Goal: Task Accomplishment & Management: Complete application form

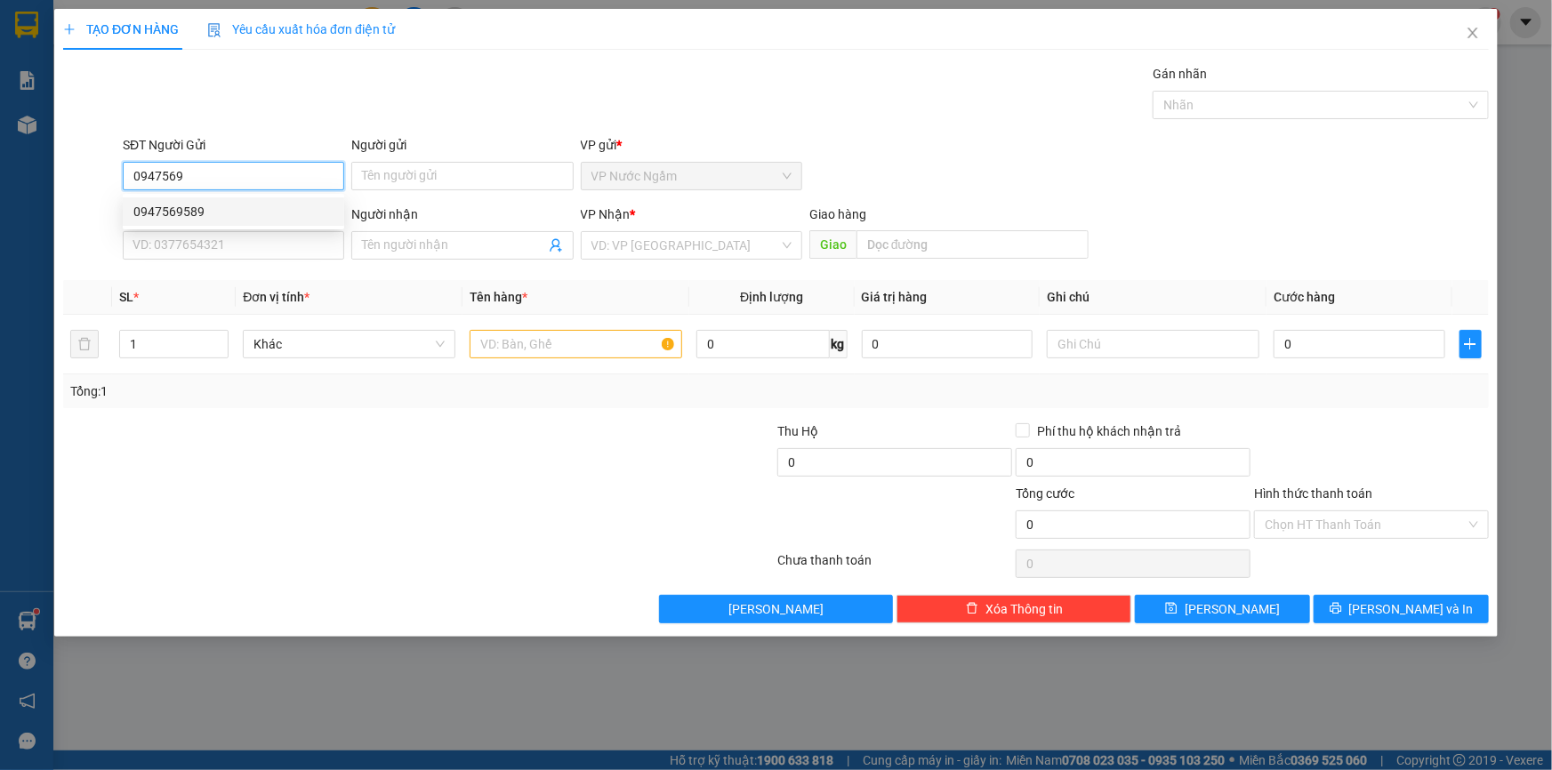
click at [165, 211] on div "0947569589" at bounding box center [233, 212] width 200 height 20
type input "0947569589"
type input "0942115006"
type input "LƯU"
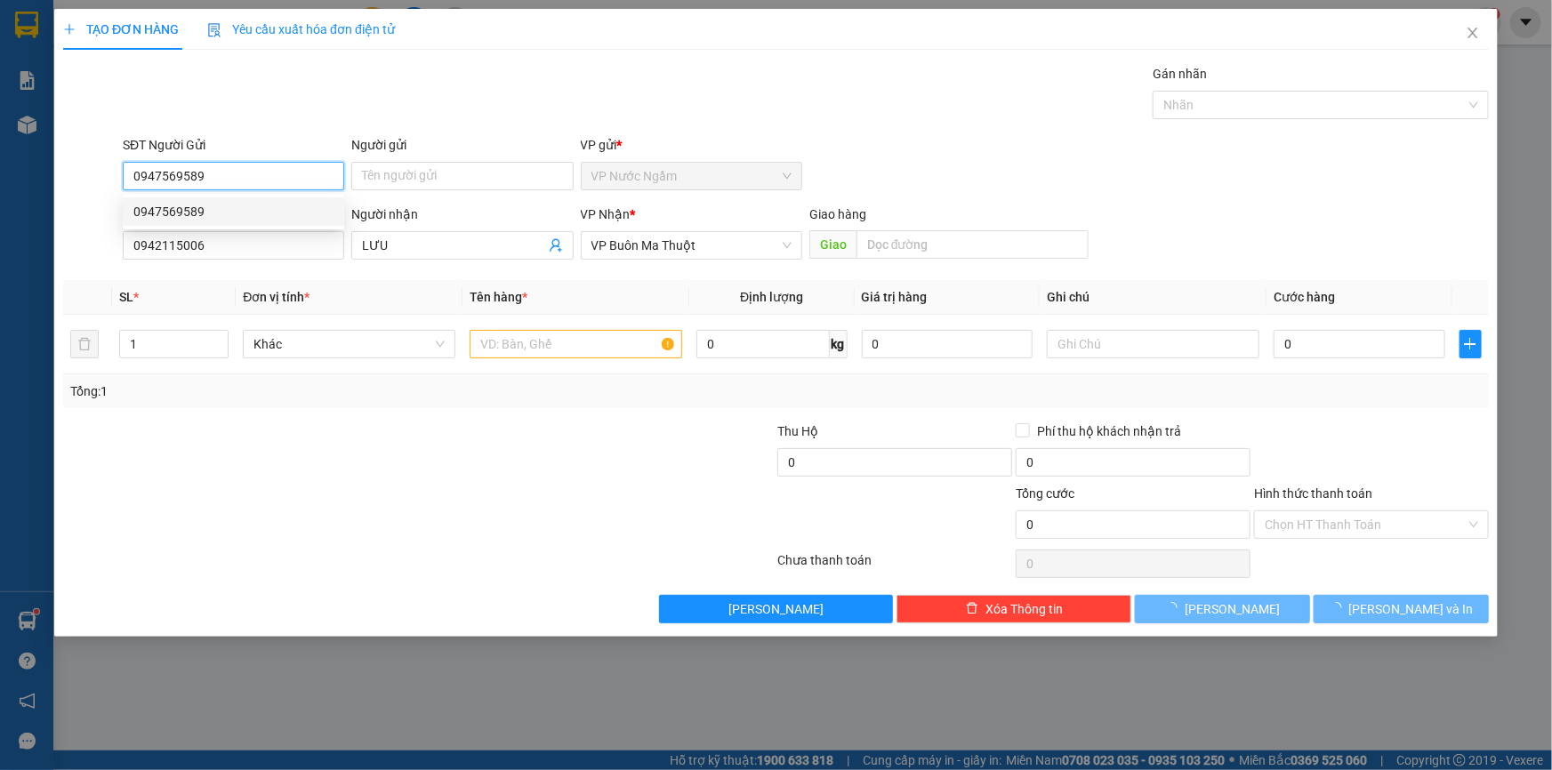
type input "100.000"
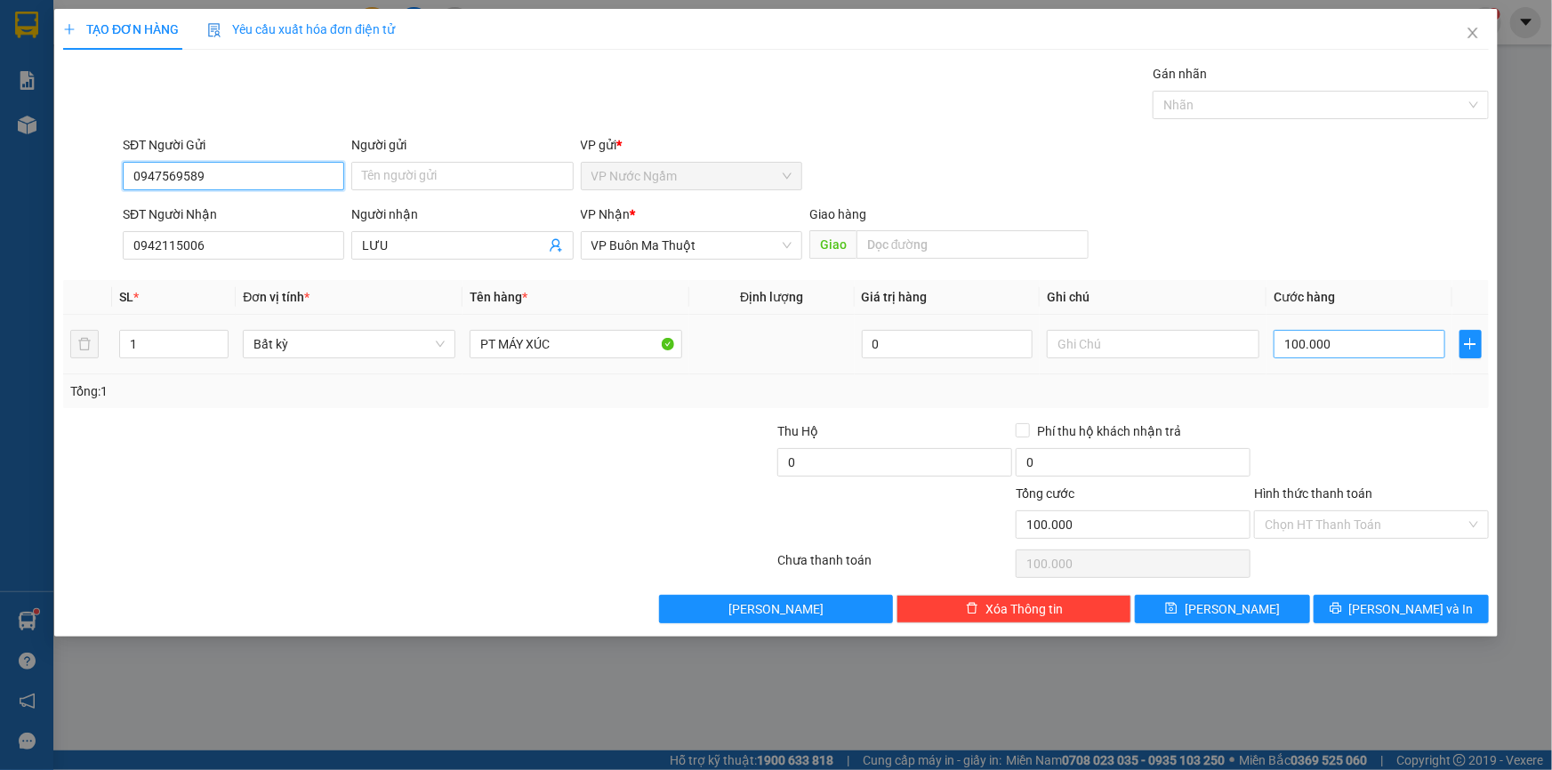
type input "0947569589"
click at [1364, 333] on input "100.000" at bounding box center [1360, 344] width 172 height 28
type input "1"
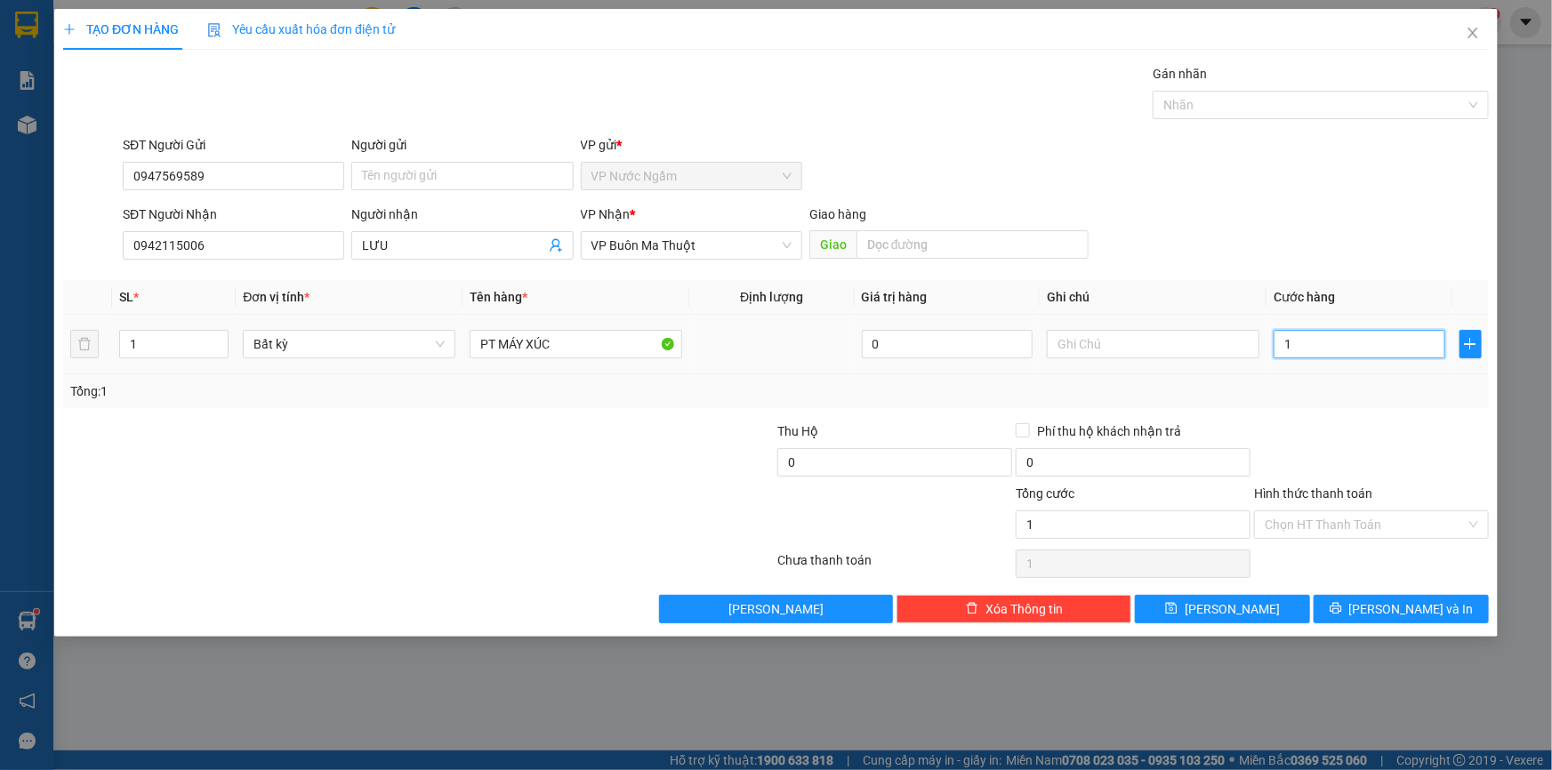
type input "15"
type input "150"
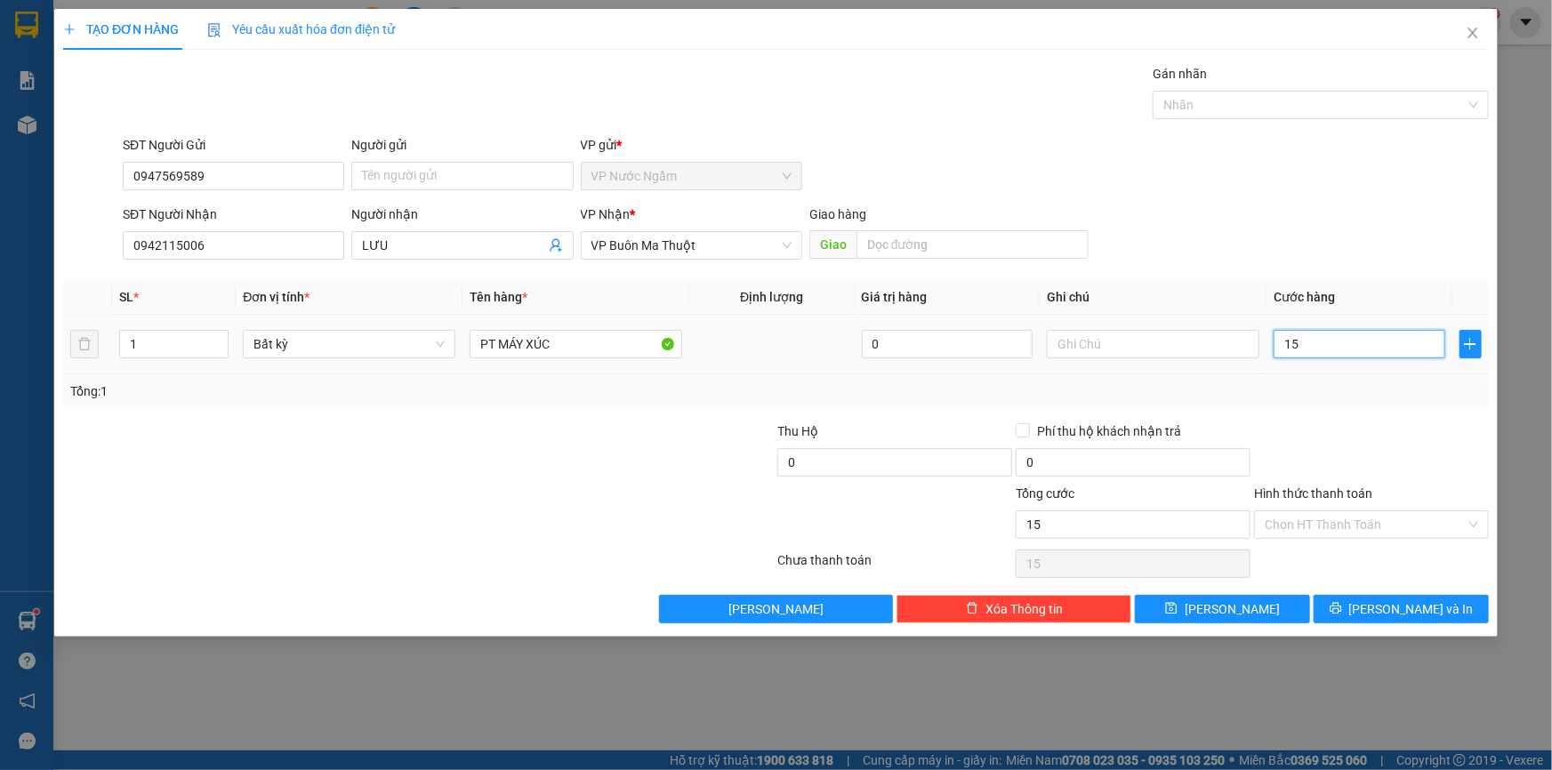
type input "150"
type input "1.500"
type input "15.000"
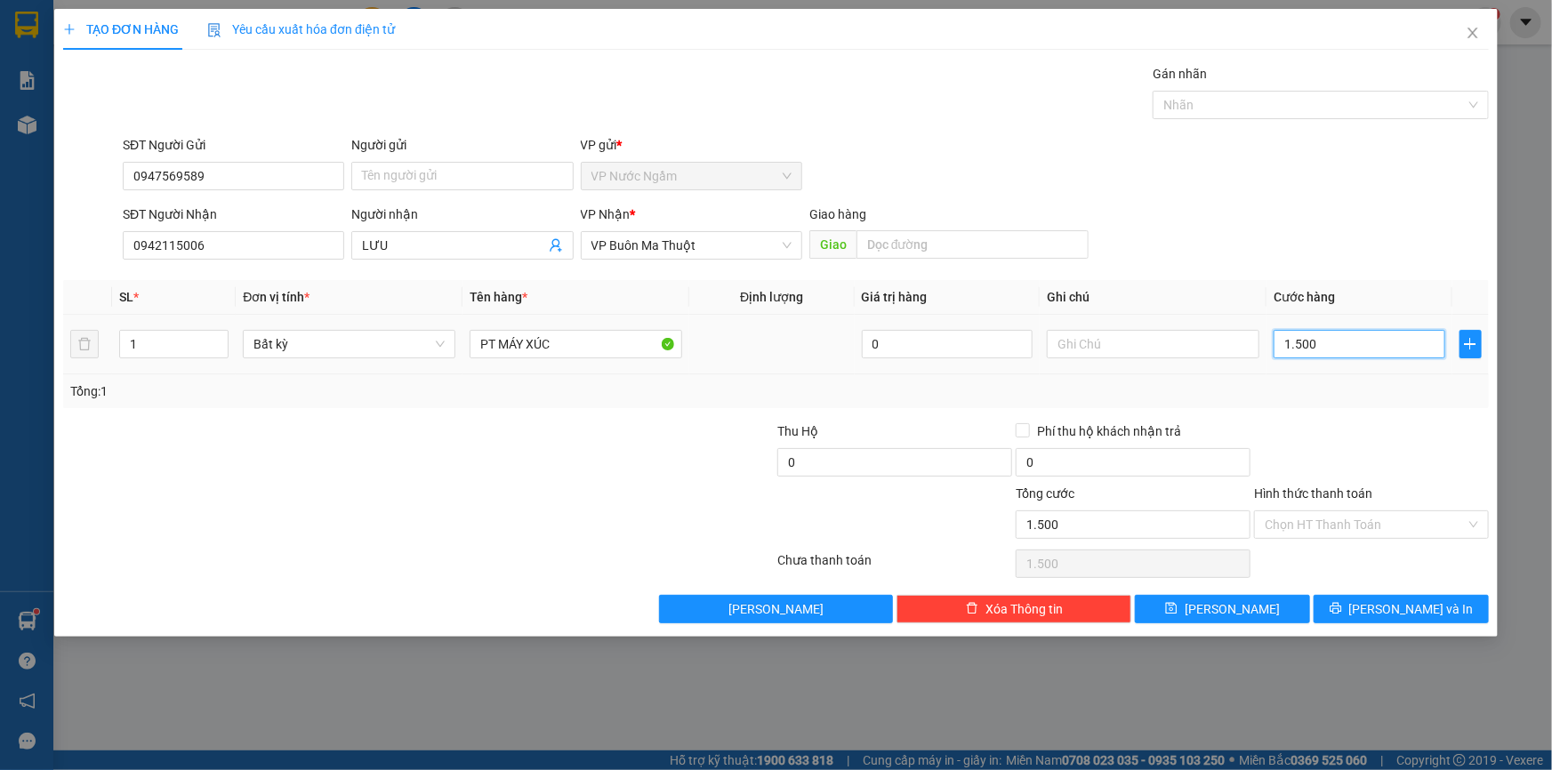
type input "15.000"
type input "150.000"
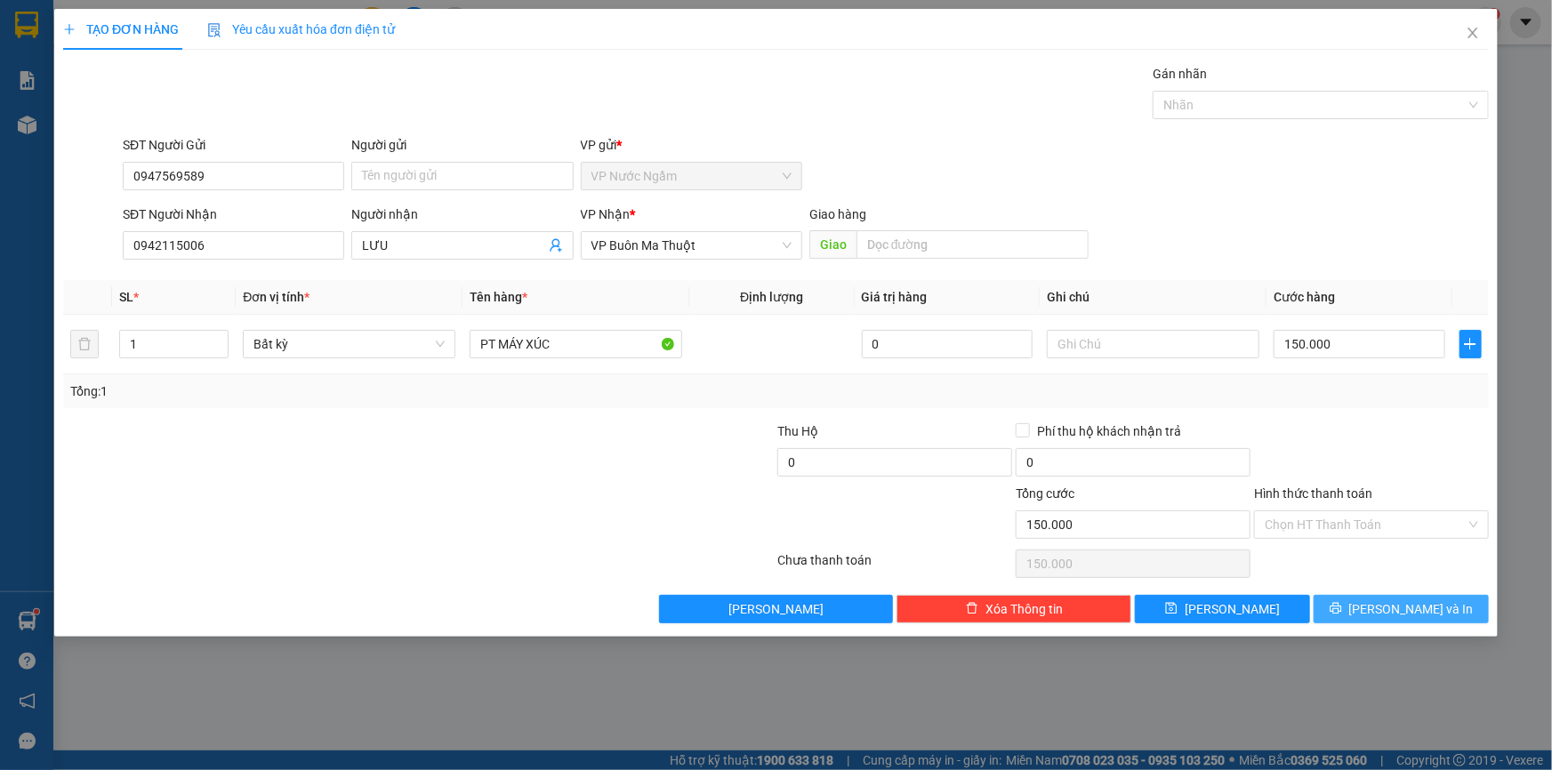
click at [1431, 604] on span "[PERSON_NAME] và In" at bounding box center [1411, 609] width 125 height 20
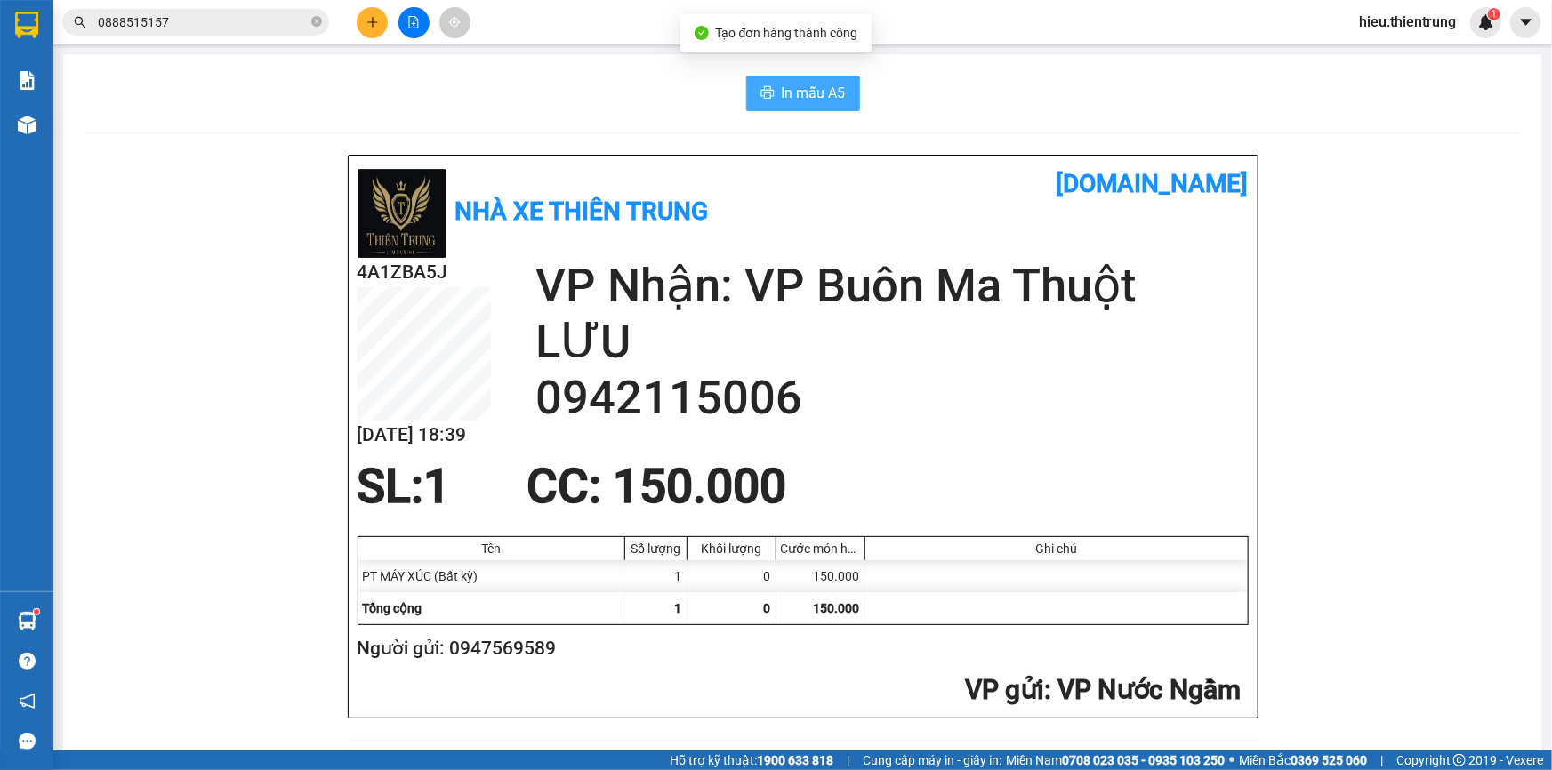
click at [826, 97] on span "In mẫu A5" at bounding box center [814, 93] width 64 height 22
click at [359, 25] on button at bounding box center [372, 22] width 31 height 31
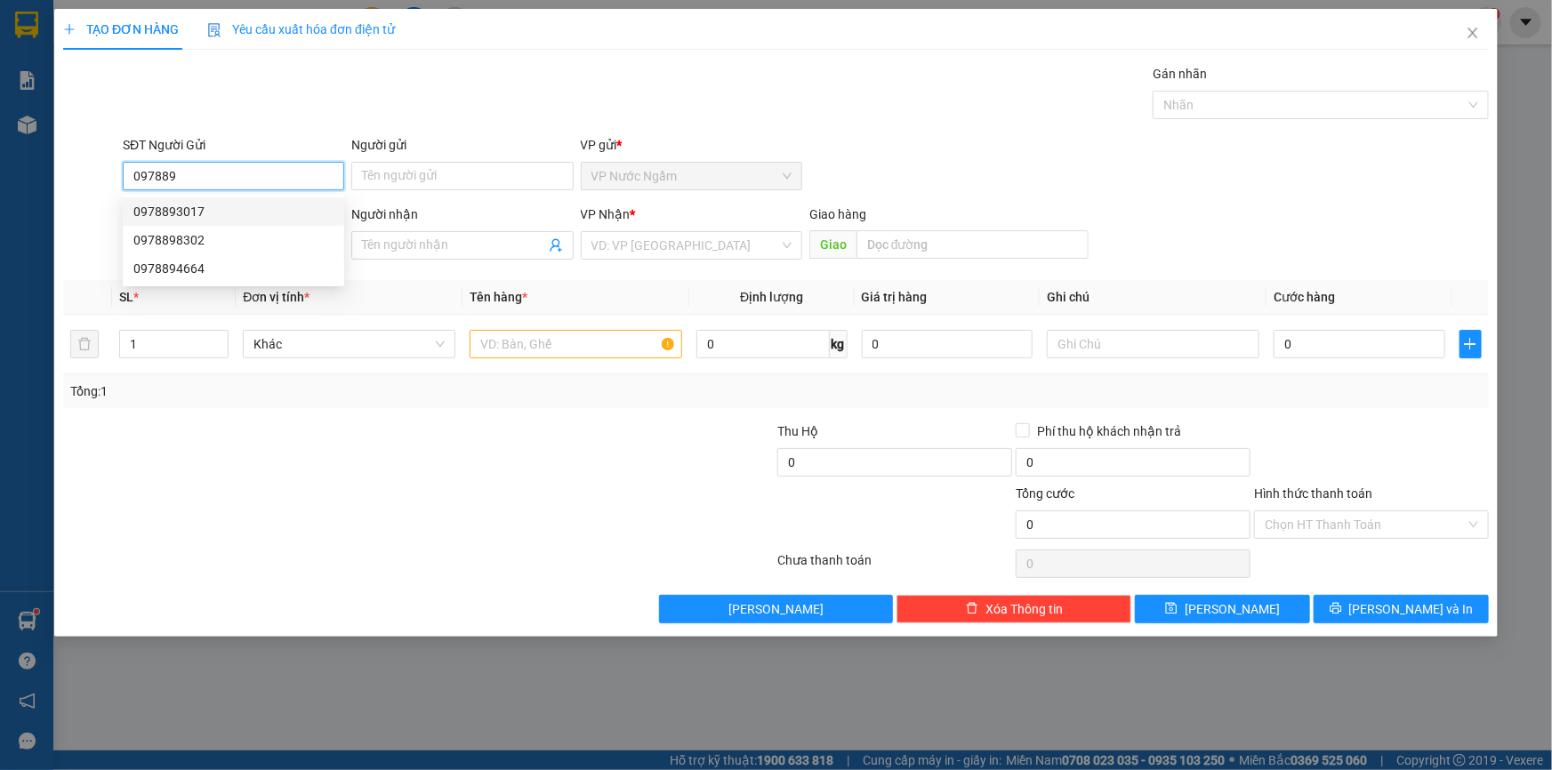
drag, startPoint x: 172, startPoint y: 224, endPoint x: 178, endPoint y: 213, distance: 13.1
click at [177, 213] on div "0978893017" at bounding box center [233, 211] width 221 height 28
type input "0978893017"
type input "0385959779"
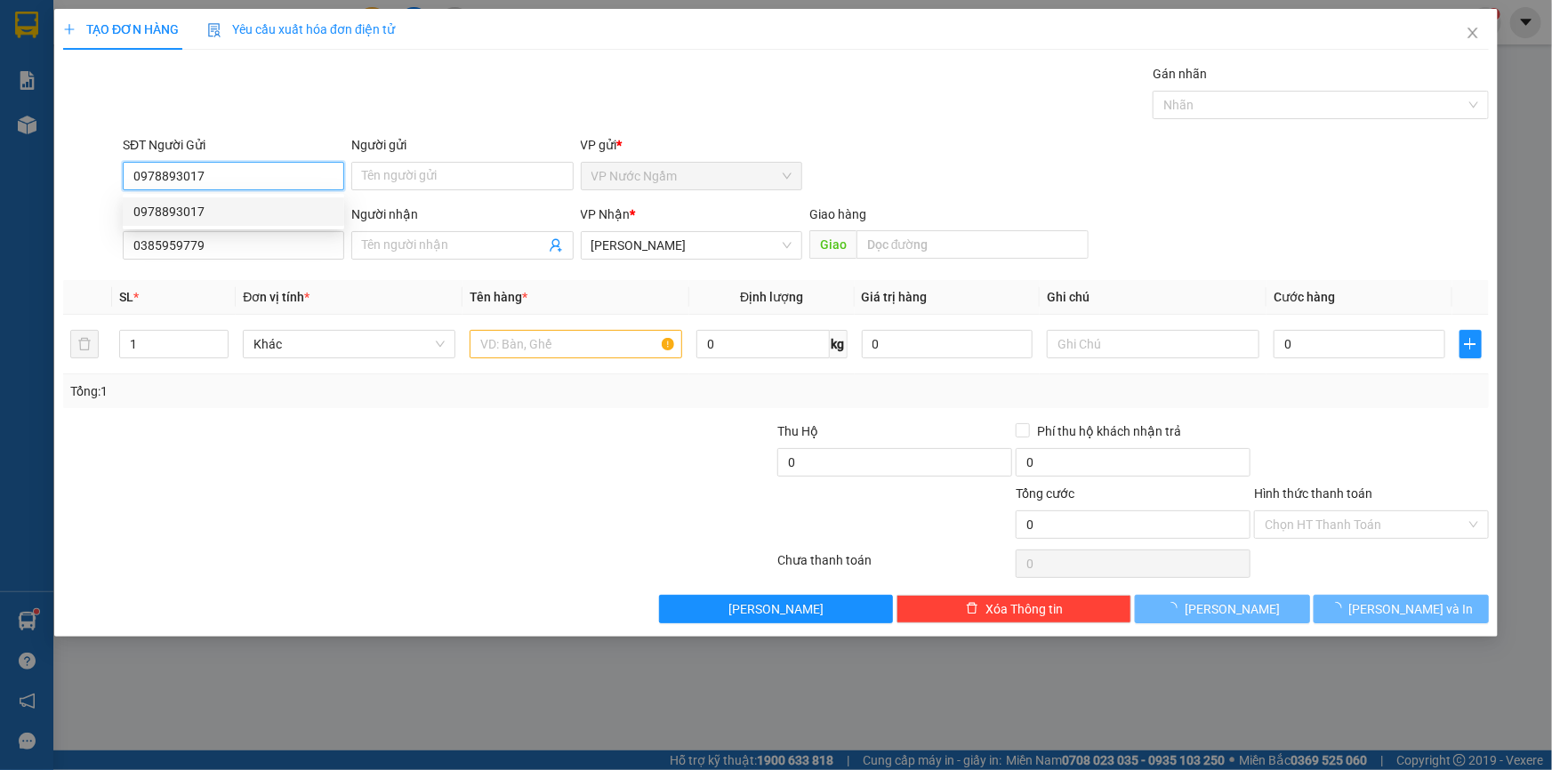
type input "100.000"
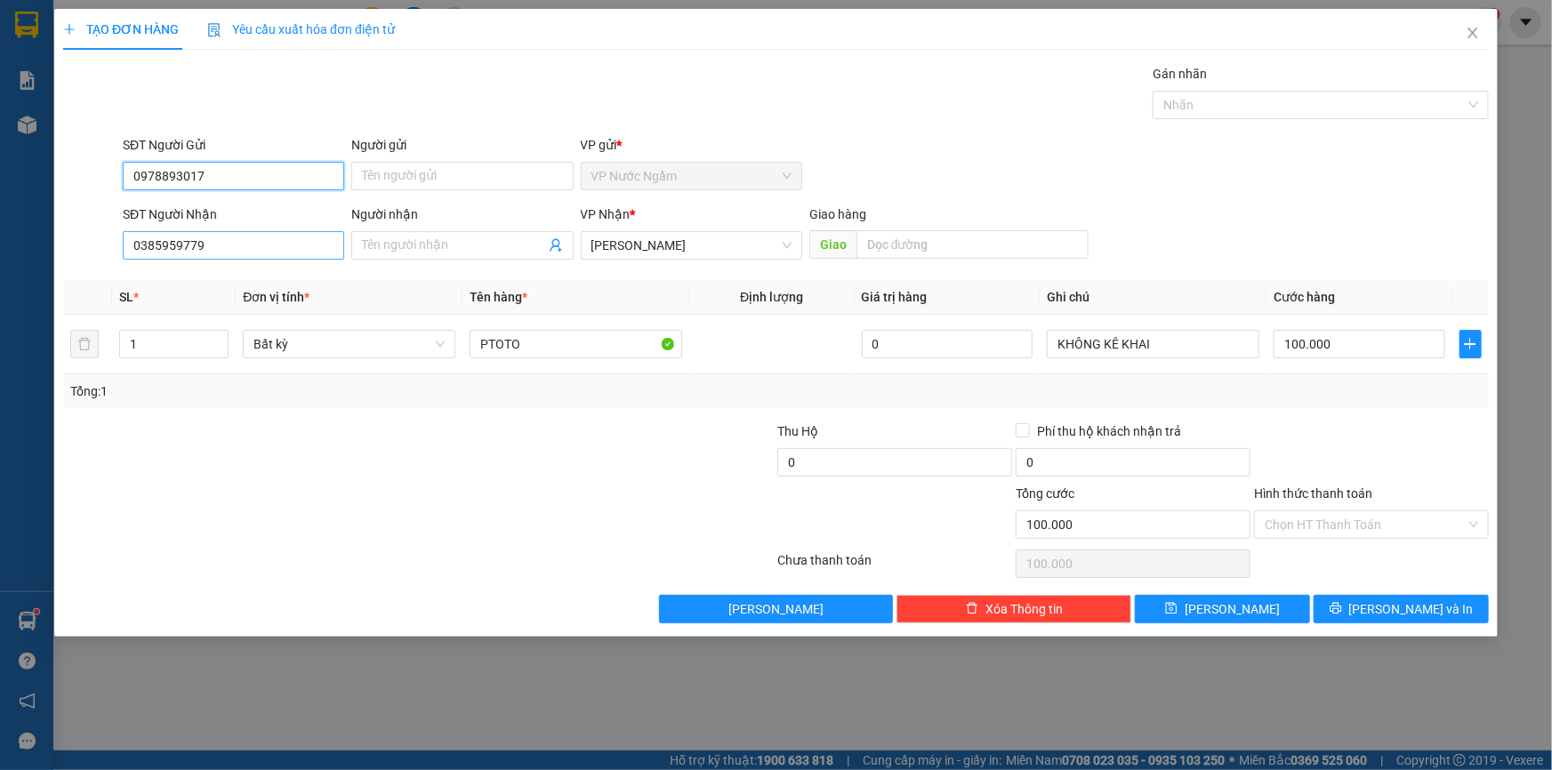
type input "0978893017"
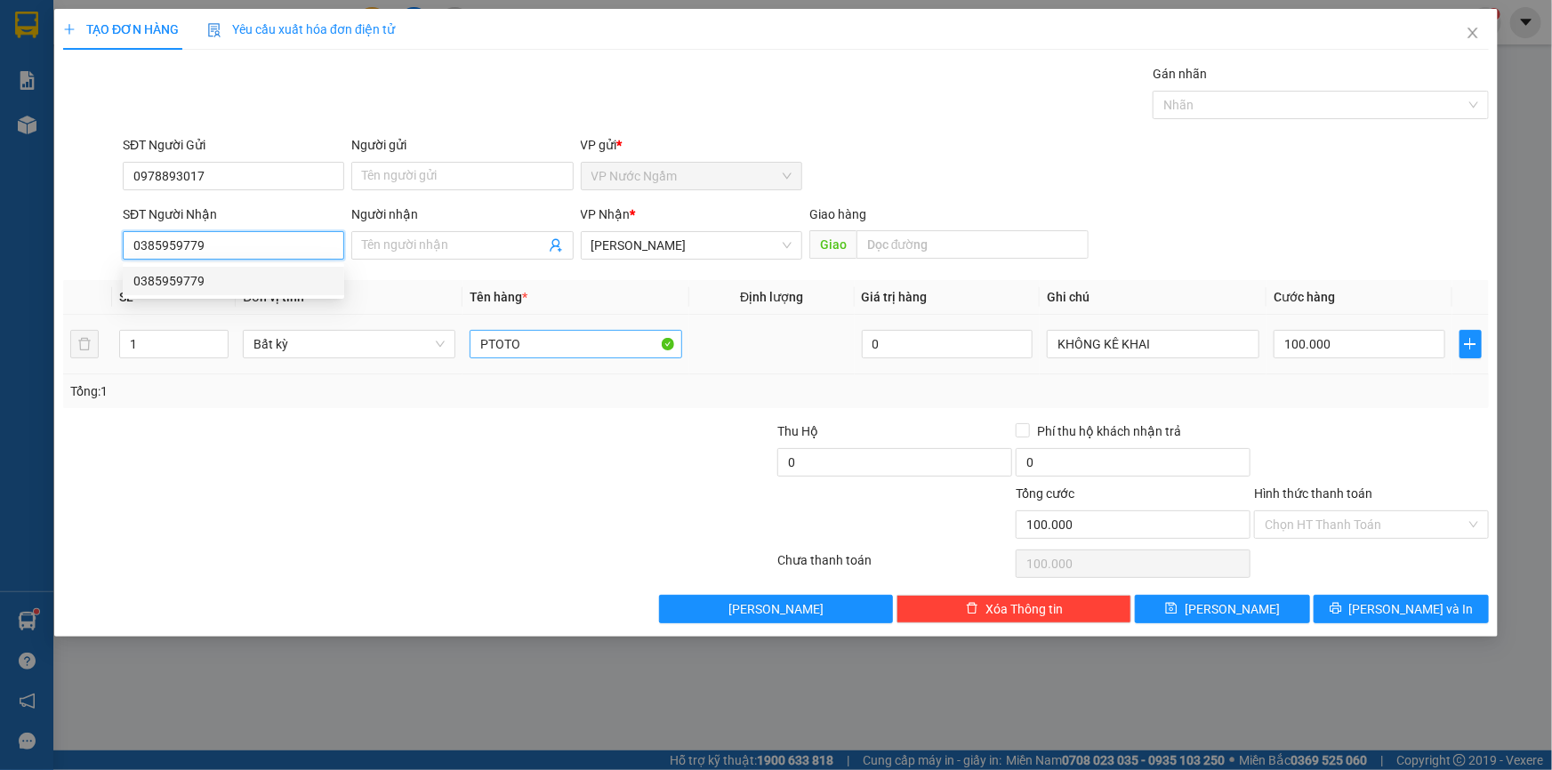
drag, startPoint x: 210, startPoint y: 241, endPoint x: 614, endPoint y: 355, distance: 419.5
click at [213, 241] on input "0385959779" at bounding box center [233, 245] width 221 height 28
click at [1381, 341] on input "100.000" at bounding box center [1360, 344] width 172 height 28
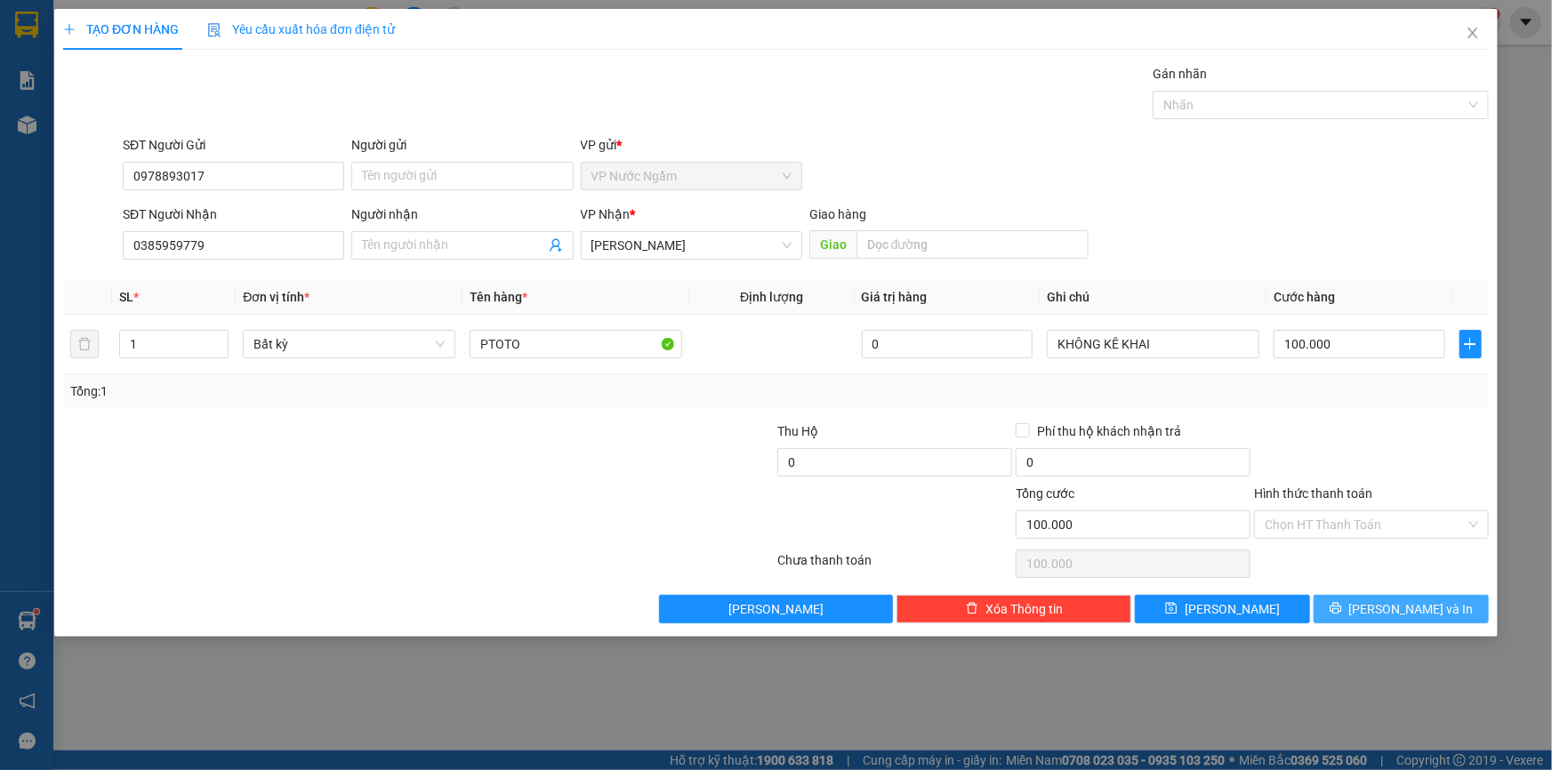
click at [1382, 595] on div "Transit Pickup Surcharge Ids Transit Deliver Surcharge Ids Transit Deliver Surc…" at bounding box center [776, 343] width 1426 height 559
click at [1382, 599] on button "[PERSON_NAME] và In" at bounding box center [1401, 609] width 175 height 28
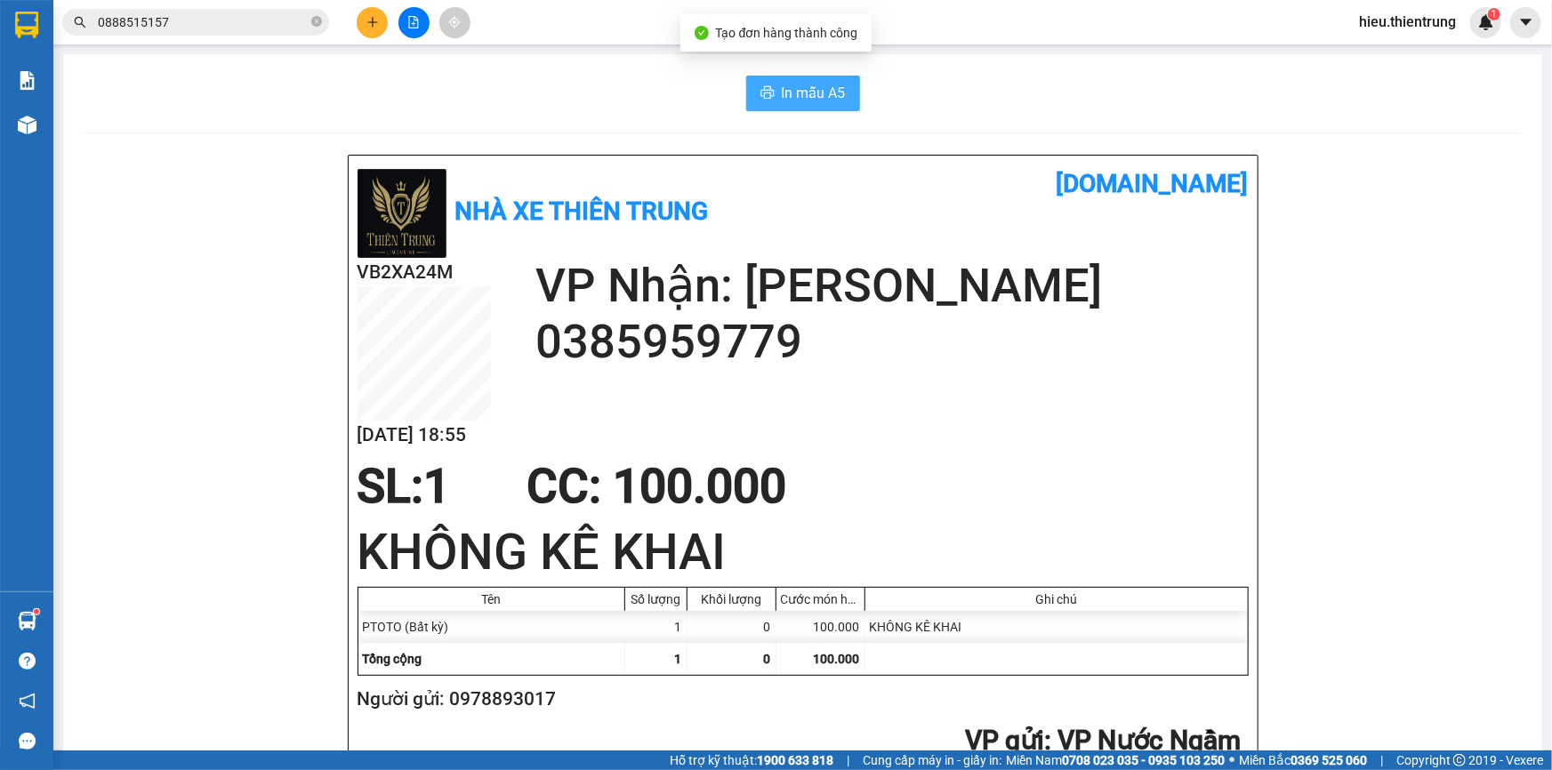
click at [773, 80] on button "In mẫu A5" at bounding box center [803, 94] width 114 height 36
drag, startPoint x: 351, startPoint y: 157, endPoint x: 366, endPoint y: 11, distance: 146.6
click at [366, 11] on button at bounding box center [372, 22] width 31 height 31
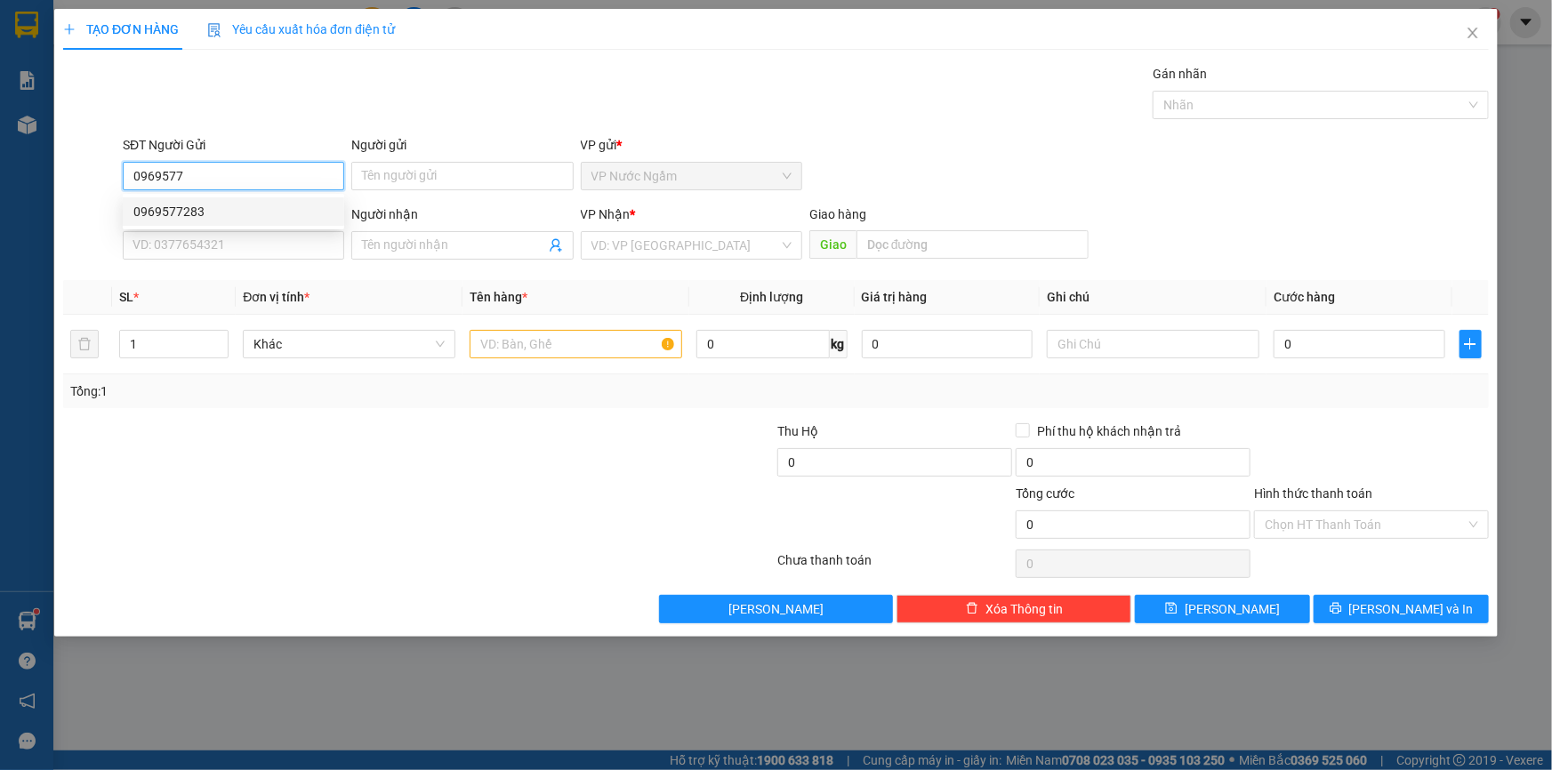
click at [247, 212] on div "0969577283" at bounding box center [233, 212] width 200 height 20
type input "0969577283"
type input "0359922691"
type input "[PERSON_NAME]"
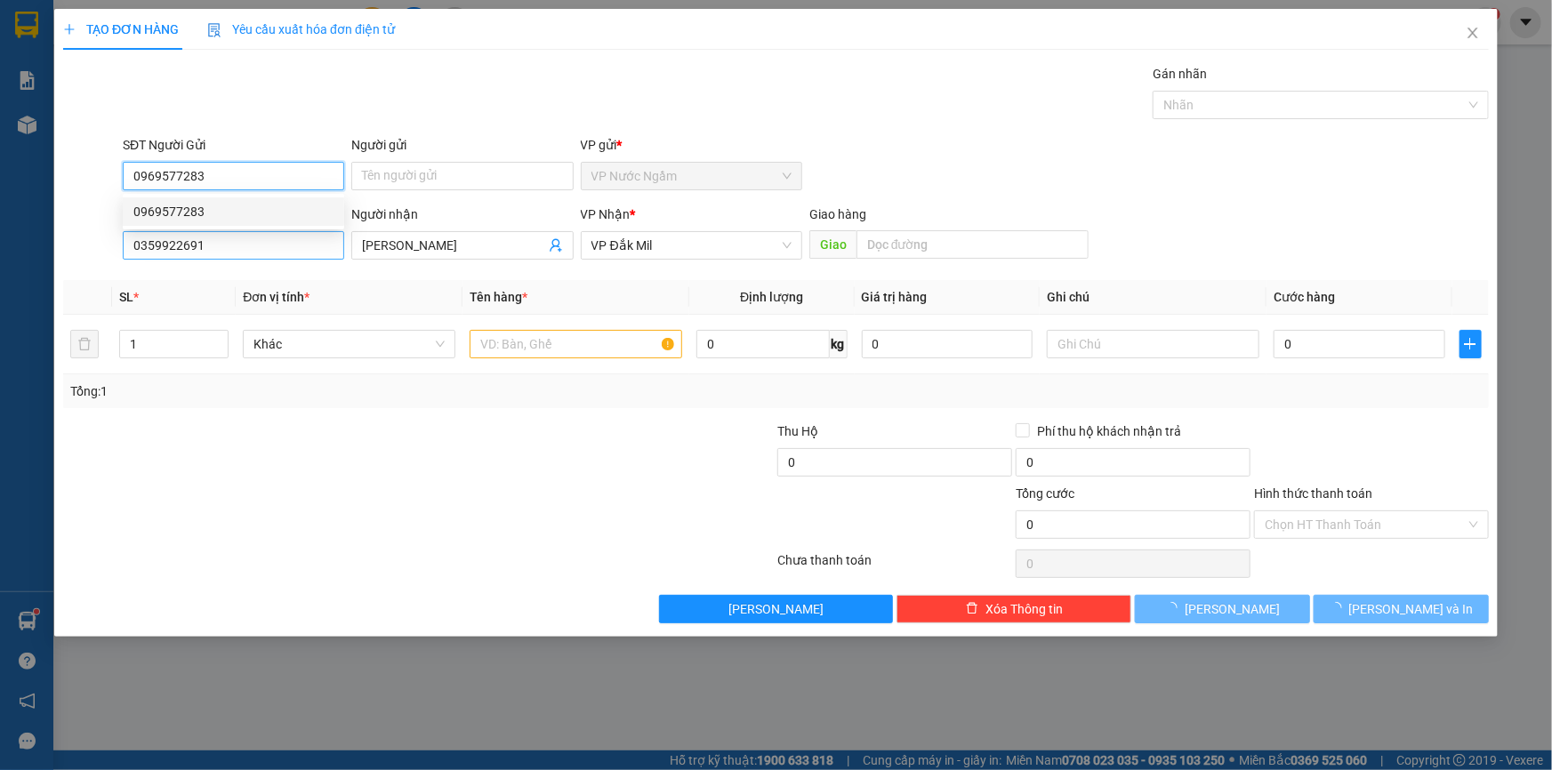
type input "150.000"
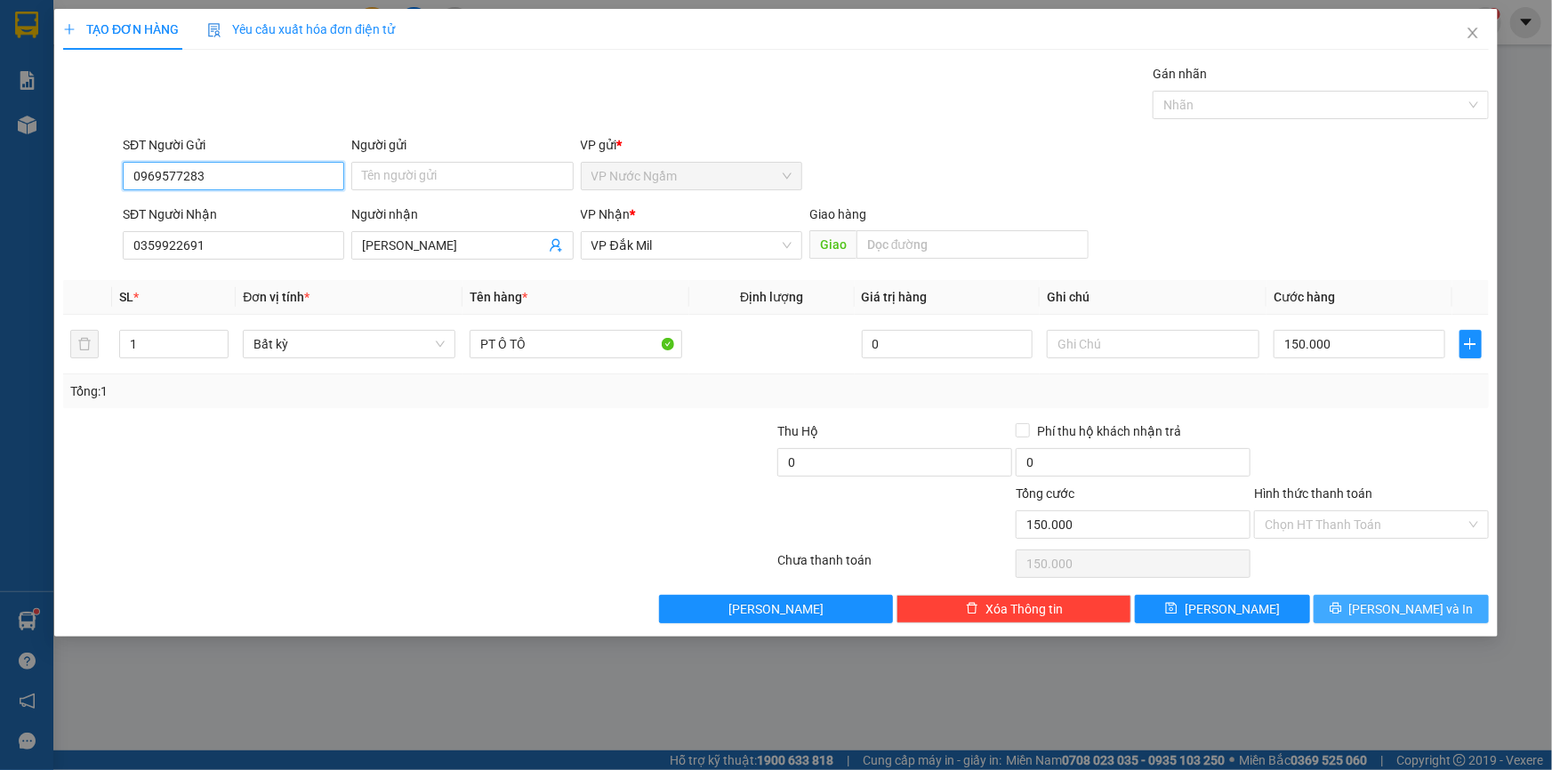
type input "0969577283"
drag, startPoint x: 1387, startPoint y: 598, endPoint x: 1379, endPoint y: 591, distance: 10.7
click at [1385, 597] on button "[PERSON_NAME] và In" at bounding box center [1401, 609] width 175 height 28
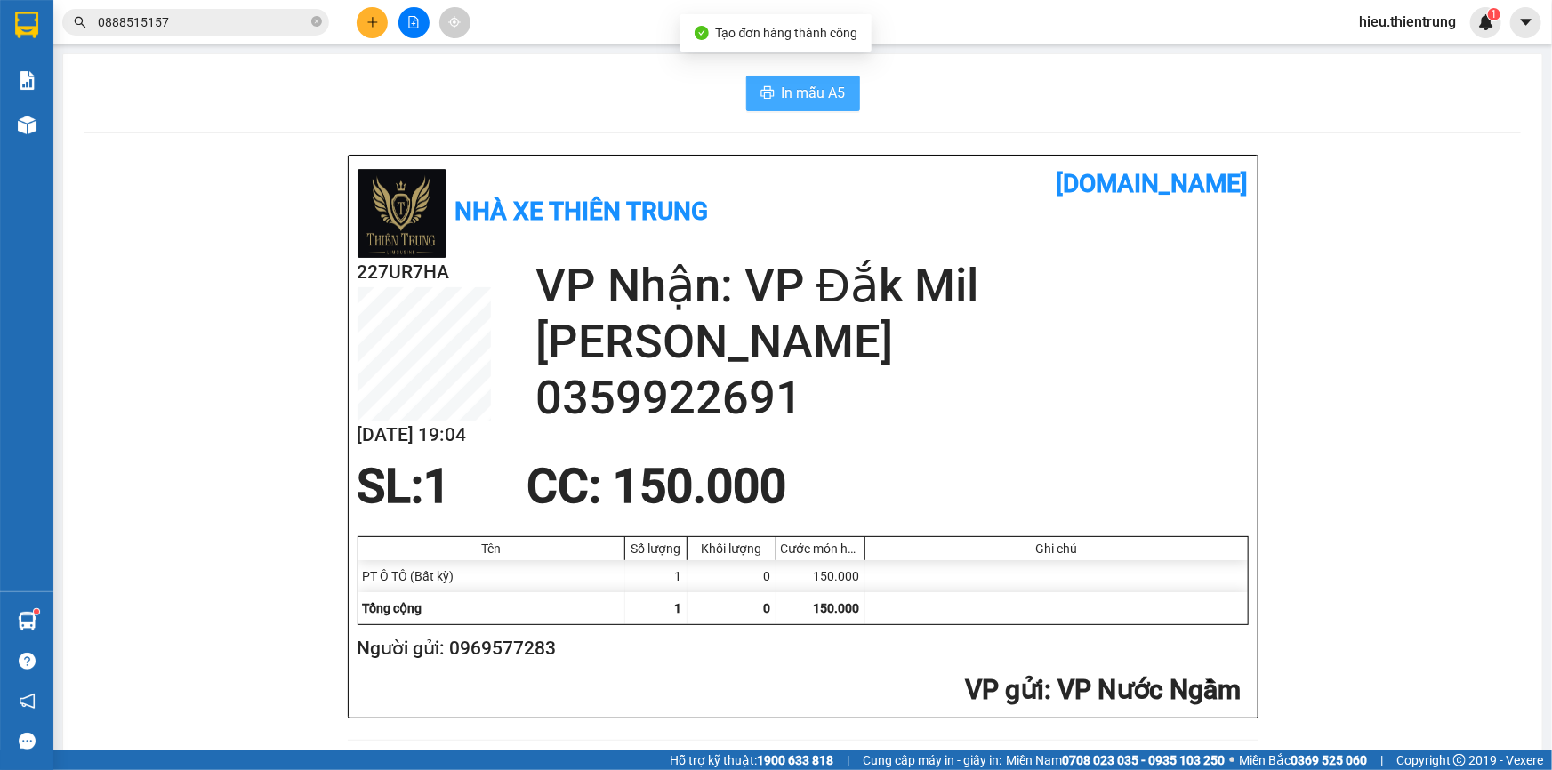
click at [790, 95] on span "In mẫu A5" at bounding box center [814, 93] width 64 height 22
click at [387, 23] on button at bounding box center [372, 22] width 31 height 31
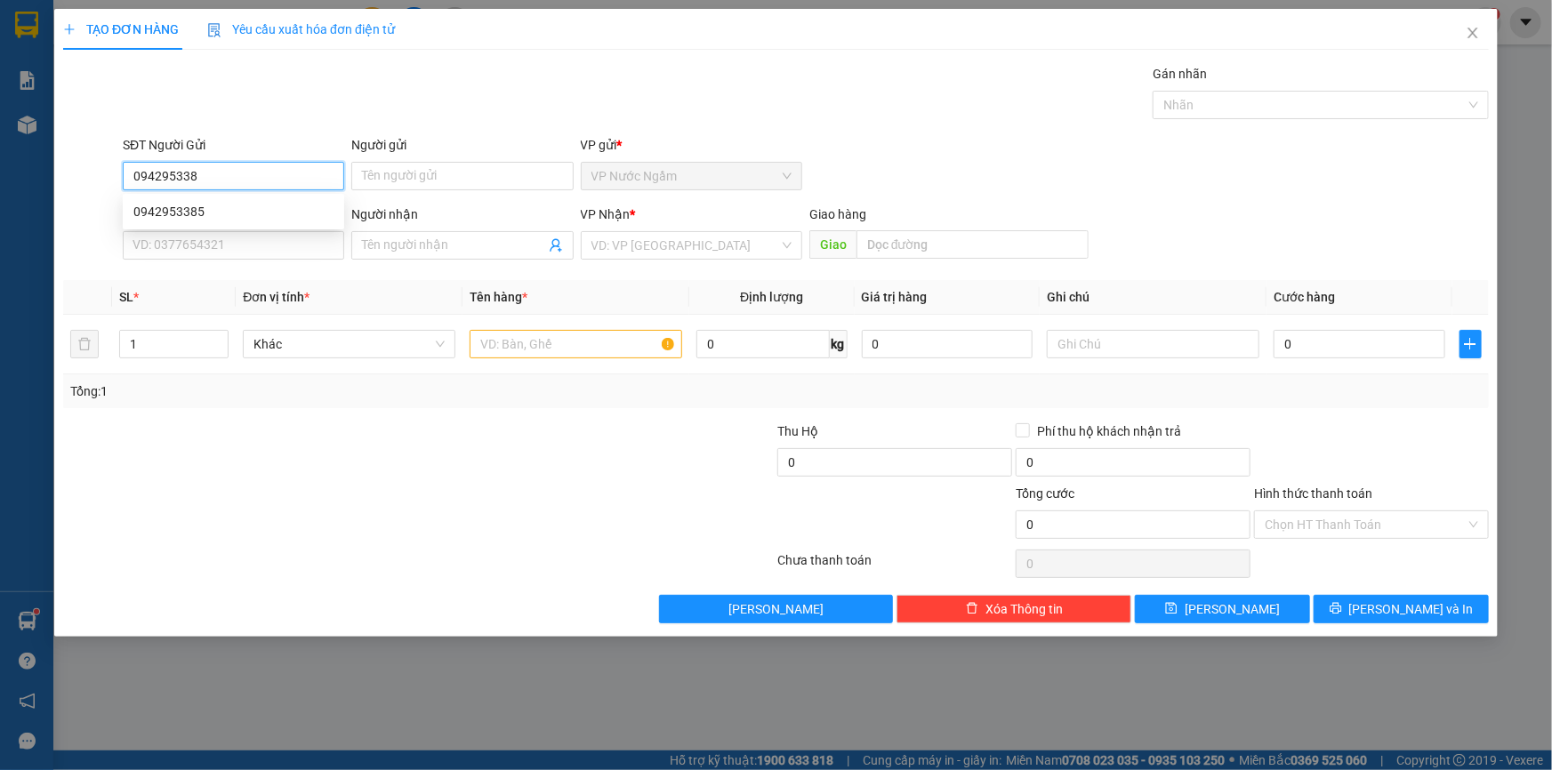
type input "0942953385"
click at [187, 205] on div "0942953385" at bounding box center [233, 212] width 200 height 20
type input "0966114119"
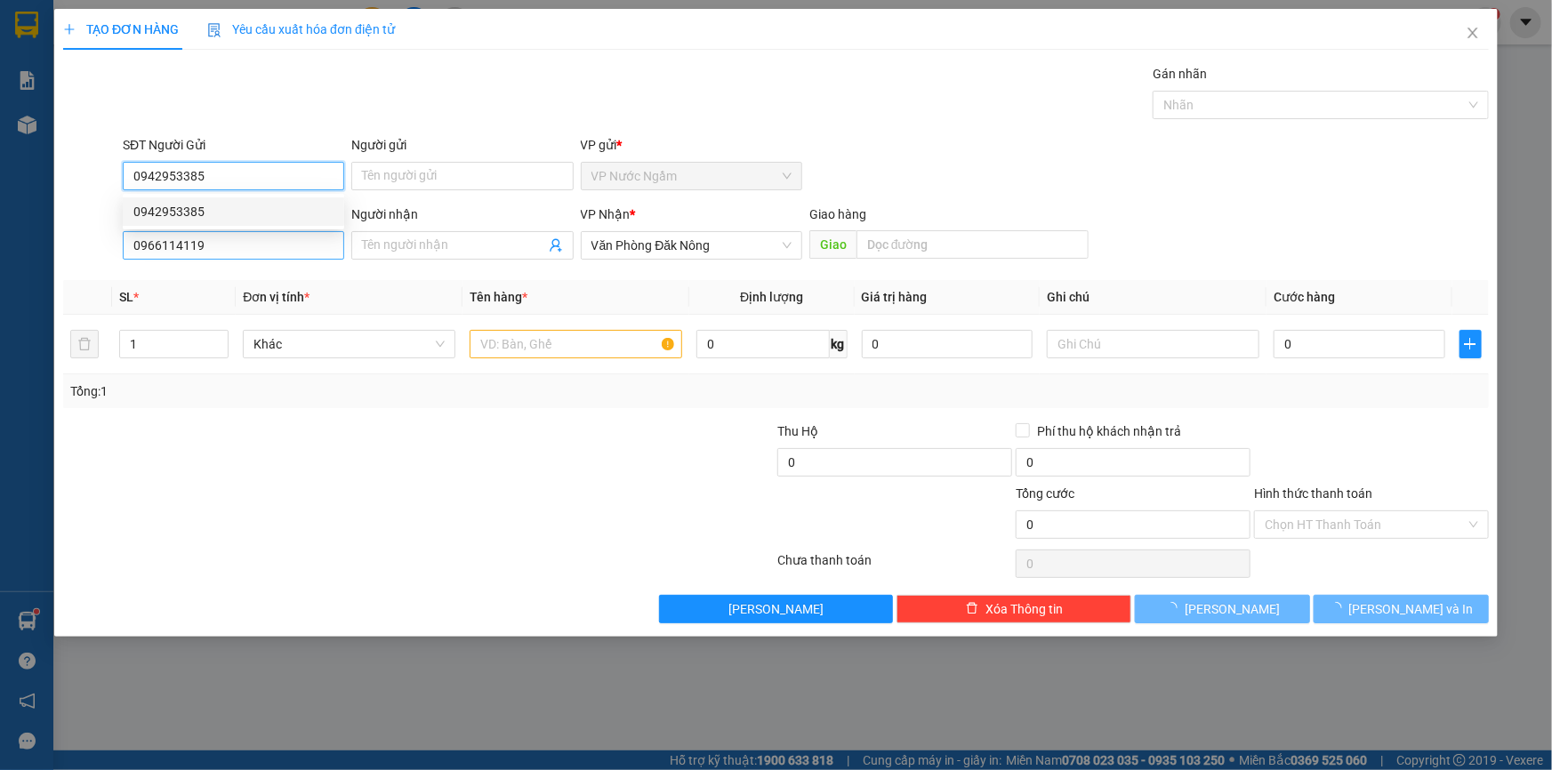
type input "200.000"
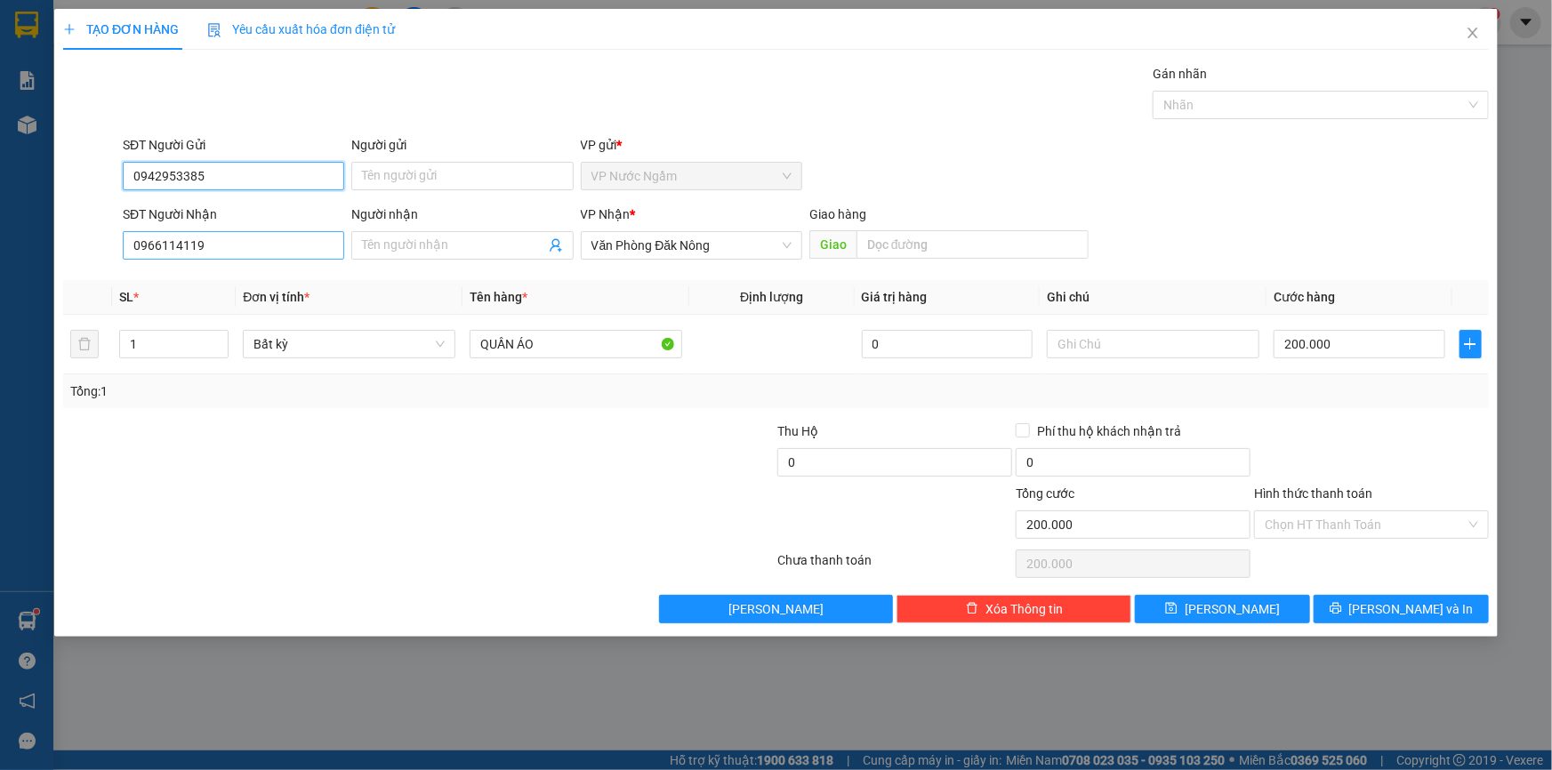
type input "0942953385"
drag, startPoint x: 244, startPoint y: 252, endPoint x: 227, endPoint y: 250, distance: 17.0
click at [227, 250] on input "0966114119" at bounding box center [233, 245] width 221 height 28
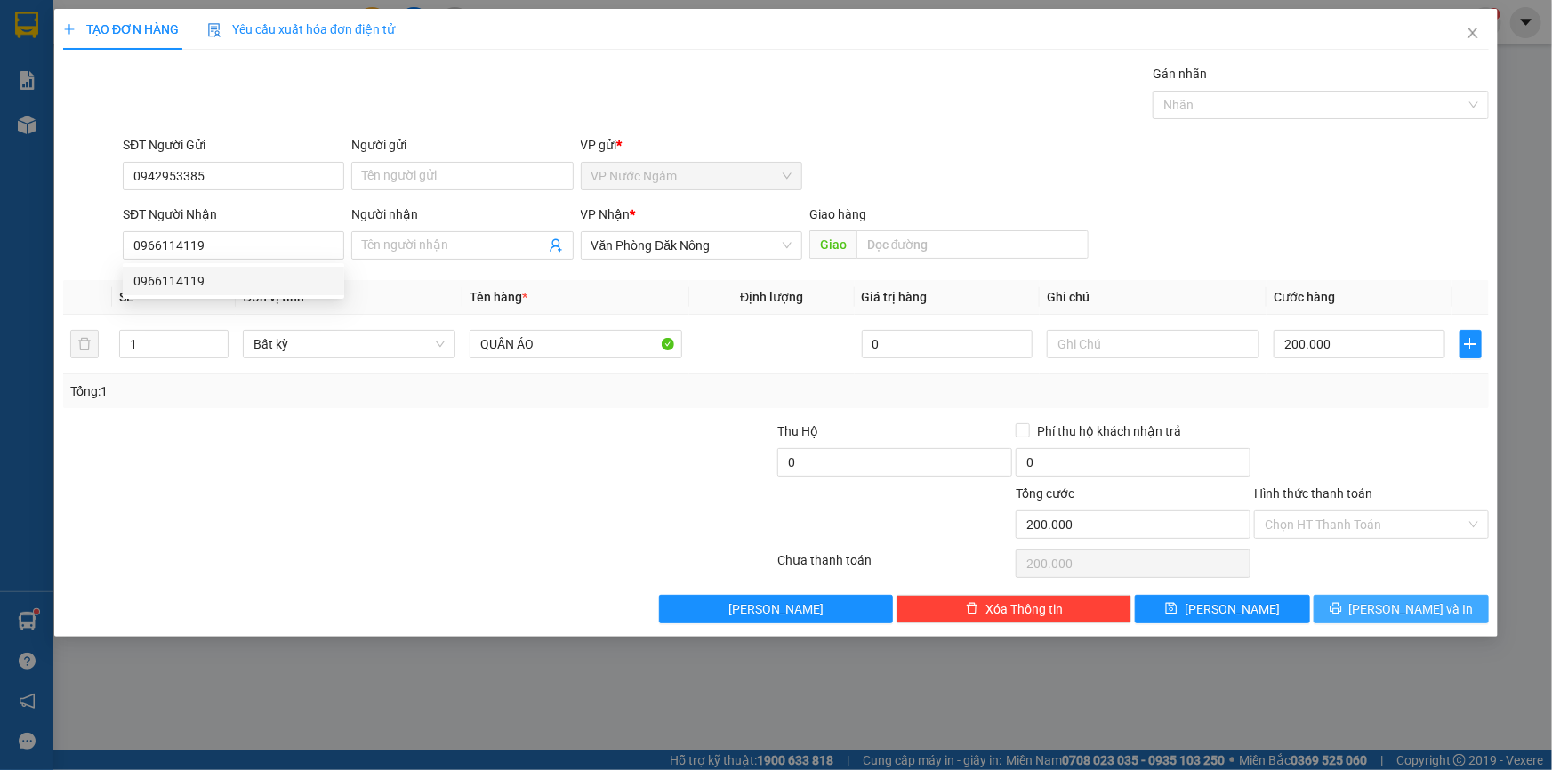
click at [1410, 604] on span "[PERSON_NAME] và In" at bounding box center [1411, 609] width 125 height 20
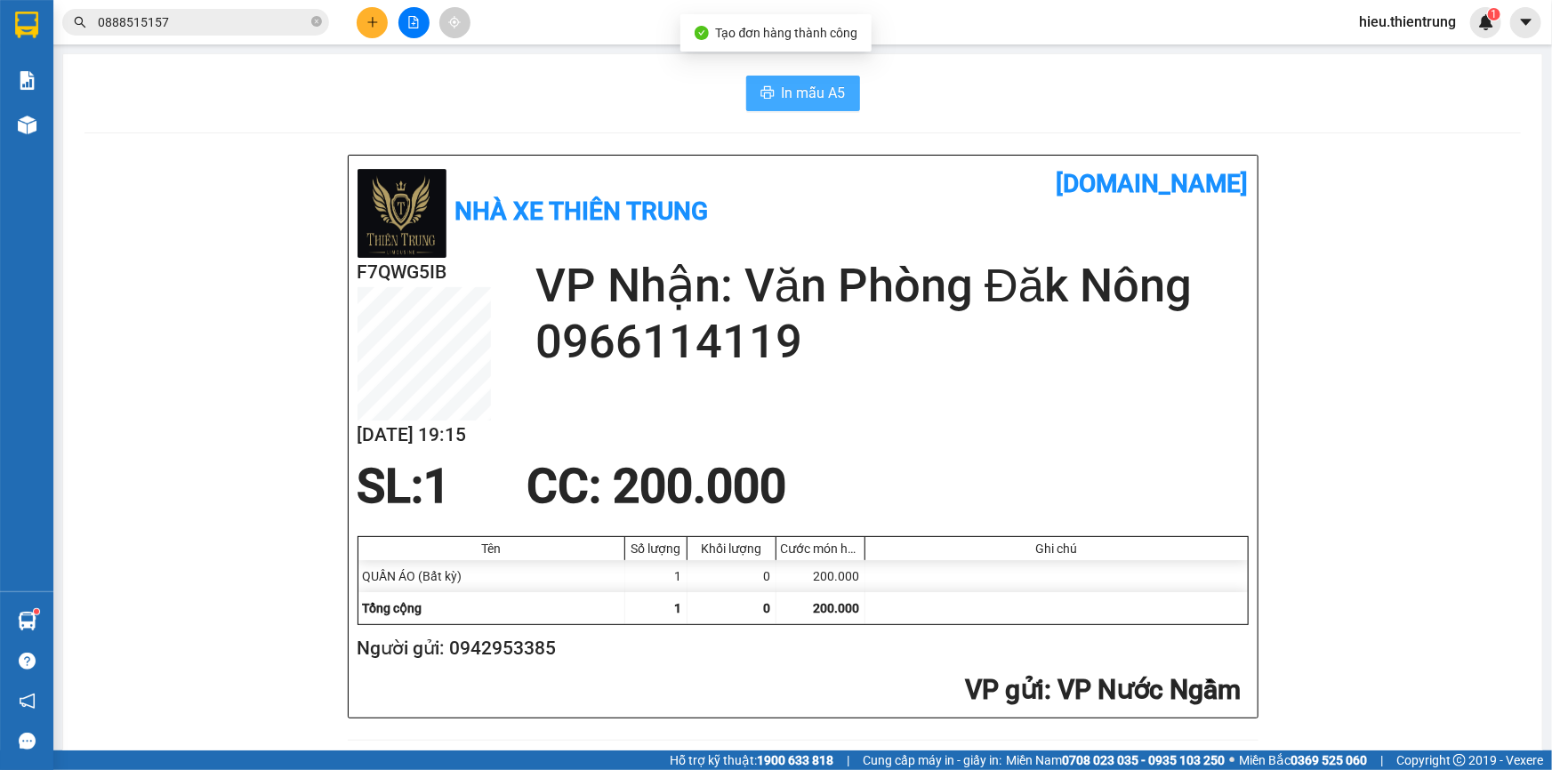
drag, startPoint x: 782, startPoint y: 84, endPoint x: 796, endPoint y: 82, distance: 14.5
click at [783, 84] on span "In mẫu A5" at bounding box center [814, 93] width 64 height 22
click at [389, 17] on div at bounding box center [413, 22] width 133 height 31
click at [383, 24] on button at bounding box center [372, 22] width 31 height 31
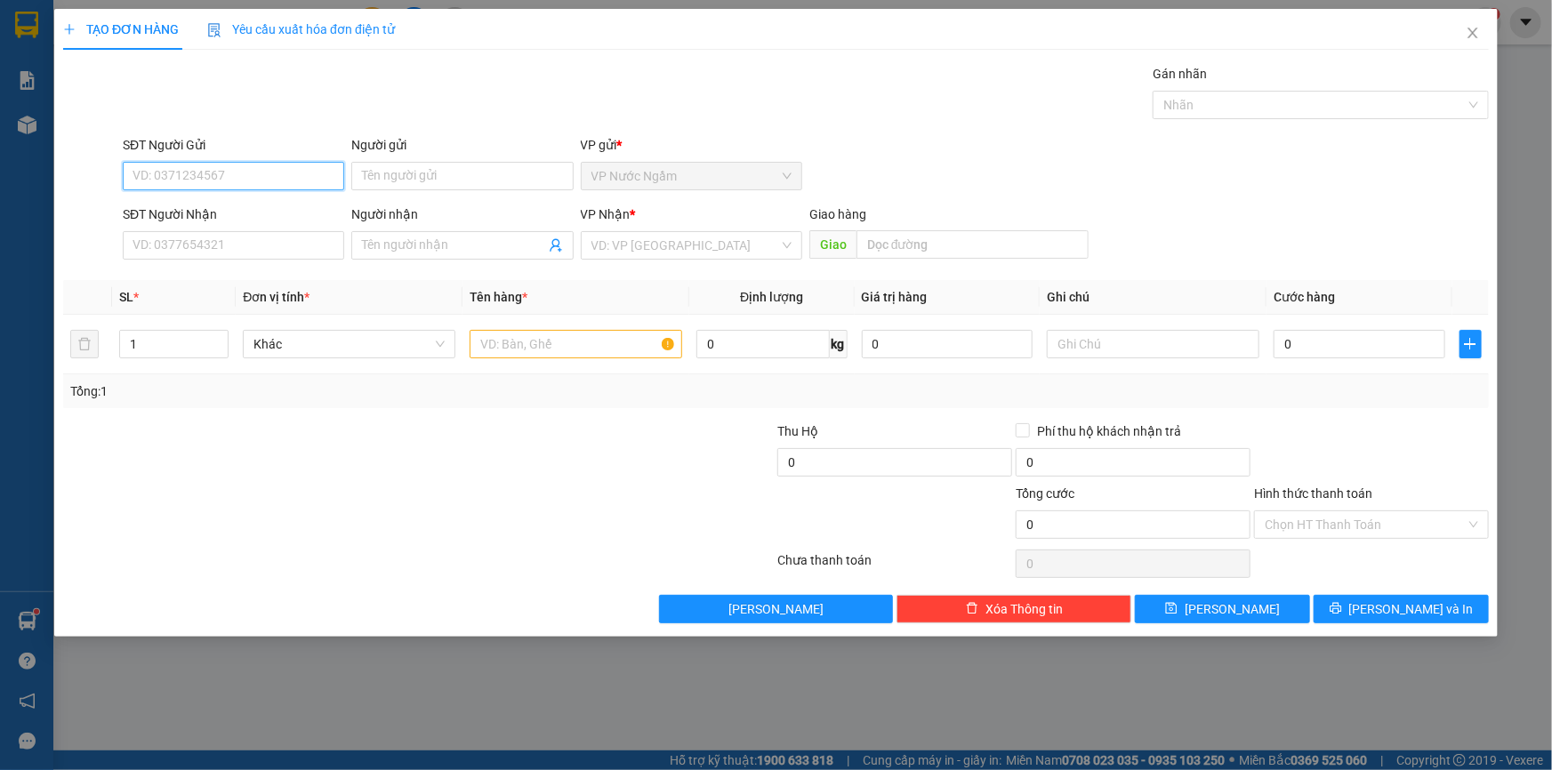
click at [226, 173] on input "SĐT Người Gửi" at bounding box center [233, 176] width 221 height 28
type input "0362359686"
click at [242, 209] on div "0362359686" at bounding box center [233, 212] width 200 height 20
type input "0941483999"
type input "250.000"
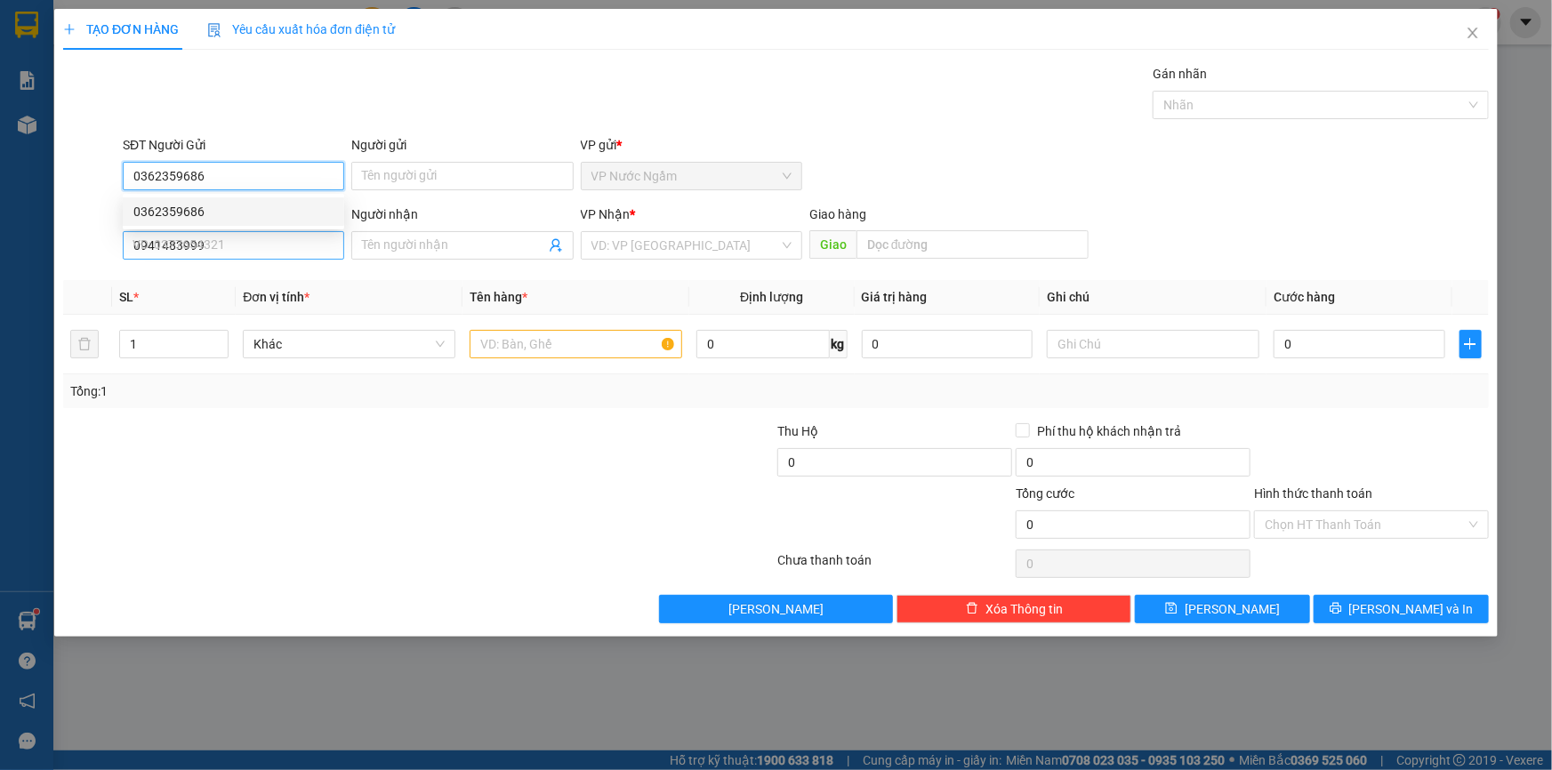
type input "250.000"
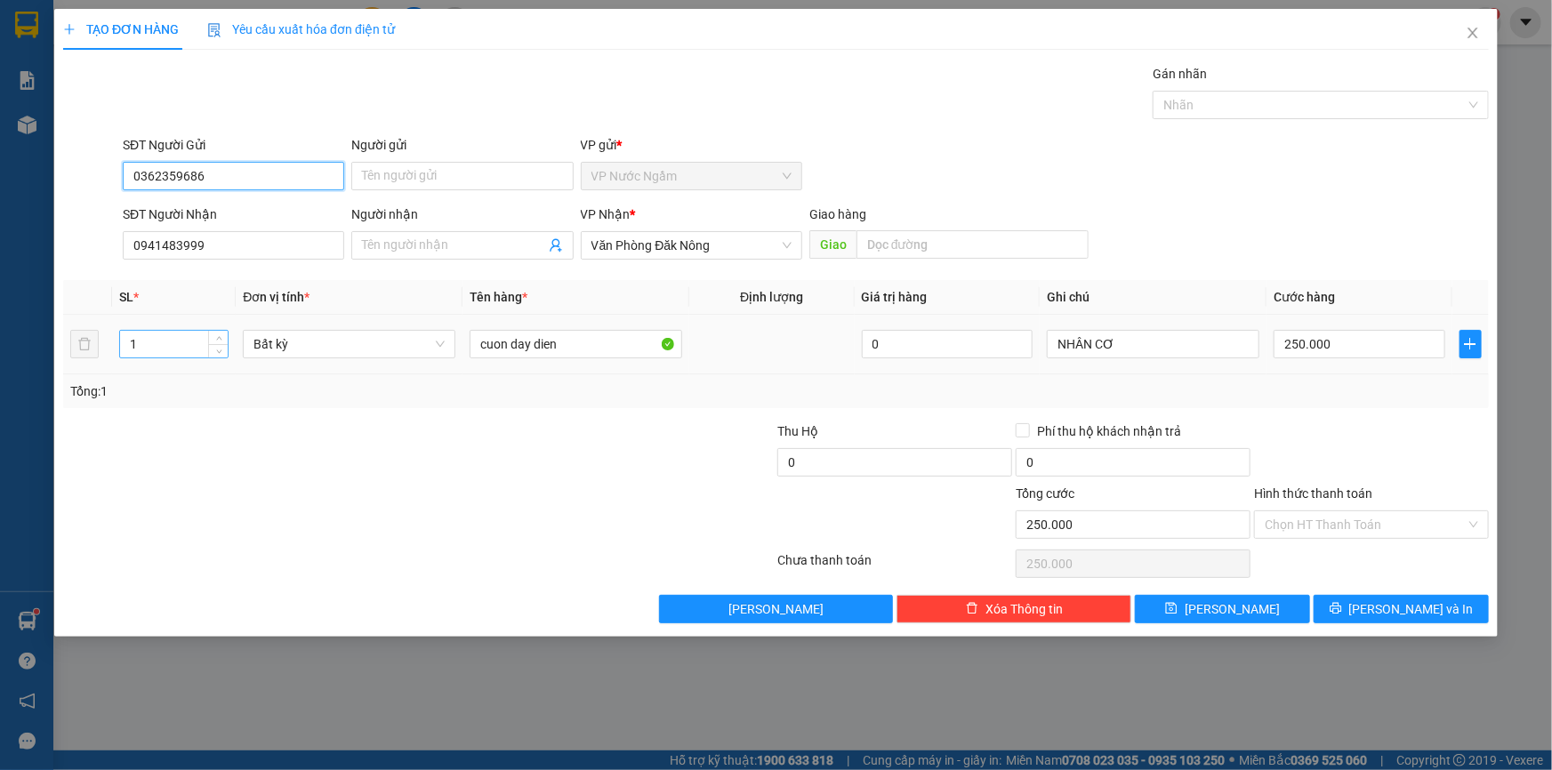
type input "0362359686"
drag, startPoint x: 170, startPoint y: 331, endPoint x: 116, endPoint y: 354, distance: 59.0
click at [0, 350] on div "TẠO ĐƠN HÀNG Yêu cầu xuất hóa đơn điện tử Transit Pickup Surcharge Ids Transit …" at bounding box center [776, 385] width 1552 height 770
type input "6"
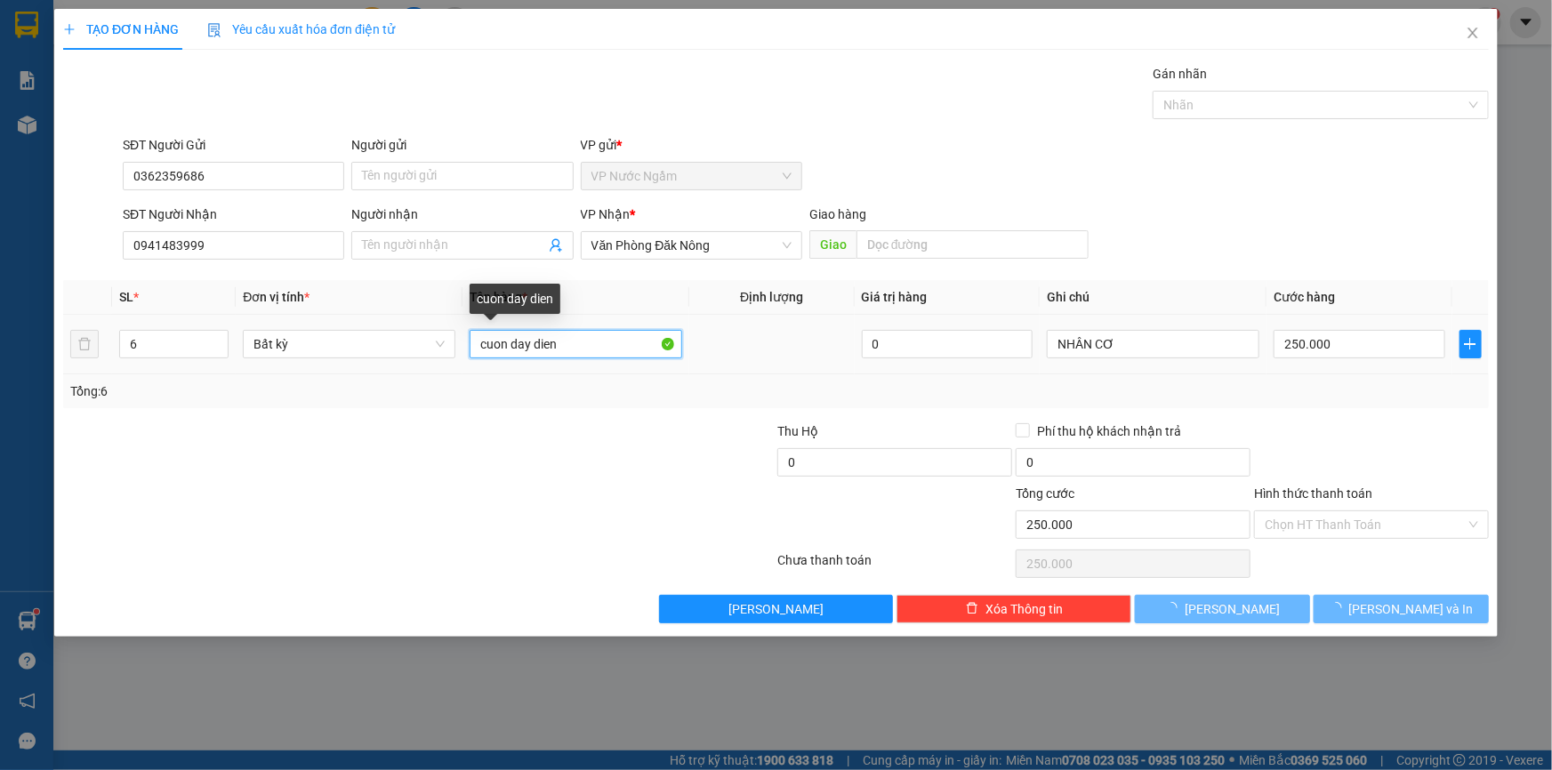
type input "0"
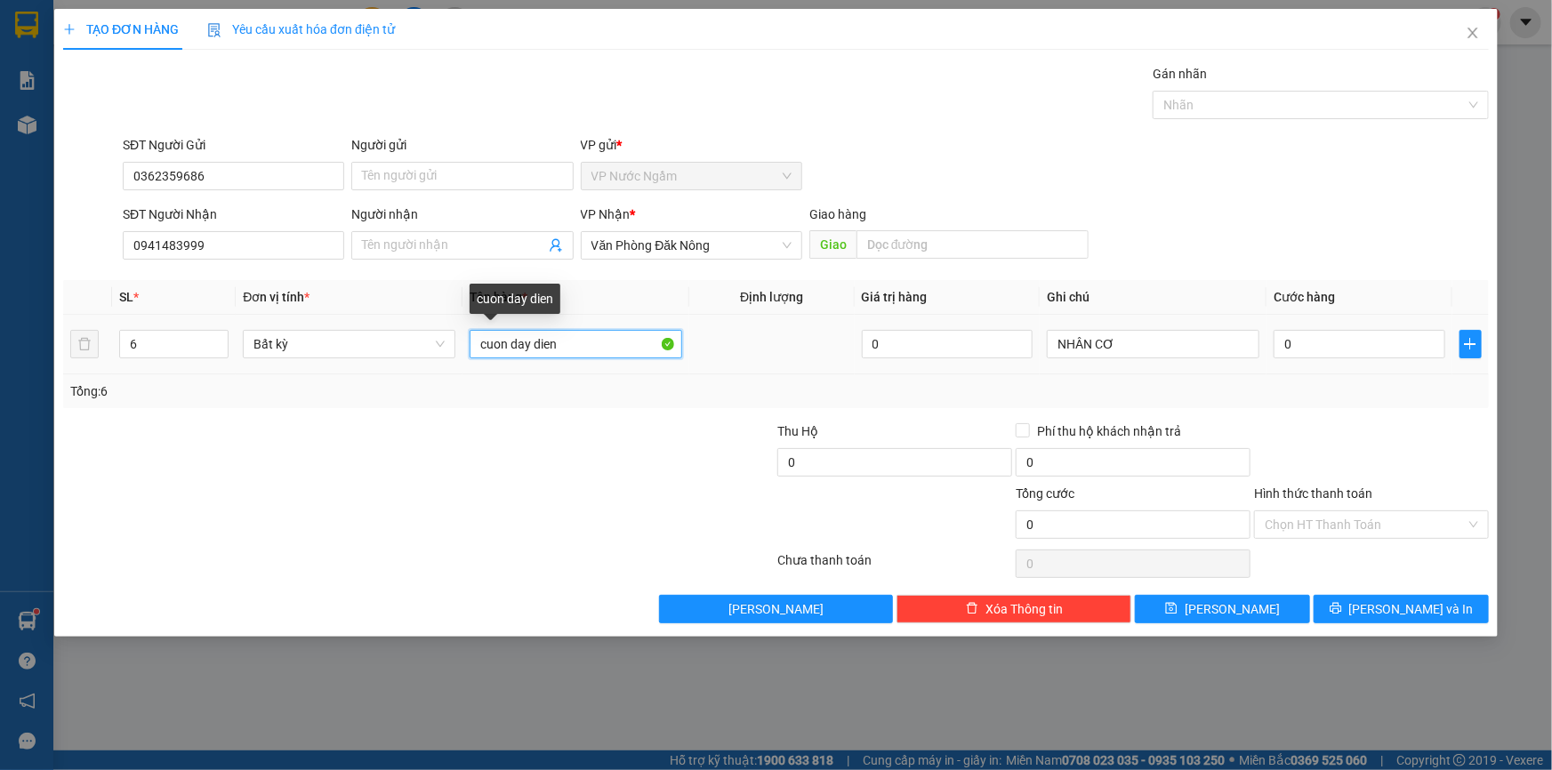
drag, startPoint x: 587, startPoint y: 338, endPoint x: 450, endPoint y: 358, distance: 138.5
click at [450, 358] on tr "6 Bất kỳ cuon day dien 0 NHÂN CƠ 0" at bounding box center [776, 345] width 1426 height 60
type input "bao"
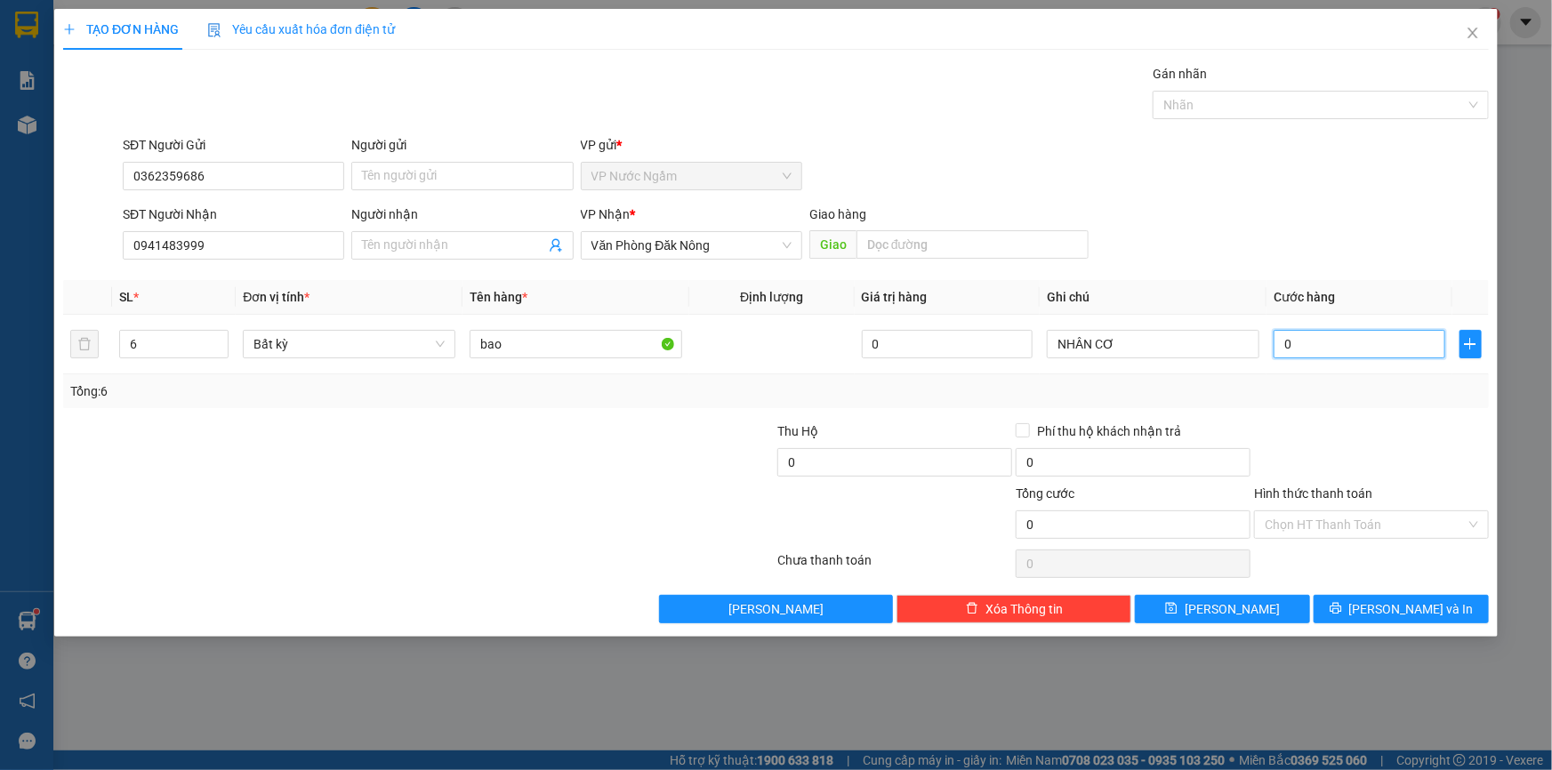
type input "1"
type input "14"
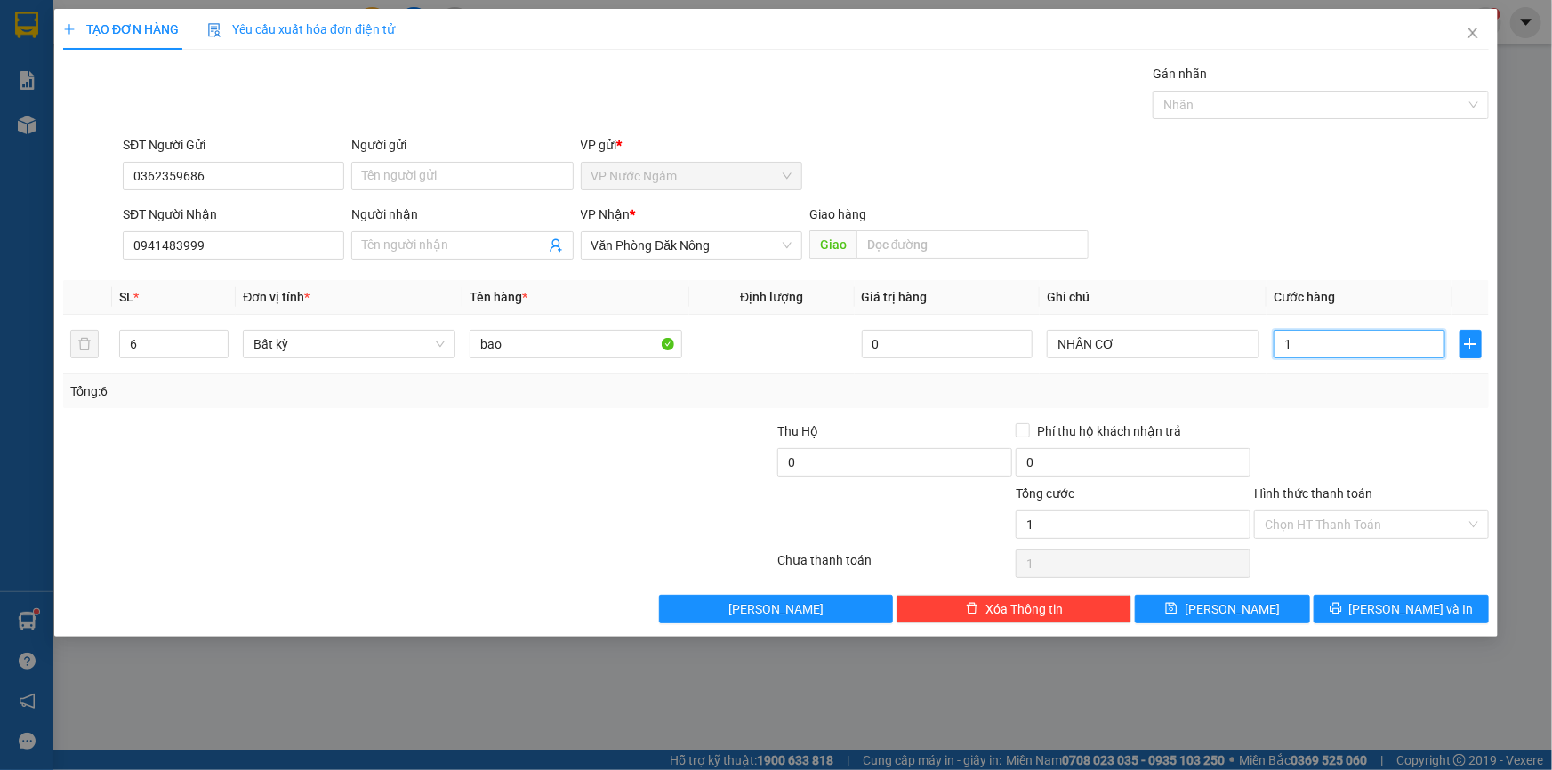
type input "14"
type input "140"
type input "1.400"
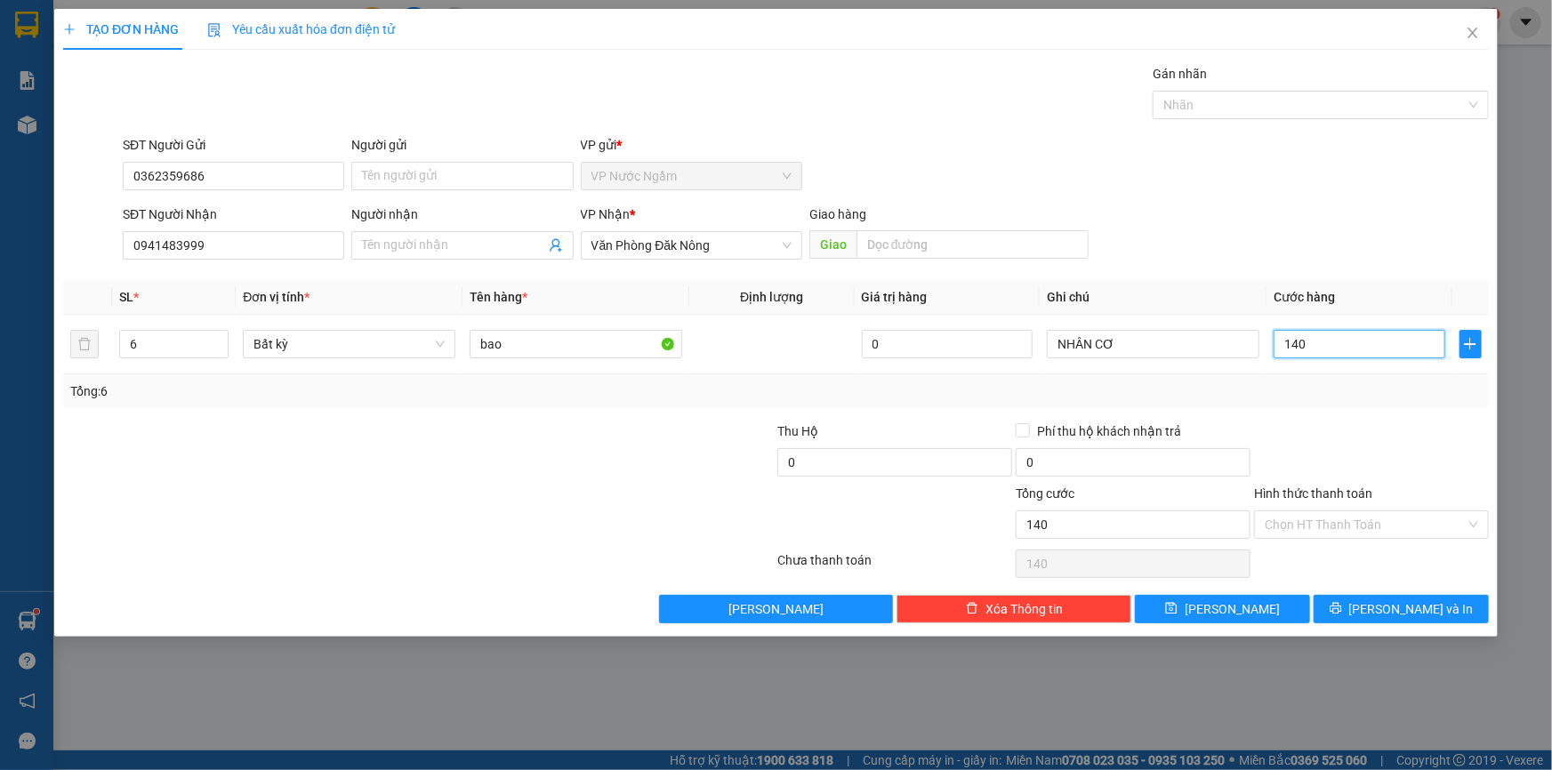
type input "1.400"
type input "14.000"
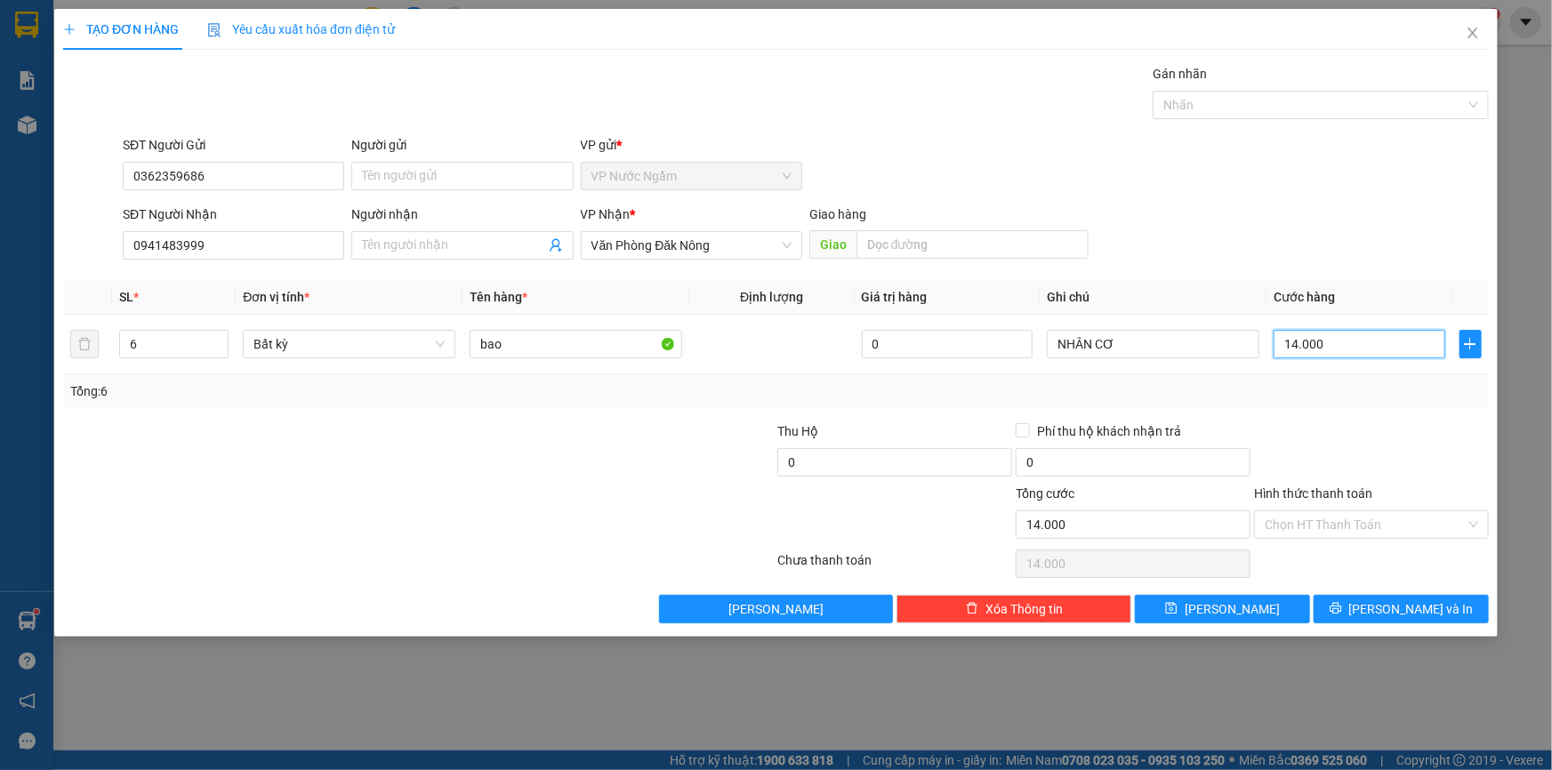
type input "140.000"
type input "1.400.000"
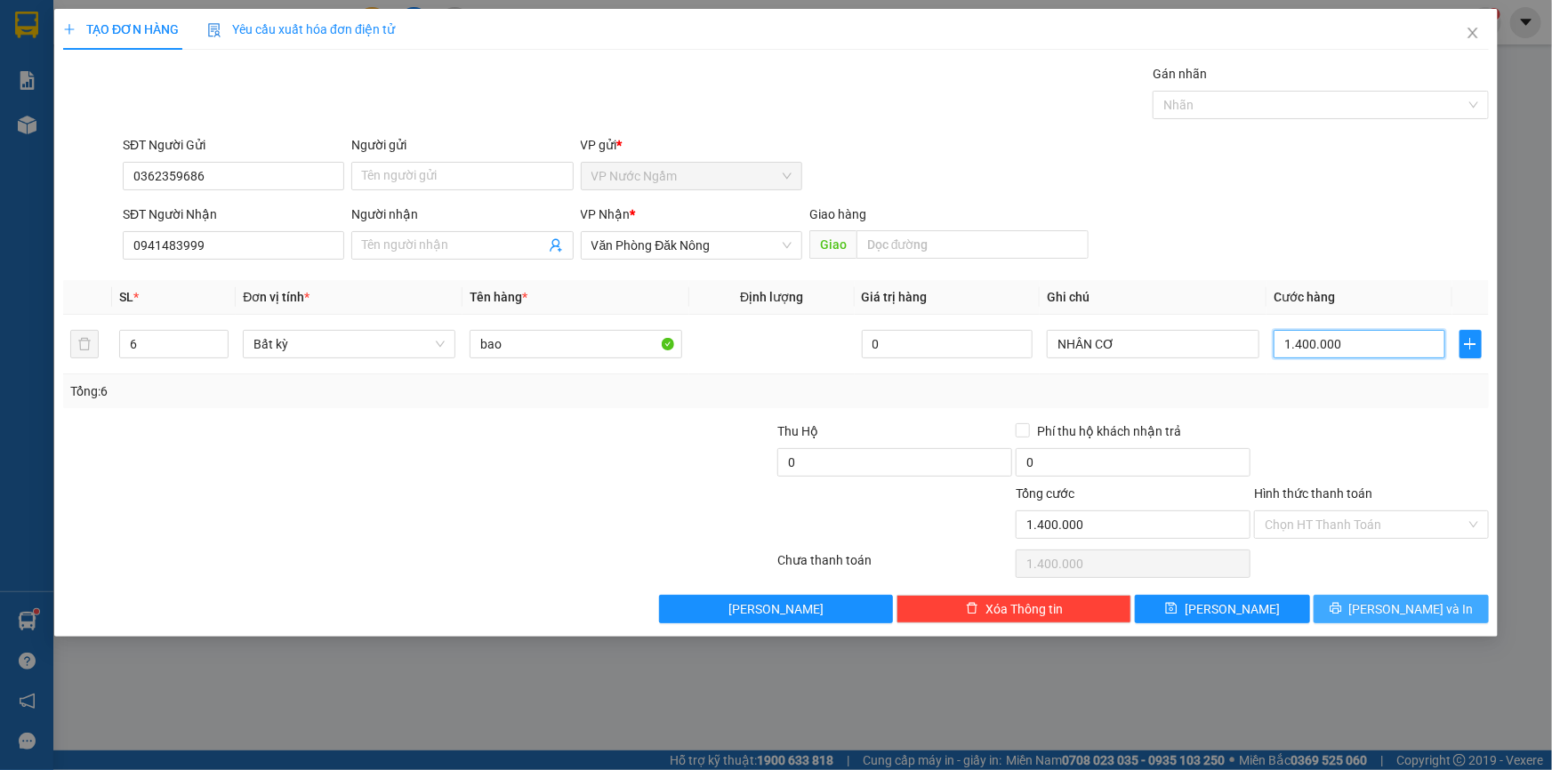
type input "1.400.000"
click at [1414, 606] on span "[PERSON_NAME] và In" at bounding box center [1411, 609] width 125 height 20
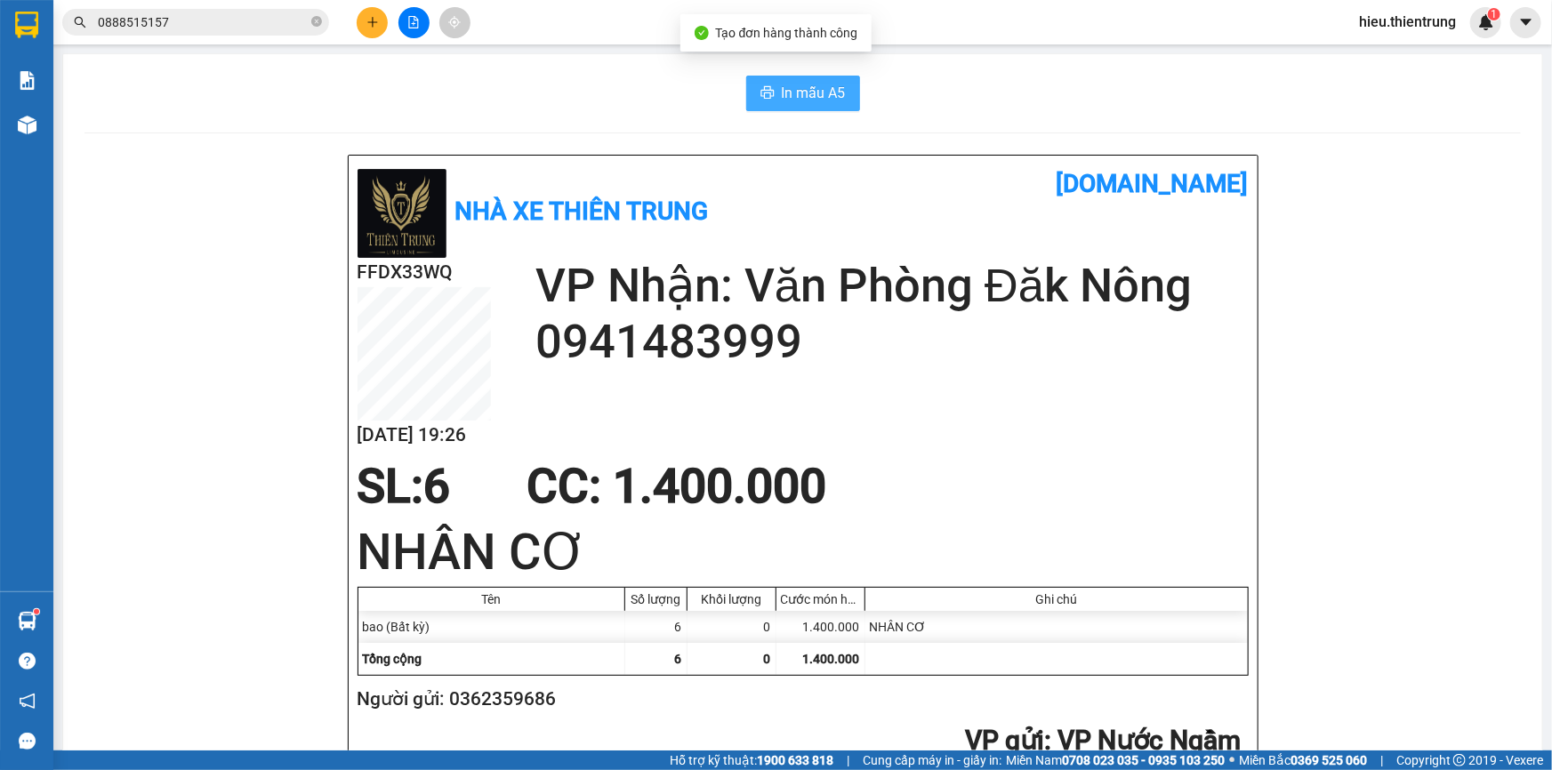
click at [786, 85] on span "In mẫu A5" at bounding box center [814, 93] width 64 height 22
drag, startPoint x: 1230, startPoint y: 430, endPoint x: 1551, endPoint y: 457, distance: 322.3
click at [369, 24] on icon "plus" at bounding box center [372, 22] width 12 height 12
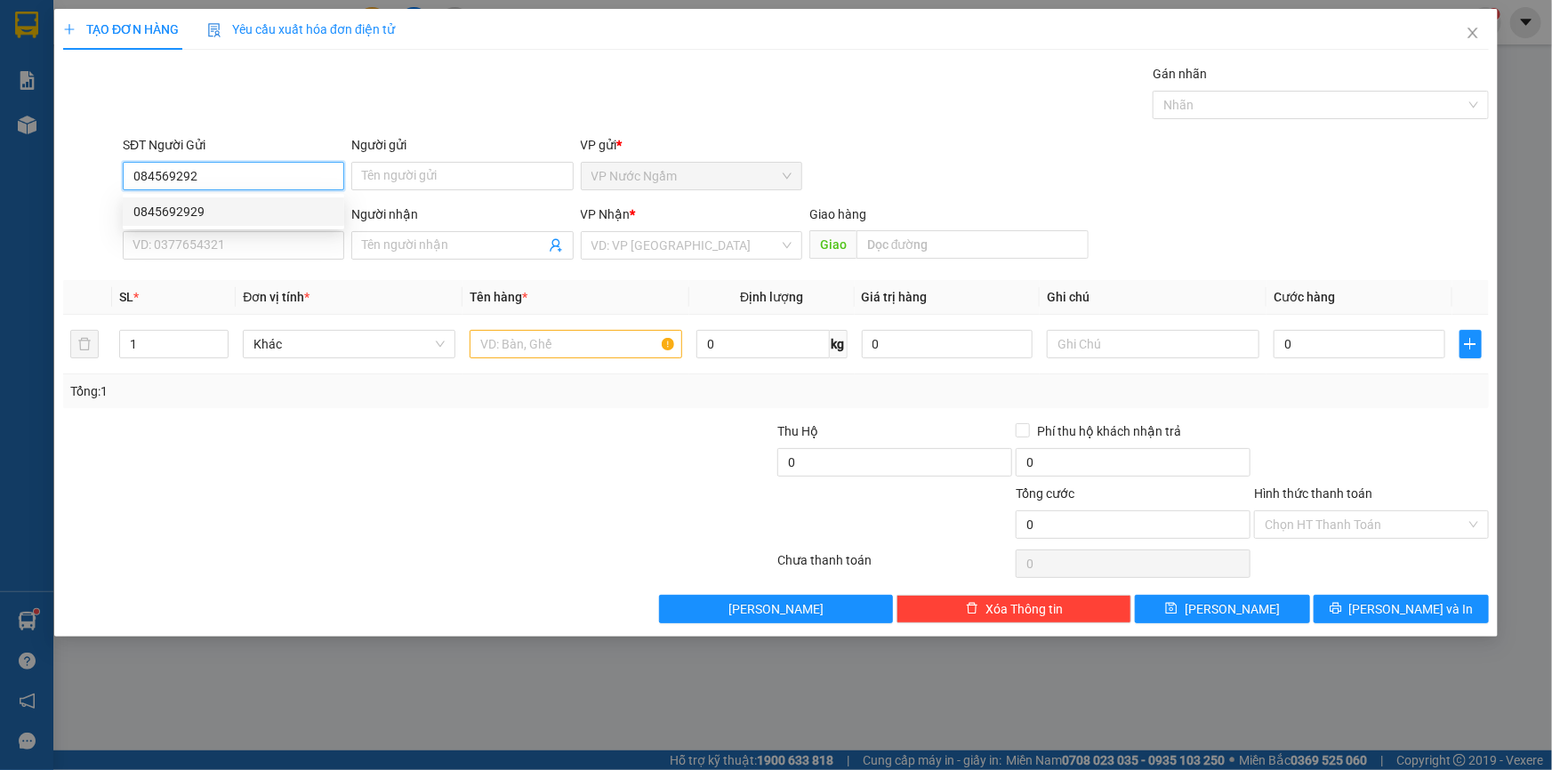
click at [183, 206] on div "0845692929" at bounding box center [233, 212] width 200 height 20
type input "0845692929"
type input "0765664120"
type input "CÂY XĂNG 34"
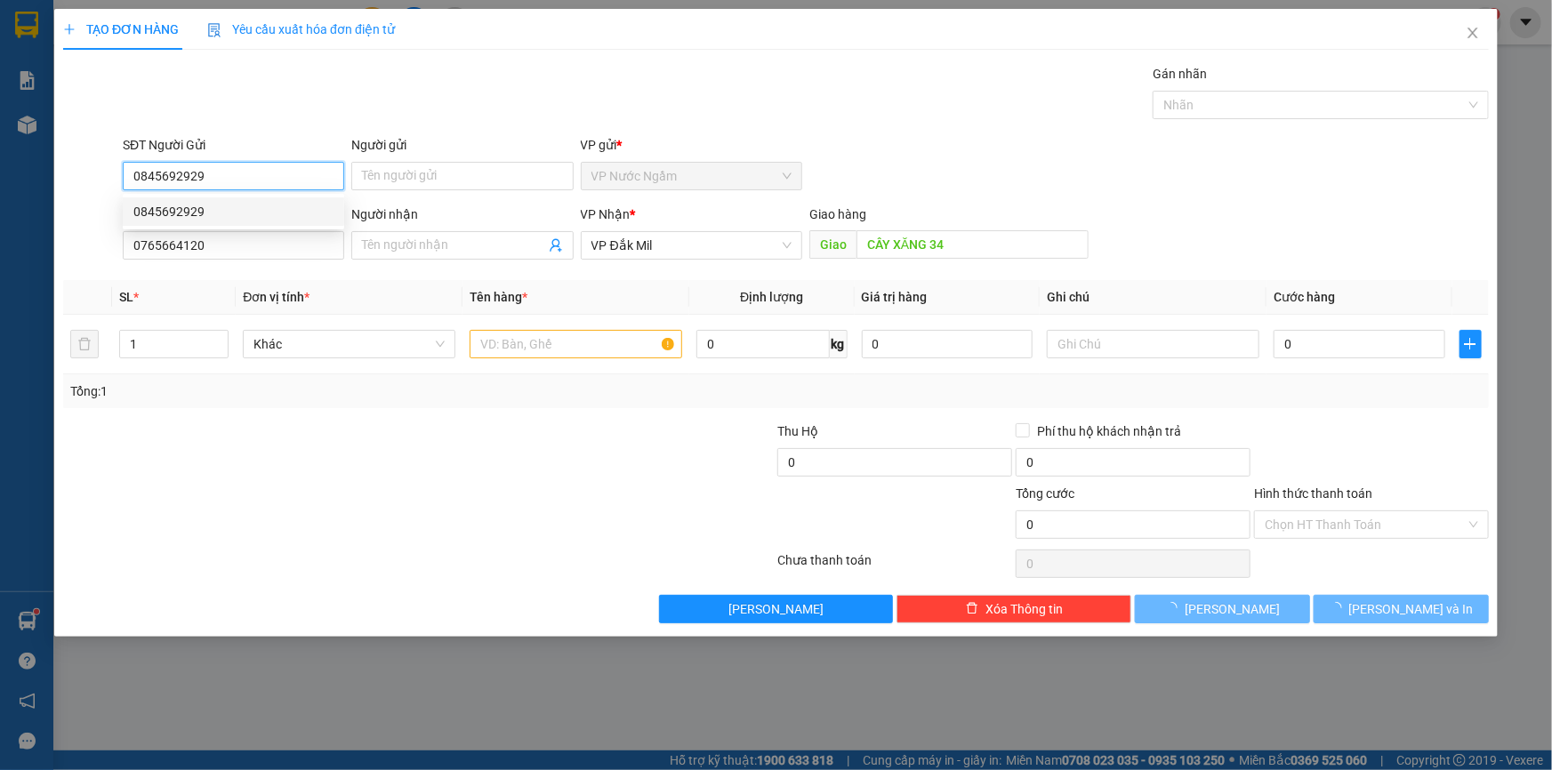
type input "400.000"
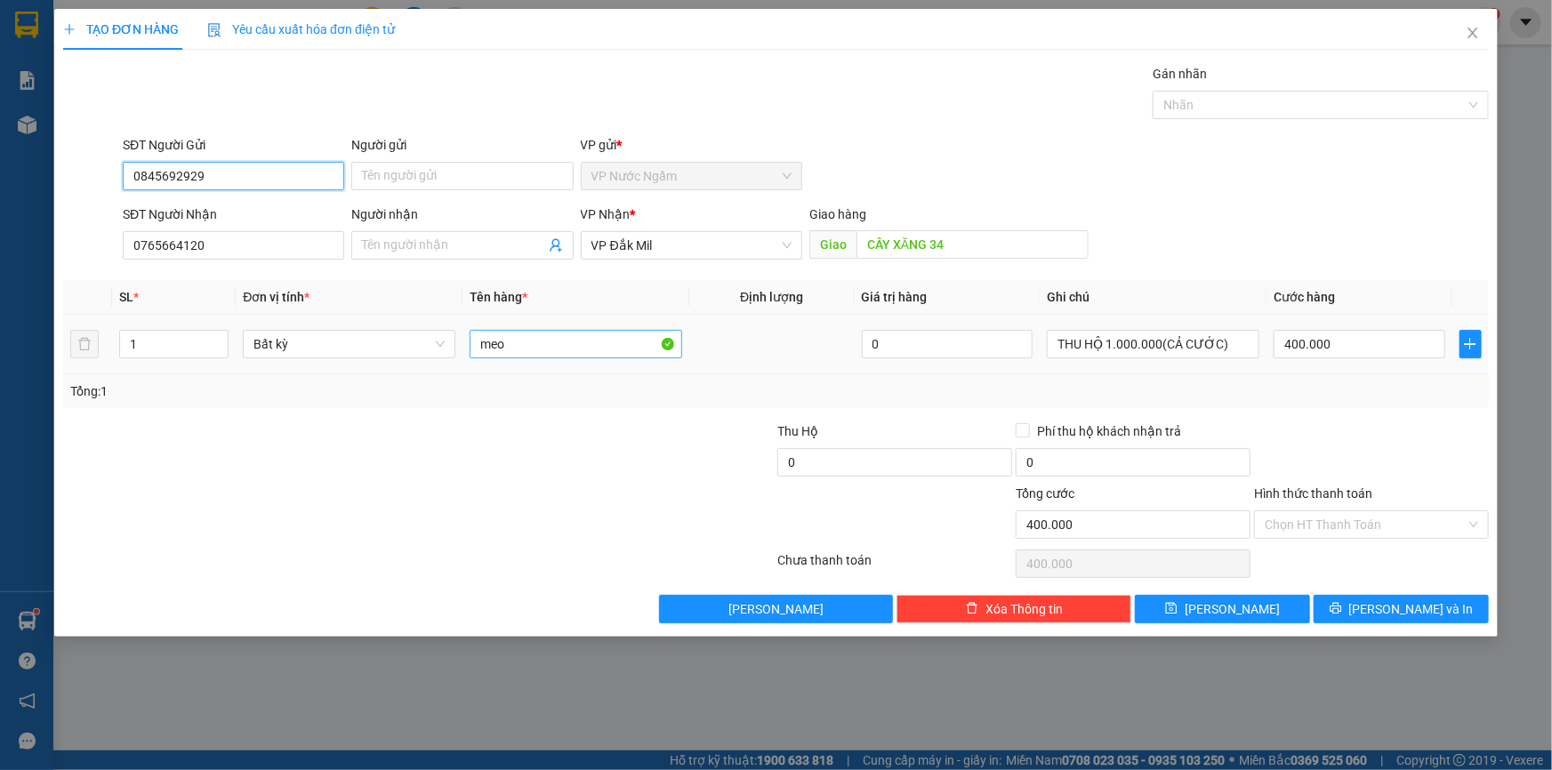
type input "0845692929"
drag, startPoint x: 548, startPoint y: 342, endPoint x: 471, endPoint y: 346, distance: 76.6
click at [384, 334] on tr "1 Bất kỳ meo 0 THU HỘ 1.000.000(CẢ CƯỚC) 400.000" at bounding box center [776, 345] width 1426 height 60
type input "chó"
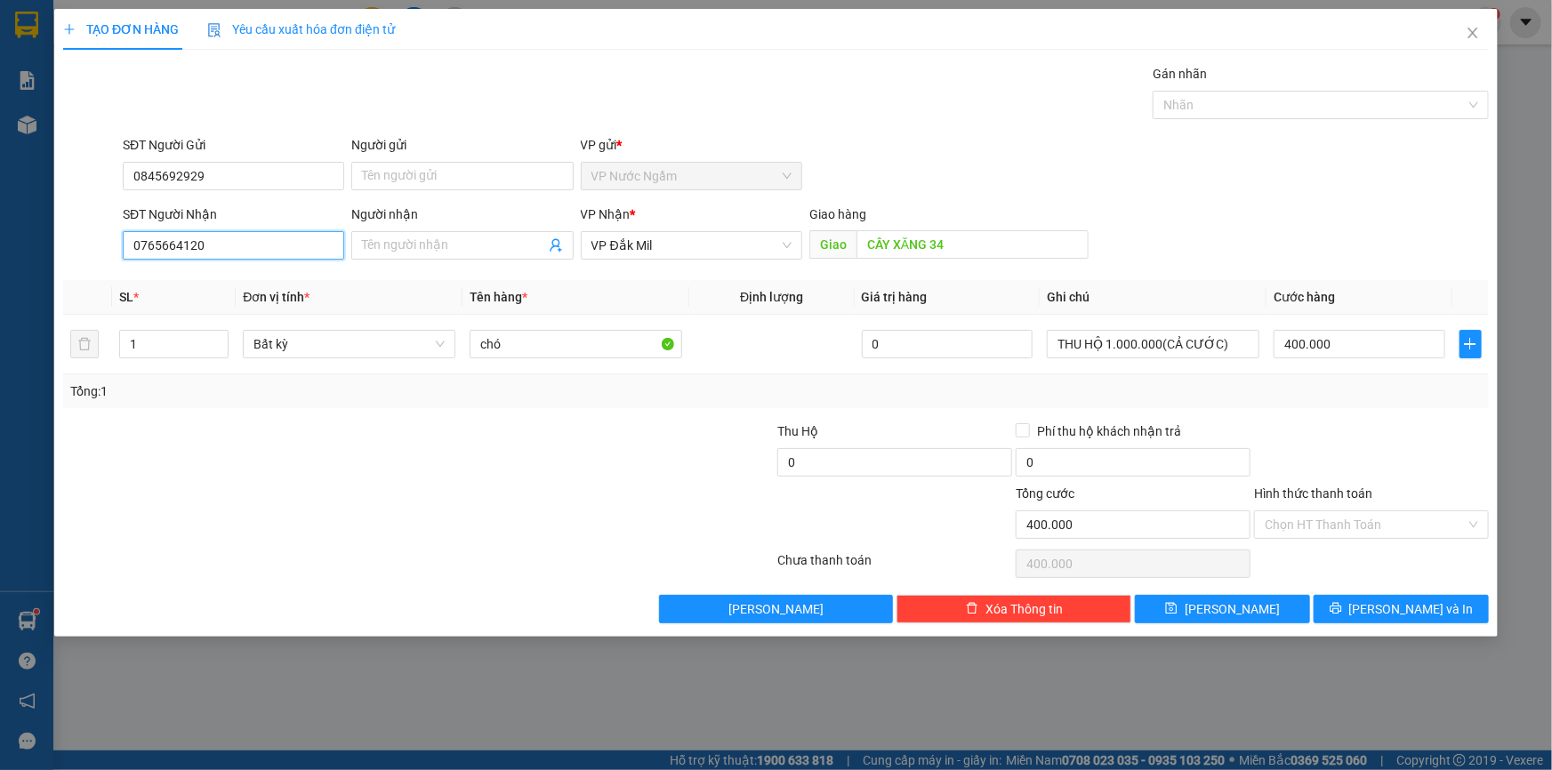
drag, startPoint x: 231, startPoint y: 253, endPoint x: 76, endPoint y: 300, distance: 162.6
click at [63, 261] on div "SĐT Người Nhận 0765664120 0765664120 Người nhận Tên người nhận VP Nhận * VP Đắ…" at bounding box center [775, 236] width 1429 height 62
click at [666, 245] on span "VP Đắk Mil" at bounding box center [691, 245] width 200 height 27
type input "0357186903"
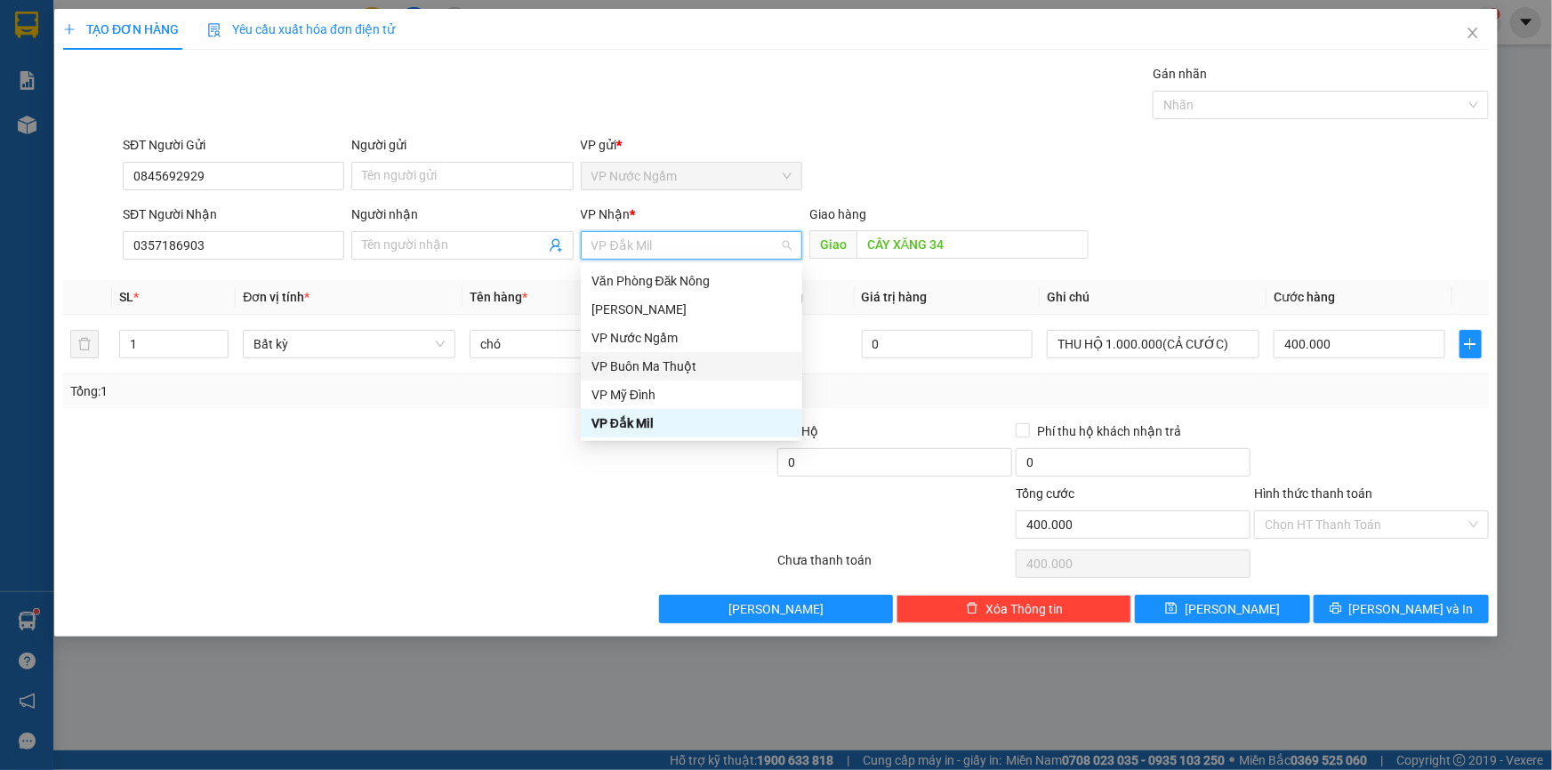
click at [654, 352] on div "VP Buôn Ma Thuột" at bounding box center [691, 366] width 221 height 28
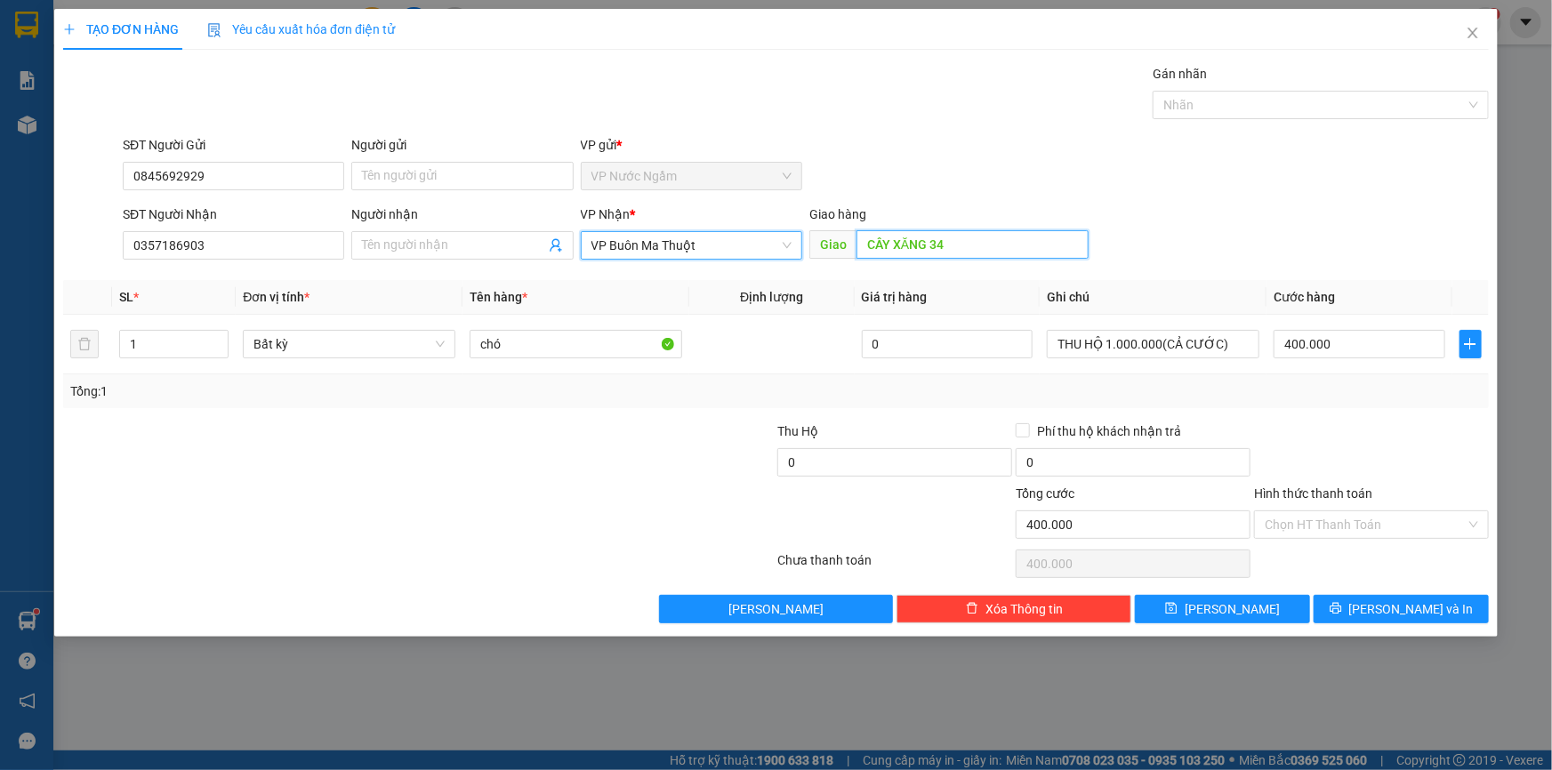
click at [939, 245] on input "CÂY XĂNG 34" at bounding box center [973, 244] width 232 height 28
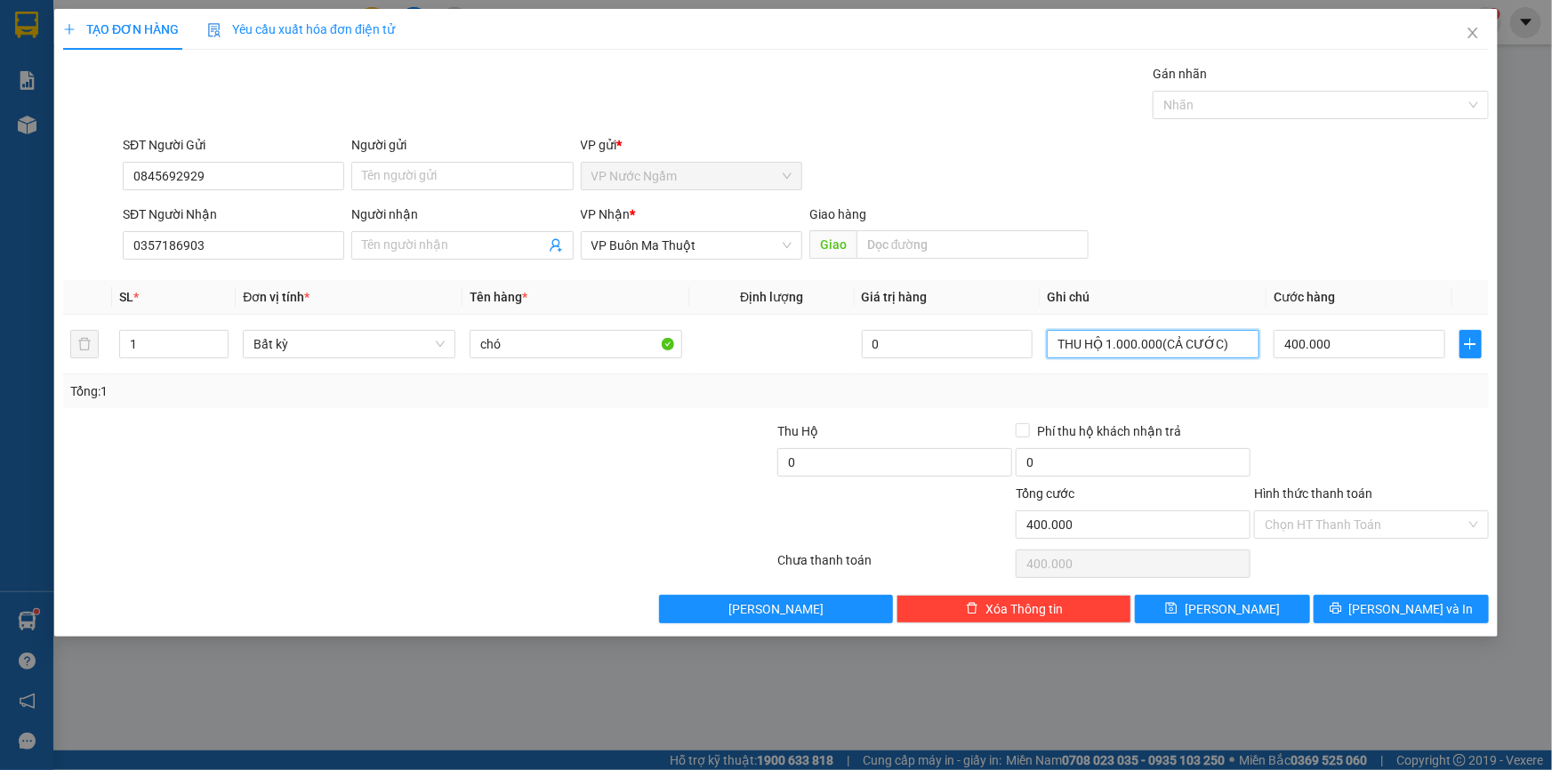
drag, startPoint x: 1220, startPoint y: 344, endPoint x: 1019, endPoint y: 378, distance: 203.8
click at [1042, 376] on div "SL * Đơn vị tính * Tên hàng * Định lượng Giá trị hàng Ghi chú Cước hàng 1 Bất k…" at bounding box center [776, 344] width 1426 height 128
type input "1"
type input "thu hộ 1.200.000( cả cước)"
click at [1406, 614] on span "[PERSON_NAME] và In" at bounding box center [1411, 609] width 125 height 20
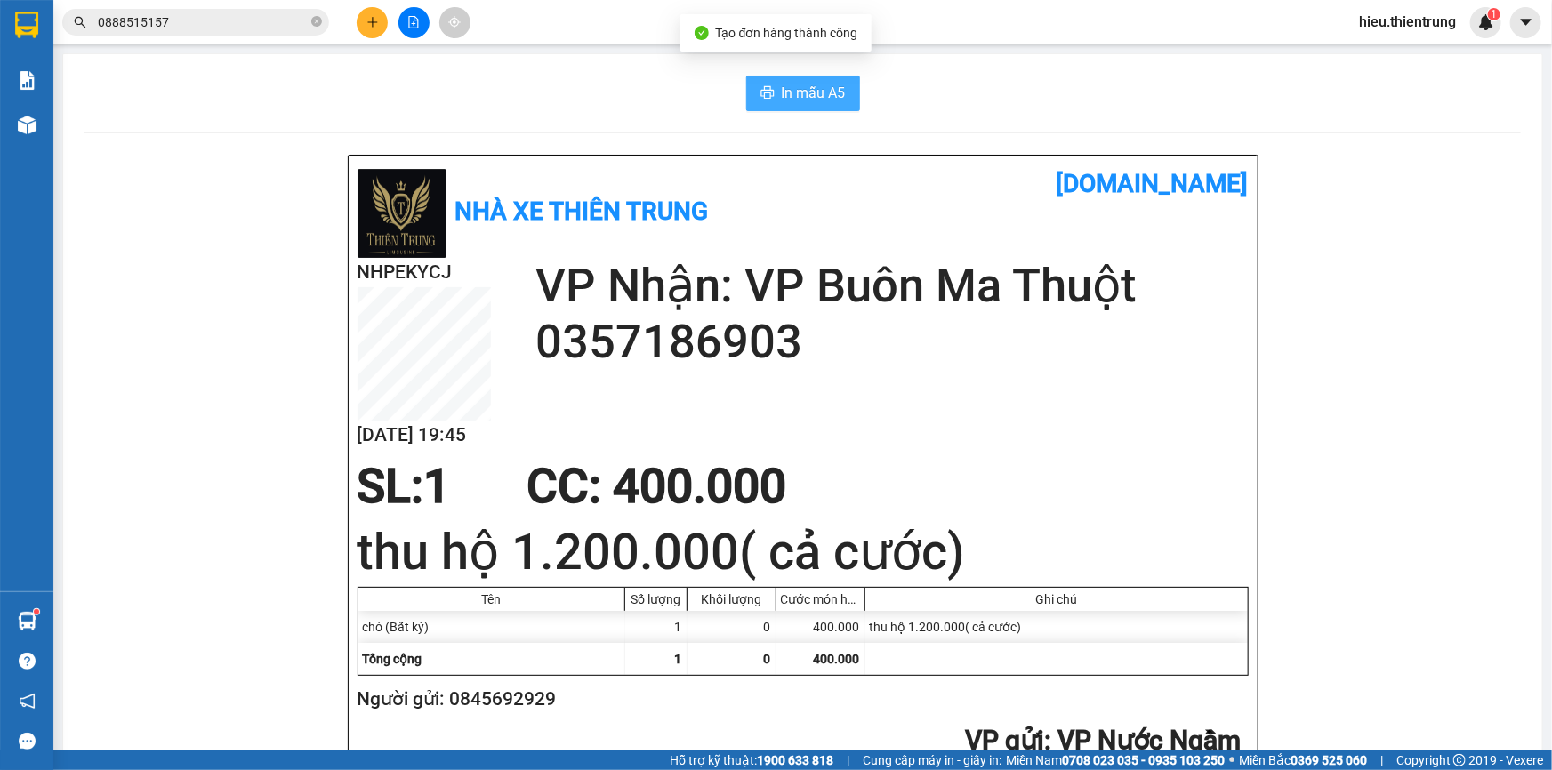
click at [800, 97] on span "In mẫu A5" at bounding box center [814, 93] width 64 height 22
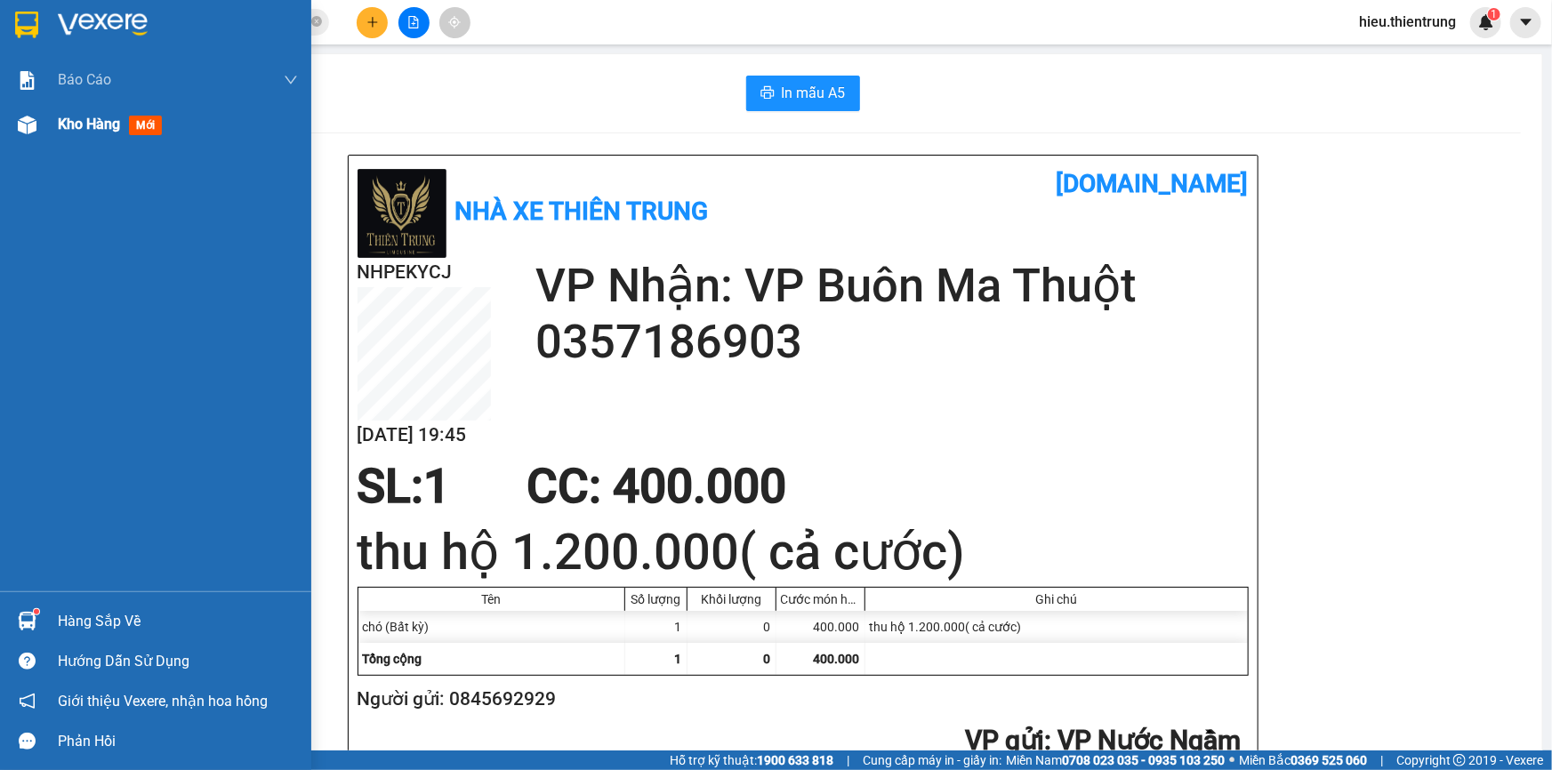
click at [66, 120] on span "Kho hàng" at bounding box center [89, 124] width 62 height 17
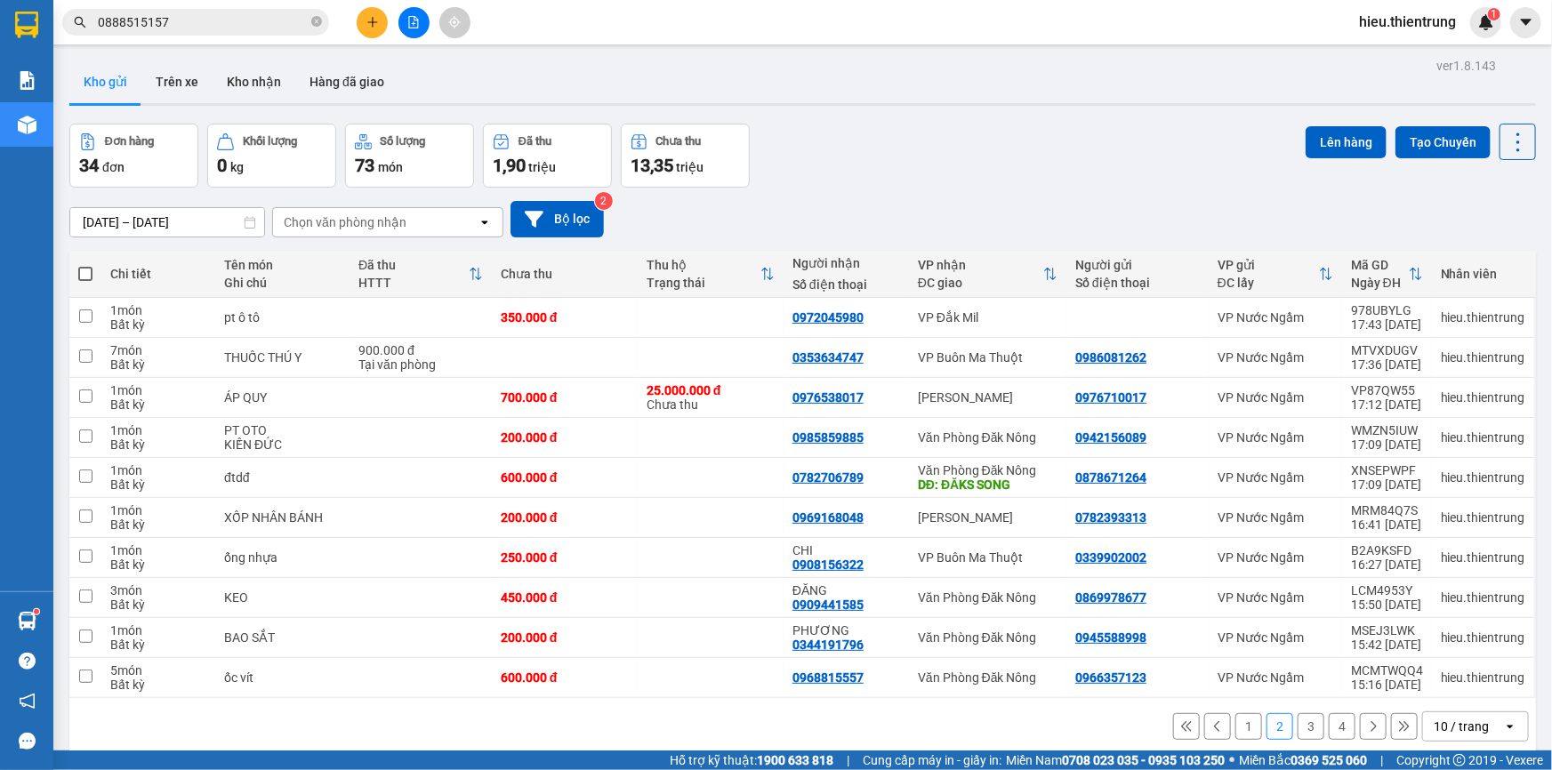
click at [1241, 728] on button "1" at bounding box center [1248, 726] width 27 height 27
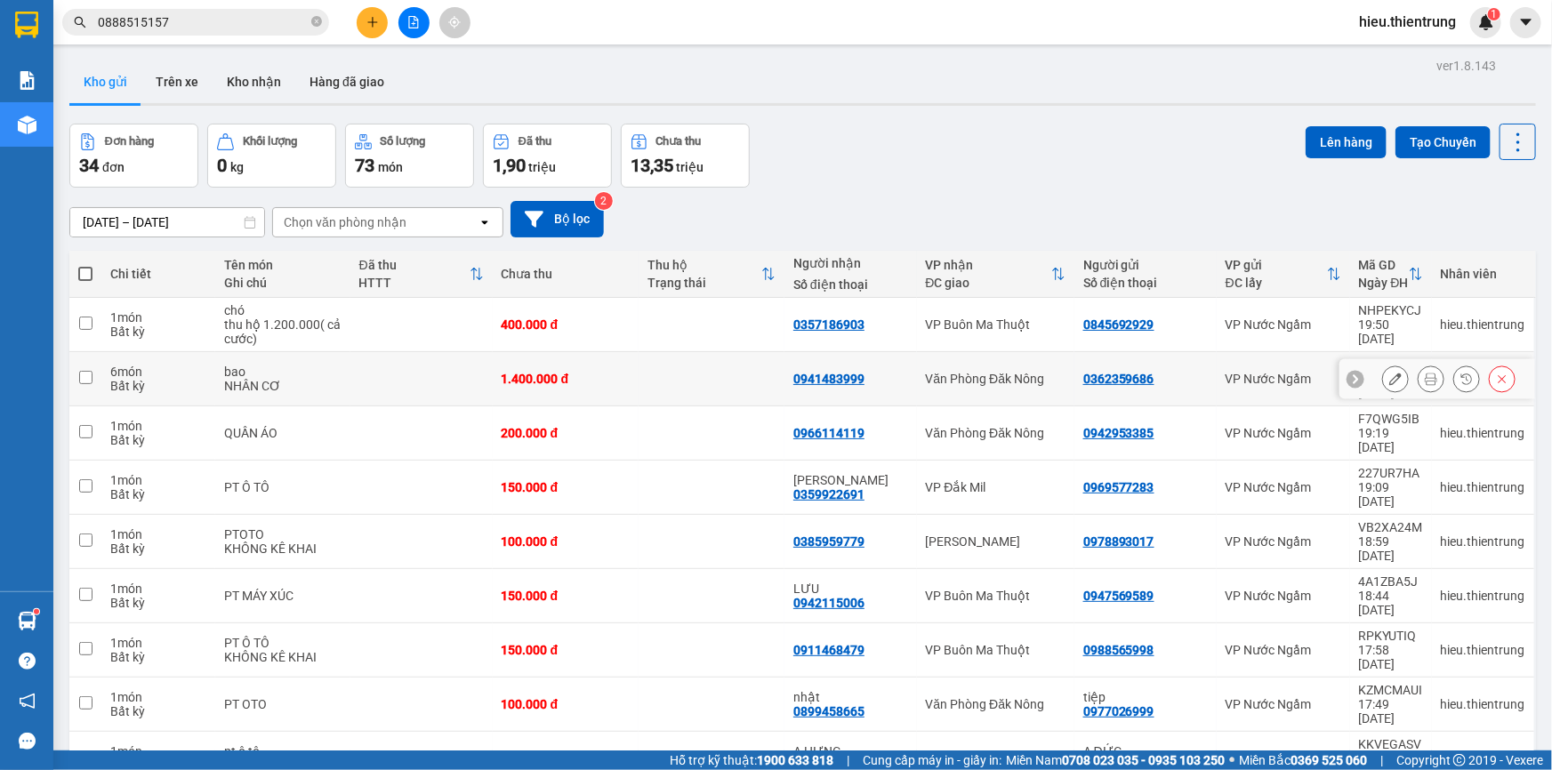
scroll to position [80, 0]
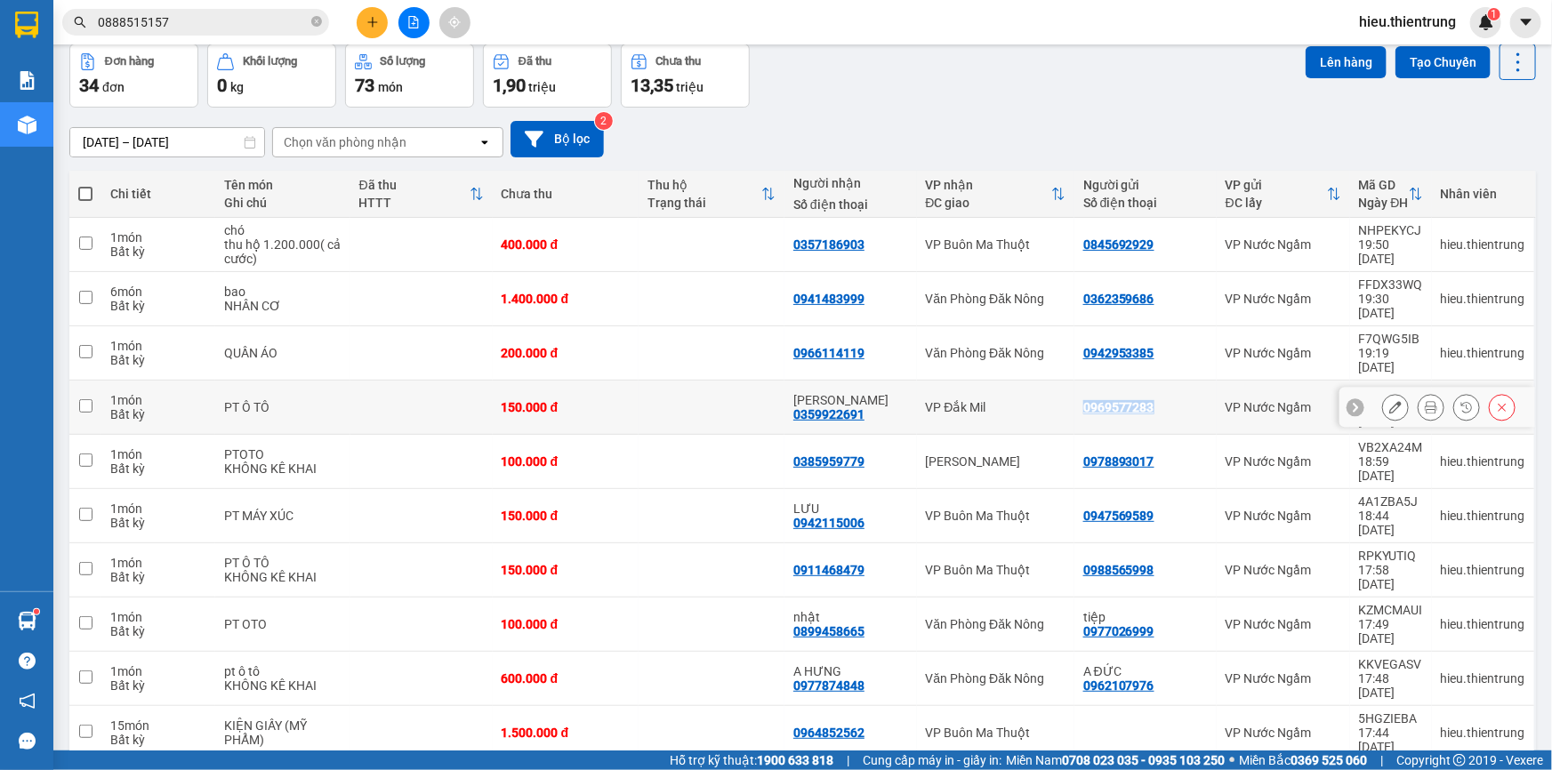
drag, startPoint x: 1123, startPoint y: 371, endPoint x: 1065, endPoint y: 373, distance: 58.7
click at [1074, 381] on td "0969577283" at bounding box center [1145, 408] width 142 height 54
checkbox input "true"
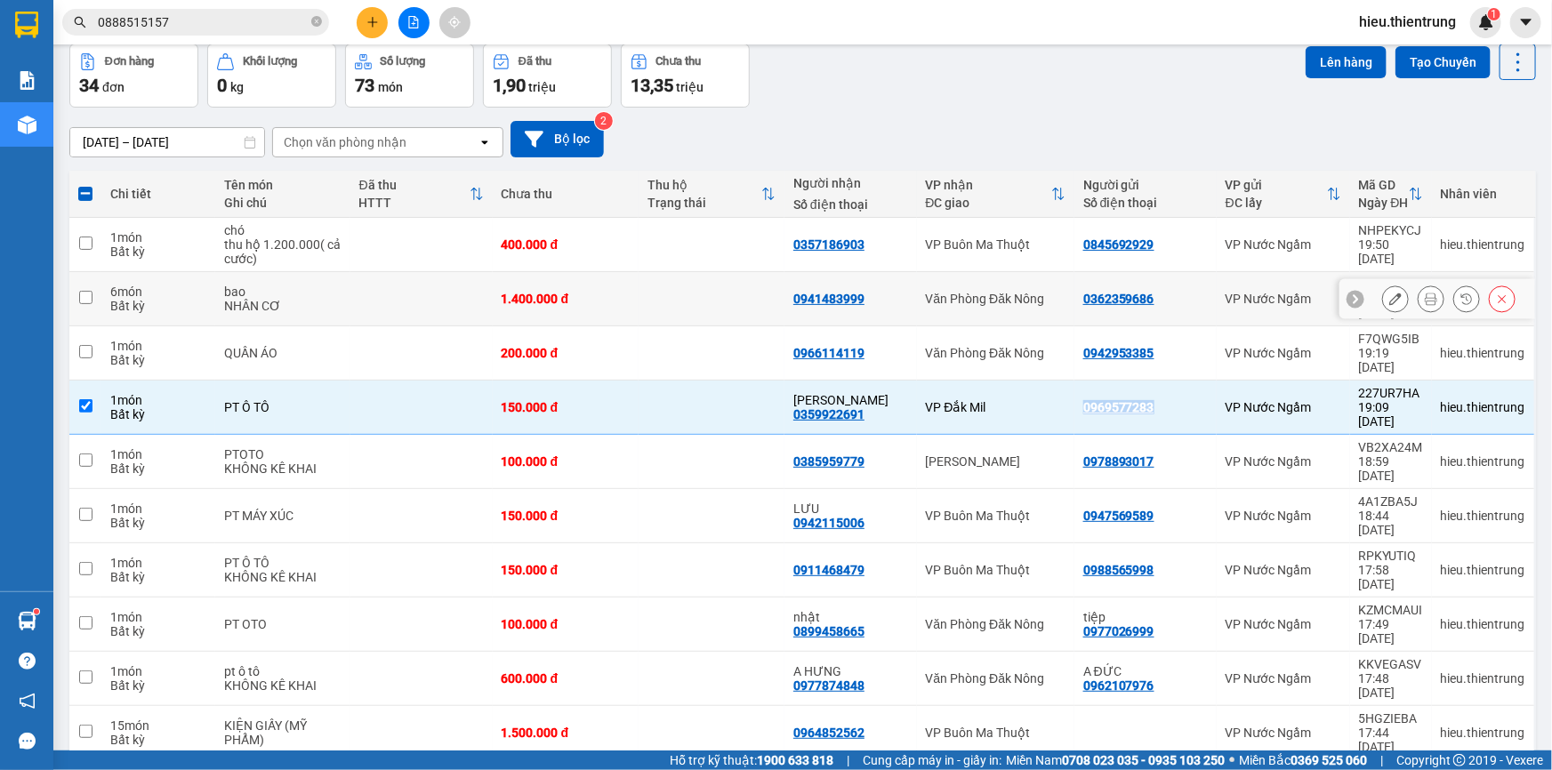
copy div "0969577283"
click at [358, 22] on button at bounding box center [372, 22] width 31 height 31
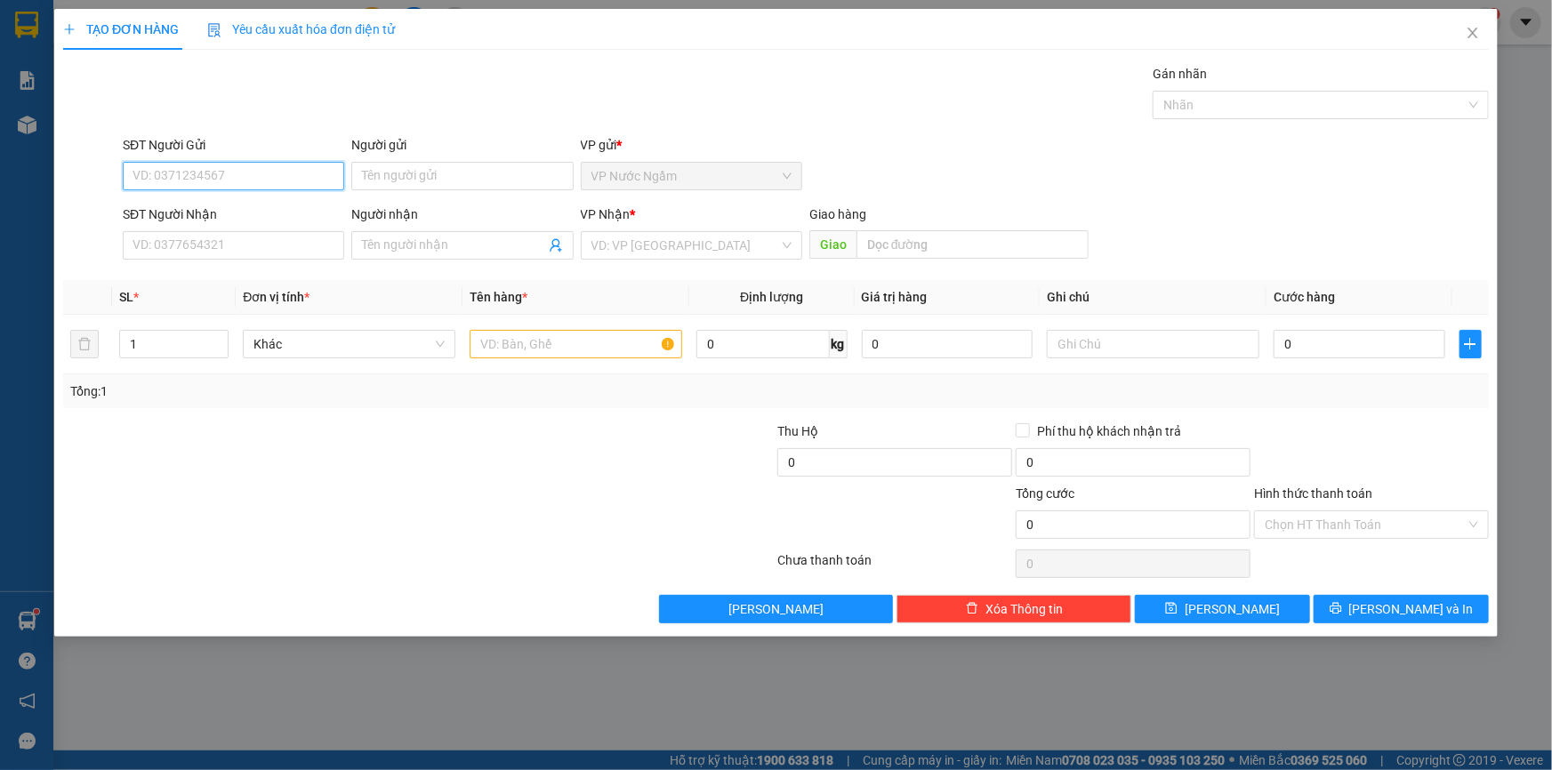
paste input "0969577283"
type input "0969577283"
click at [196, 209] on div "0969577283" at bounding box center [233, 212] width 200 height 20
type input "0359922691"
type input "[PERSON_NAME]"
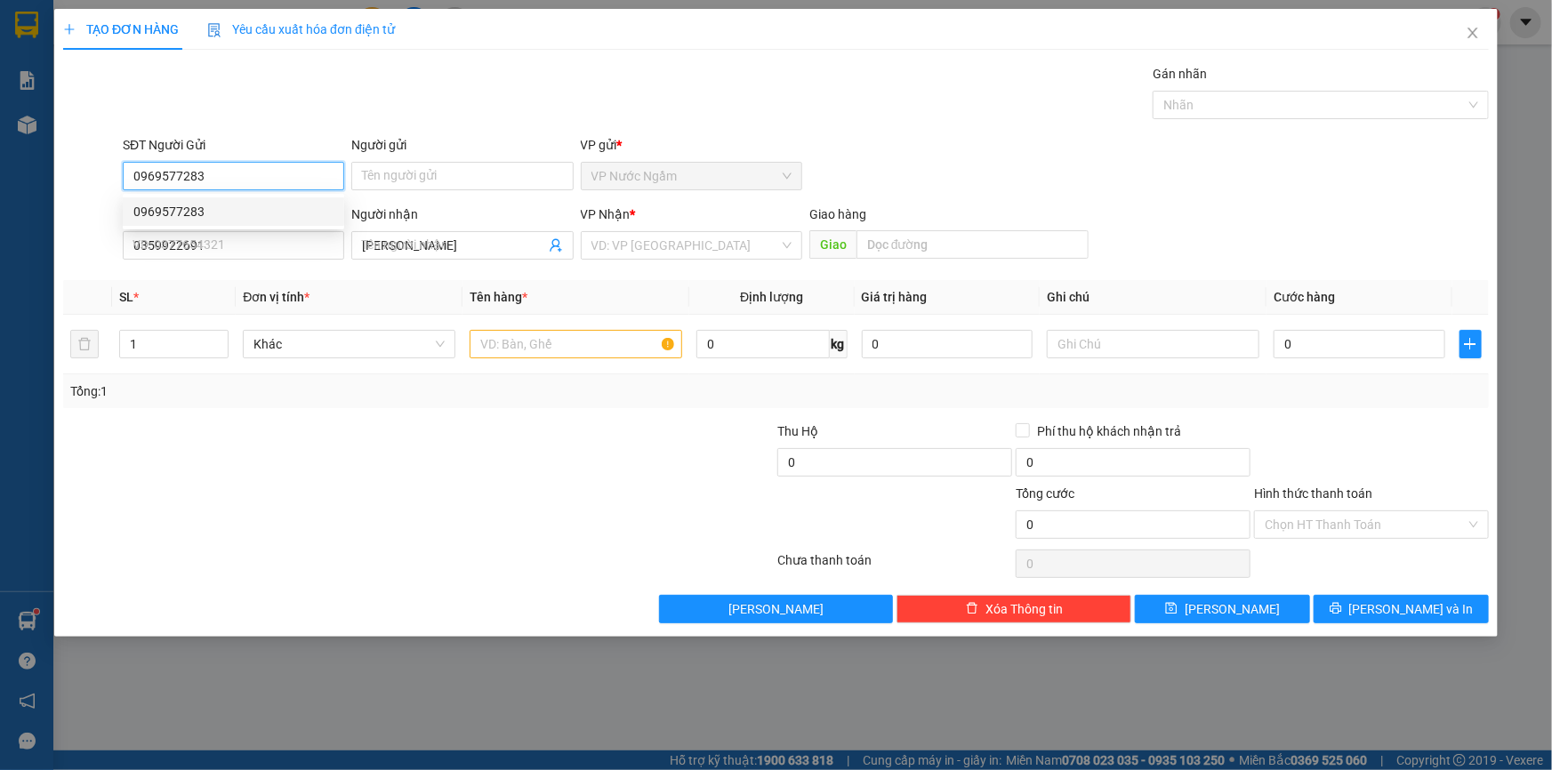
type input "150.000"
type input "0969577283"
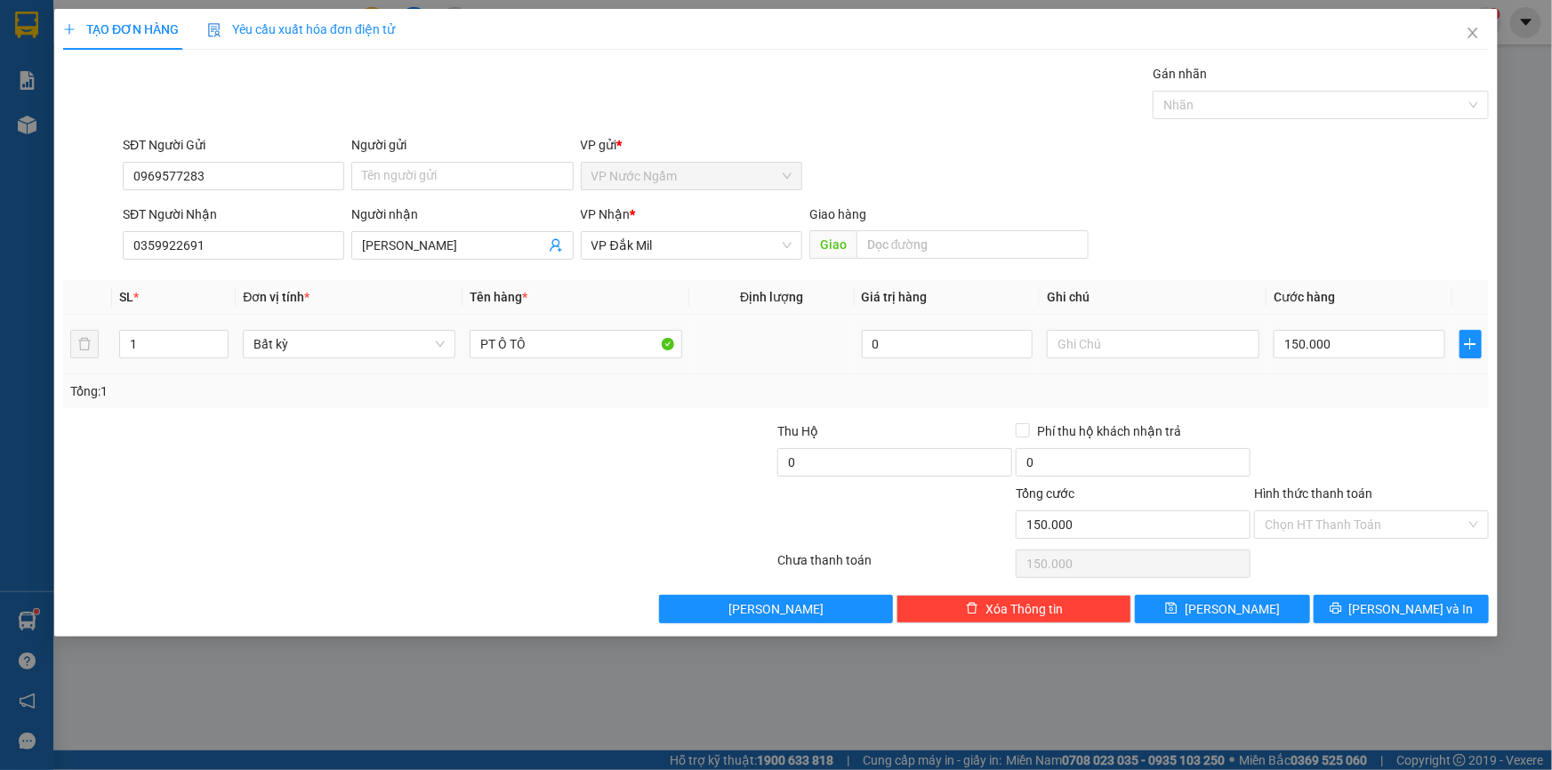
click at [1354, 328] on div "150.000" at bounding box center [1360, 344] width 172 height 36
click at [1376, 341] on input "150.000" at bounding box center [1360, 344] width 172 height 28
type input "2"
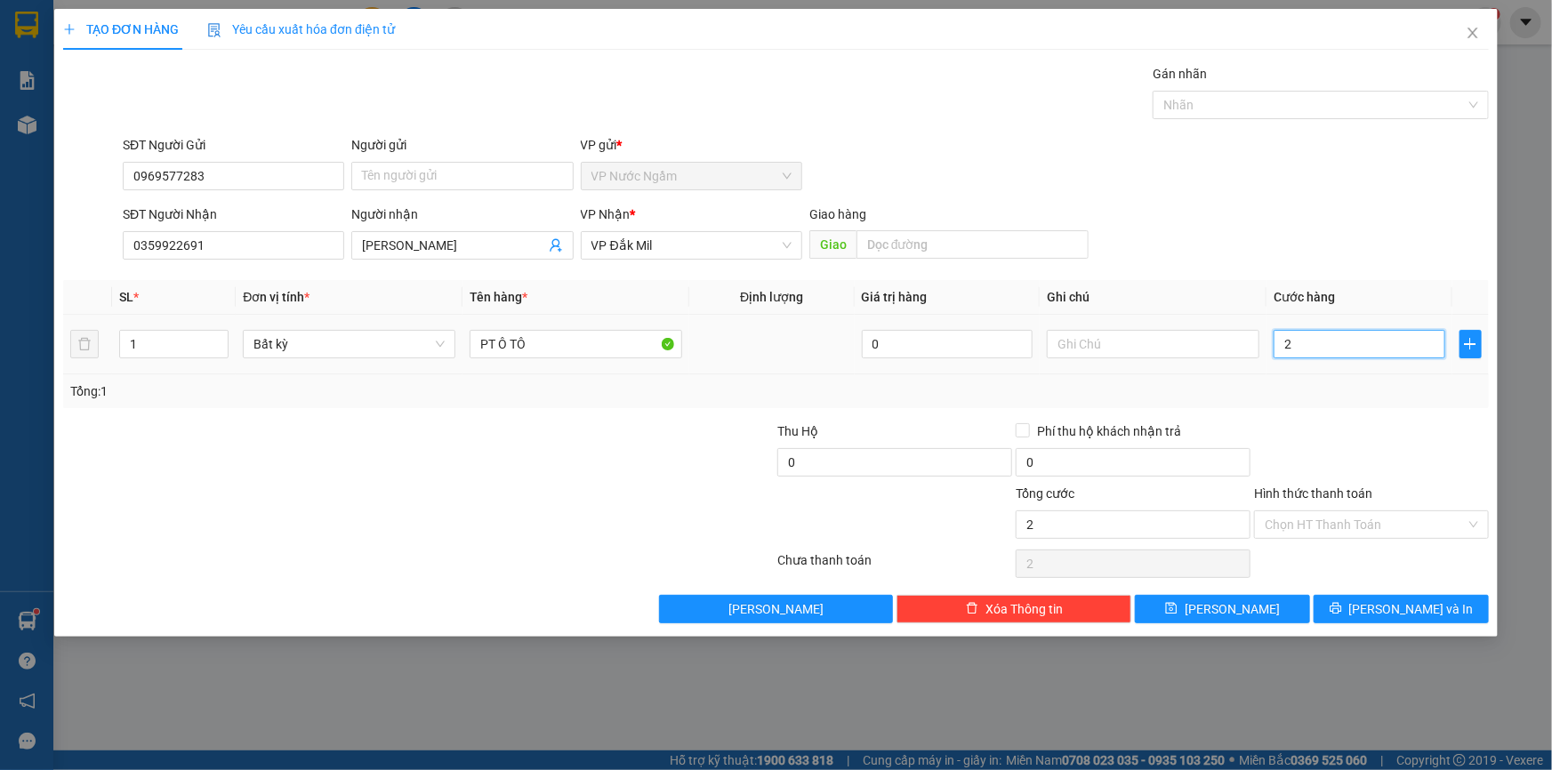
type input "20"
type input "200"
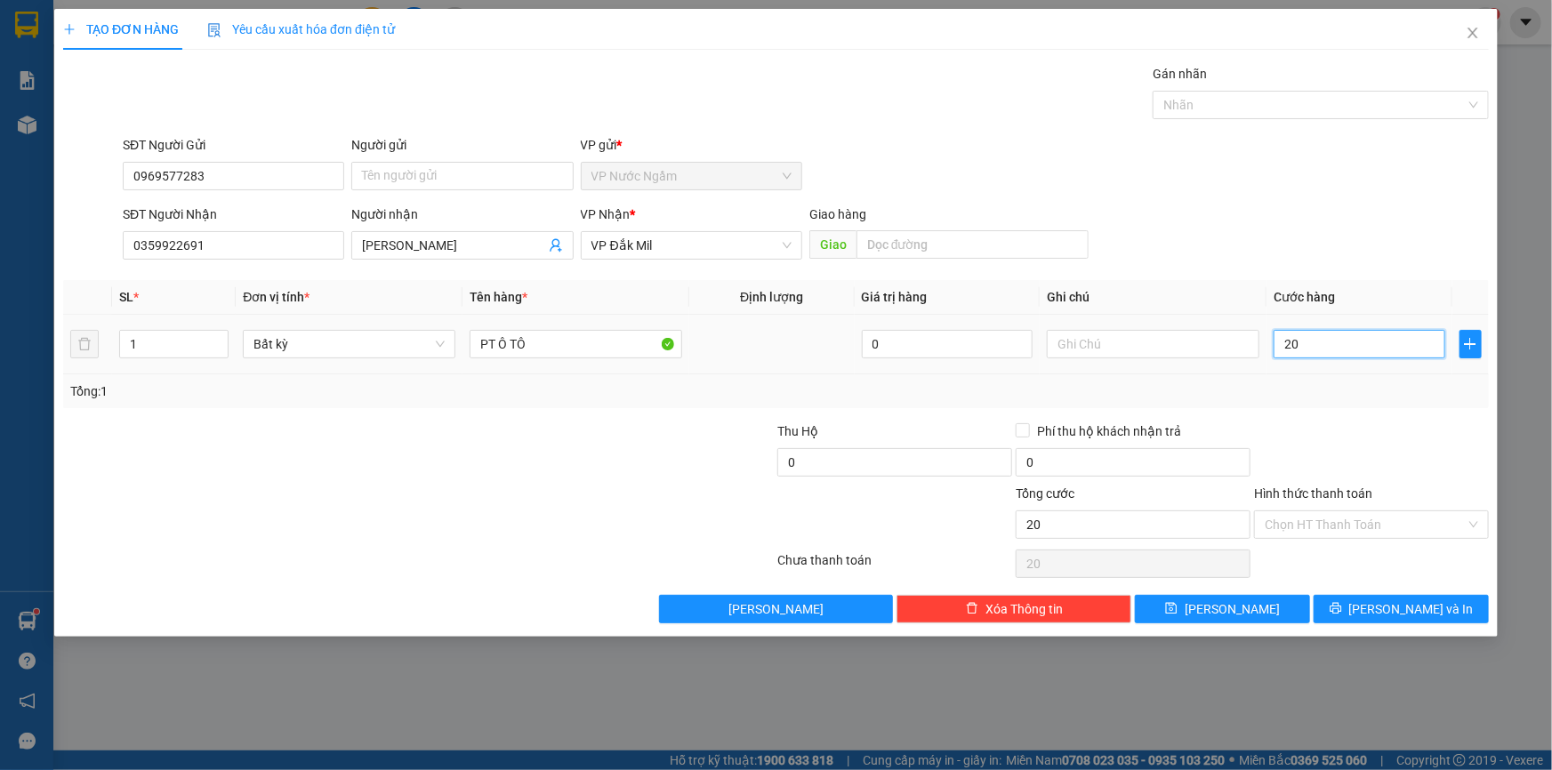
type input "200"
type input "2.000"
type input "20.000"
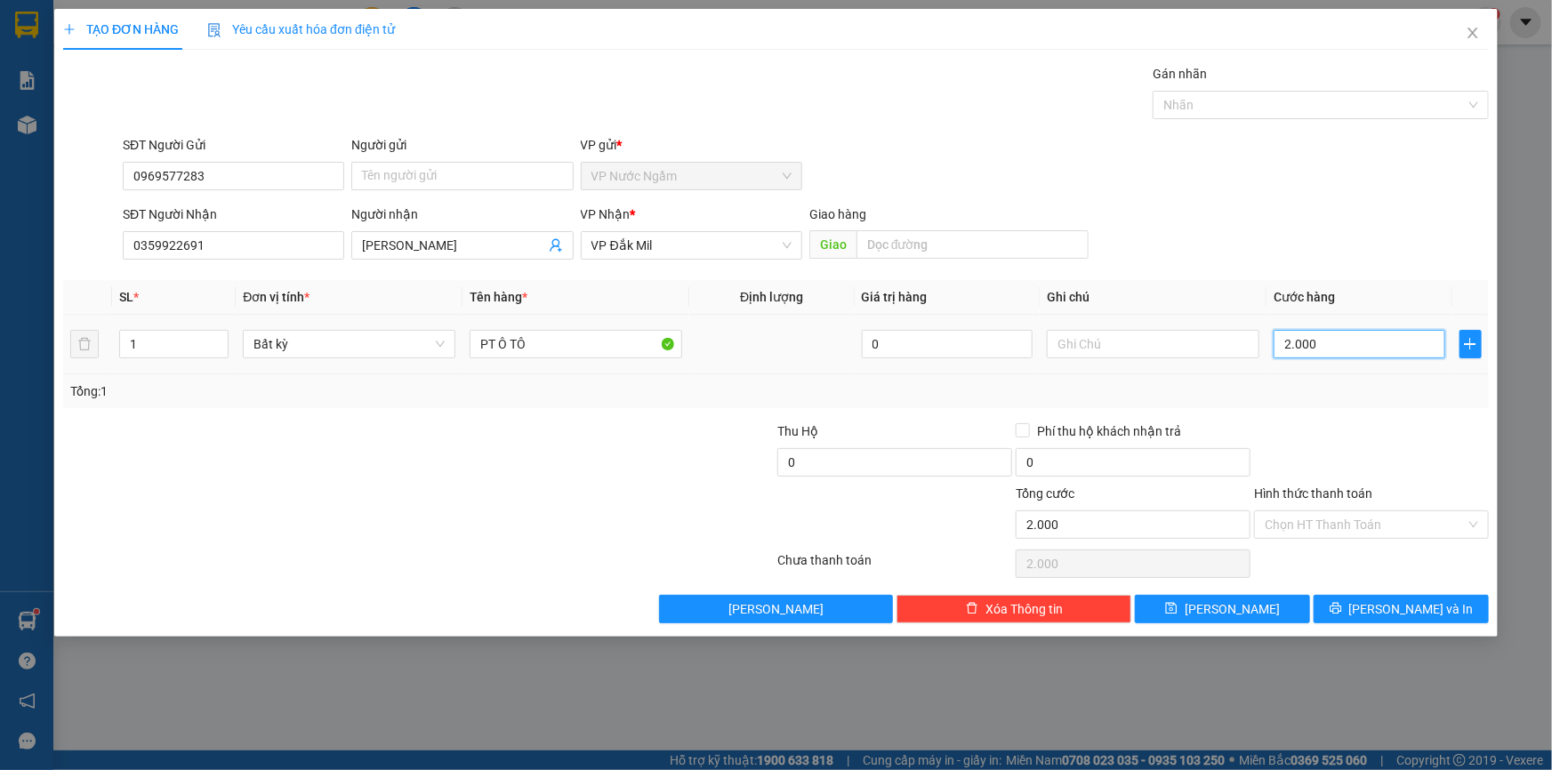
type input "20.000"
type input "200.000"
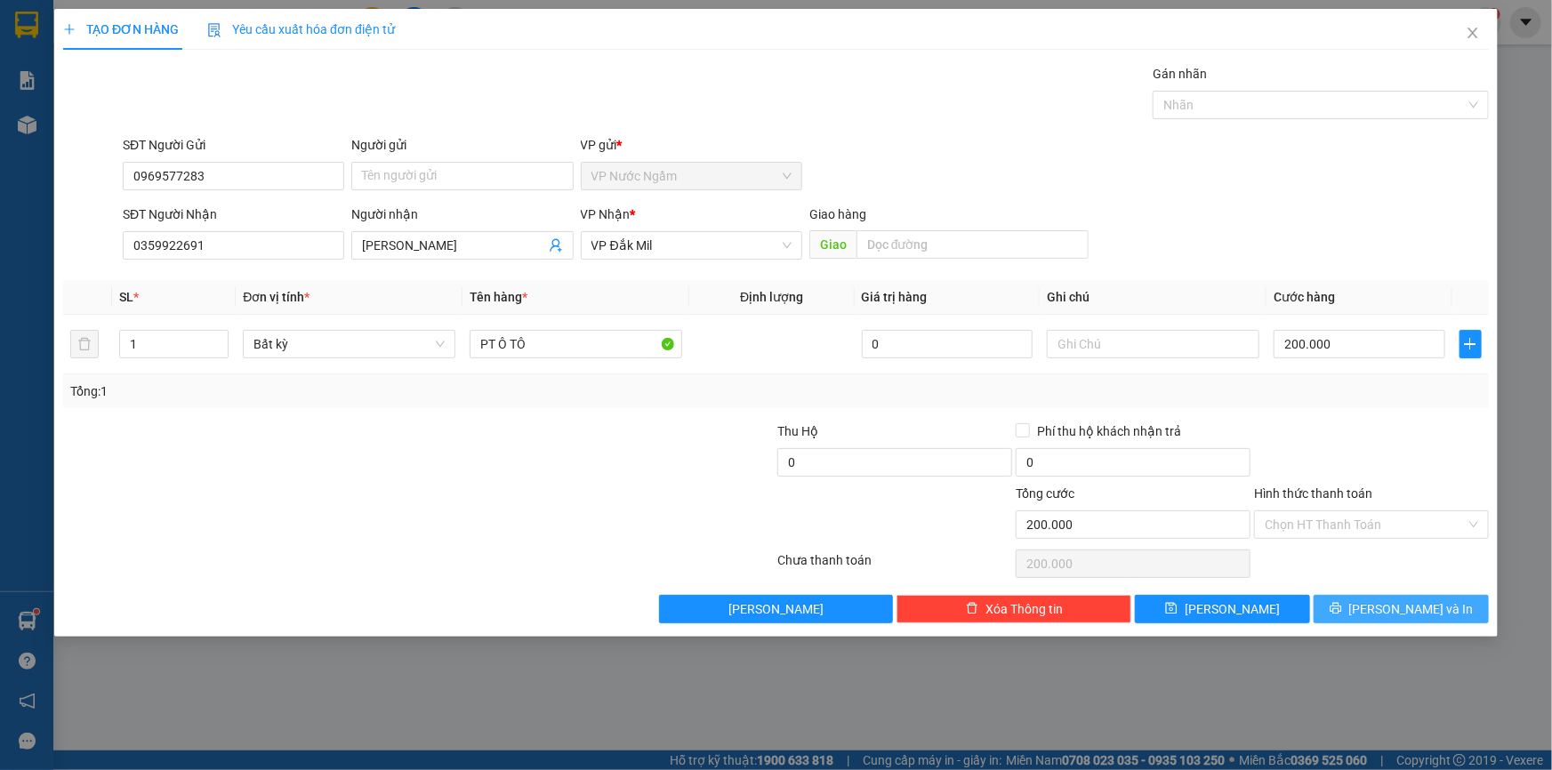
click at [1342, 605] on icon "printer" at bounding box center [1336, 608] width 12 height 12
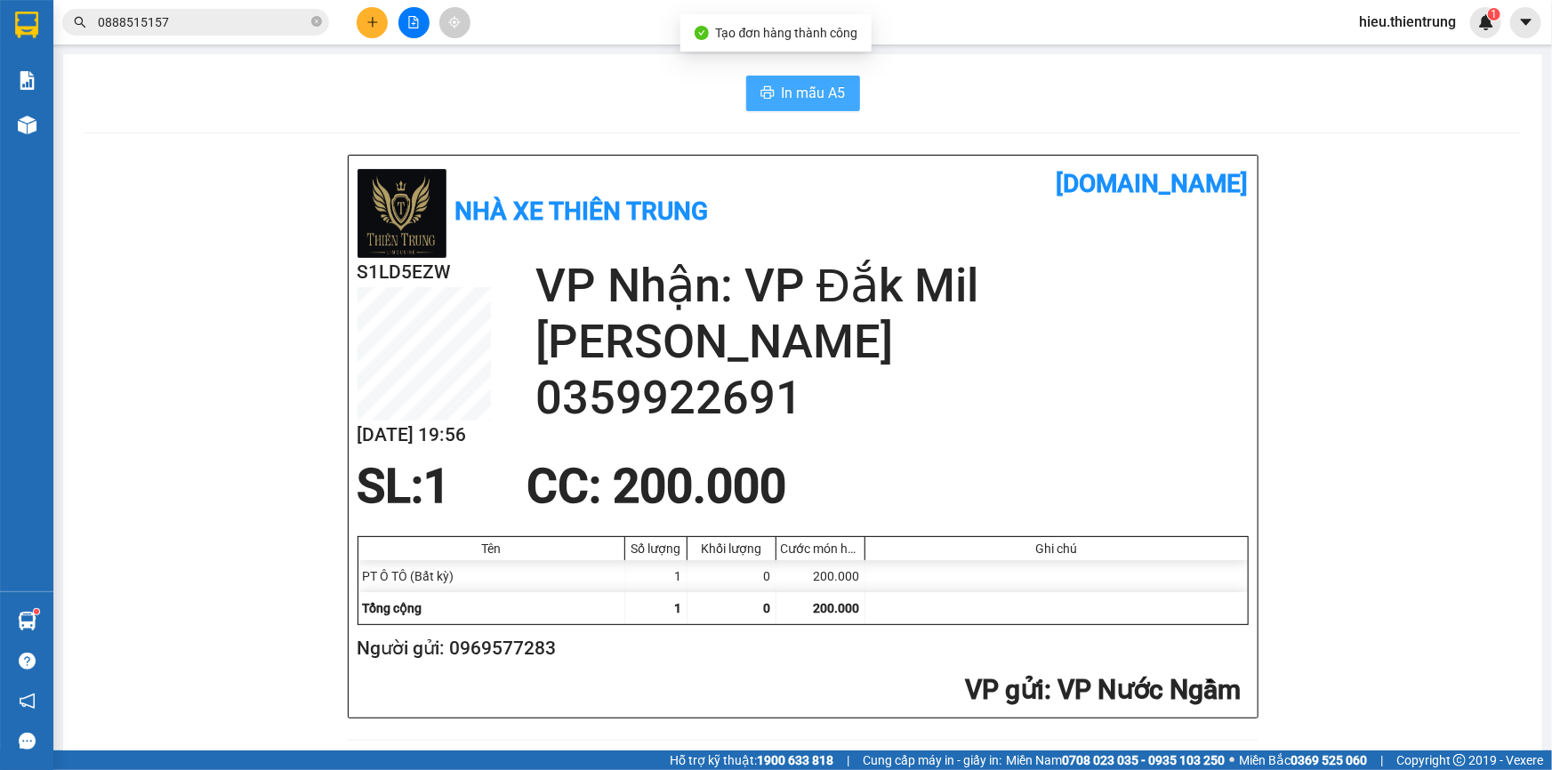
click at [796, 104] on span "In mẫu A5" at bounding box center [814, 93] width 64 height 22
click at [26, 119] on img at bounding box center [27, 125] width 19 height 19
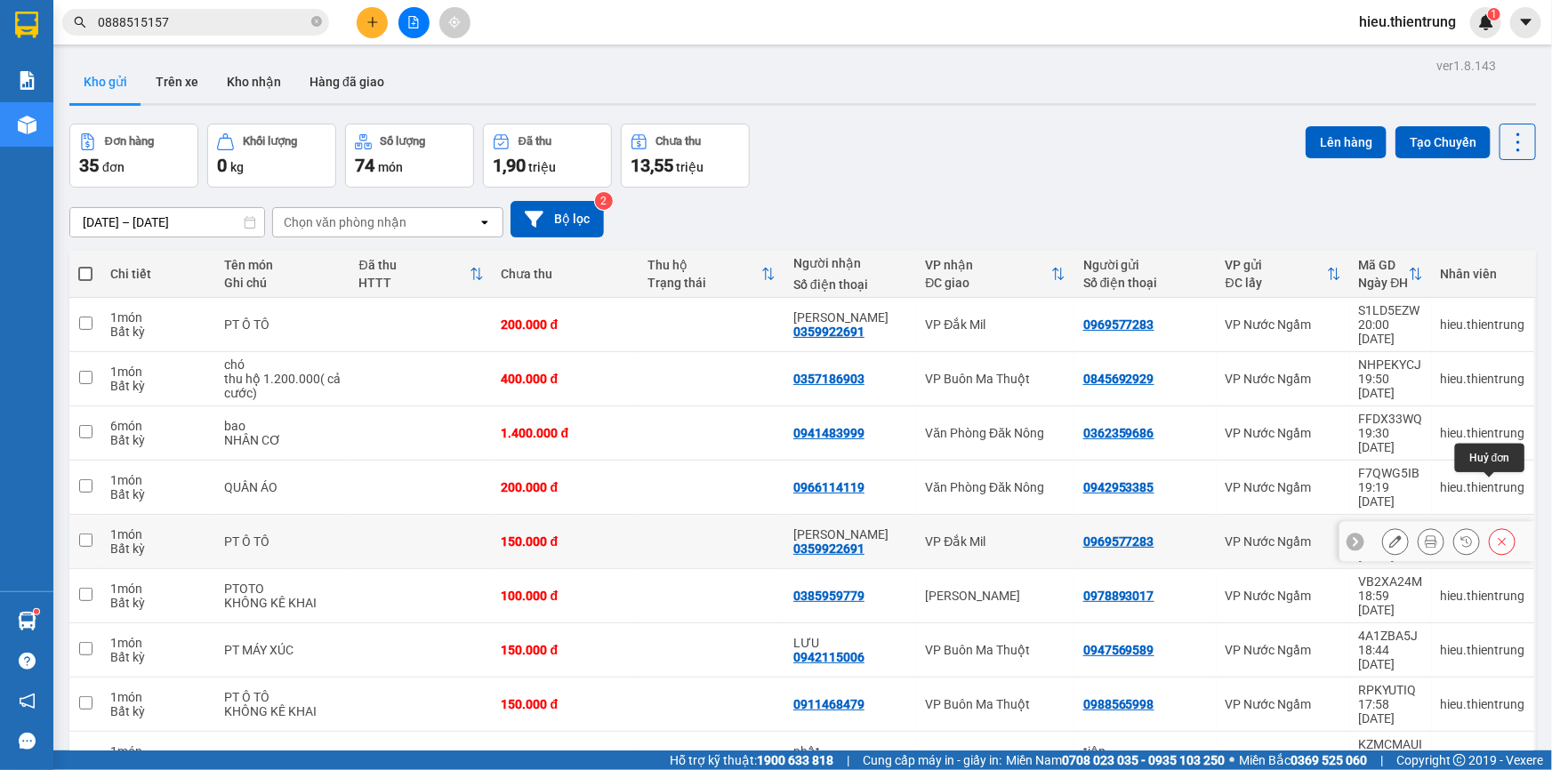
click at [1500, 527] on button at bounding box center [1502, 542] width 25 height 31
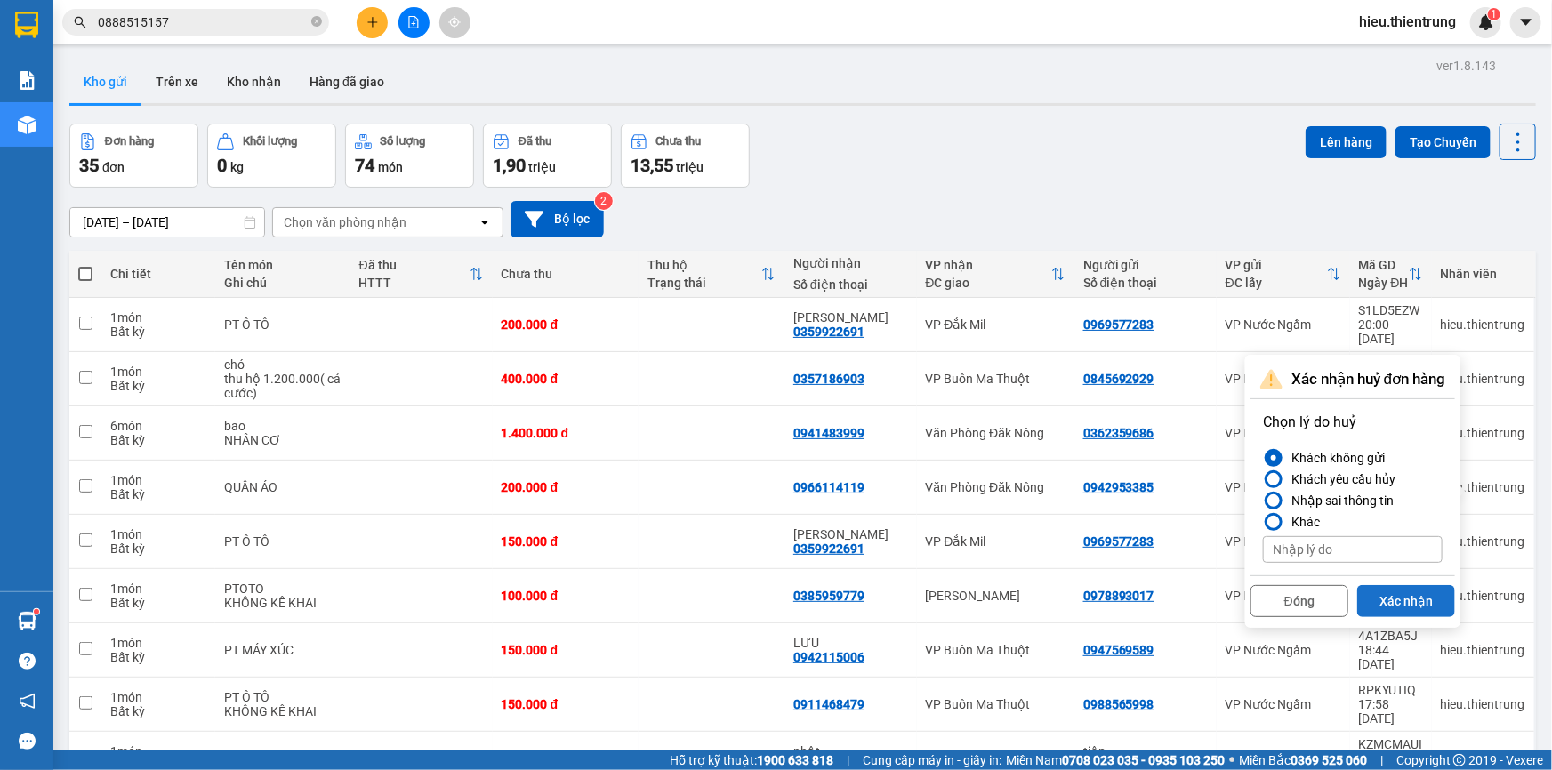
drag, startPoint x: 1411, startPoint y: 581, endPoint x: 1405, endPoint y: 597, distance: 16.9
click at [1410, 581] on div "Đóng Xác nhận" at bounding box center [1353, 598] width 205 height 47
click at [1403, 605] on button "Xác nhận" at bounding box center [1406, 601] width 98 height 32
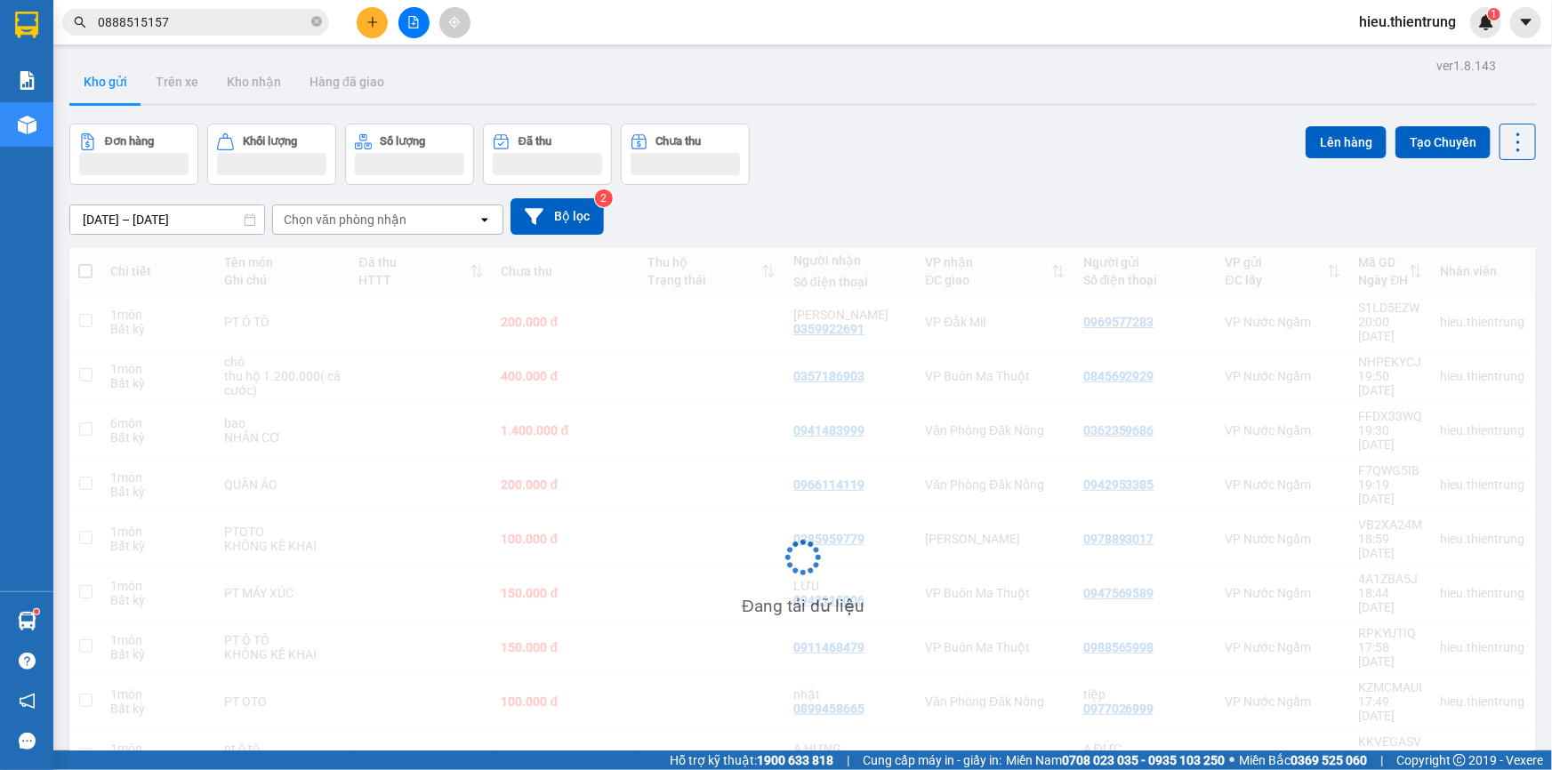
click at [1041, 165] on div "Đơn hàng Khối lượng Số lượng Đã thu Chưa thu Lên hàng Tạo Chuyến" at bounding box center [802, 154] width 1467 height 61
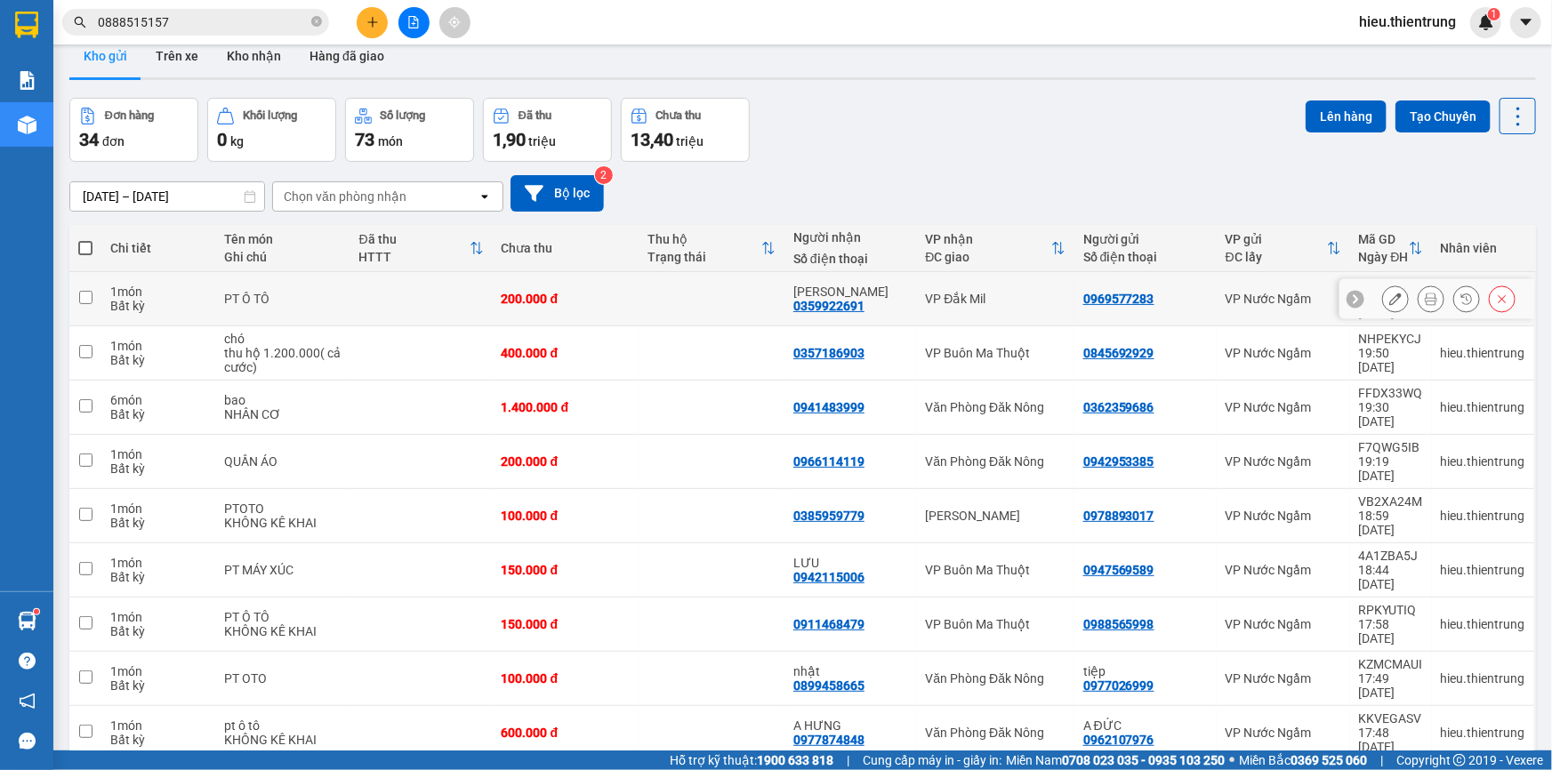
scroll to position [80, 0]
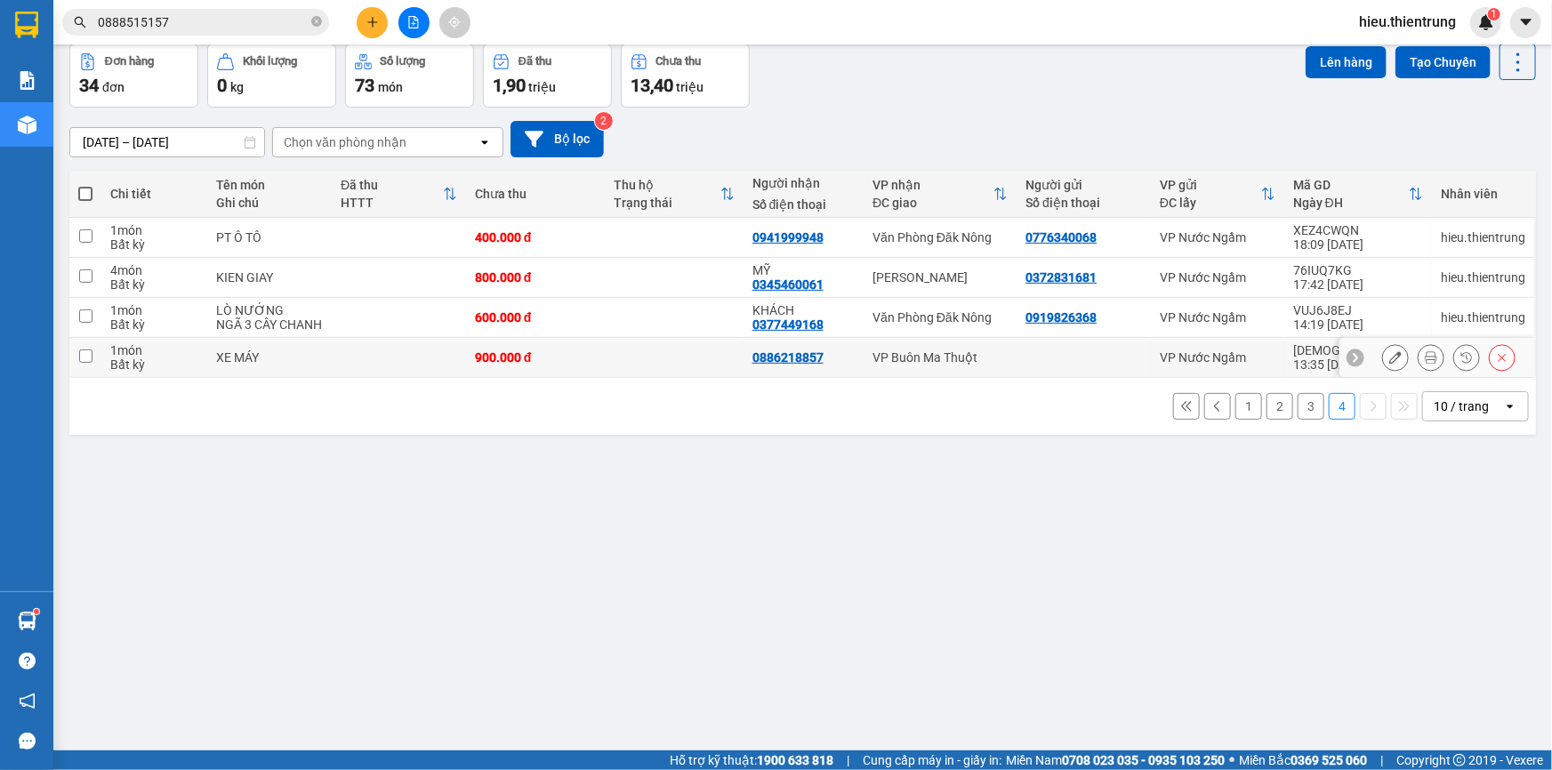
click at [110, 353] on div "1 món" at bounding box center [154, 350] width 88 height 14
checkbox input "true"
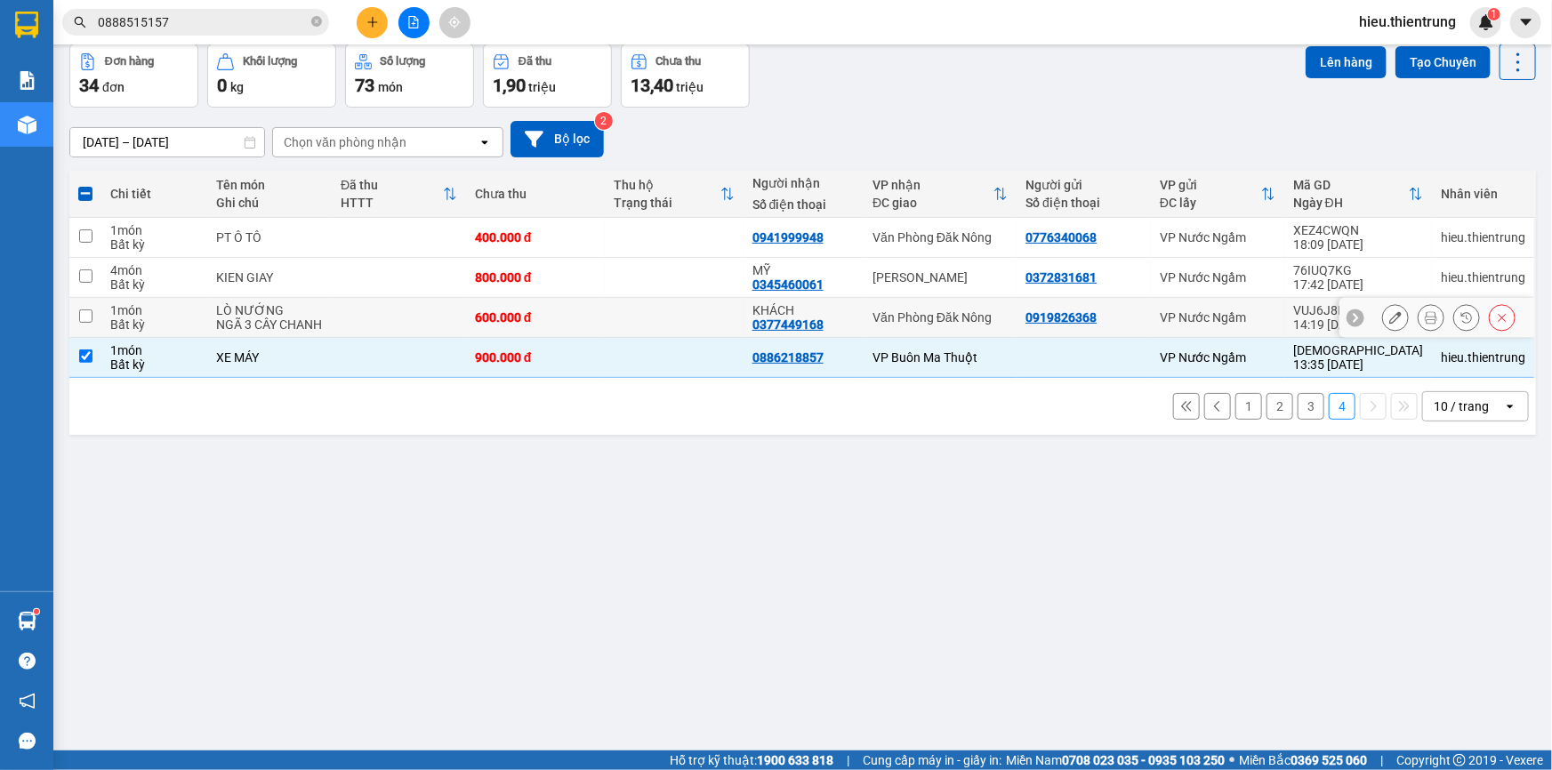
click at [182, 308] on div "1 món" at bounding box center [154, 310] width 88 height 14
checkbox input "true"
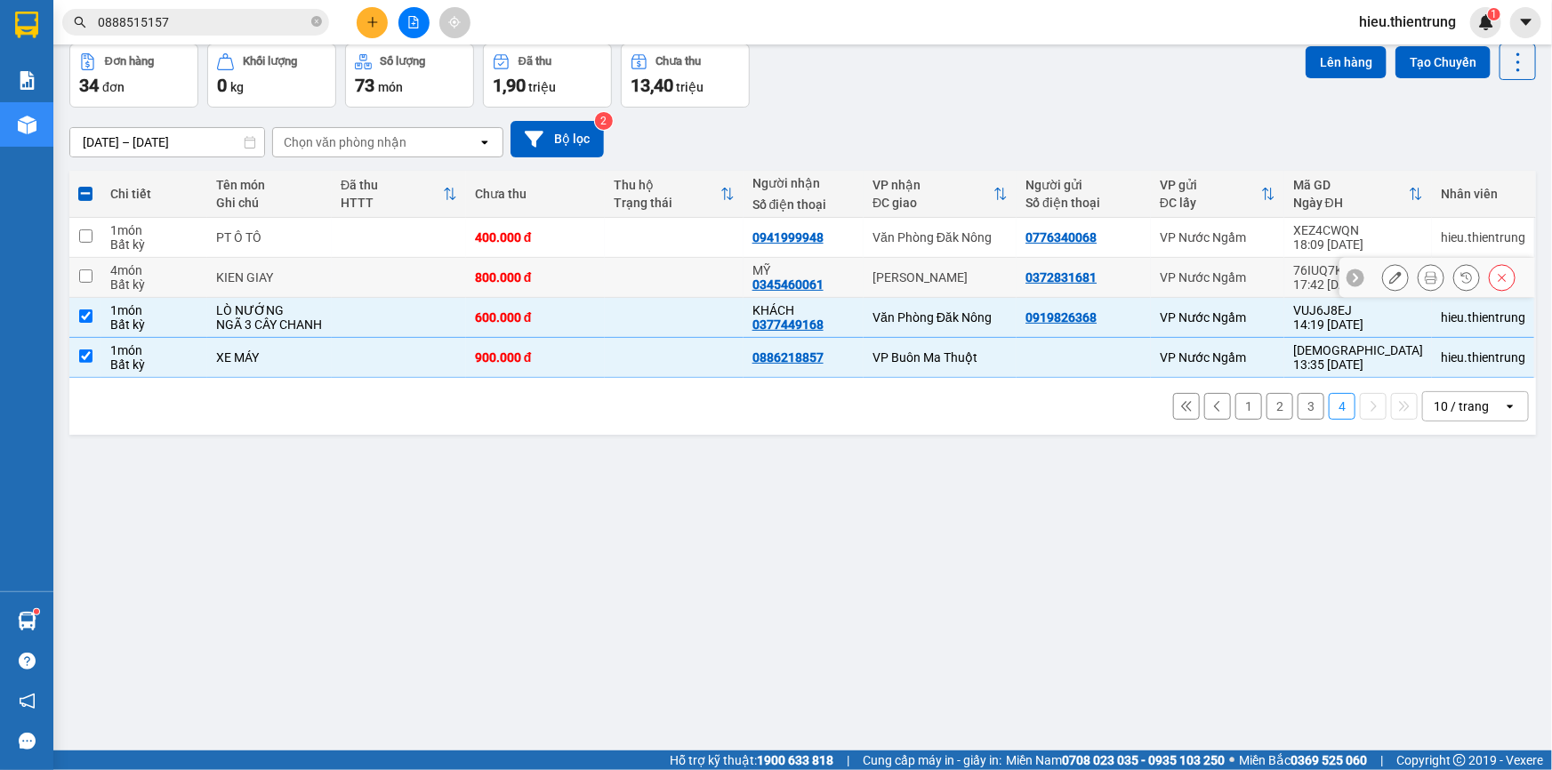
click at [221, 275] on td "KIEN GIAY" at bounding box center [269, 278] width 125 height 40
checkbox input "true"
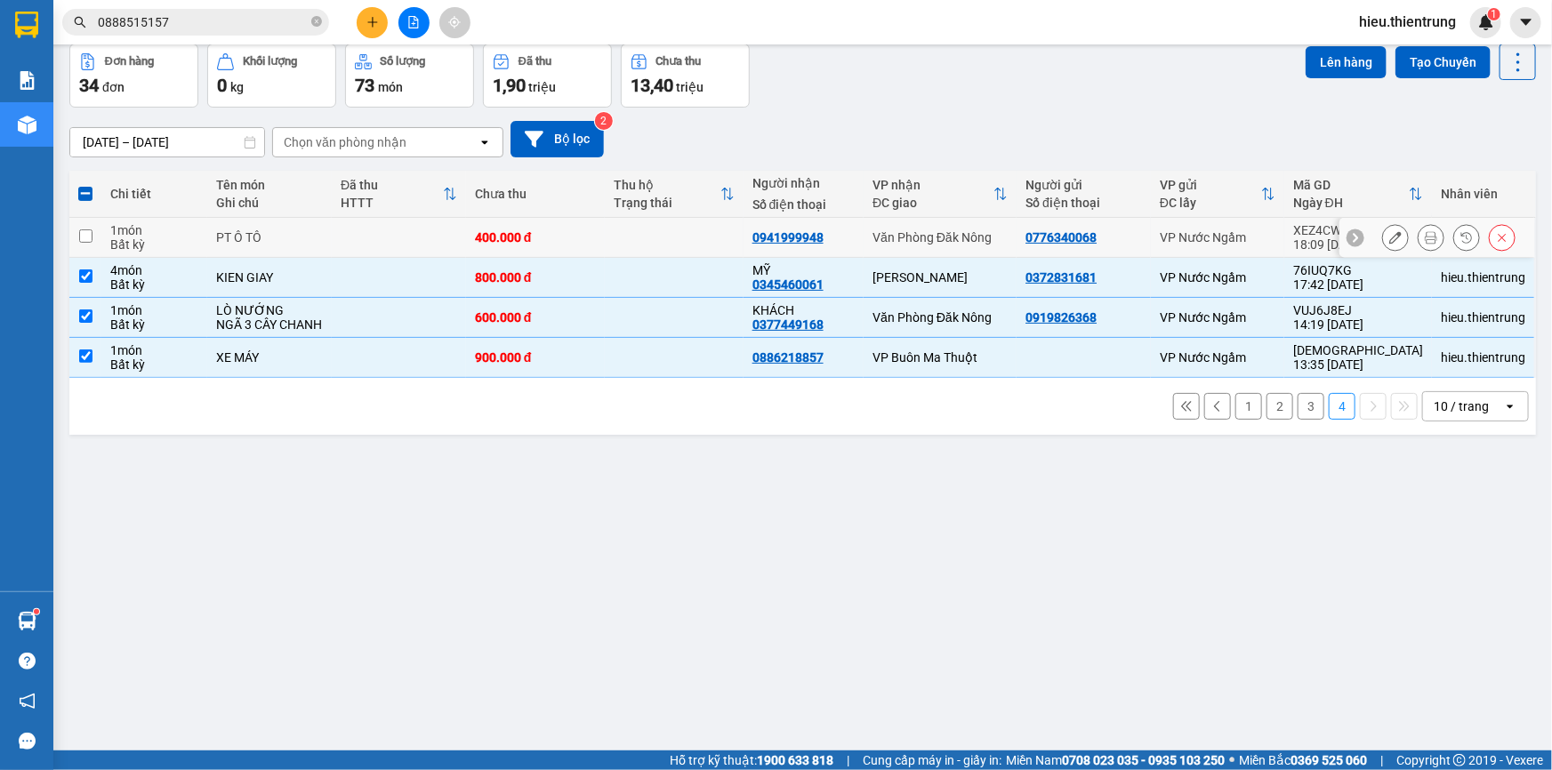
click at [249, 242] on div "PT Ô TÔ" at bounding box center [269, 237] width 107 height 14
checkbox input "true"
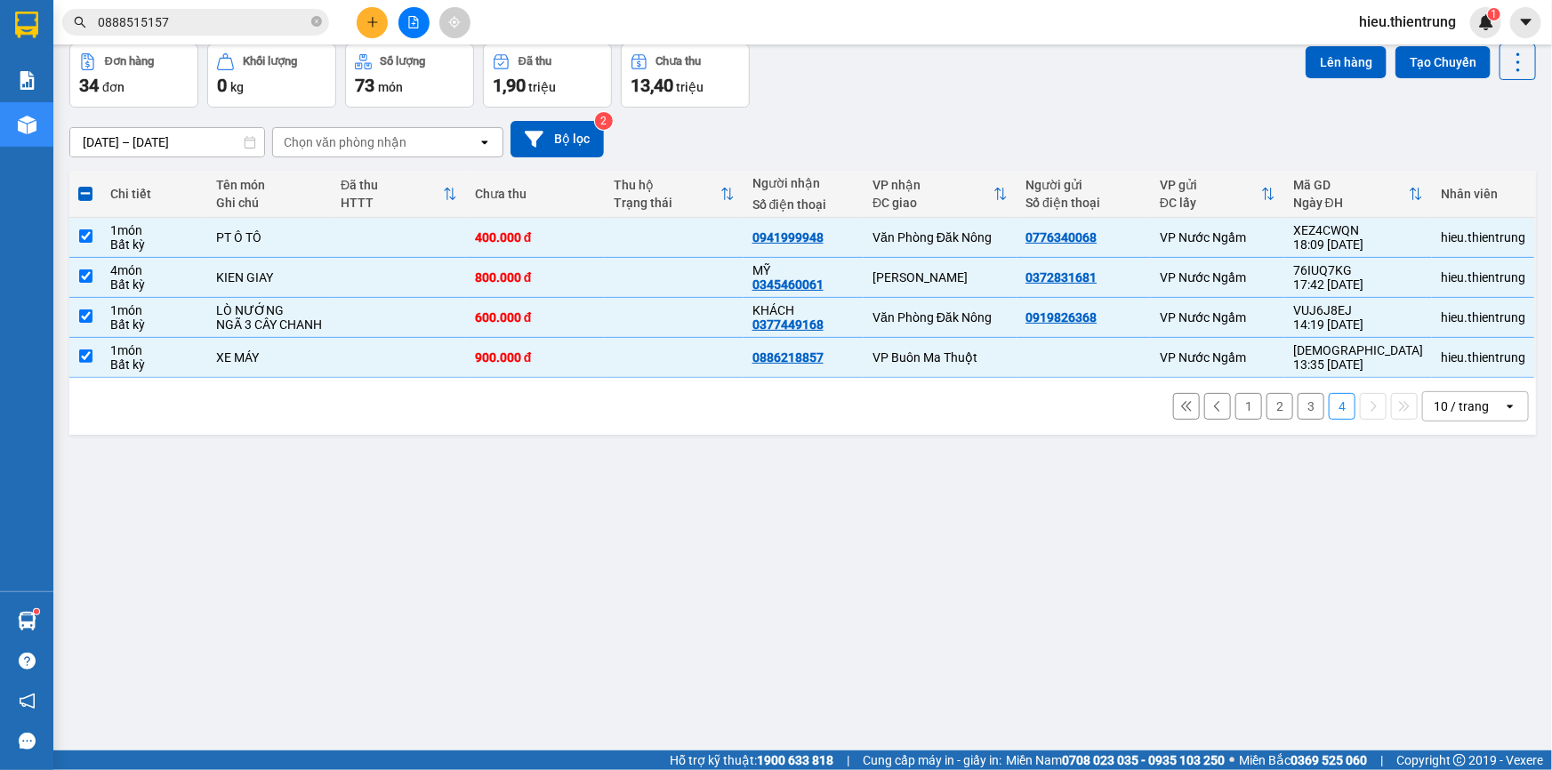
scroll to position [0, 0]
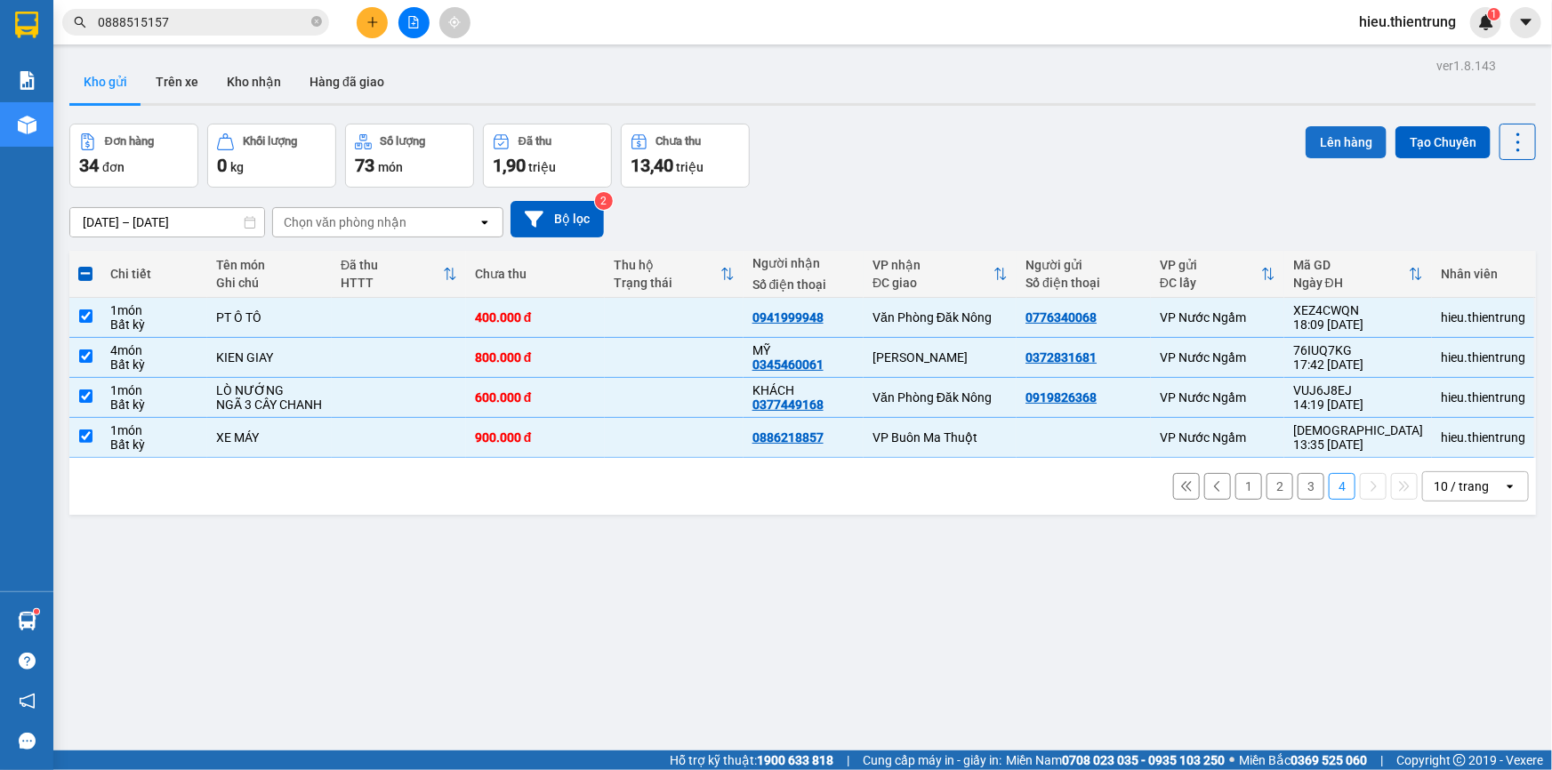
click at [1340, 135] on button "Lên hàng" at bounding box center [1346, 142] width 81 height 32
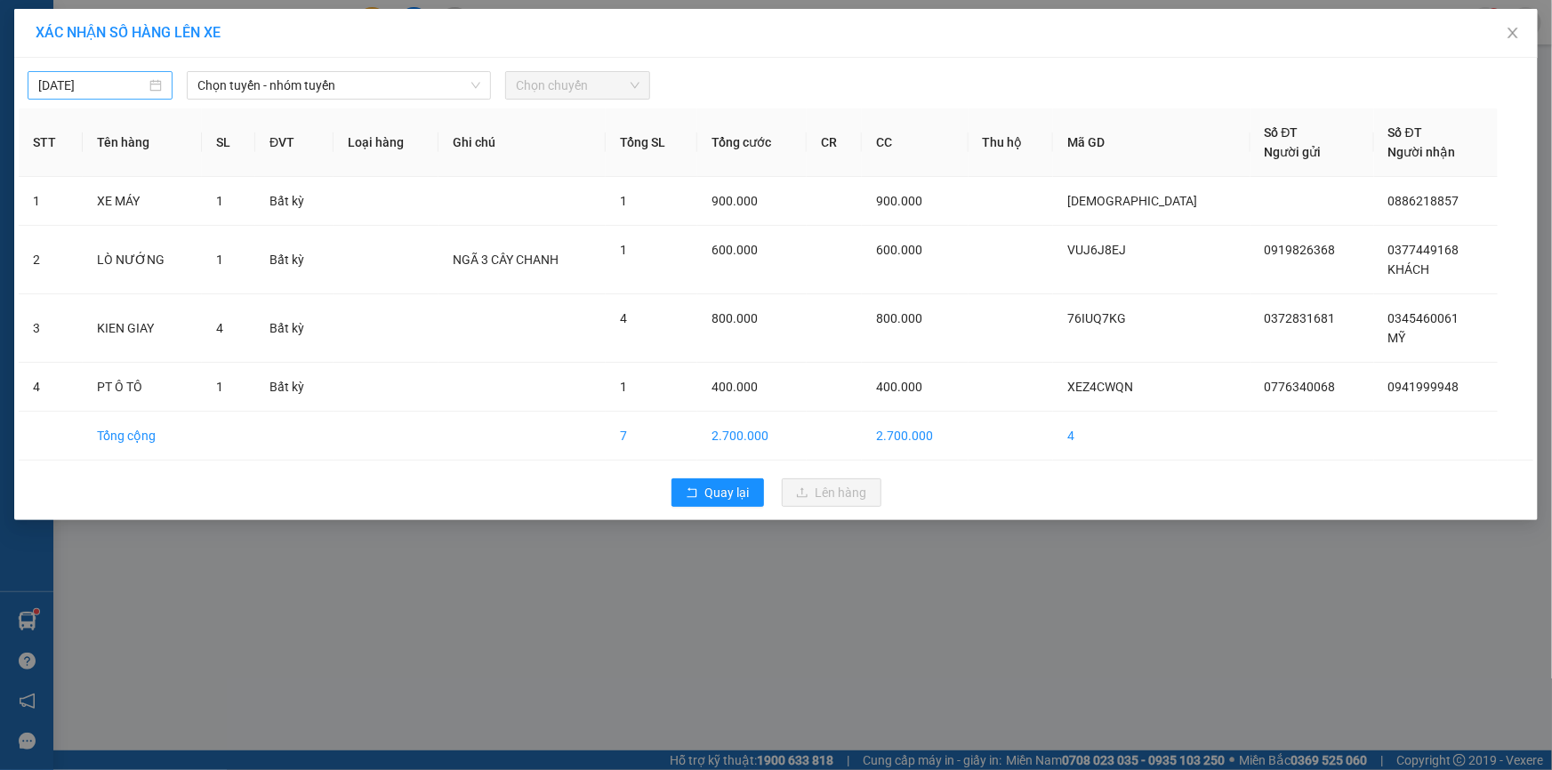
click at [98, 89] on input "[DATE]" at bounding box center [92, 86] width 108 height 20
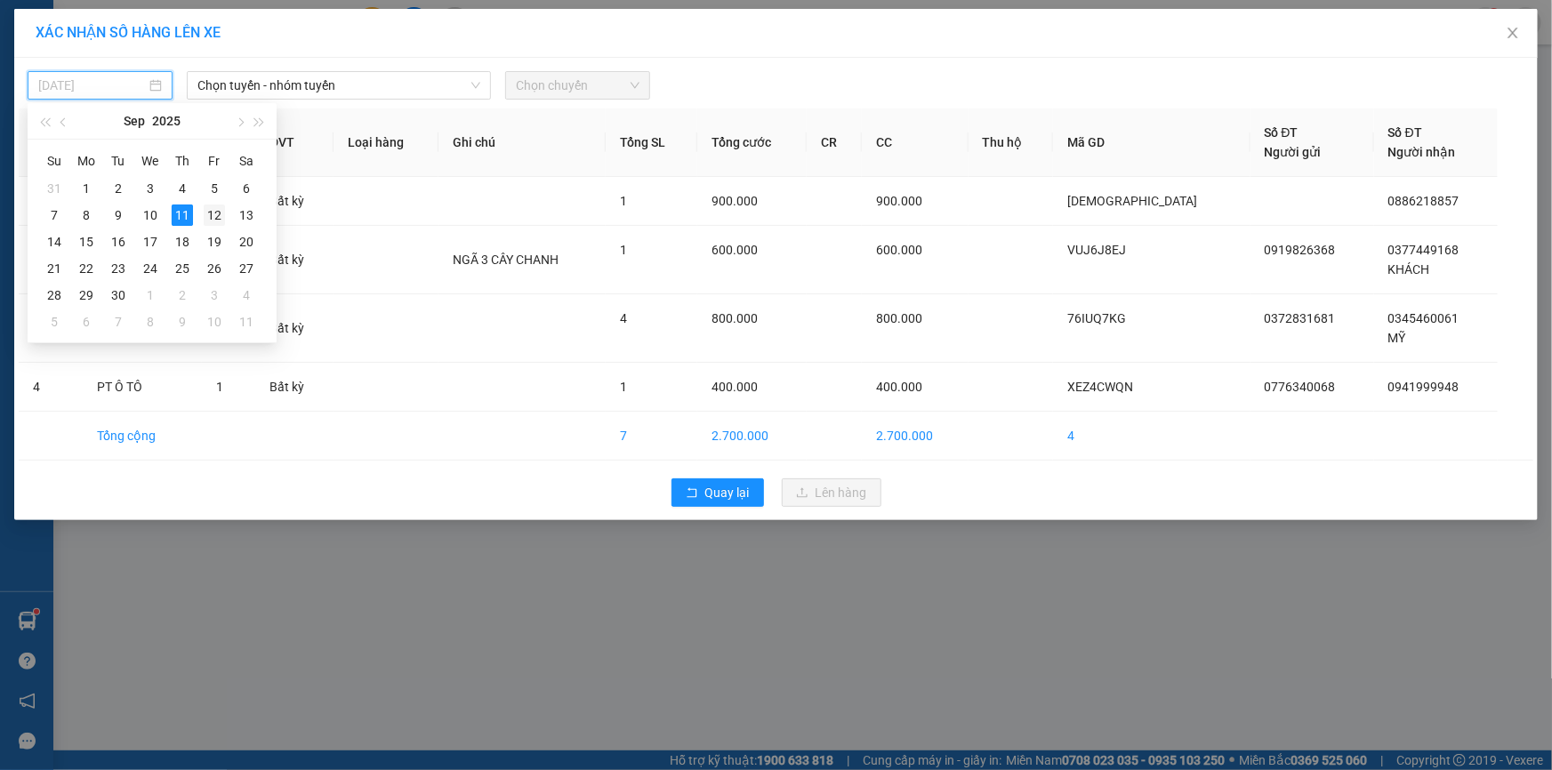
click at [208, 220] on div "12" at bounding box center [214, 215] width 21 height 21
type input "[DATE]"
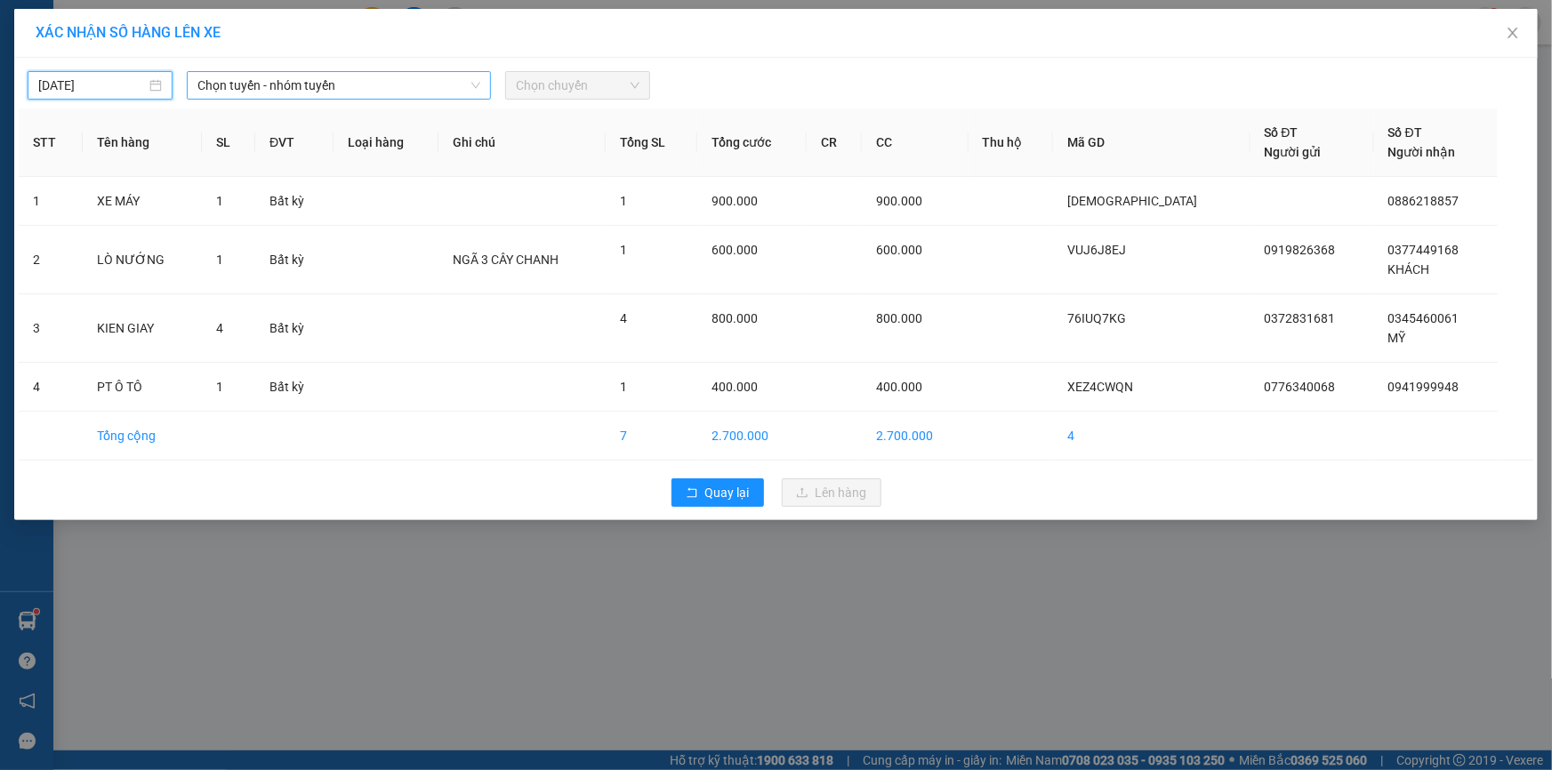
click at [290, 84] on span "Chọn tuyến - nhóm tuyến" at bounding box center [338, 85] width 283 height 27
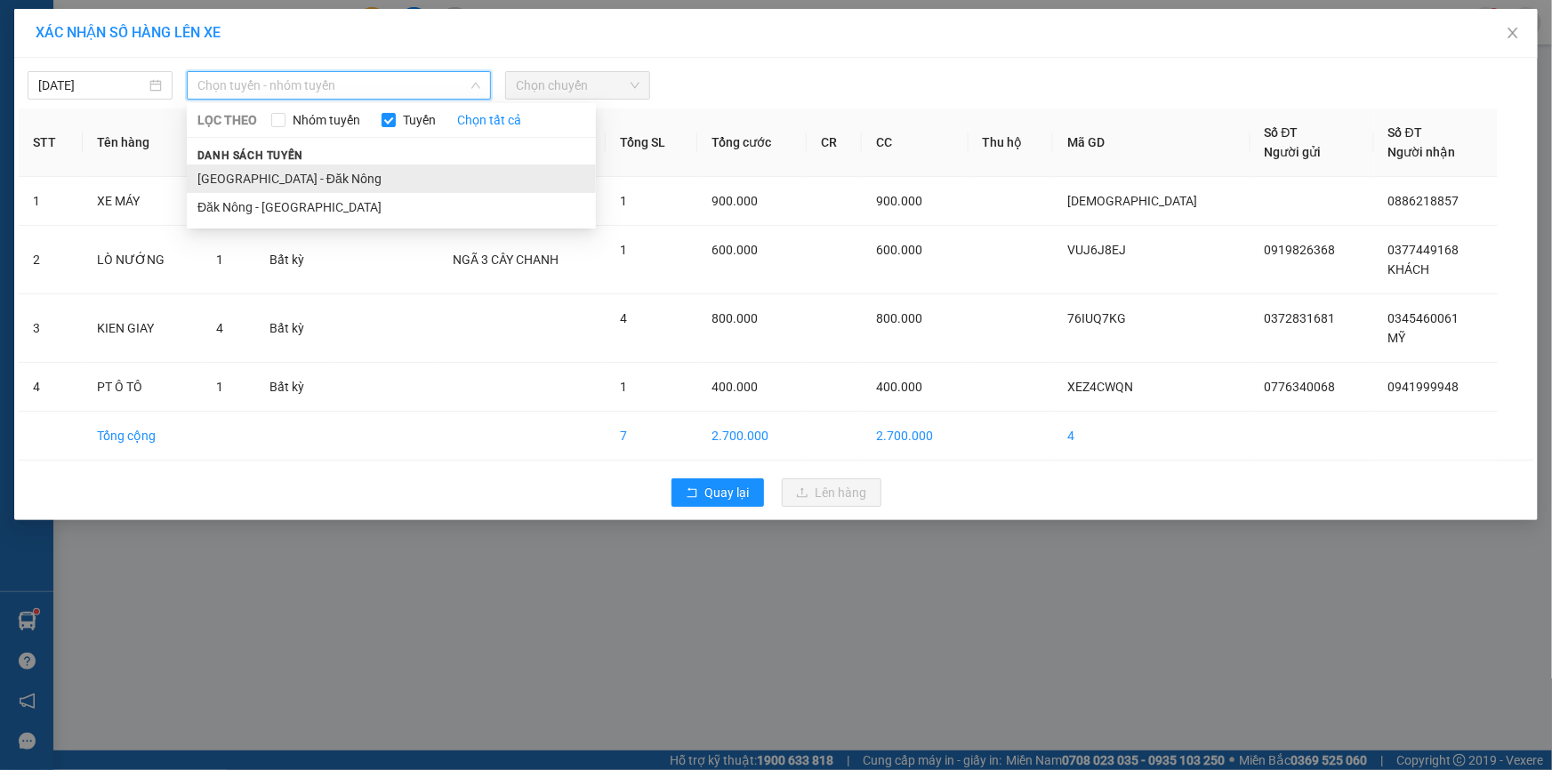
click at [277, 171] on li "[GEOGRAPHIC_DATA] - Đăk Nông" at bounding box center [391, 179] width 409 height 28
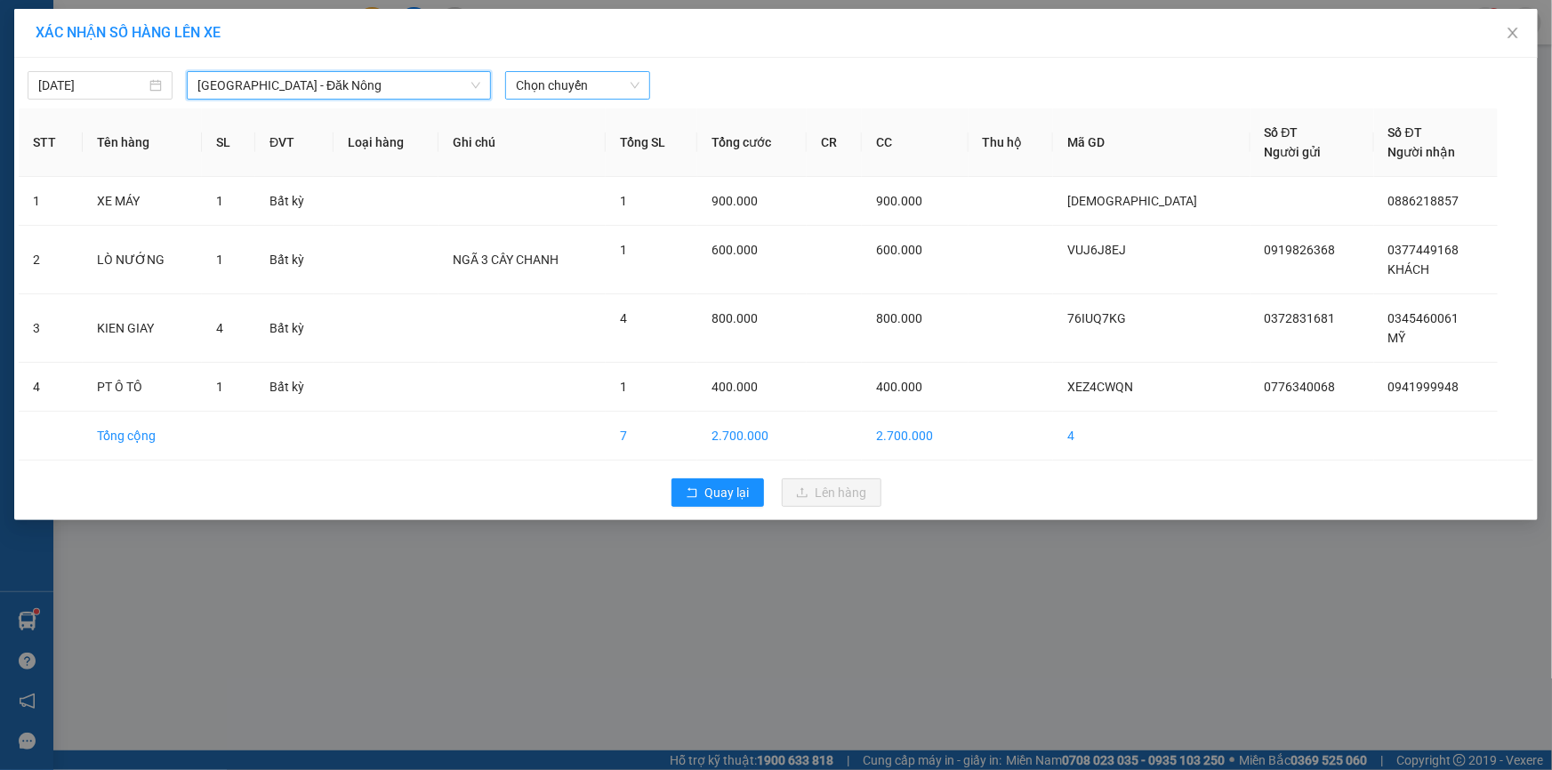
click at [565, 82] on span "Chọn chuyến" at bounding box center [578, 85] width 124 height 27
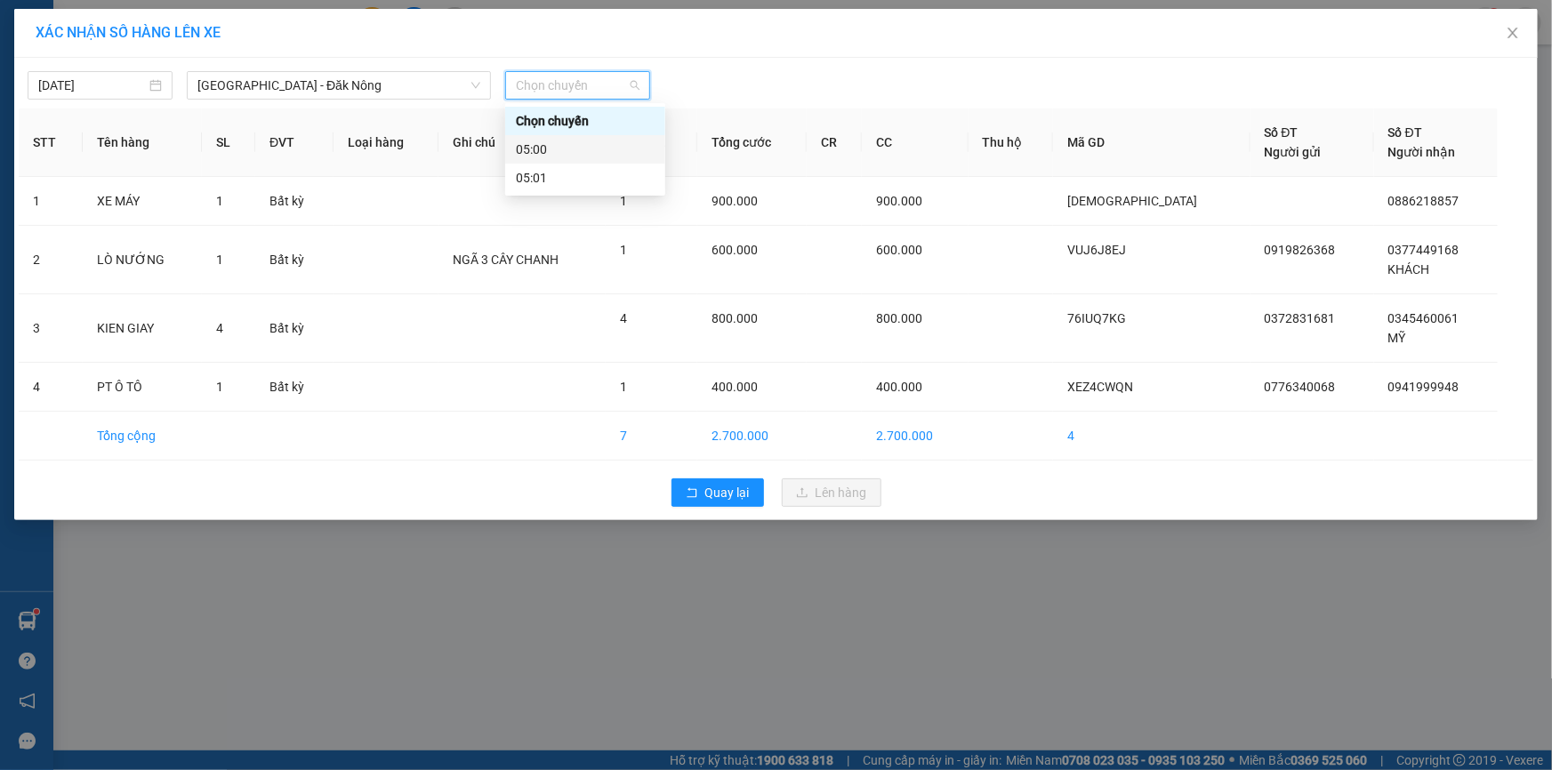
click at [566, 172] on div "05:01" at bounding box center [585, 178] width 139 height 20
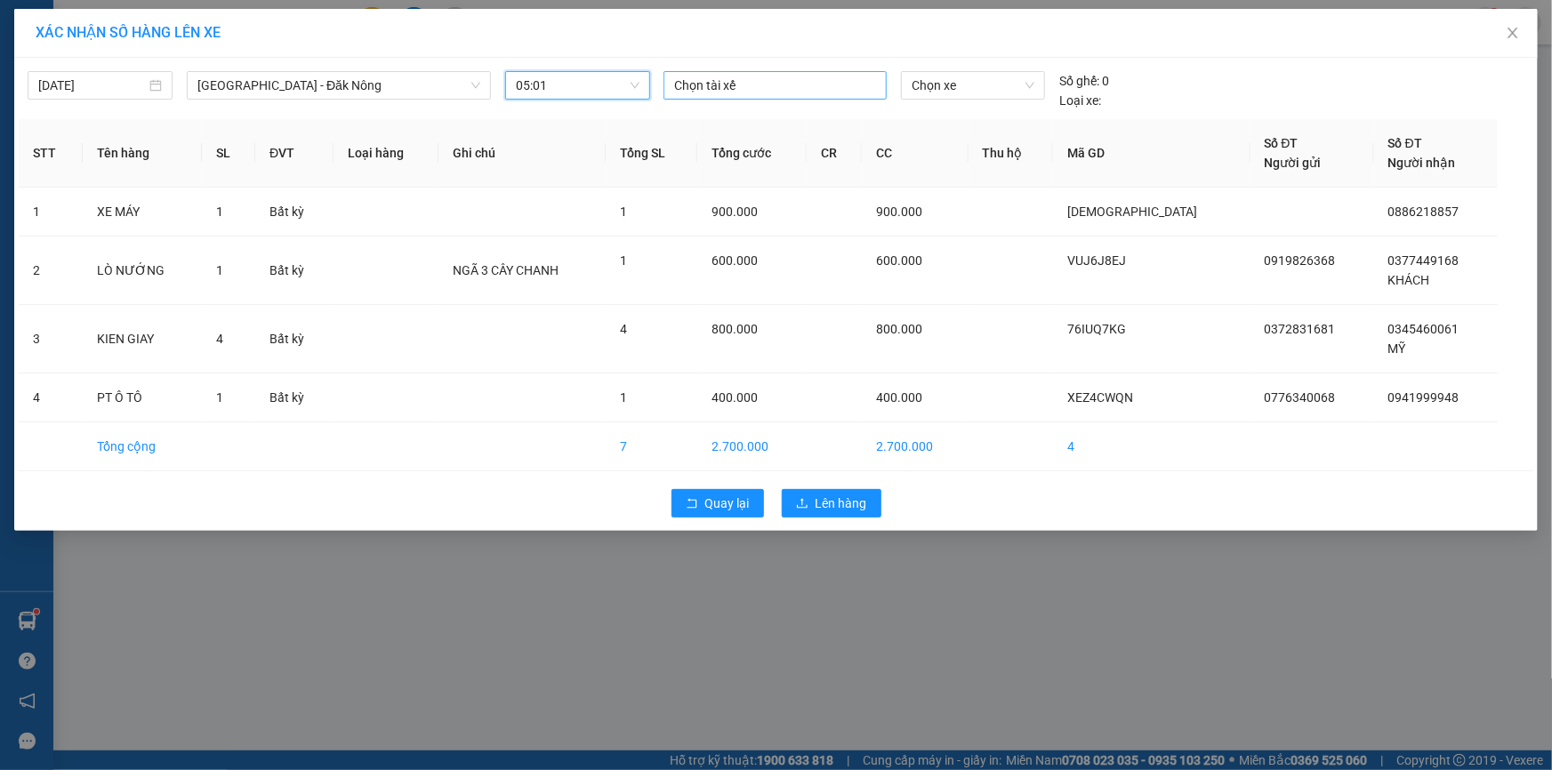
click at [768, 89] on div at bounding box center [775, 85] width 214 height 21
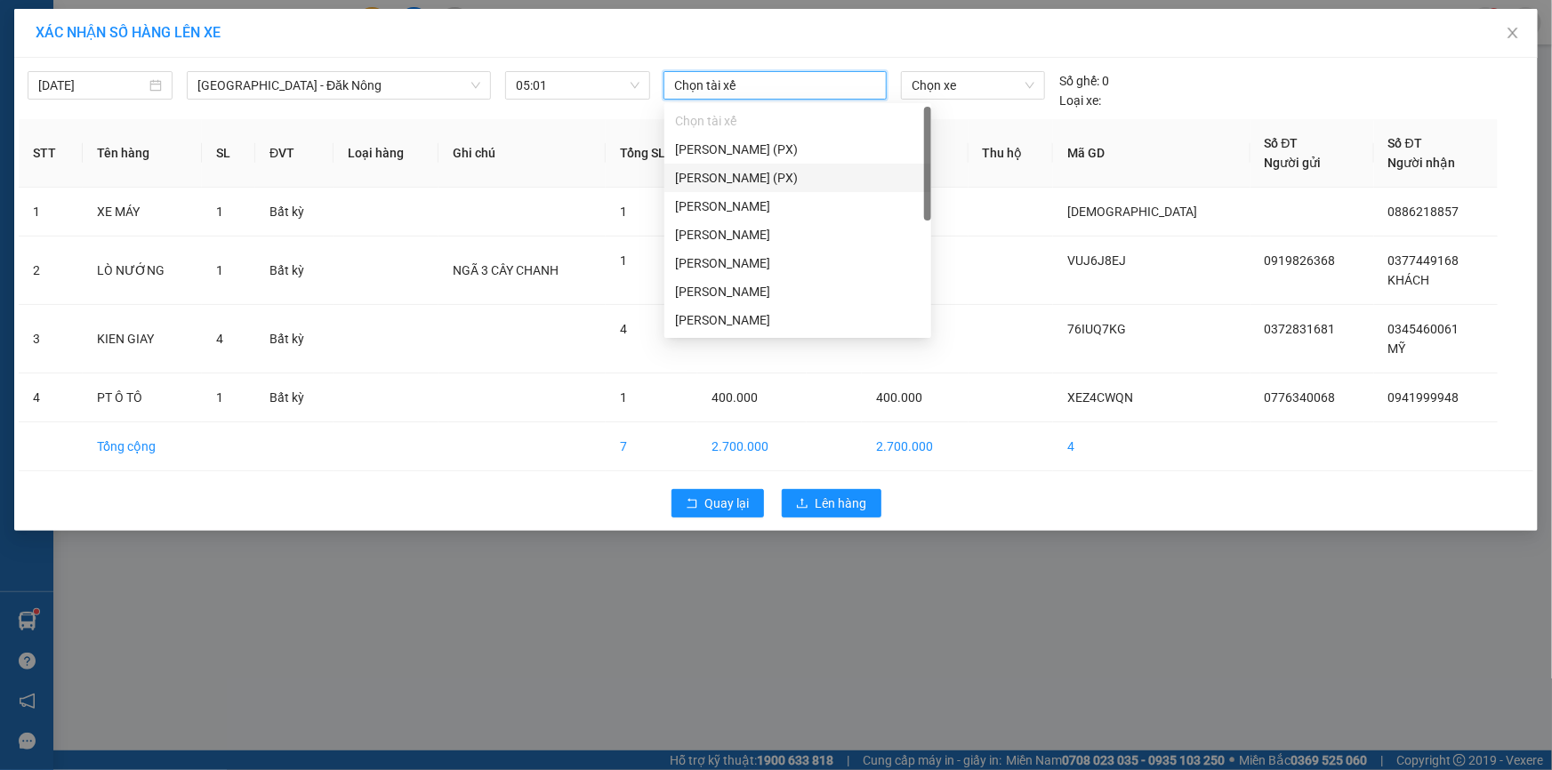
type input "t"
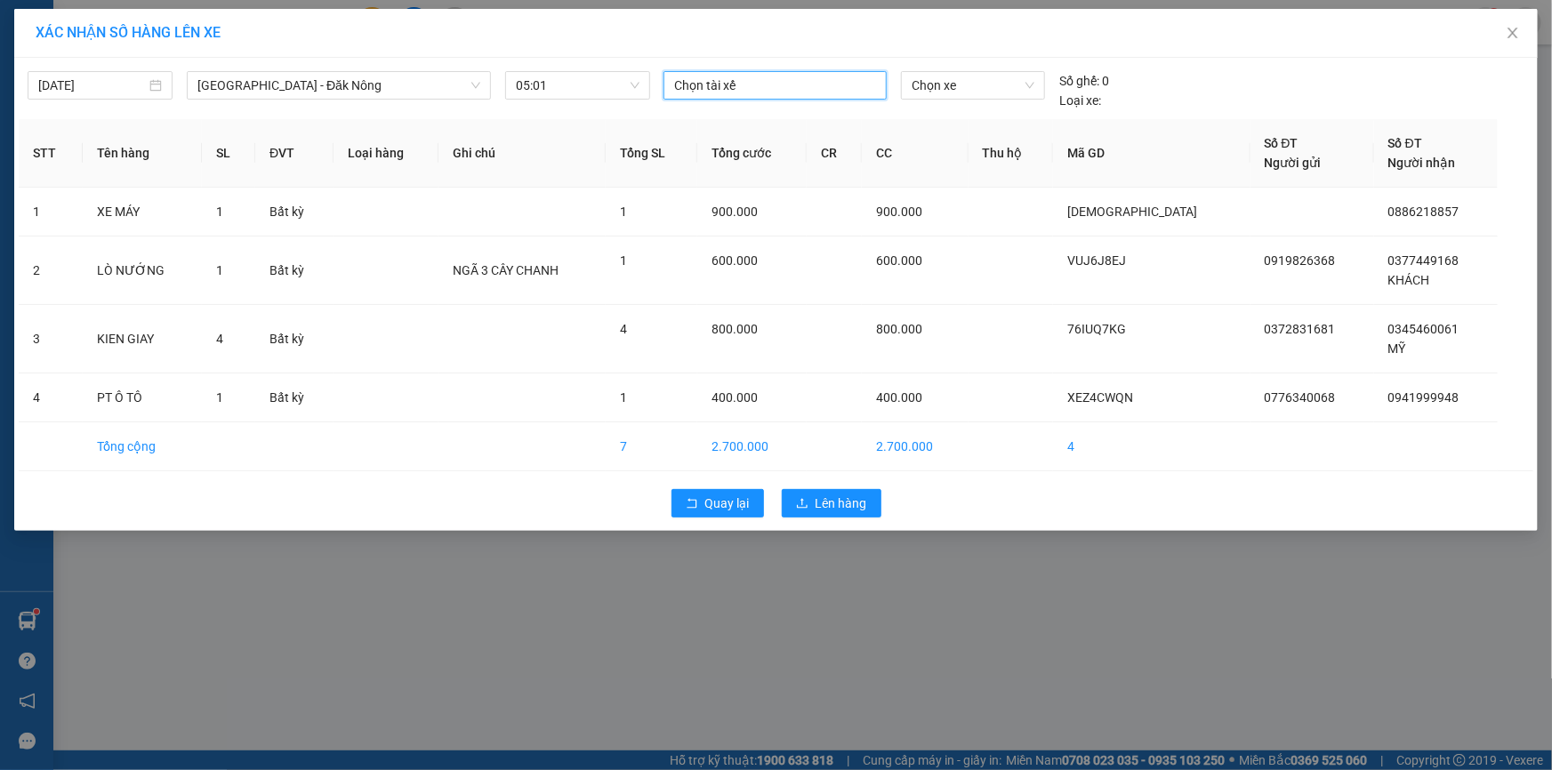
click at [754, 87] on div at bounding box center [775, 85] width 214 height 21
type input "t"
click at [791, 92] on div at bounding box center [775, 85] width 214 height 21
type input "t"
click at [721, 83] on div at bounding box center [775, 85] width 214 height 21
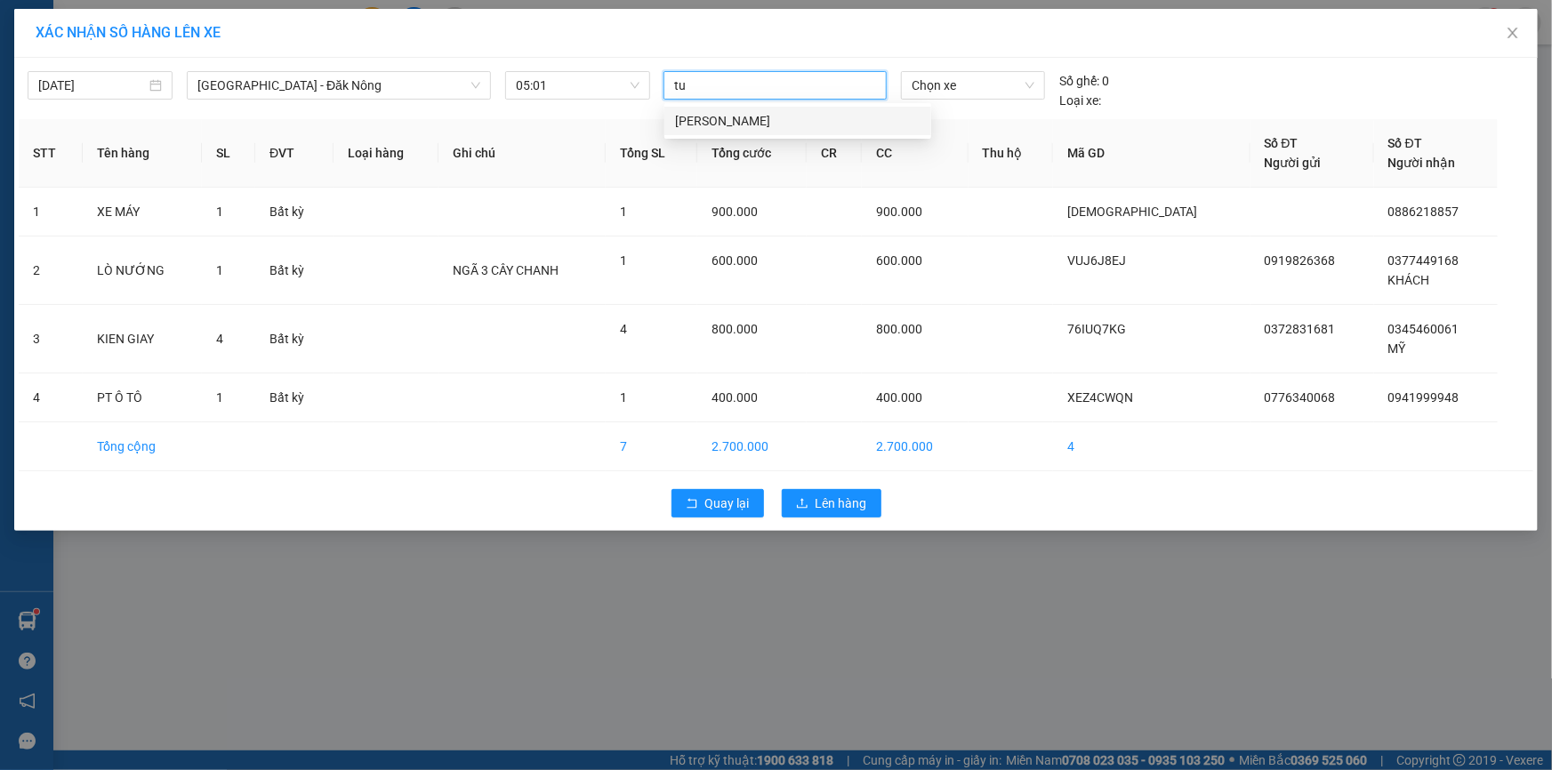
type input "t"
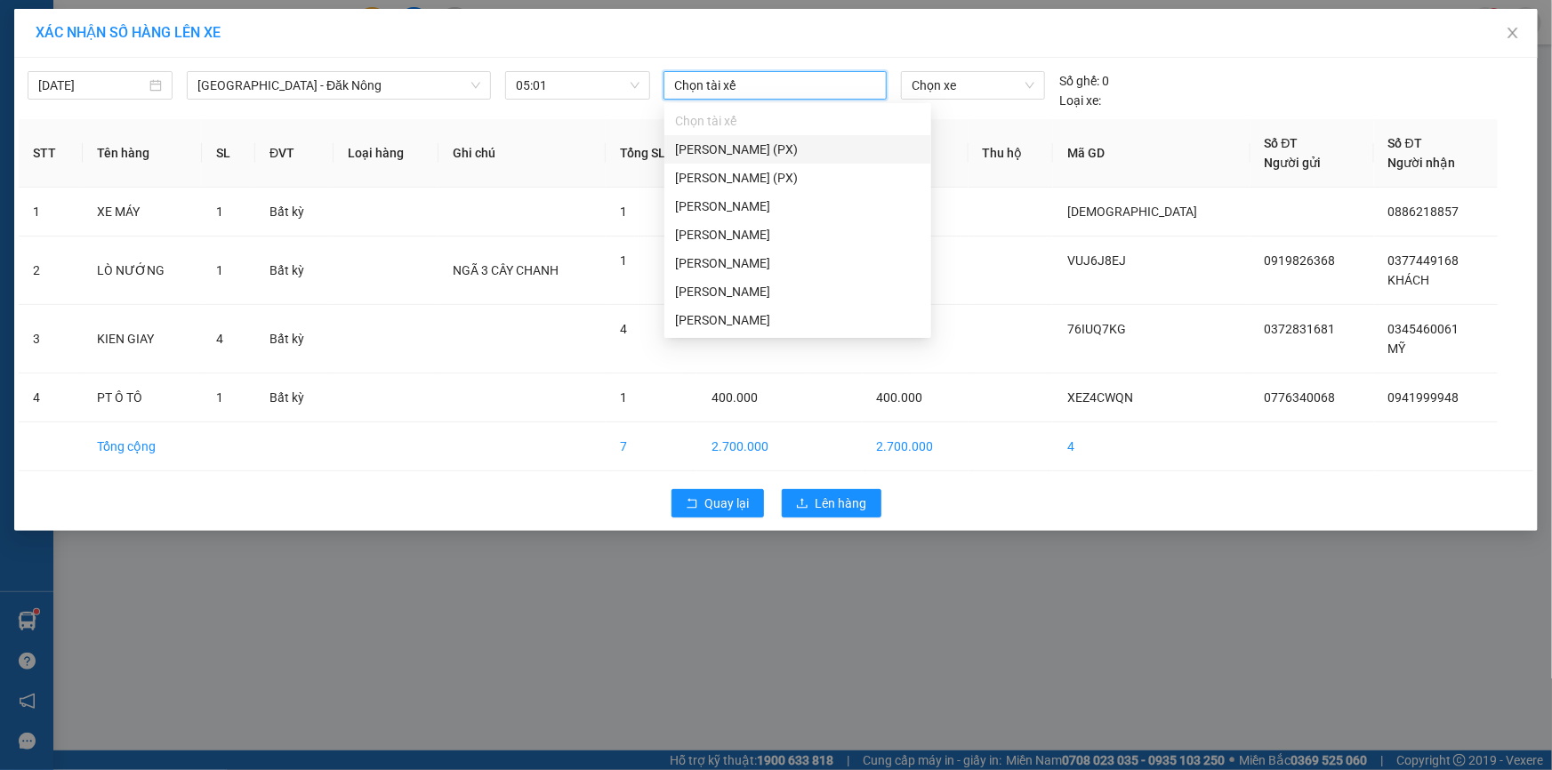
click at [792, 81] on div at bounding box center [775, 85] width 214 height 21
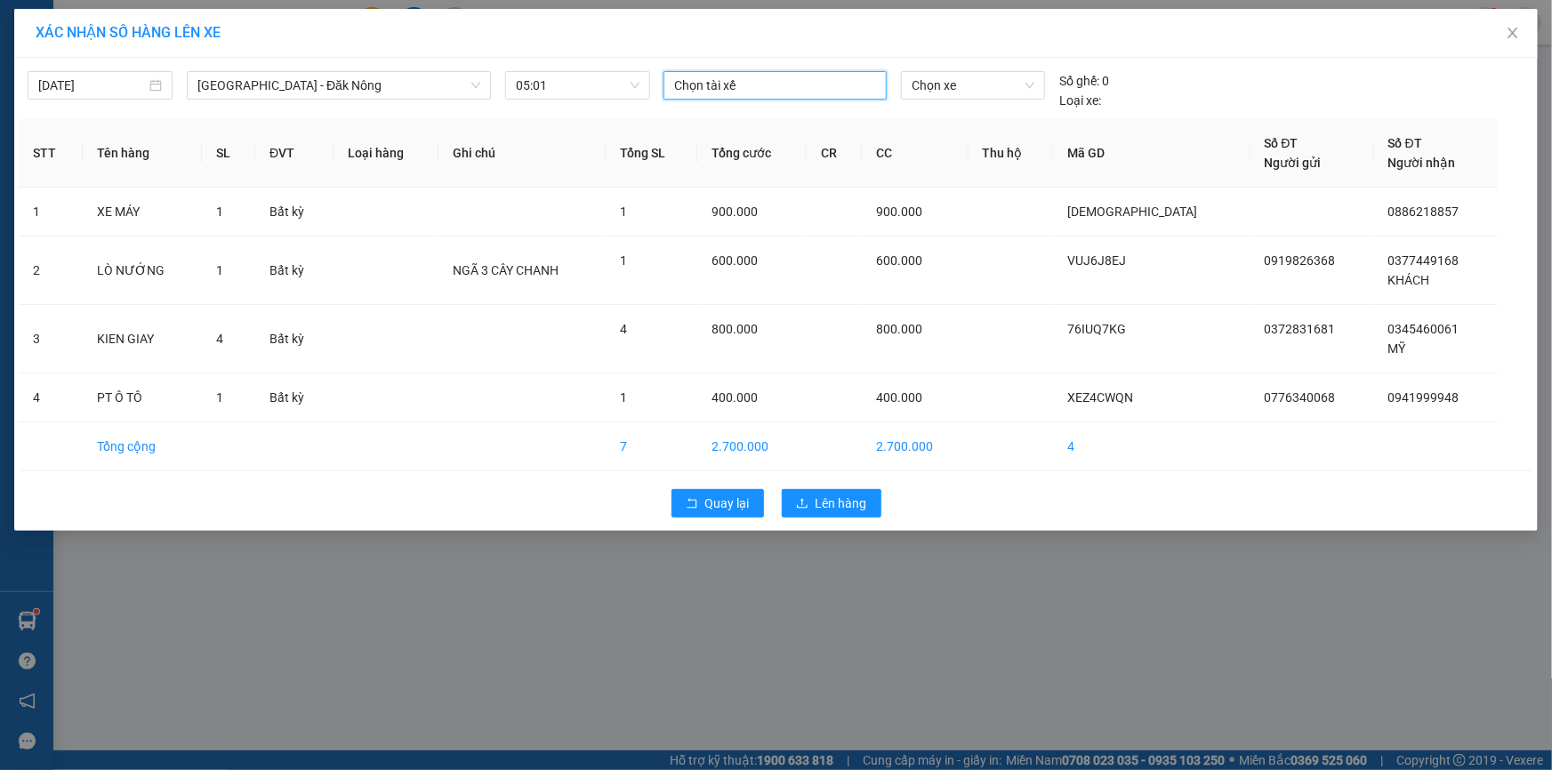
type input "t"
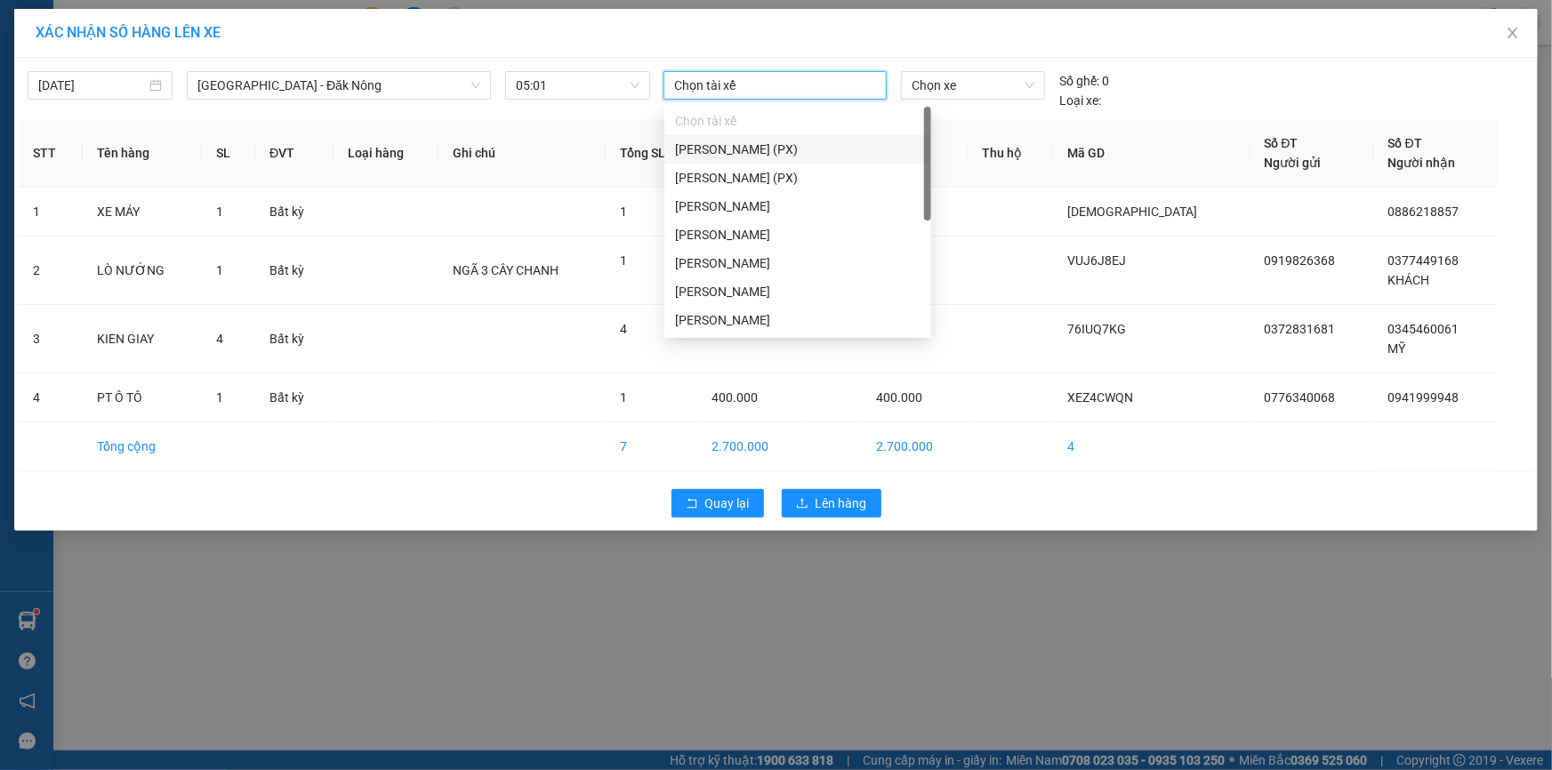
click at [747, 84] on div at bounding box center [775, 85] width 214 height 21
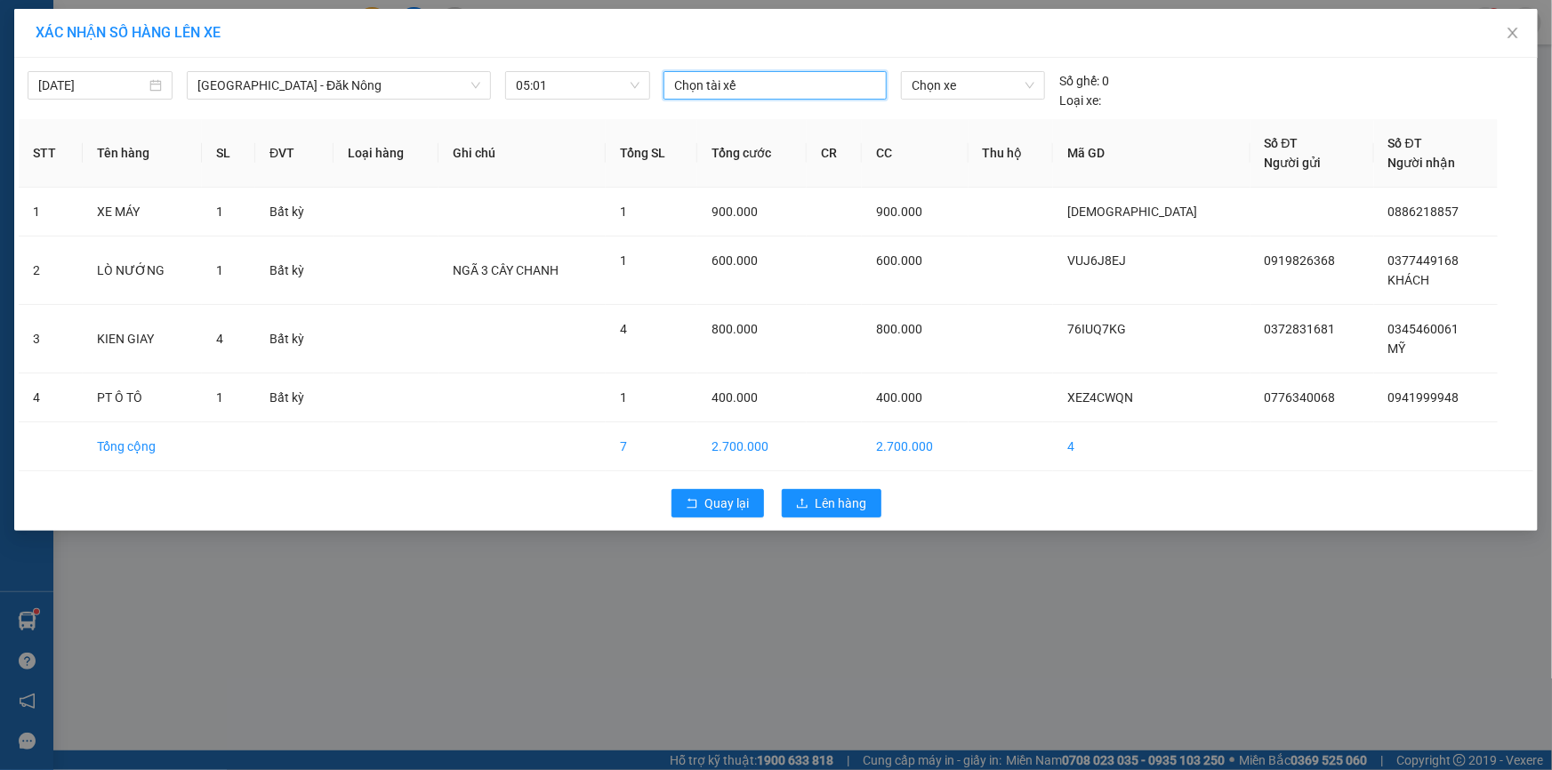
type input "t"
click at [765, 80] on div at bounding box center [775, 85] width 214 height 21
click at [762, 96] on div "Chọn tài xế" at bounding box center [775, 85] width 223 height 28
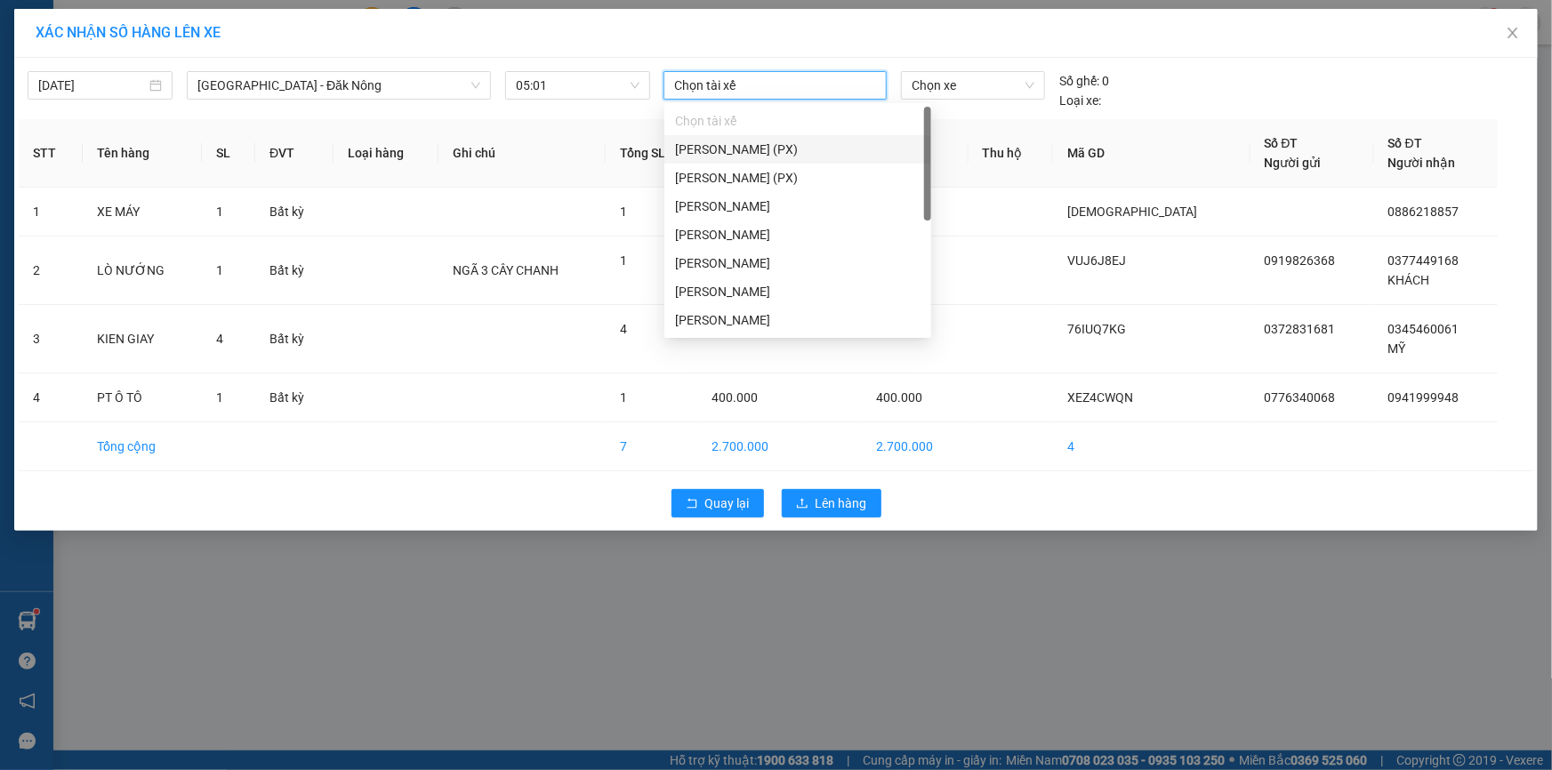
click at [761, 86] on div at bounding box center [775, 85] width 214 height 21
click at [760, 87] on div at bounding box center [775, 85] width 214 height 21
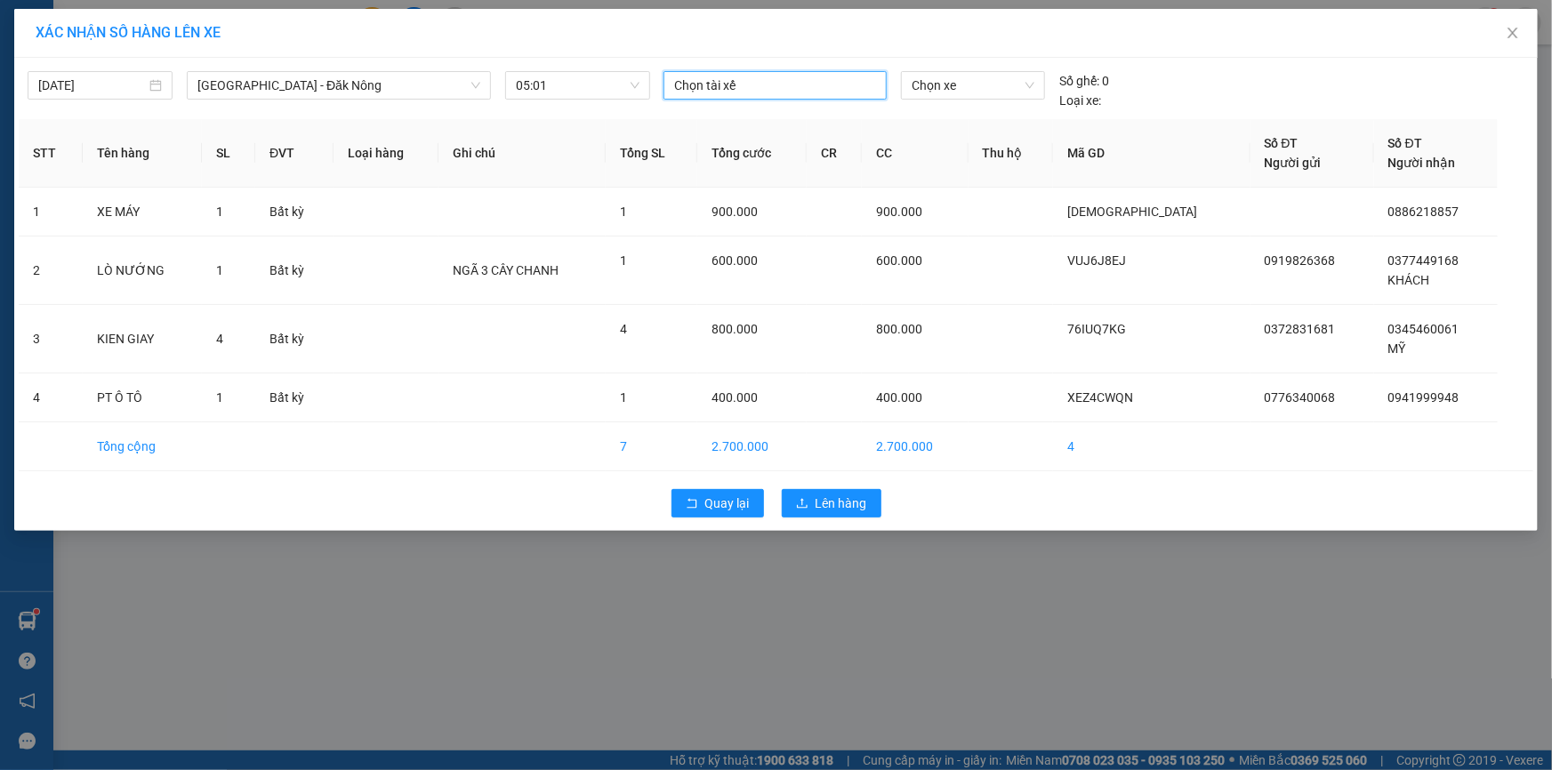
click at [740, 73] on div "Chọn tài xế" at bounding box center [775, 85] width 223 height 28
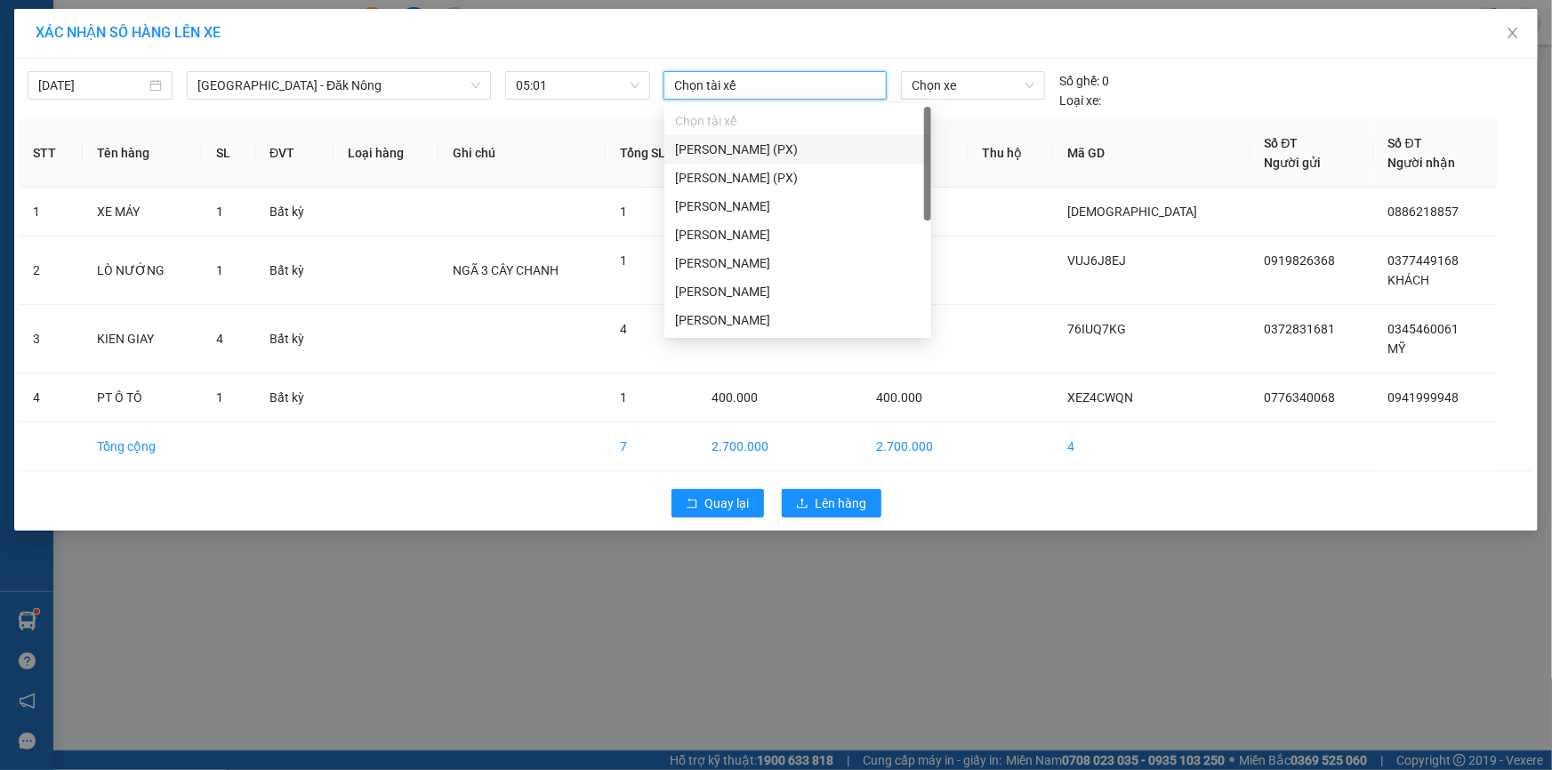
click at [760, 88] on div at bounding box center [775, 85] width 214 height 21
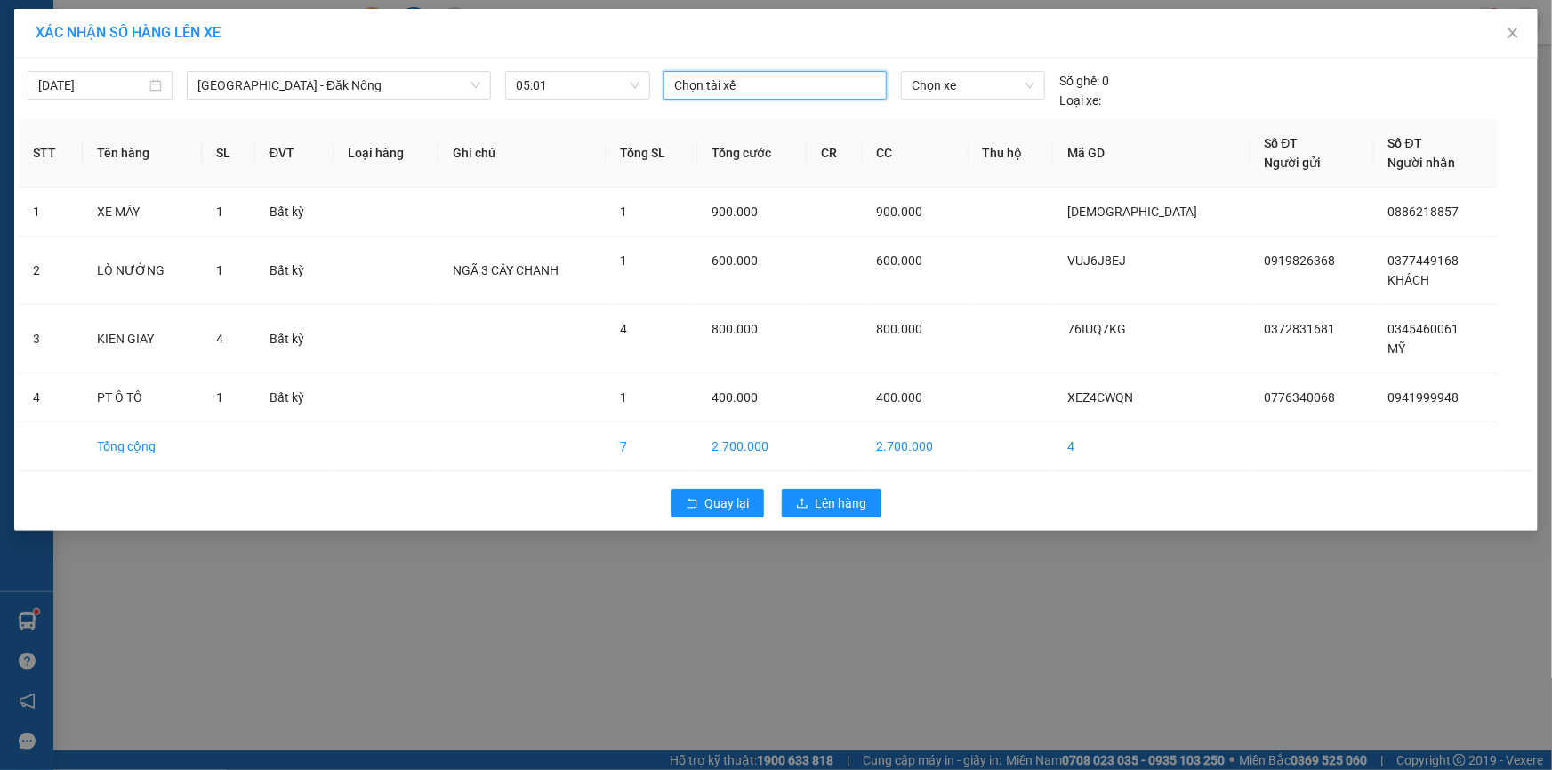
click at [750, 80] on div at bounding box center [775, 85] width 214 height 21
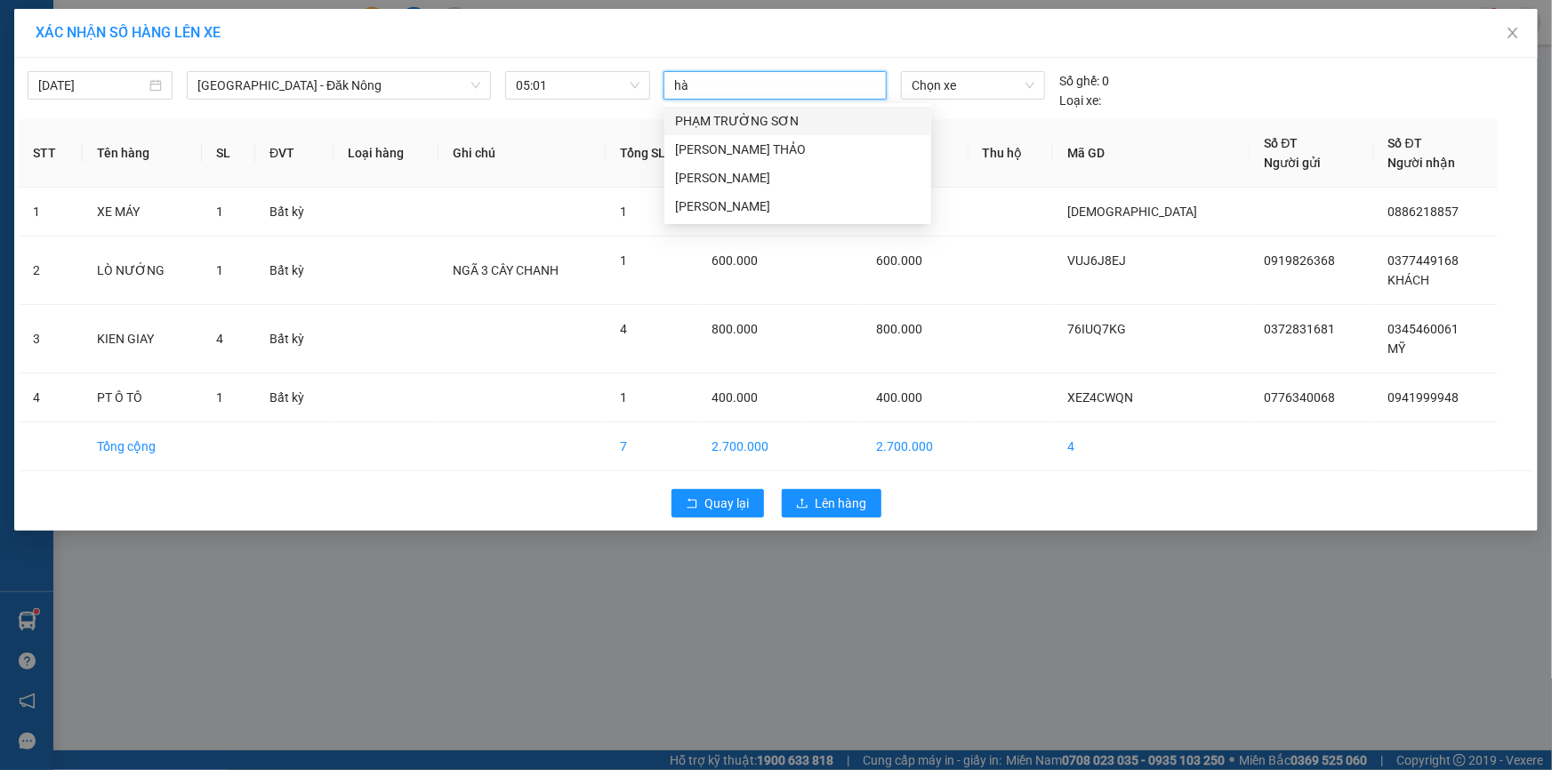
type input "h"
type input "t"
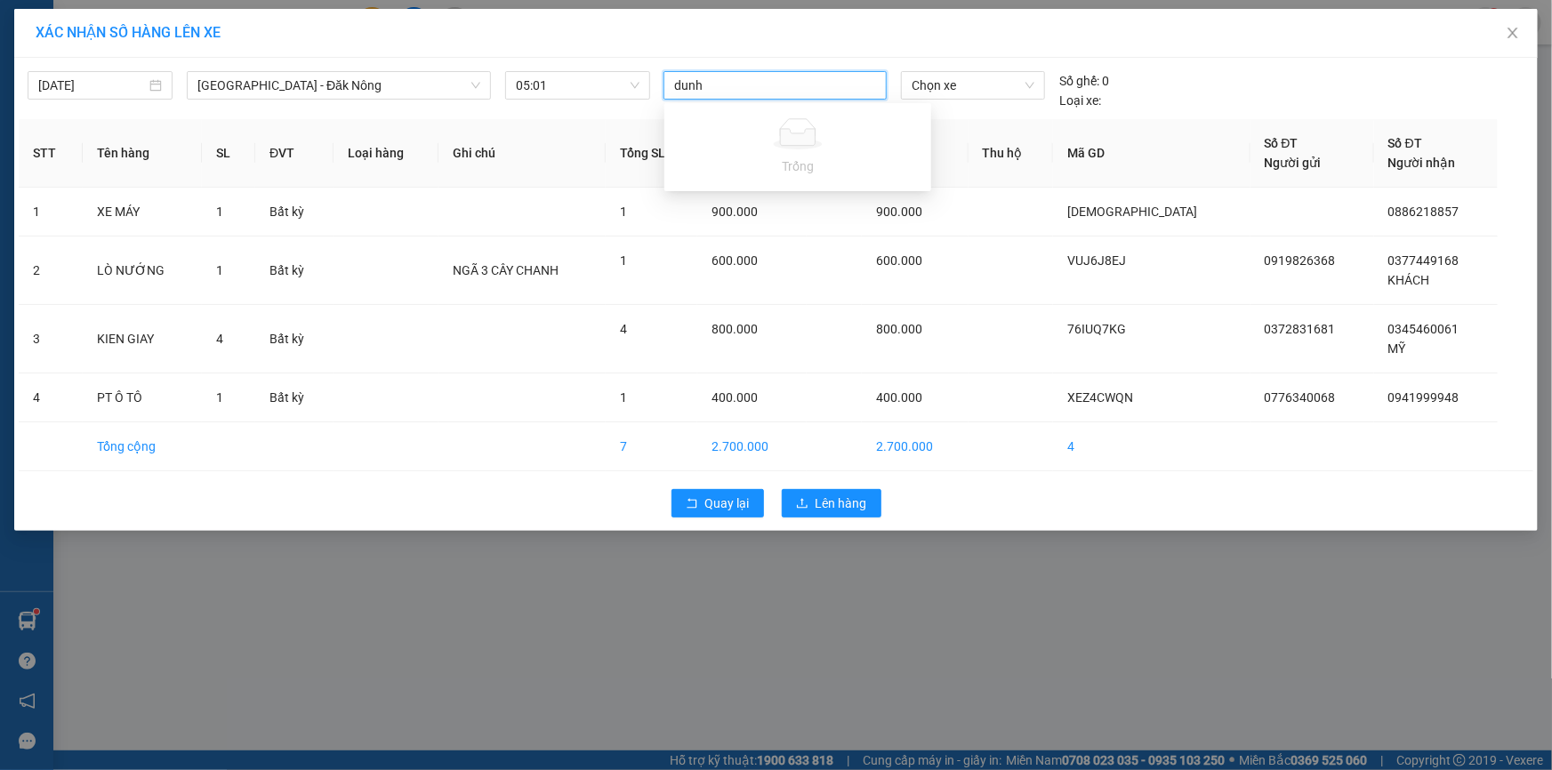
type input "dun"
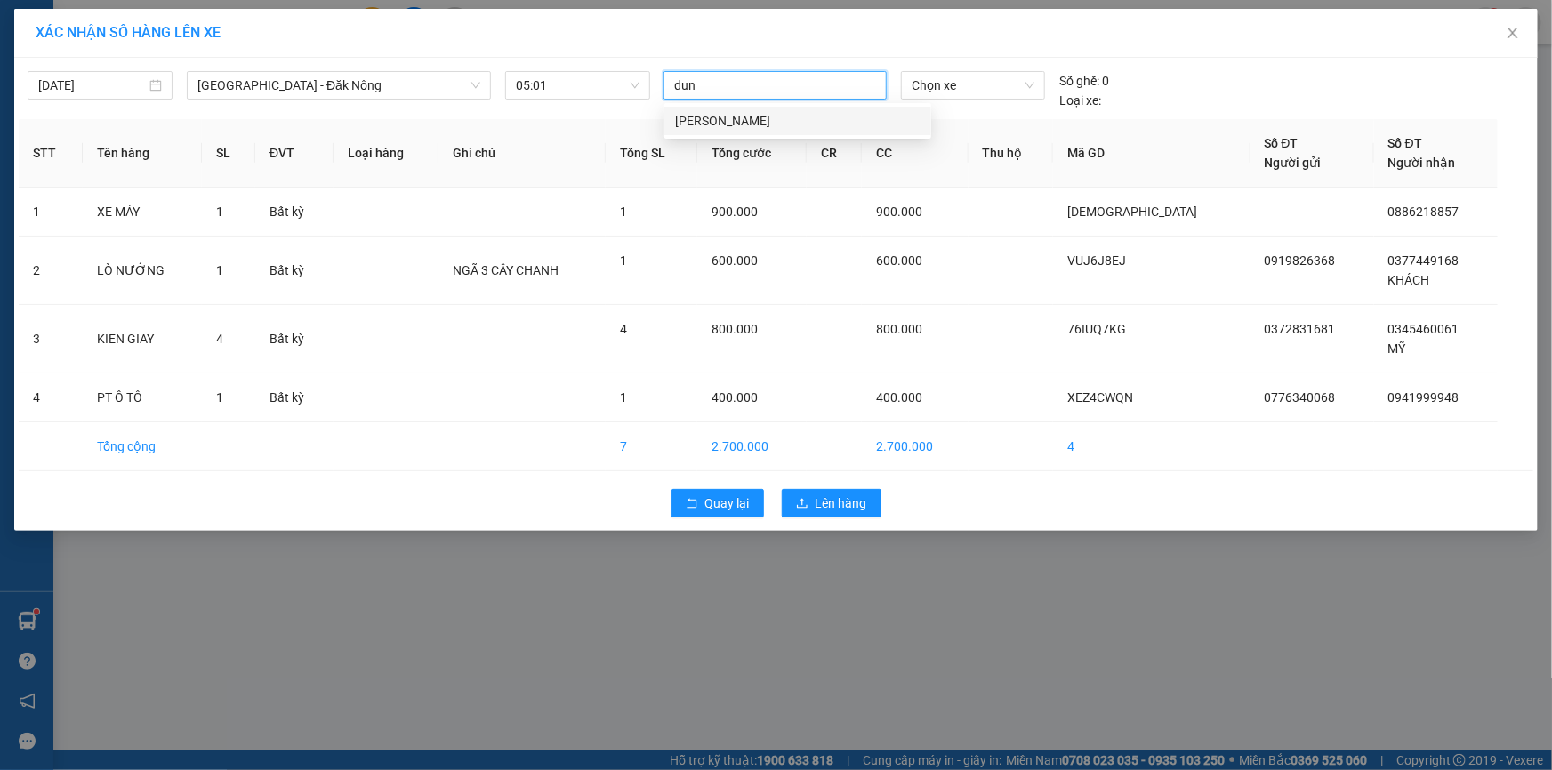
click at [743, 124] on div "[PERSON_NAME]" at bounding box center [797, 121] width 245 height 20
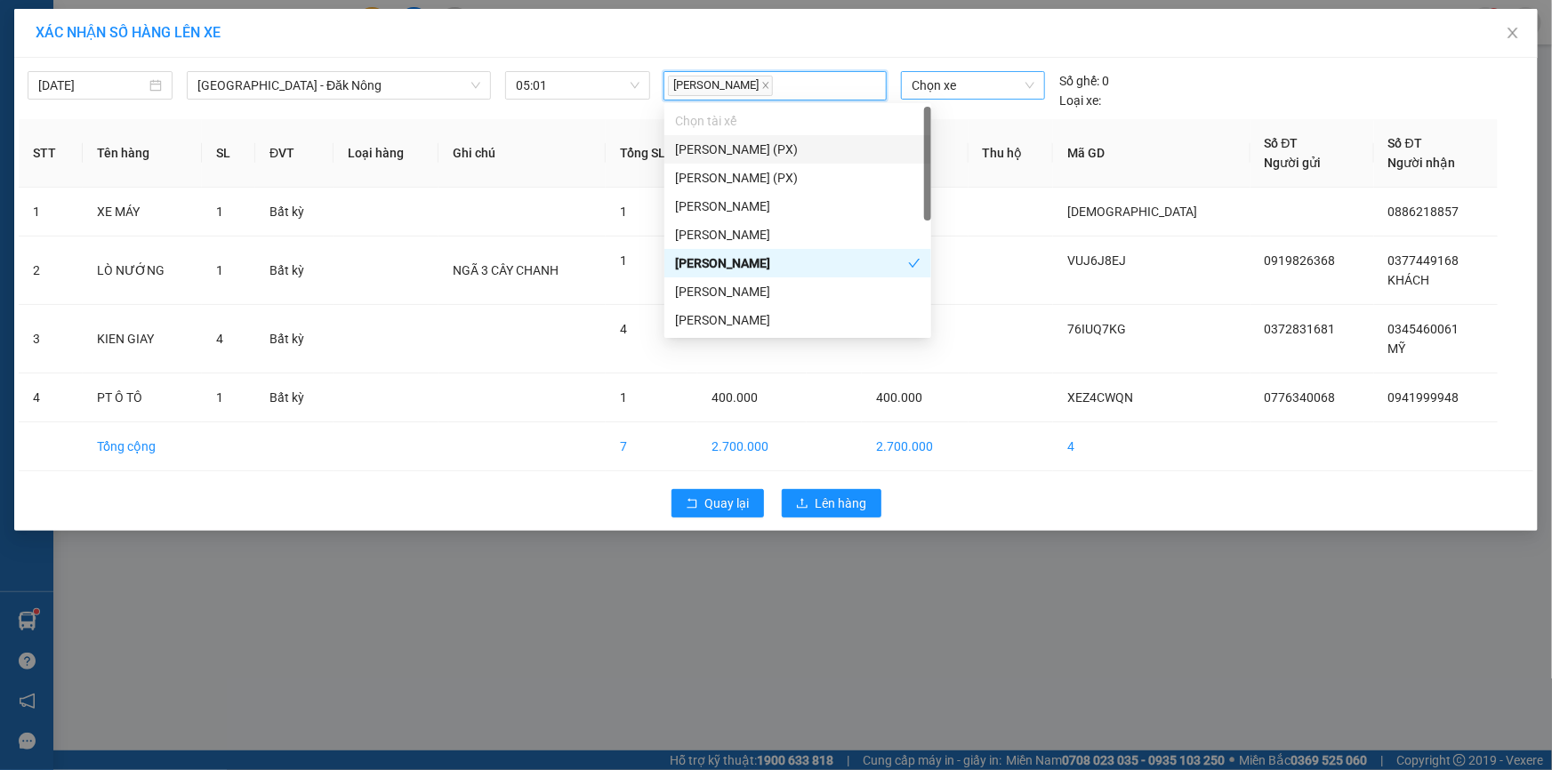
click at [961, 88] on span "Chọn xe" at bounding box center [973, 85] width 123 height 27
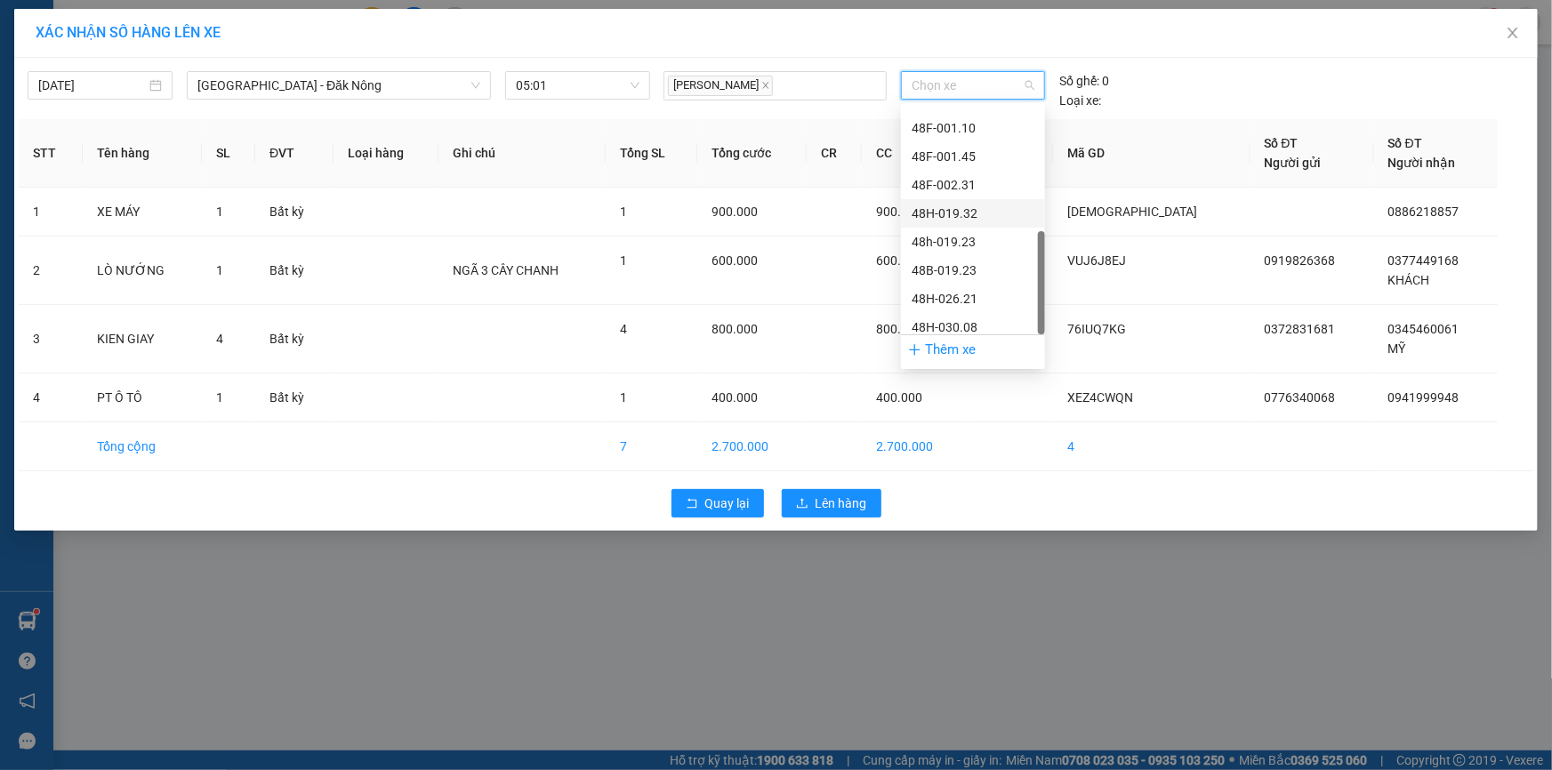
scroll to position [398, 0]
click at [980, 232] on div "48h-019.23" at bounding box center [973, 236] width 123 height 20
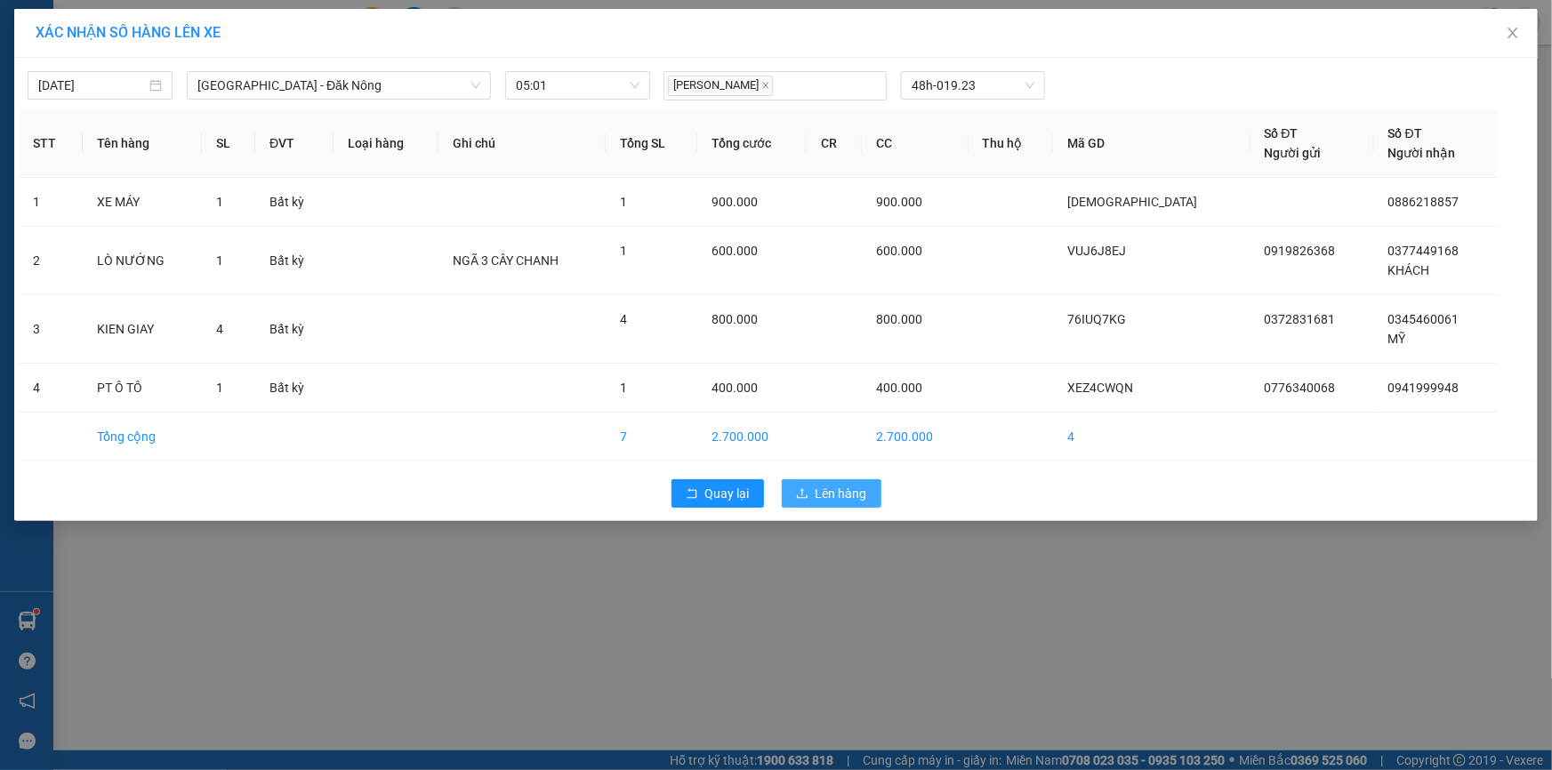
click at [809, 502] on button "Lên hàng" at bounding box center [832, 493] width 100 height 28
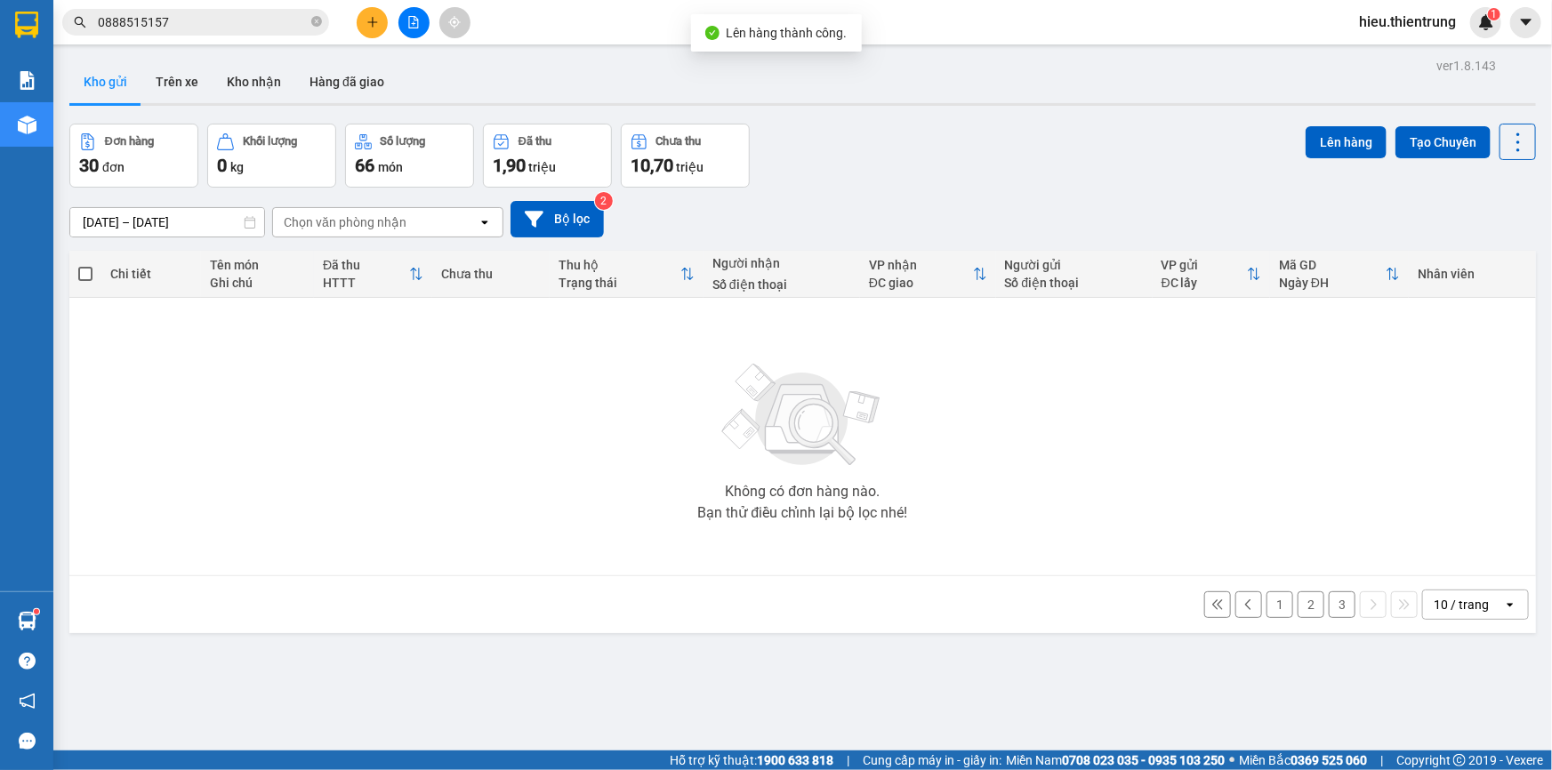
click at [1329, 600] on button "3" at bounding box center [1342, 604] width 27 height 27
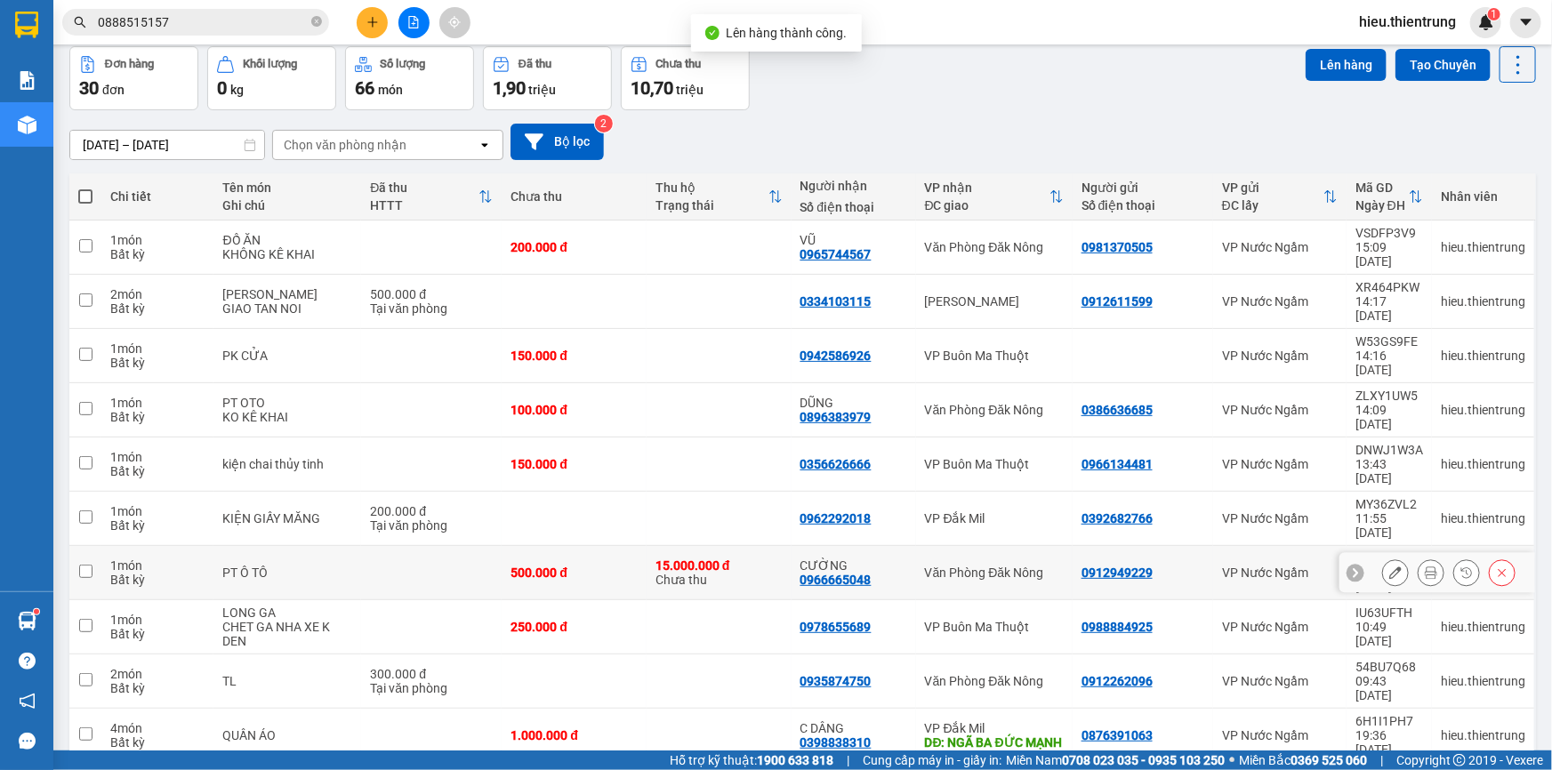
scroll to position [81, 0]
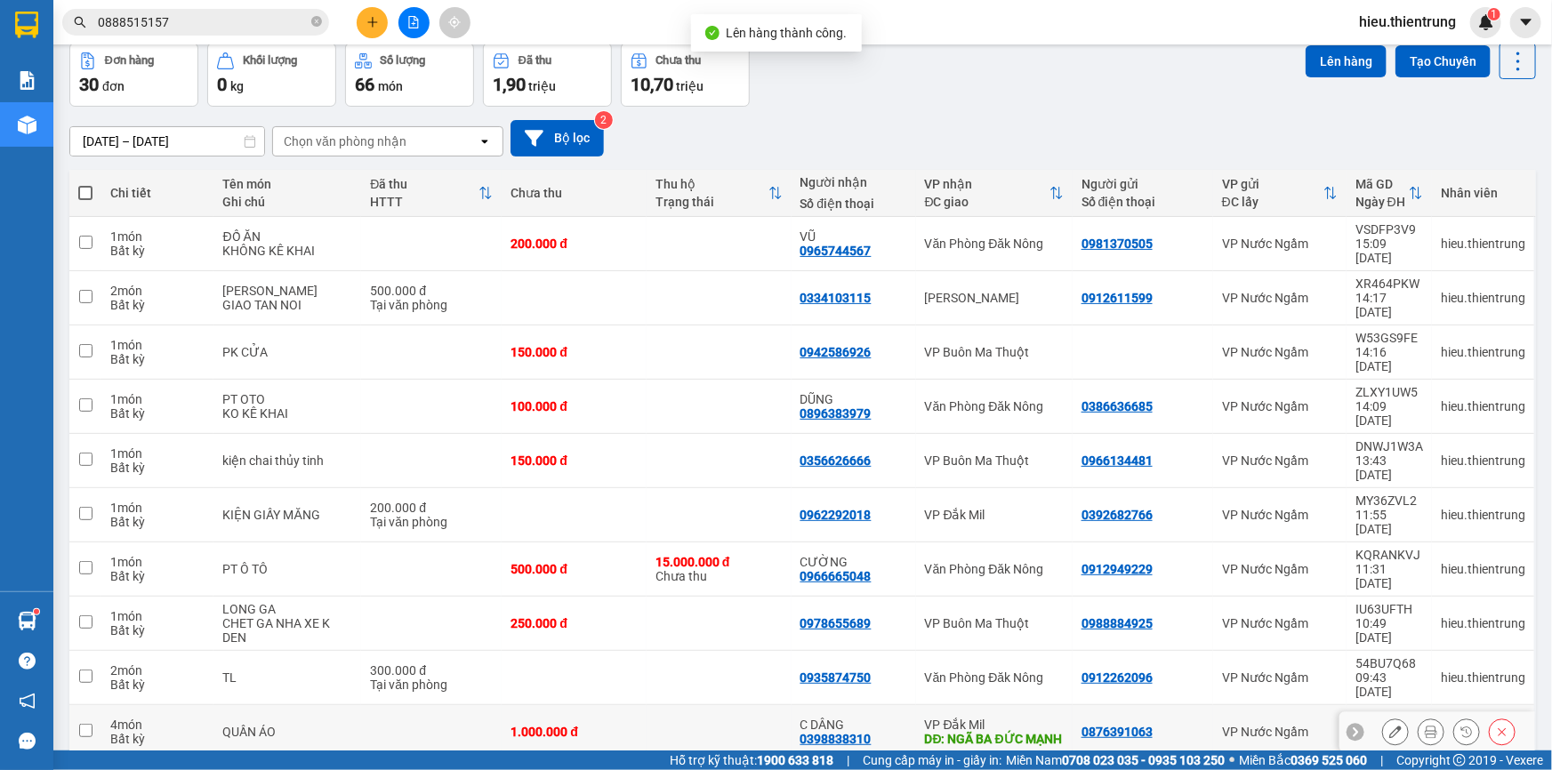
click at [516, 725] on div "1.000.000 đ" at bounding box center [574, 732] width 127 height 14
checkbox input "true"
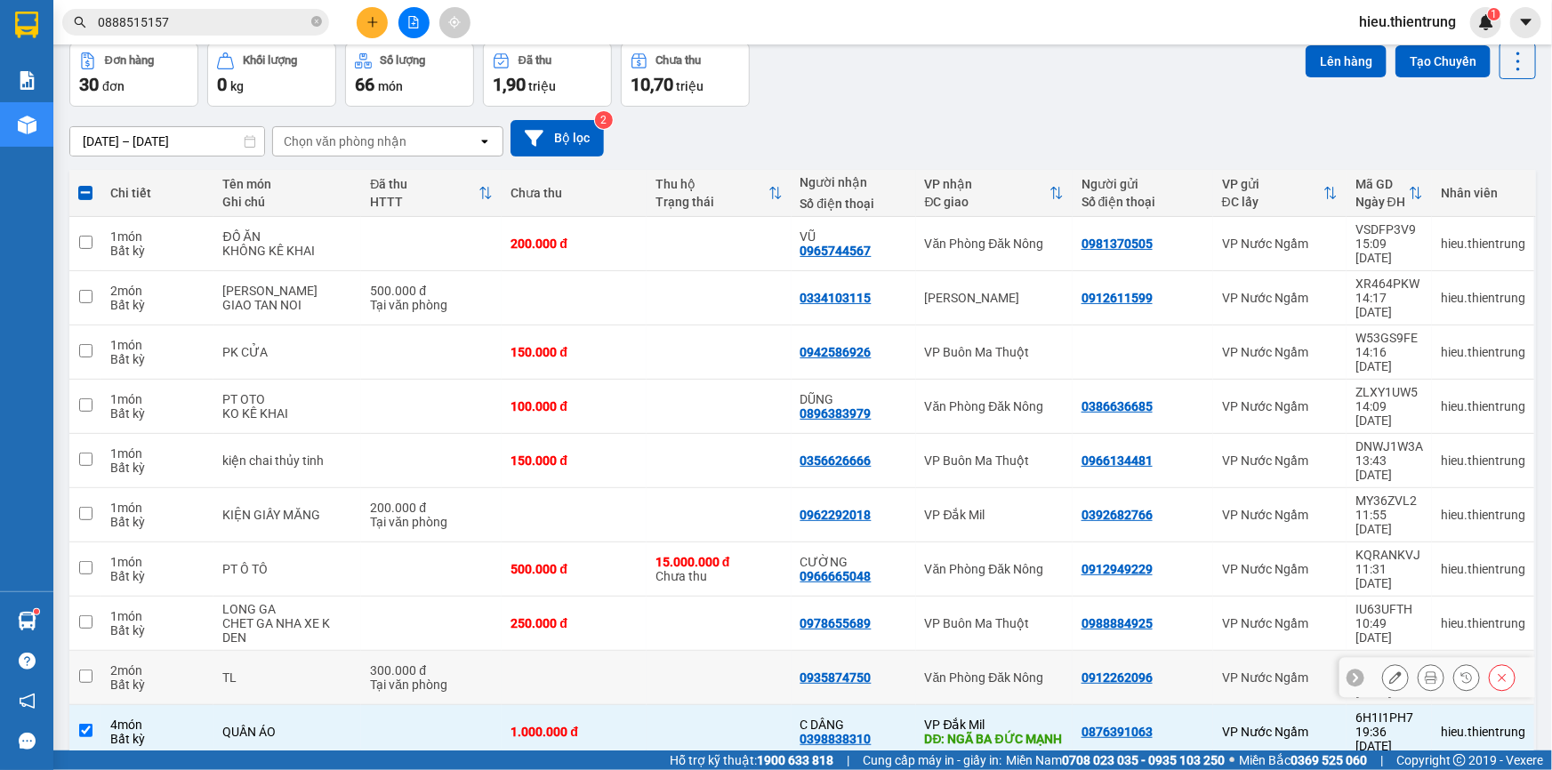
click at [520, 651] on td at bounding box center [574, 678] width 145 height 54
checkbox input "true"
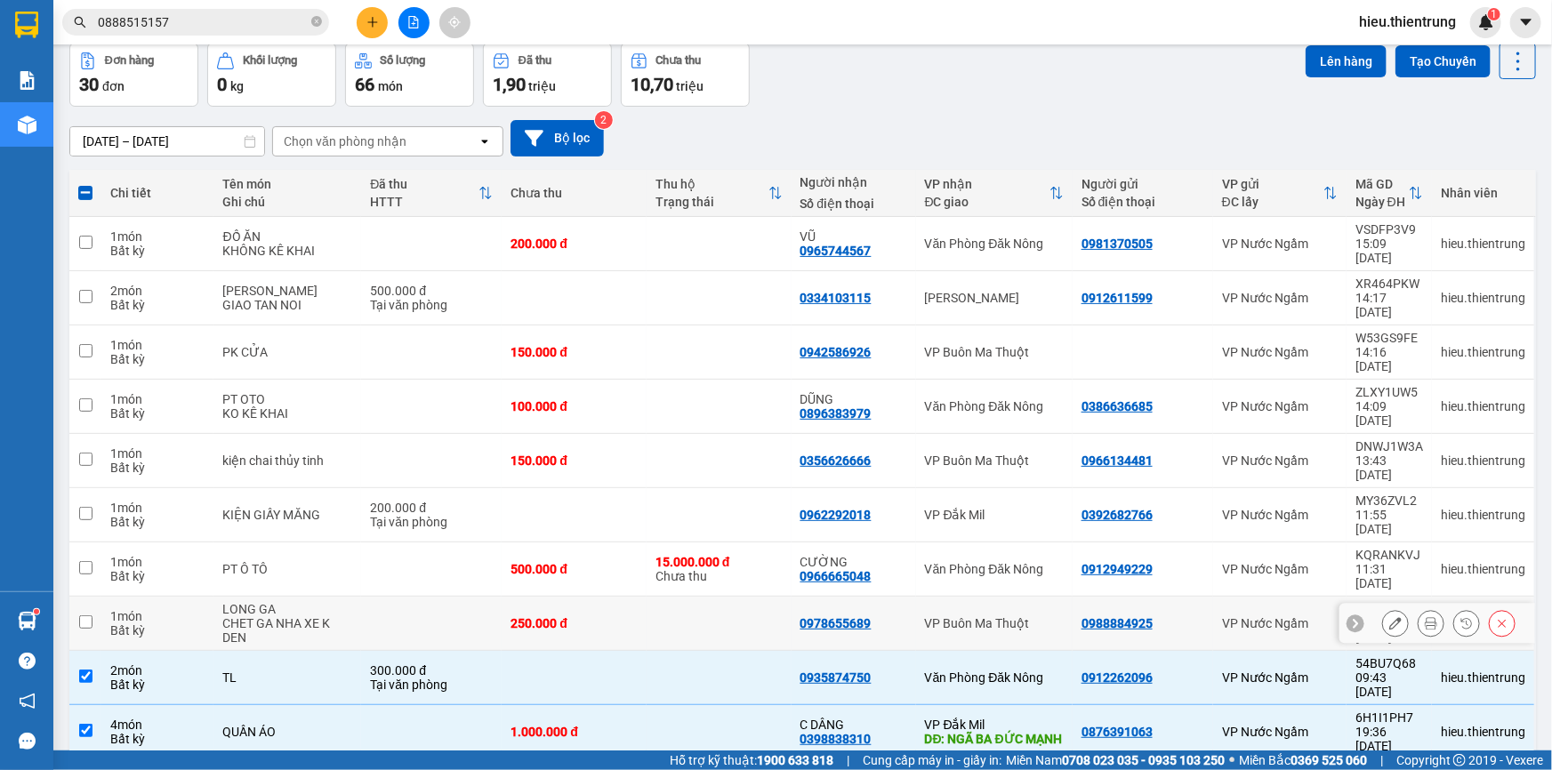
click at [529, 616] on div "250.000 đ" at bounding box center [574, 623] width 127 height 14
checkbox input "true"
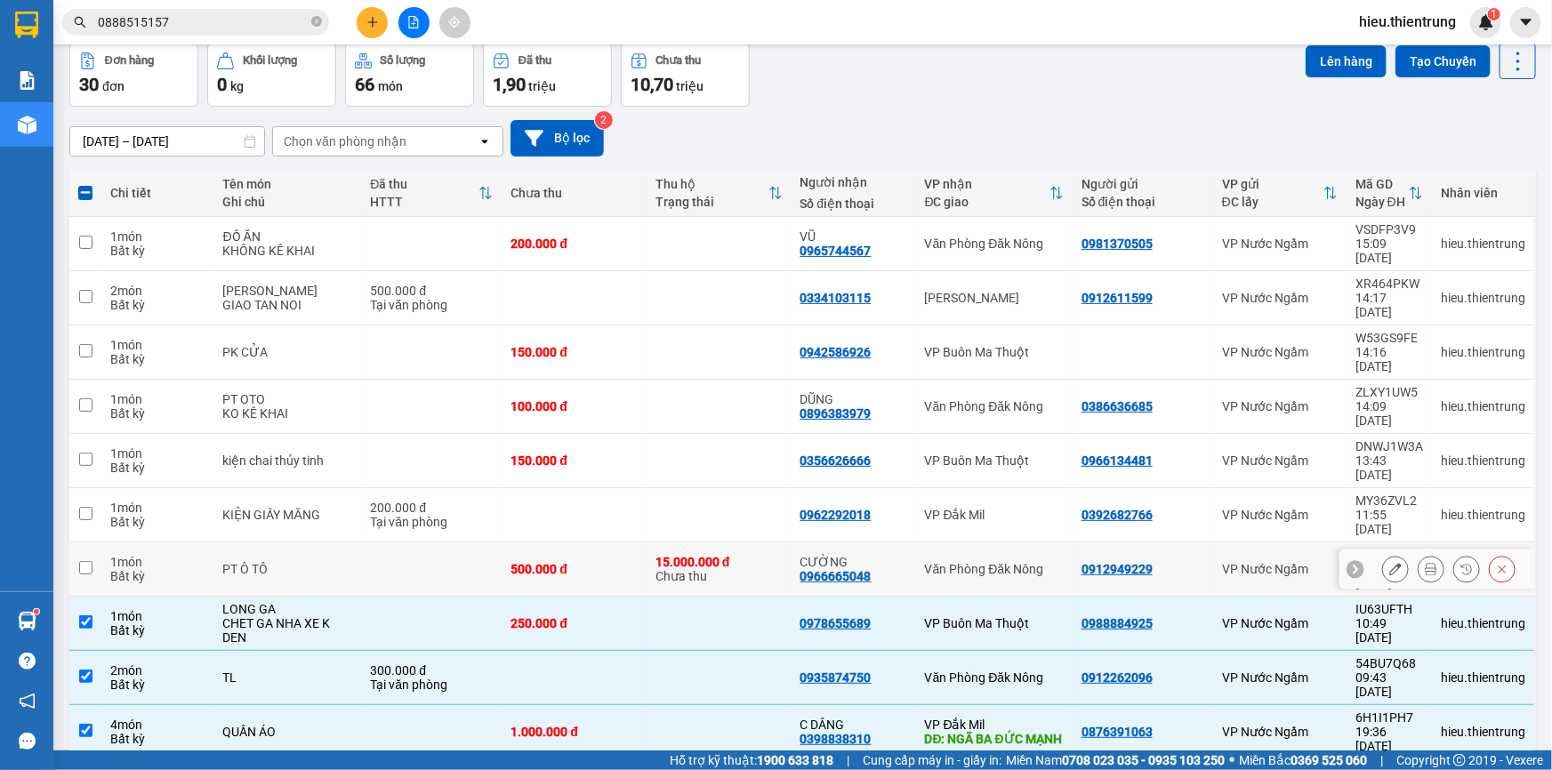
click at [549, 562] on div "500.000 đ" at bounding box center [574, 569] width 127 height 14
checkbox input "true"
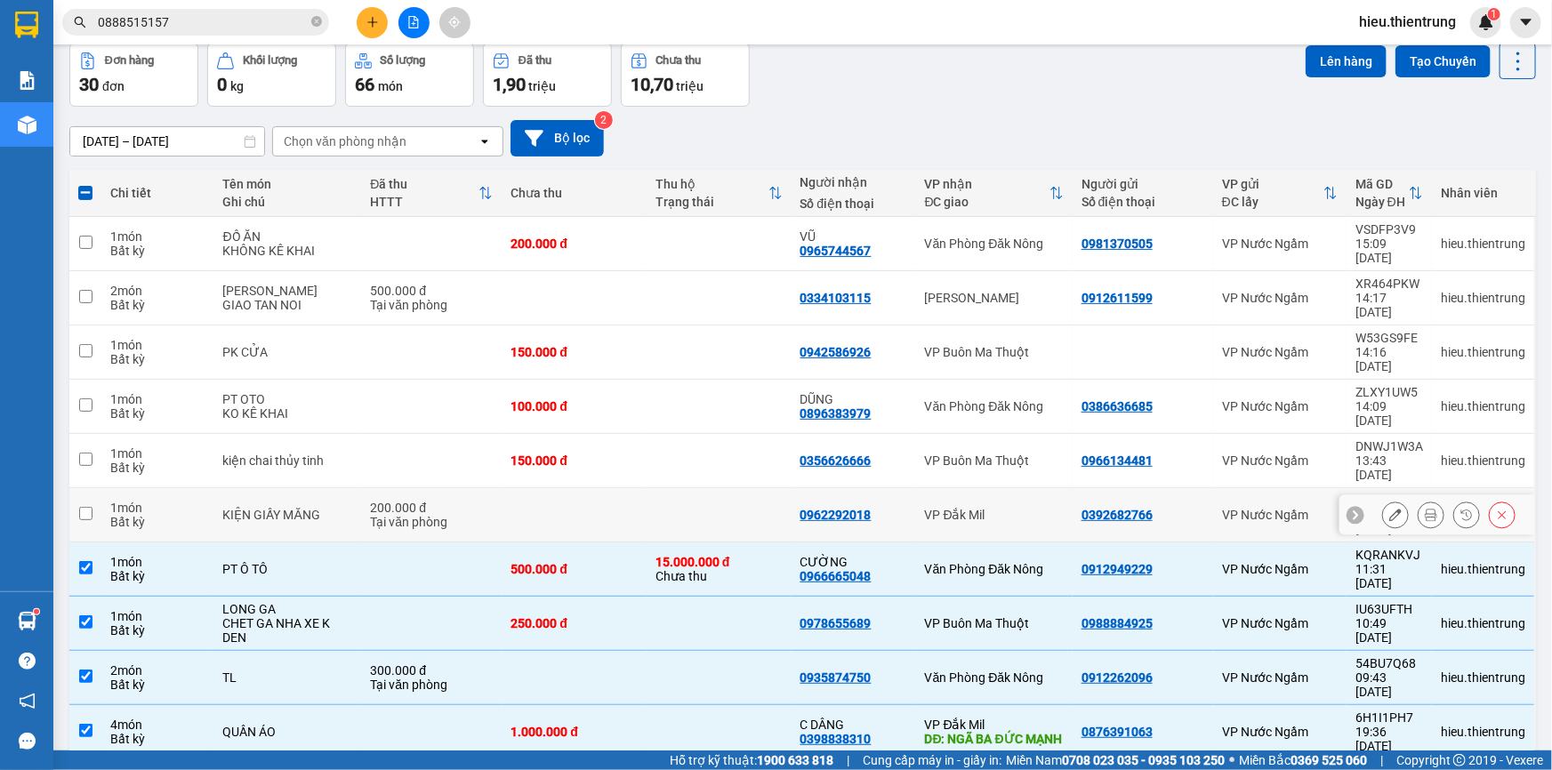
click at [536, 488] on td at bounding box center [574, 515] width 145 height 54
checkbox input "true"
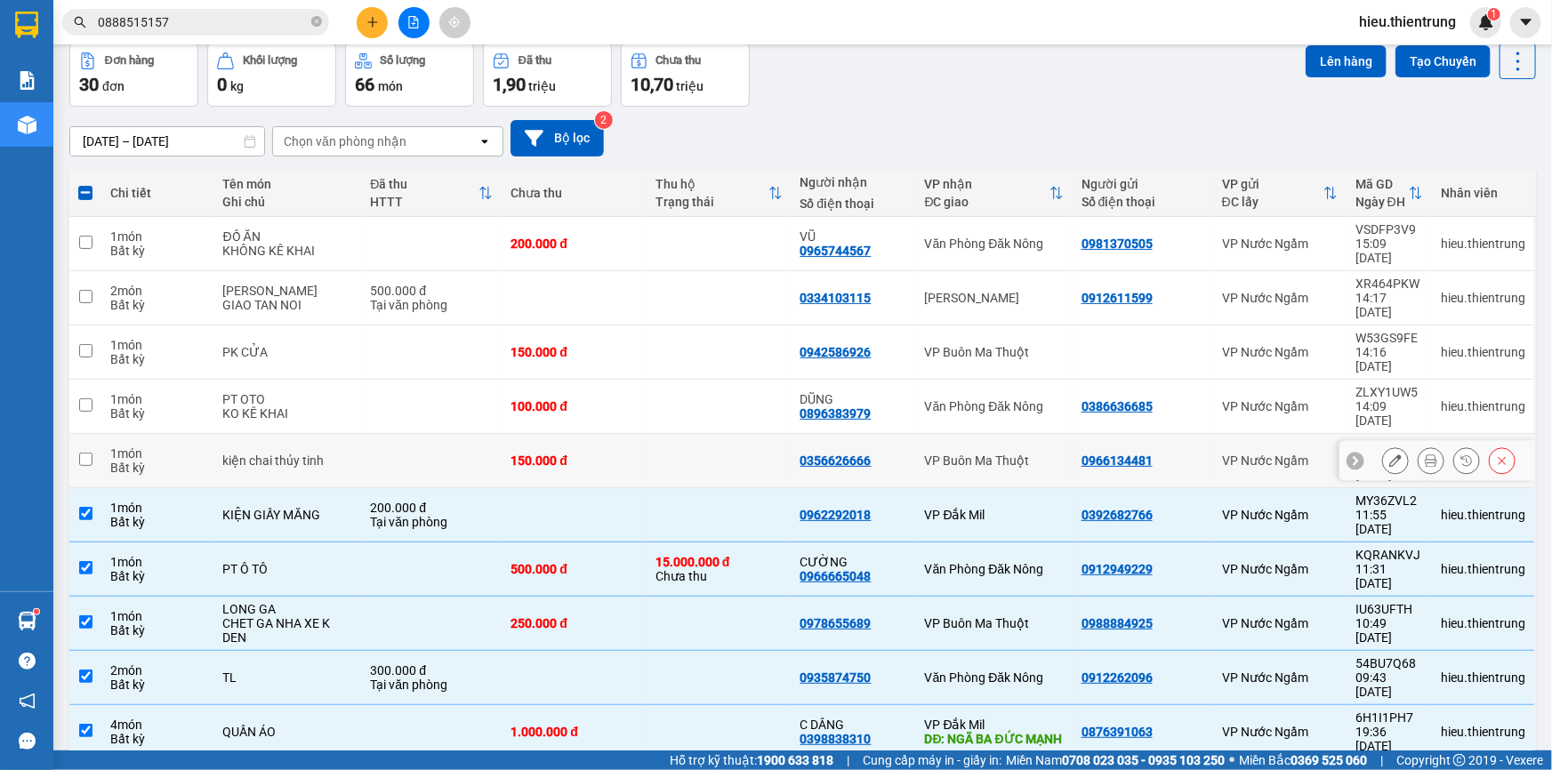
click at [521, 454] on div "150.000 đ" at bounding box center [574, 461] width 127 height 14
checkbox input "true"
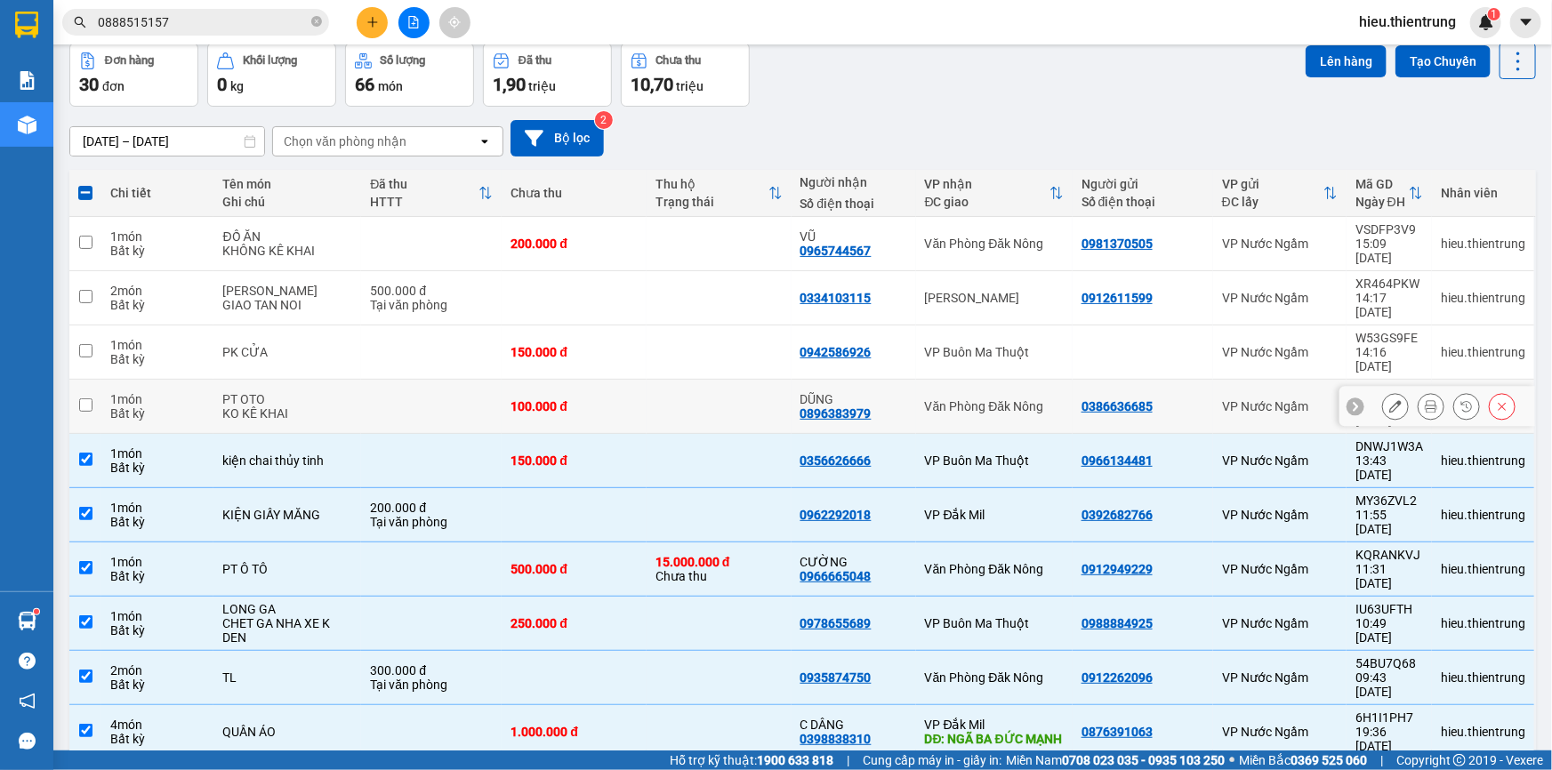
click at [532, 399] on div "100.000 đ" at bounding box center [574, 406] width 127 height 14
checkbox input "true"
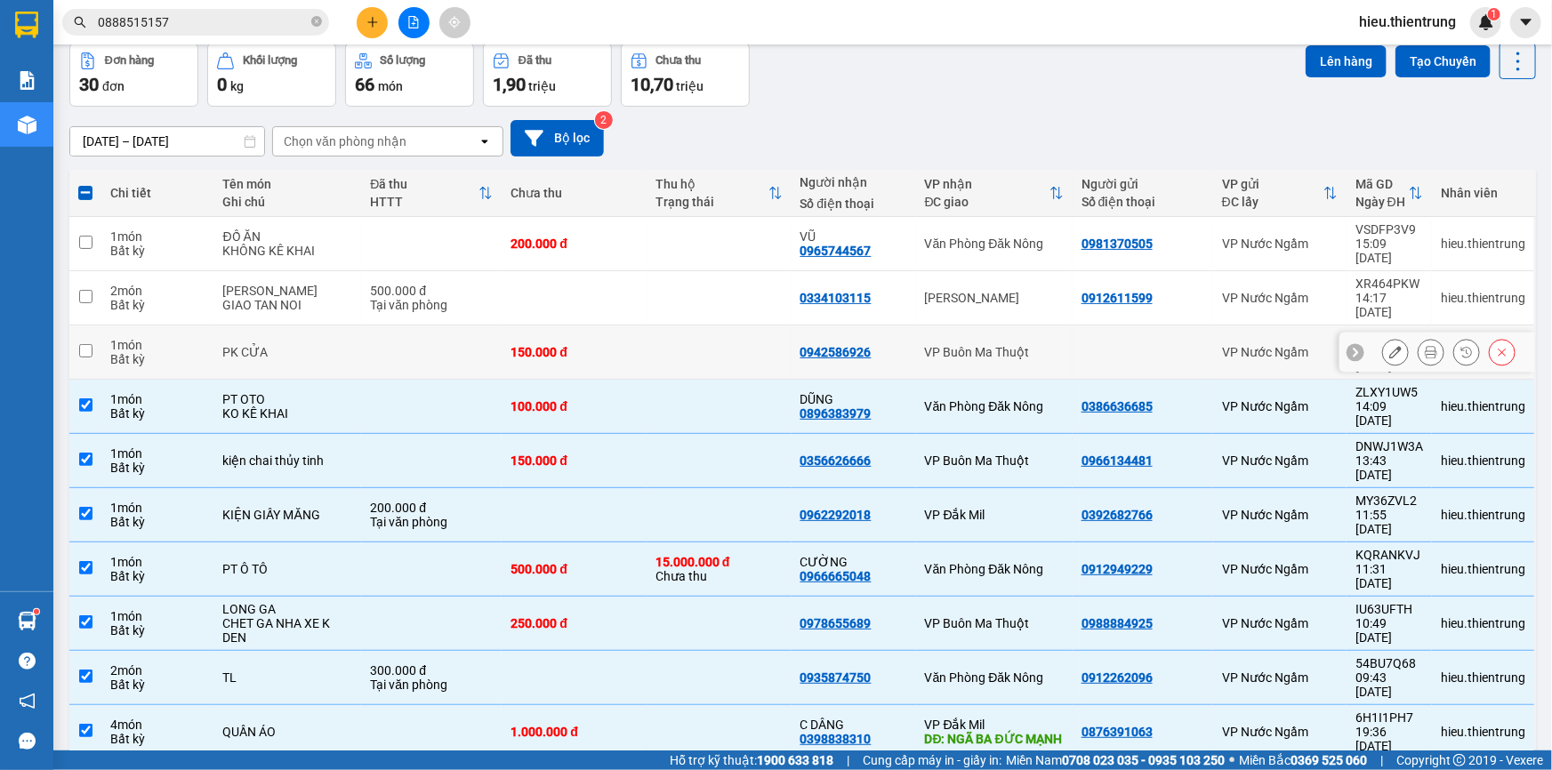
click at [529, 345] on div "150.000 đ" at bounding box center [574, 352] width 127 height 14
checkbox input "true"
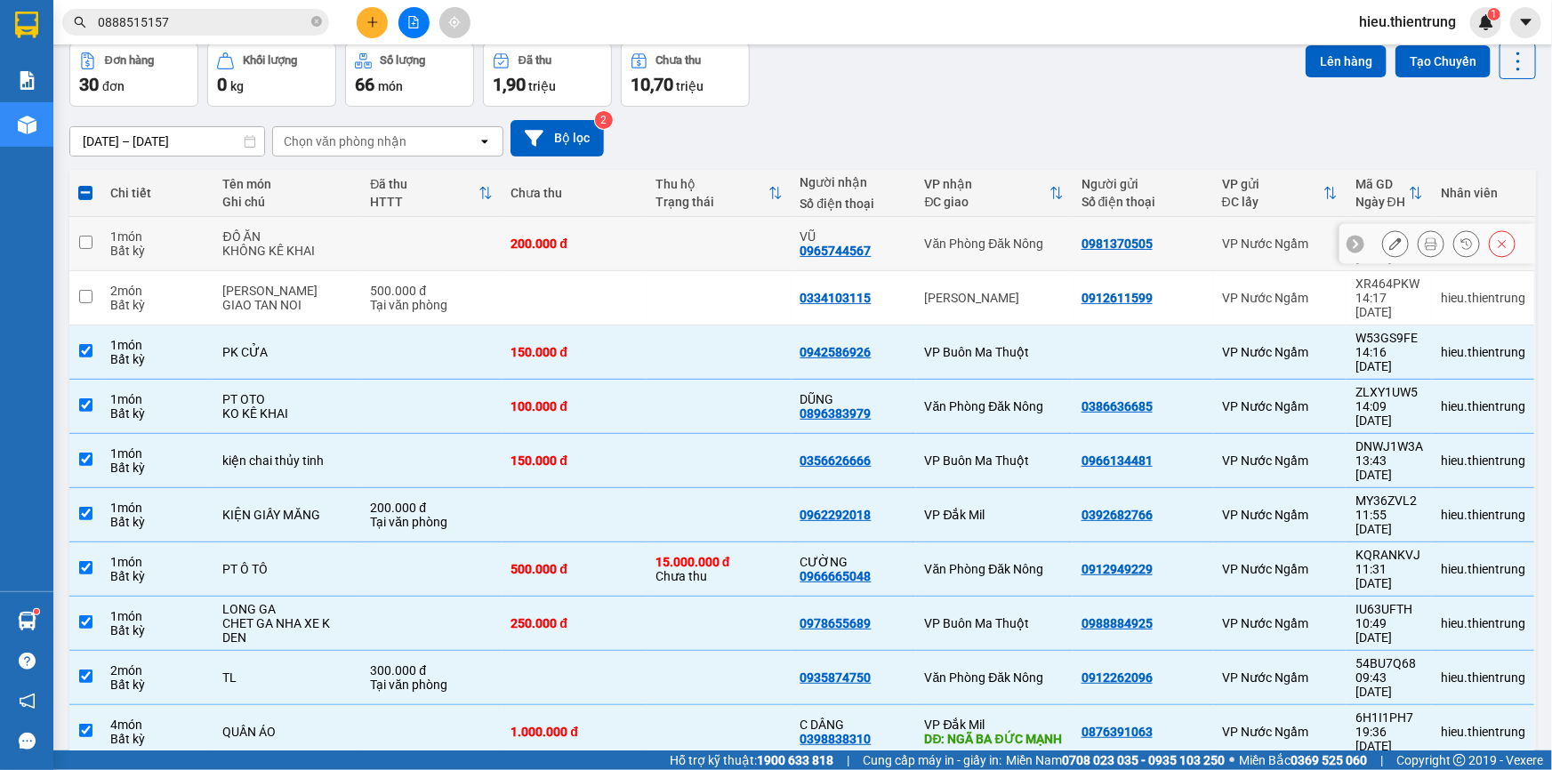
click at [511, 237] on div "200.000 đ" at bounding box center [574, 244] width 127 height 14
checkbox input "true"
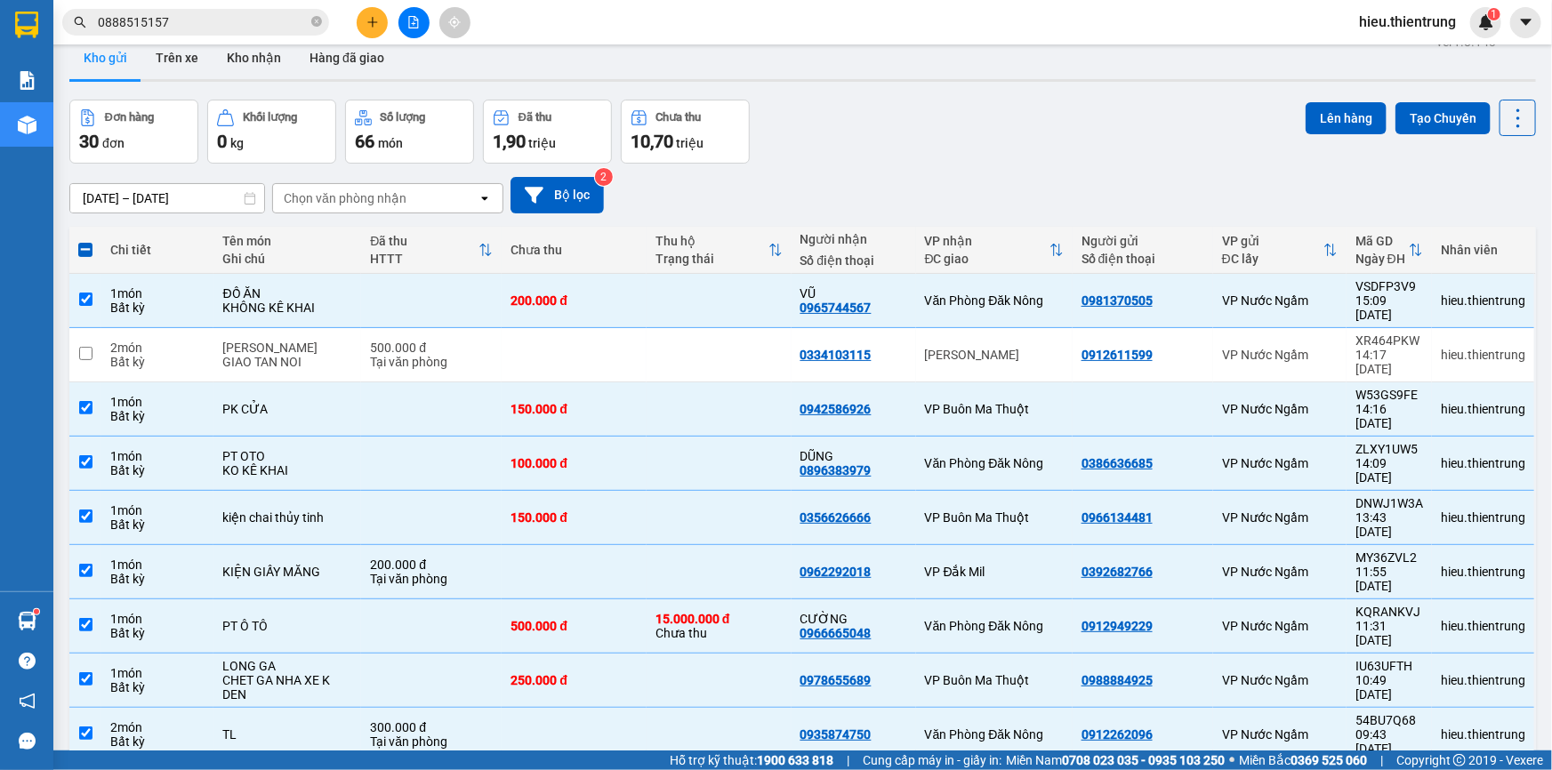
scroll to position [0, 0]
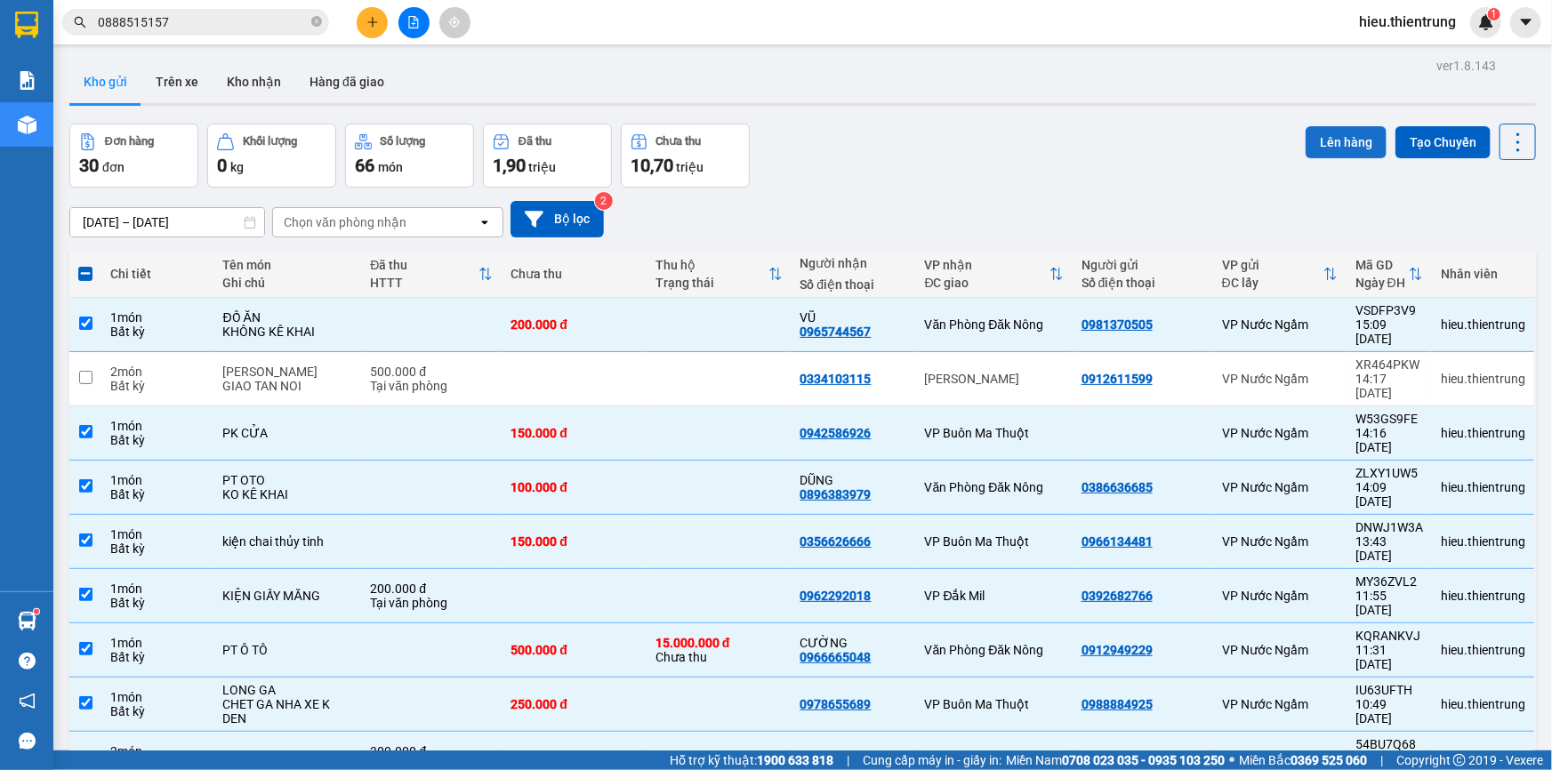
click at [1316, 142] on button "Lên hàng" at bounding box center [1346, 142] width 81 height 32
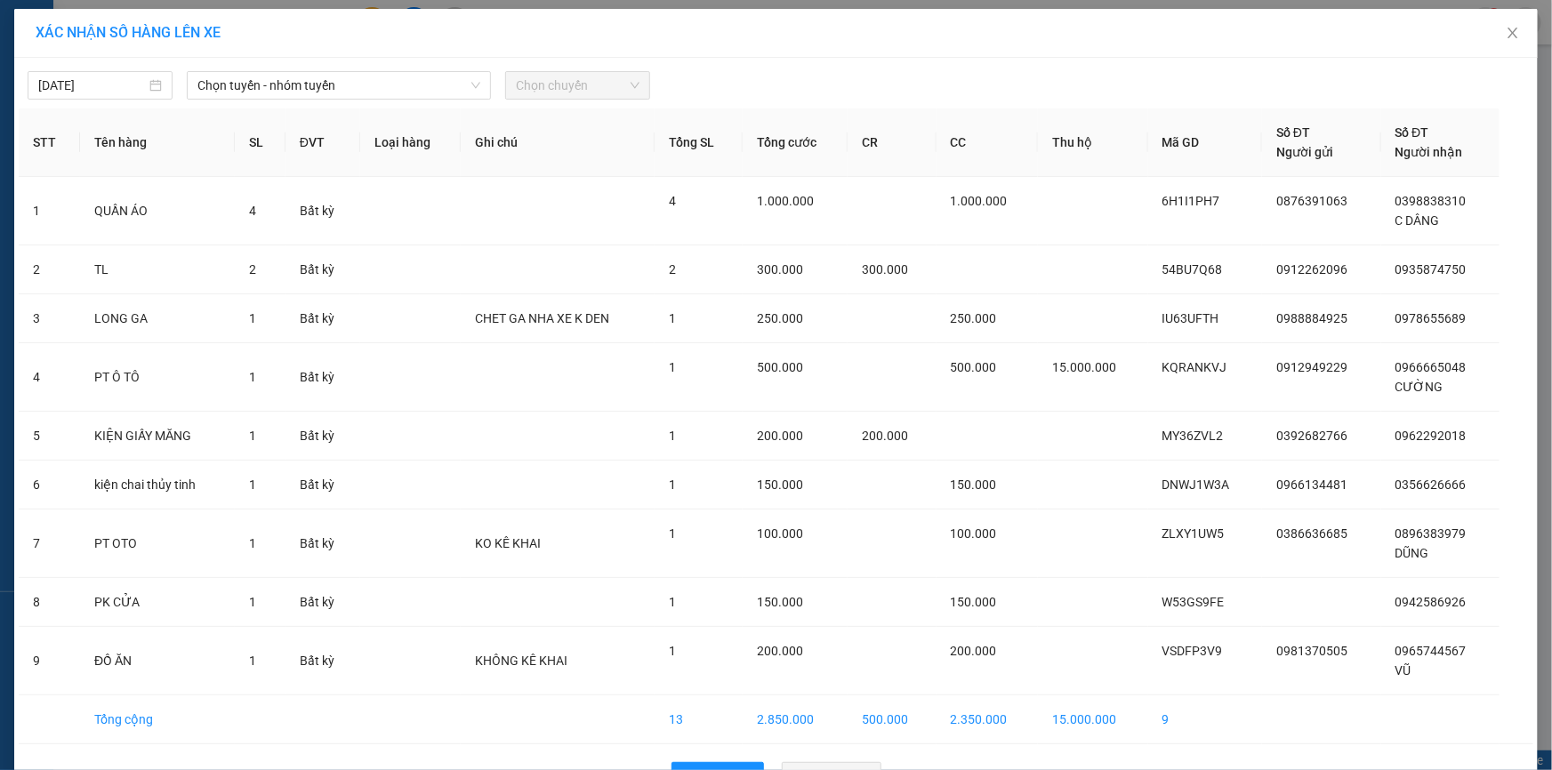
drag, startPoint x: 108, startPoint y: 76, endPoint x: 120, endPoint y: 101, distance: 27.8
click at [107, 76] on input "[DATE]" at bounding box center [92, 86] width 108 height 20
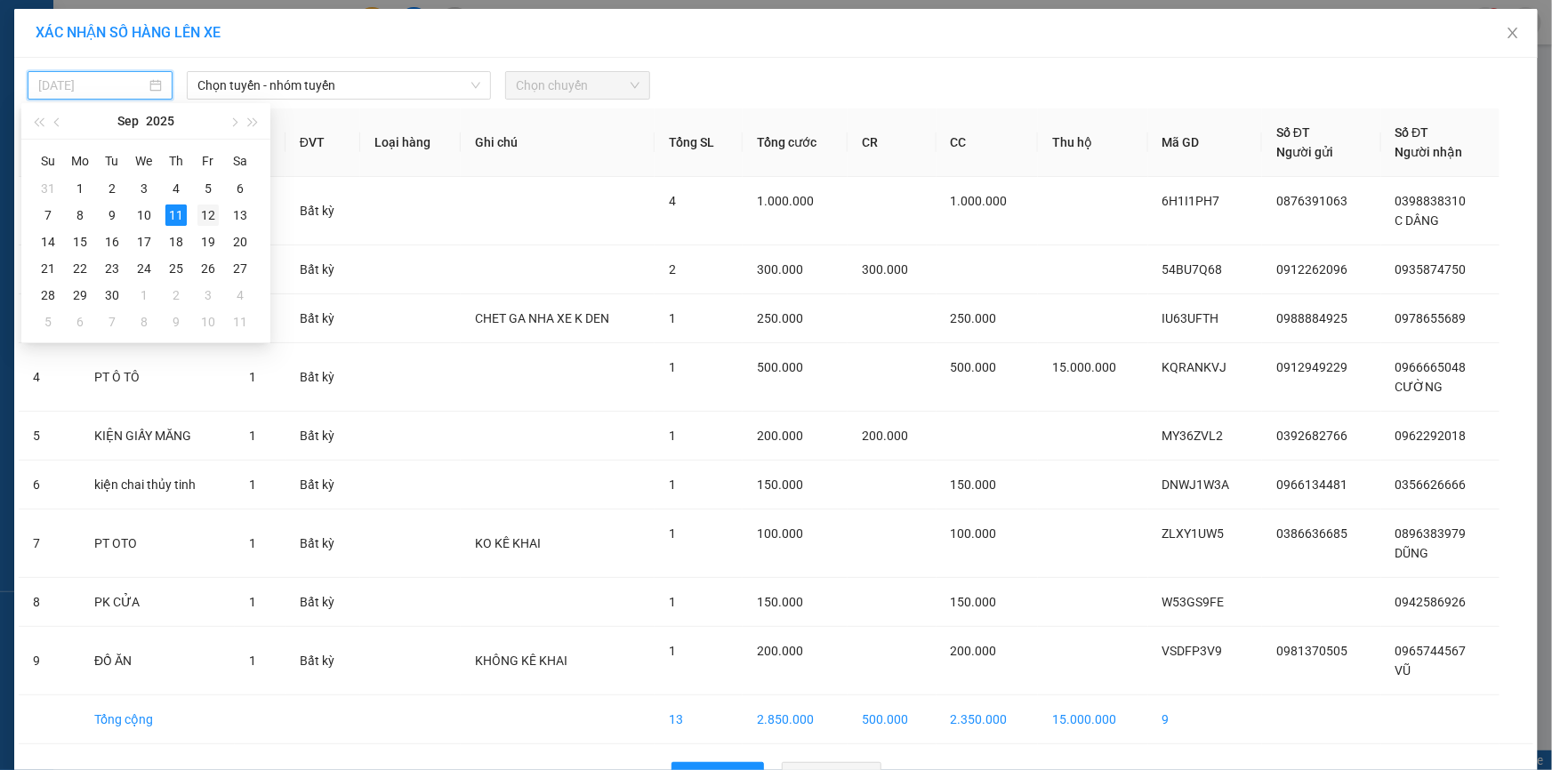
click at [207, 214] on div "12" at bounding box center [207, 215] width 21 height 21
type input "[DATE]"
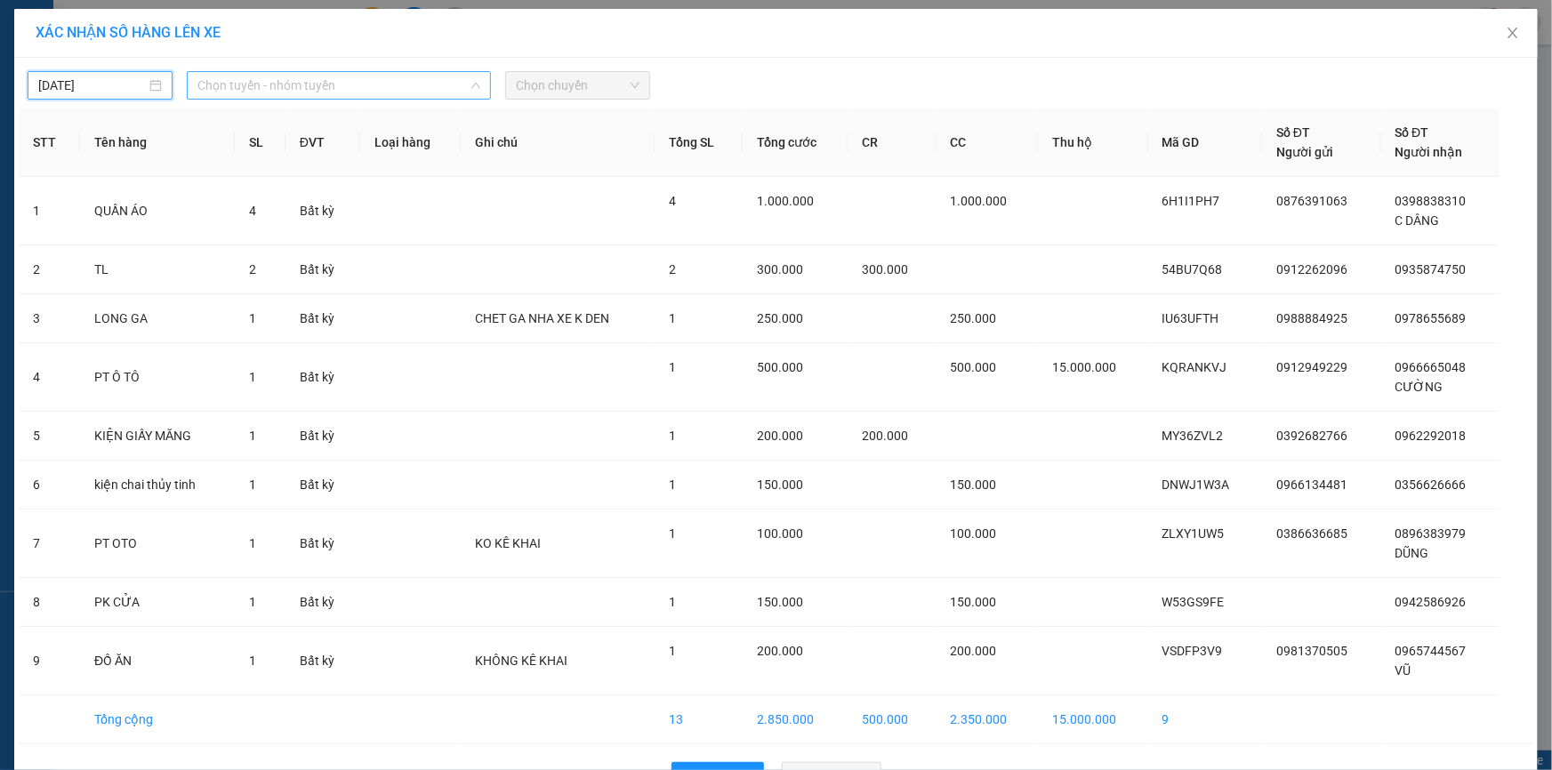
click at [249, 72] on span "Chọn tuyến - nhóm tuyến" at bounding box center [338, 85] width 283 height 27
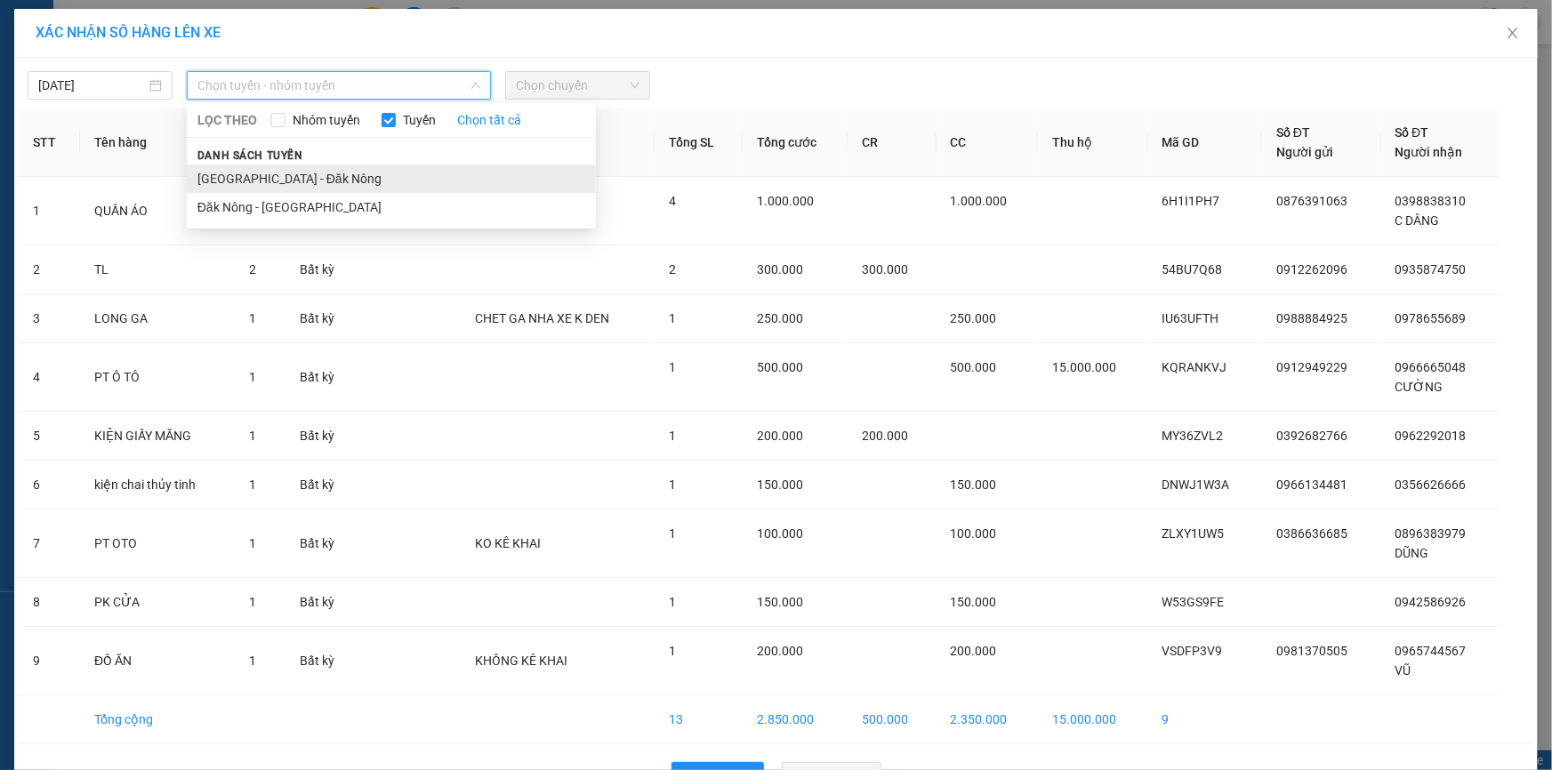
click at [236, 178] on li "[GEOGRAPHIC_DATA] - Đăk Nông" at bounding box center [391, 179] width 409 height 28
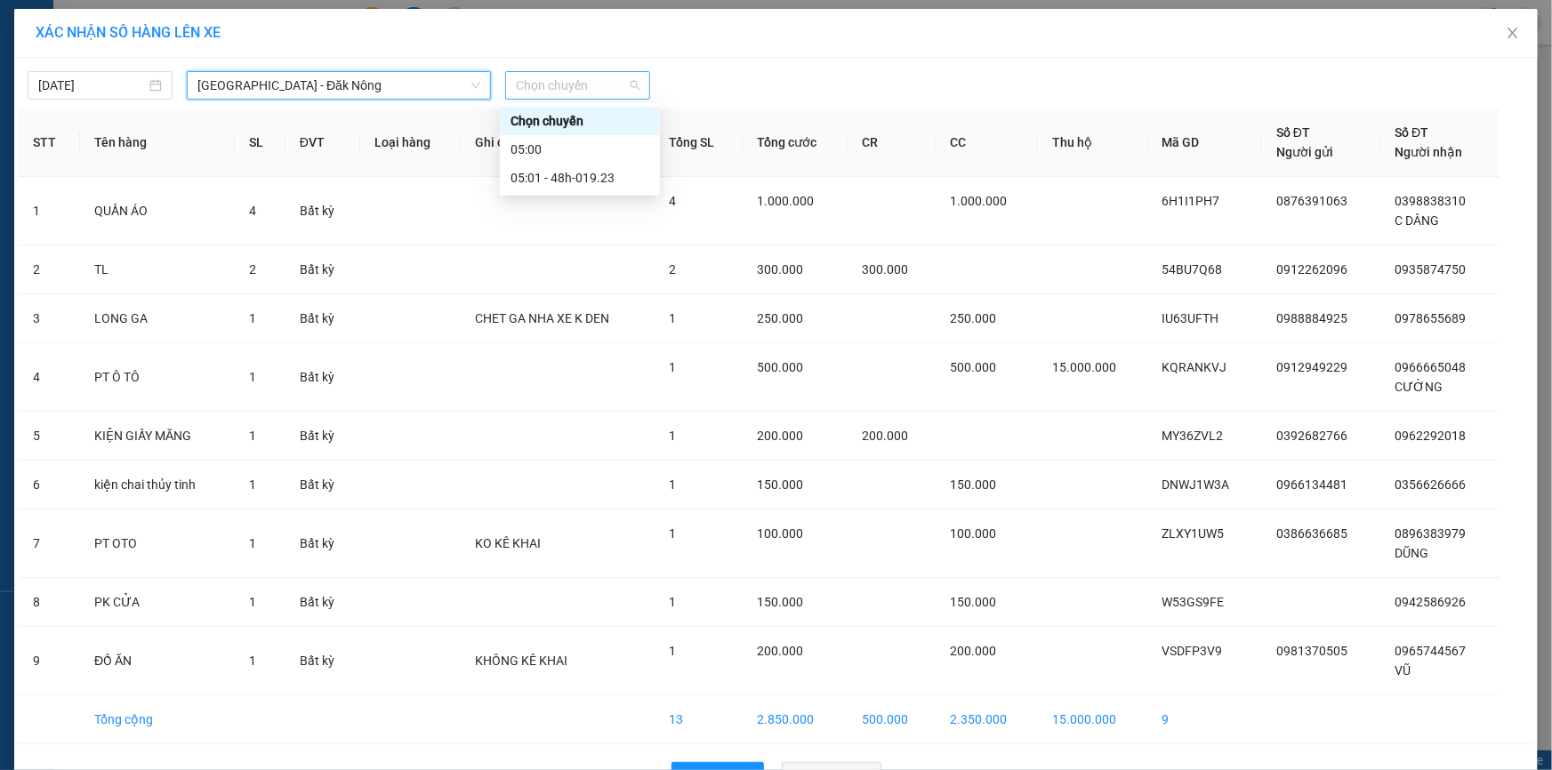
click at [579, 76] on span "Chọn chuyến" at bounding box center [578, 85] width 124 height 27
click at [572, 184] on div "05:01 - 48h-019.23" at bounding box center [580, 178] width 139 height 20
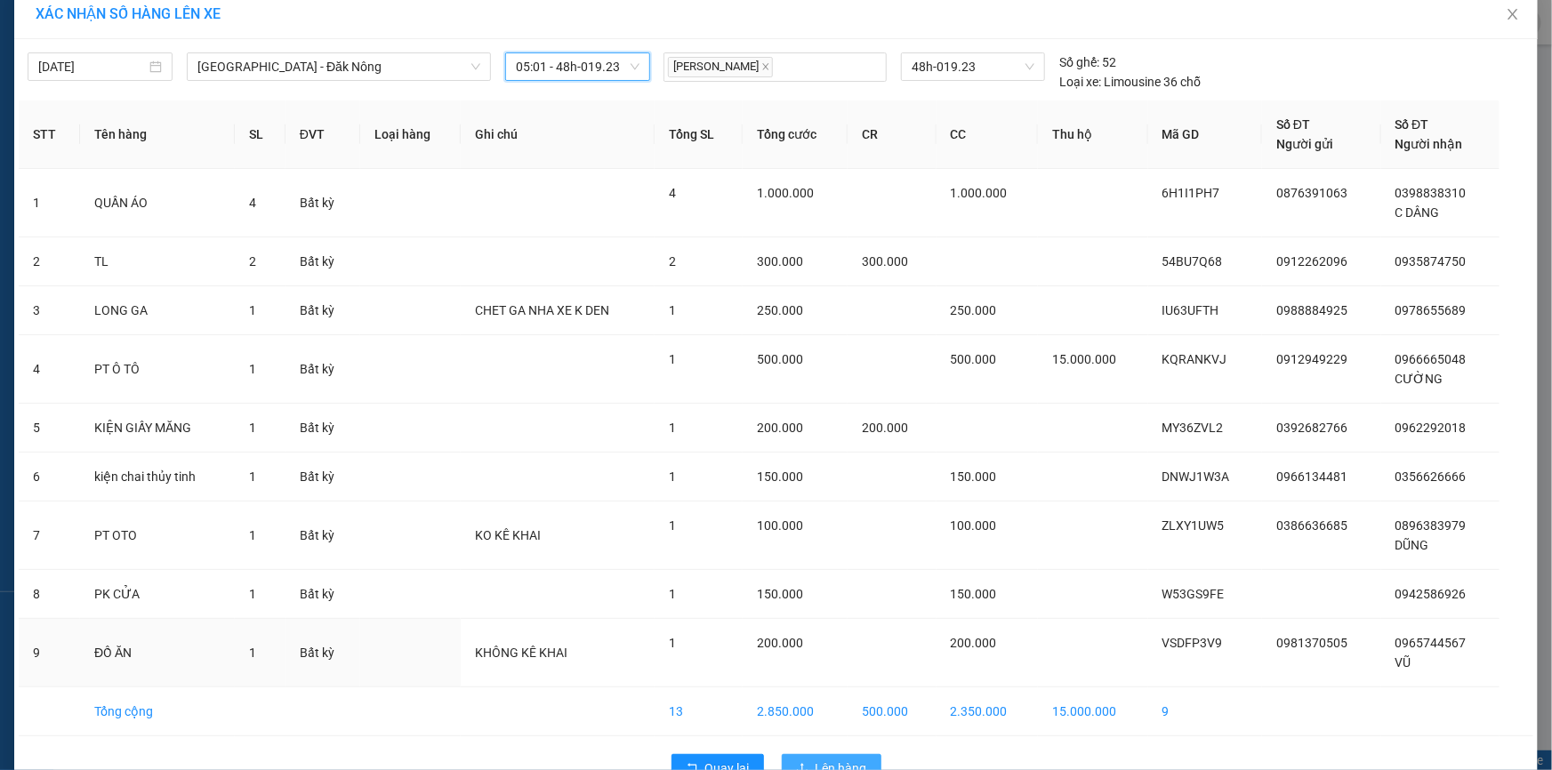
scroll to position [64, 0]
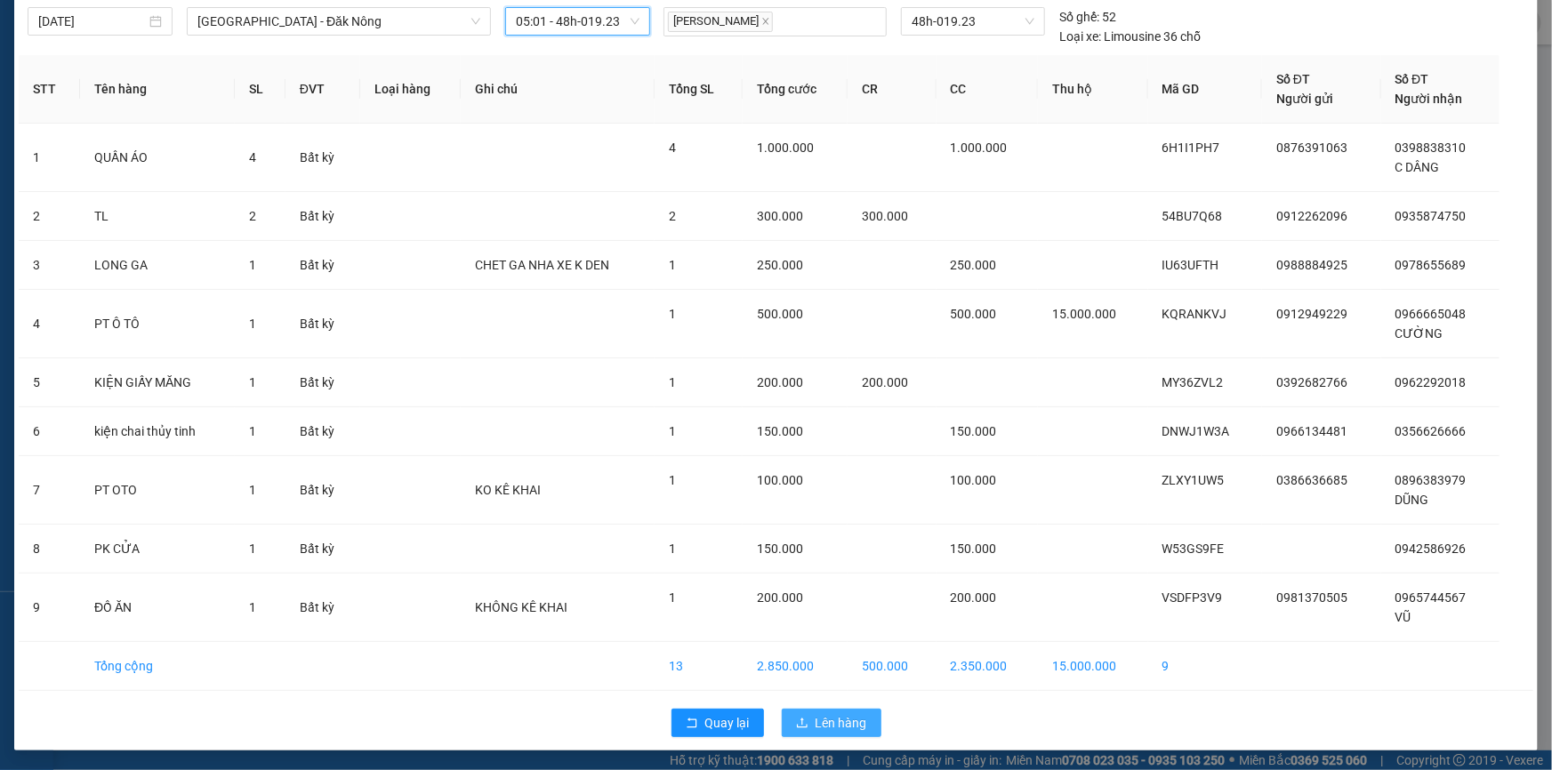
click at [825, 730] on span "Lên hàng" at bounding box center [842, 723] width 52 height 20
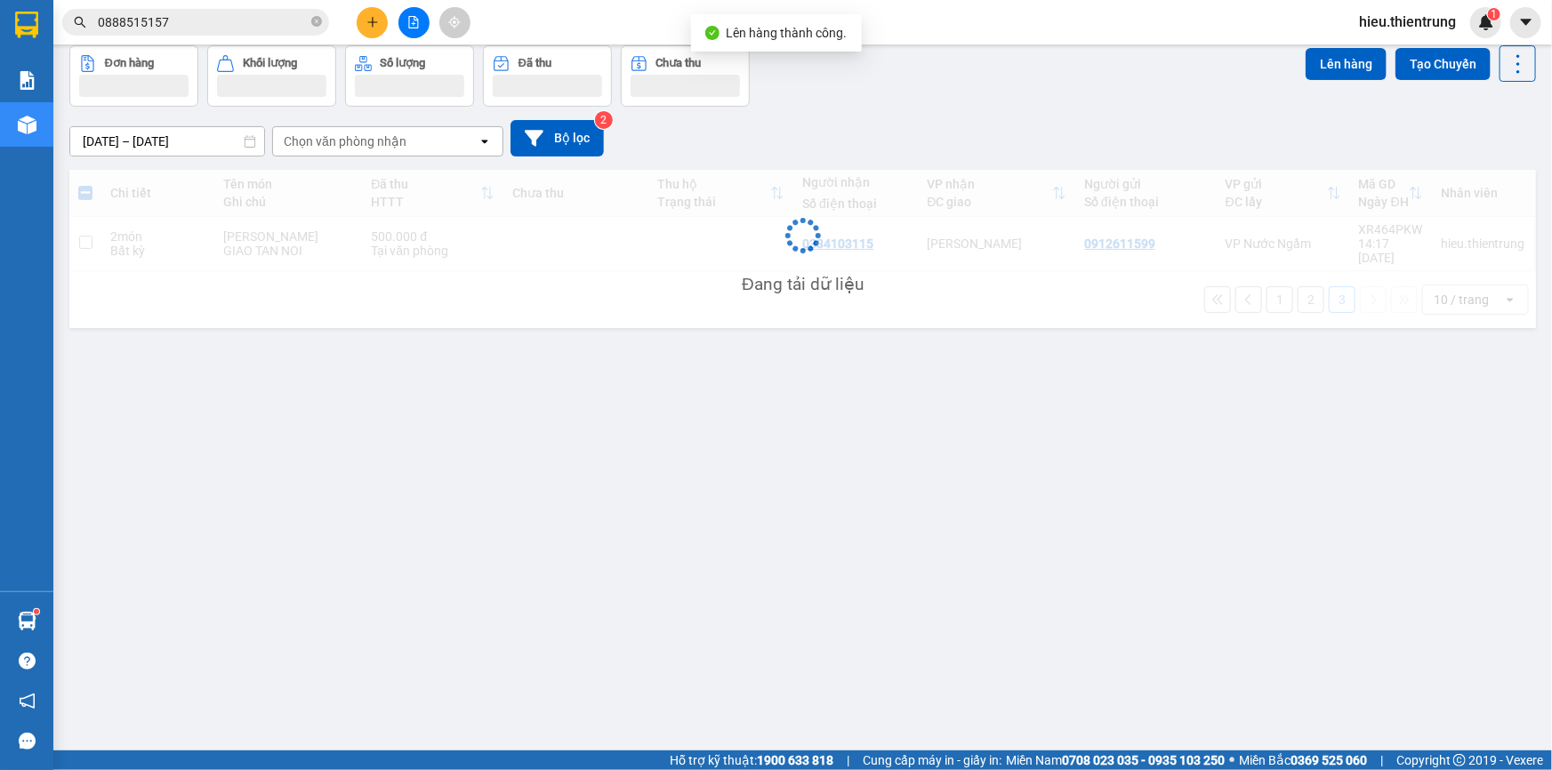
scroll to position [81, 0]
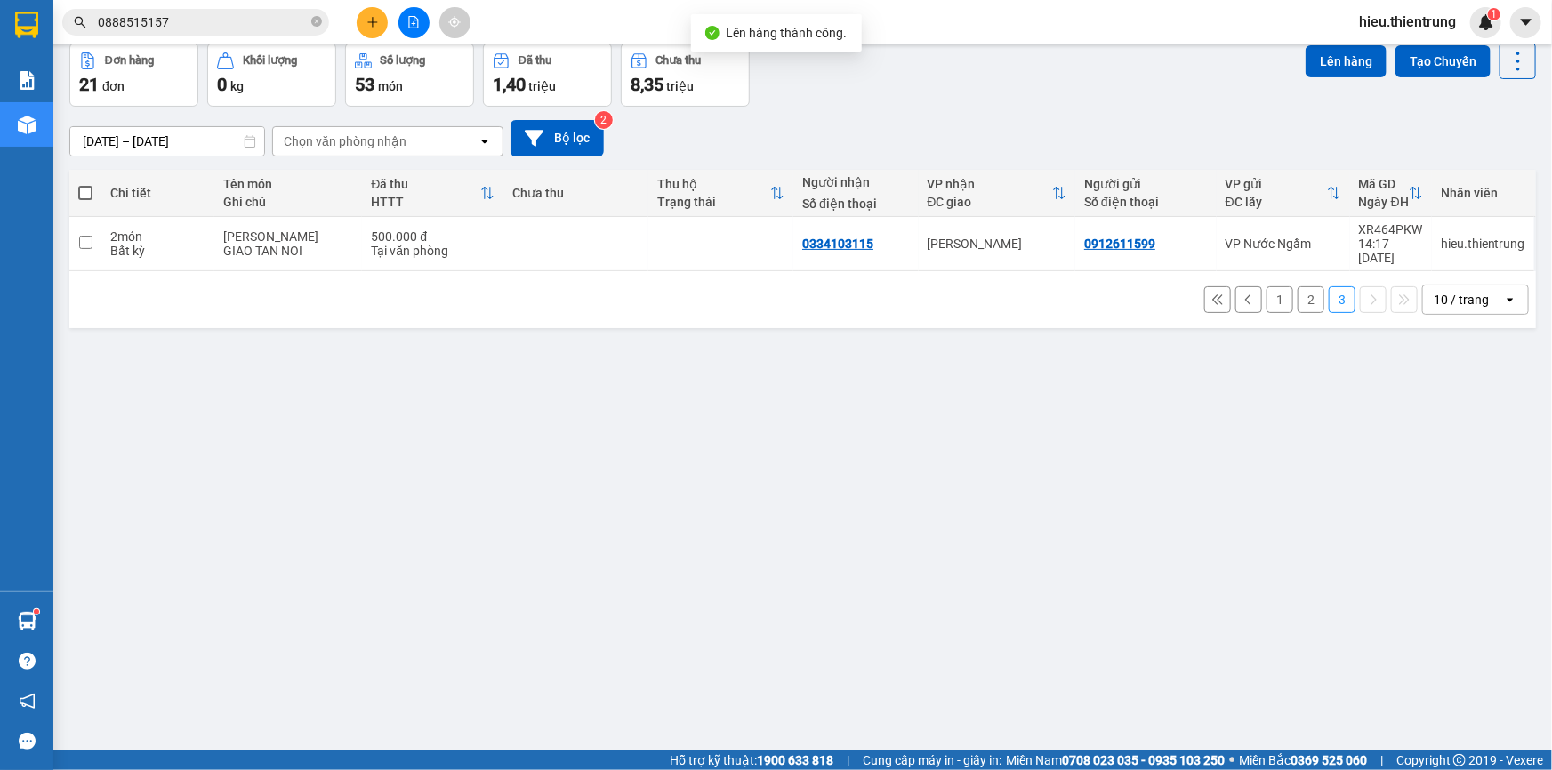
click at [1304, 286] on button "2" at bounding box center [1311, 299] width 27 height 27
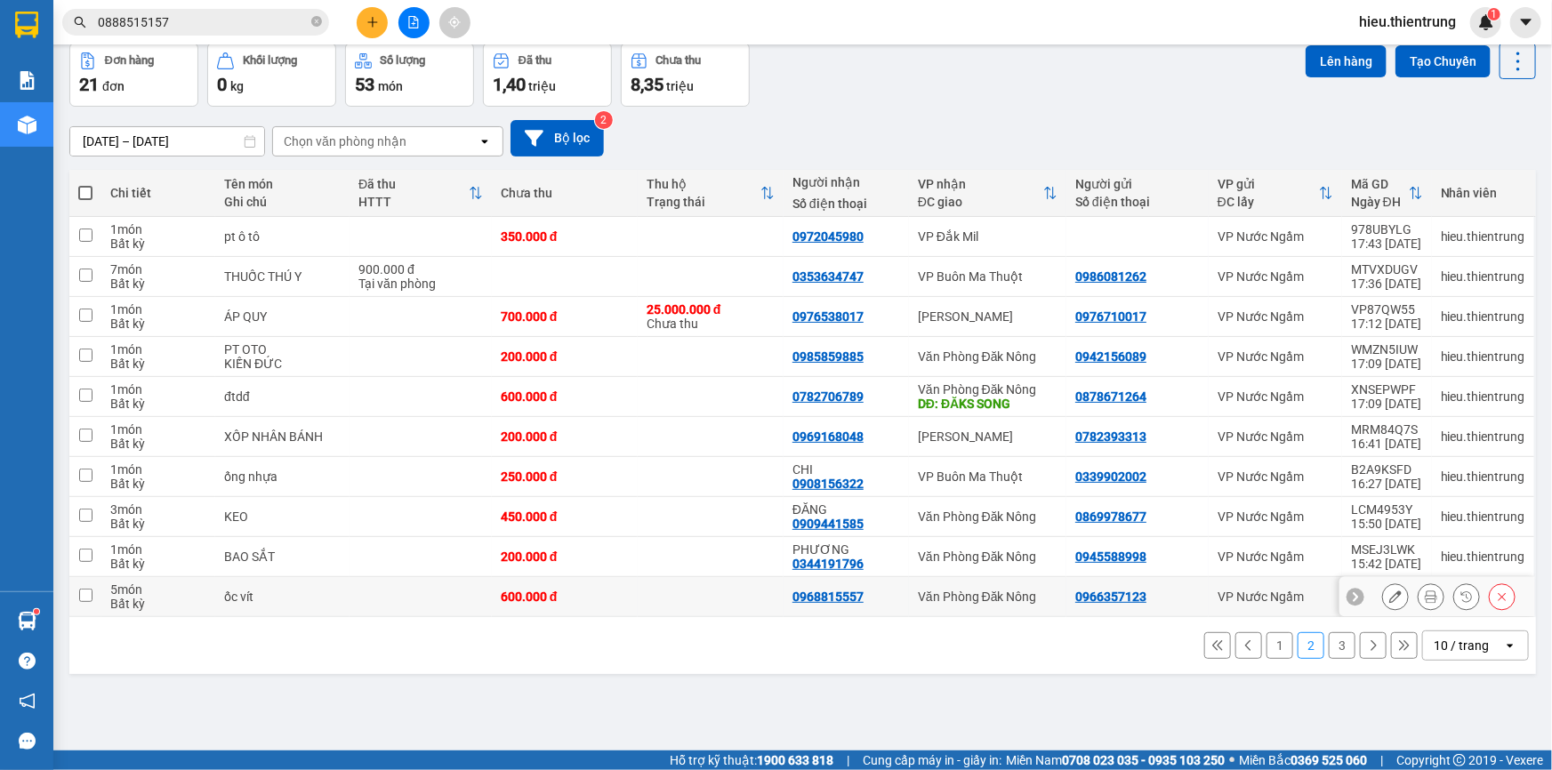
click at [286, 595] on div "ốc vít" at bounding box center [282, 597] width 117 height 14
checkbox input "true"
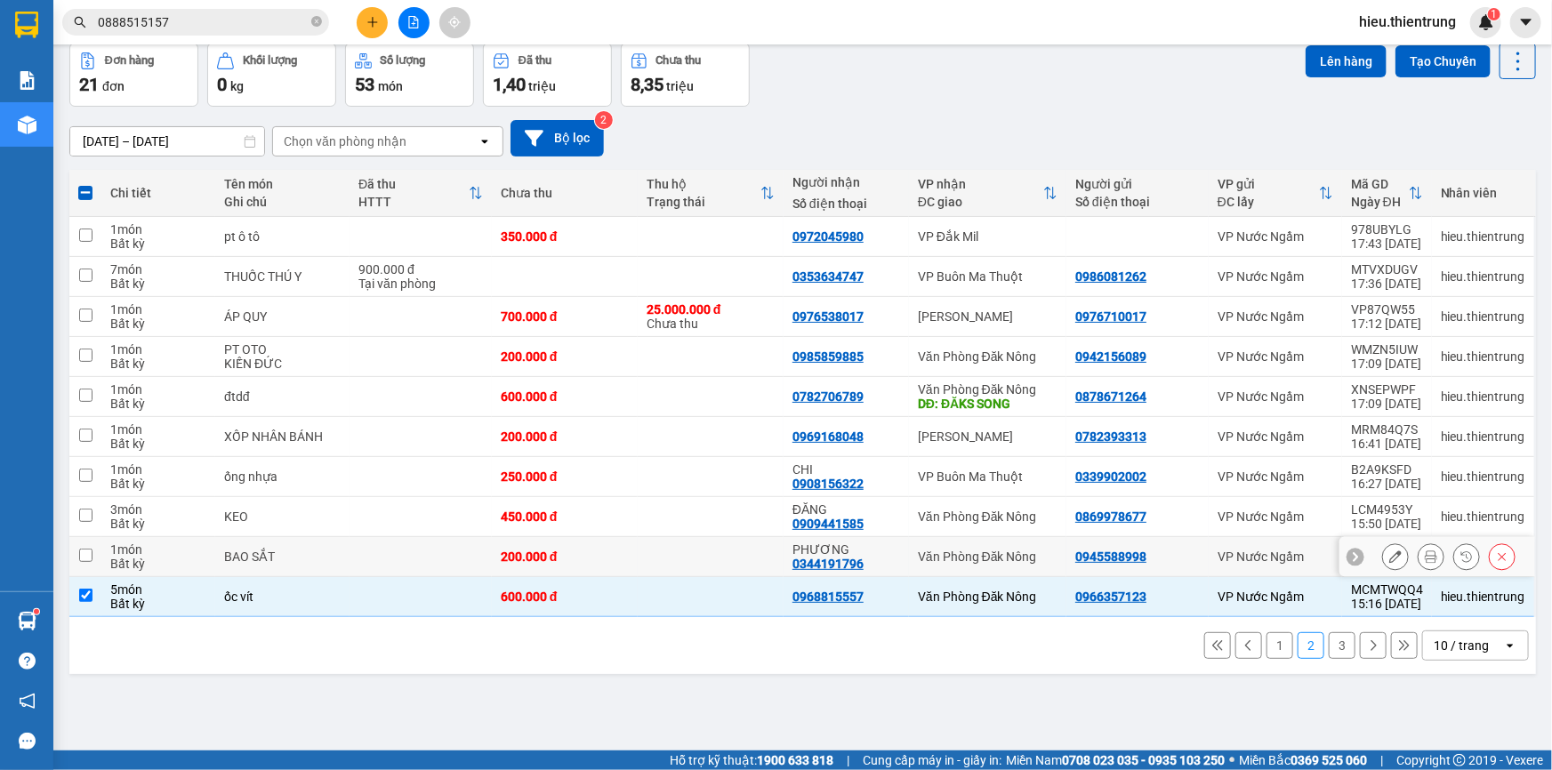
click at [296, 560] on div "BAO SẮT" at bounding box center [282, 557] width 117 height 14
checkbox input "true"
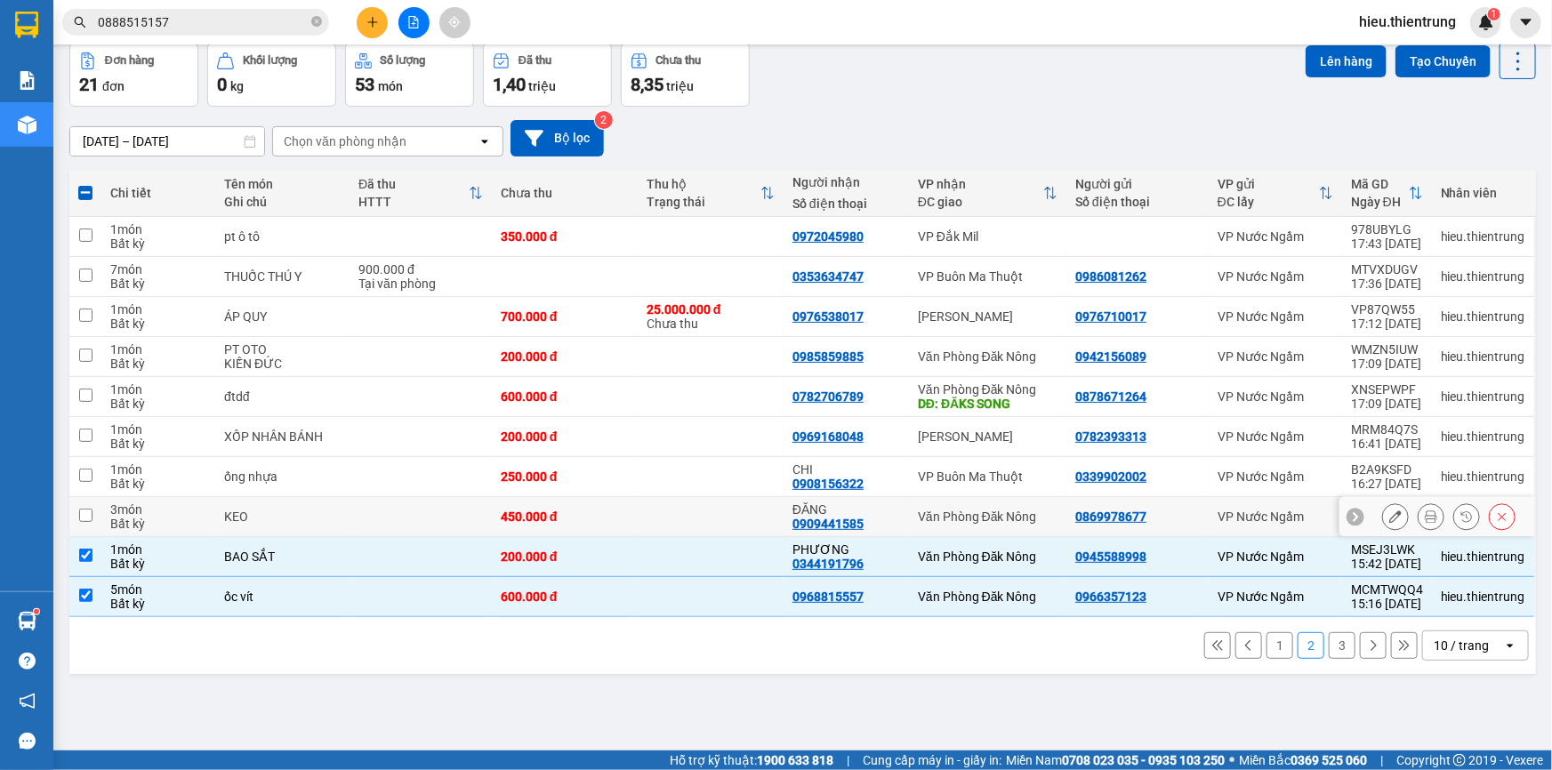
click at [320, 513] on div "KEO" at bounding box center [282, 517] width 117 height 14
checkbox input "true"
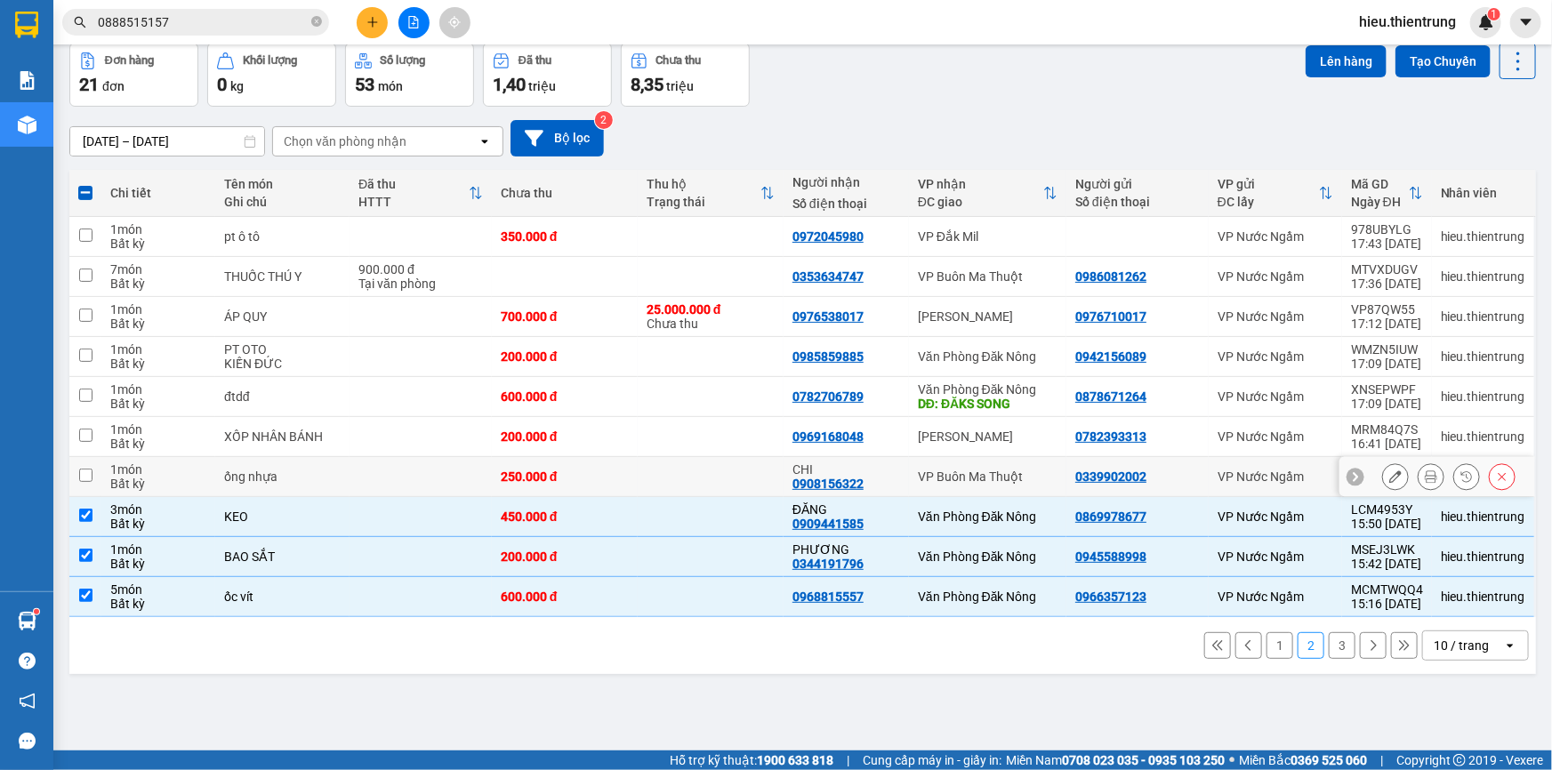
click at [328, 474] on div "ống nhựa" at bounding box center [282, 477] width 117 height 14
checkbox input "true"
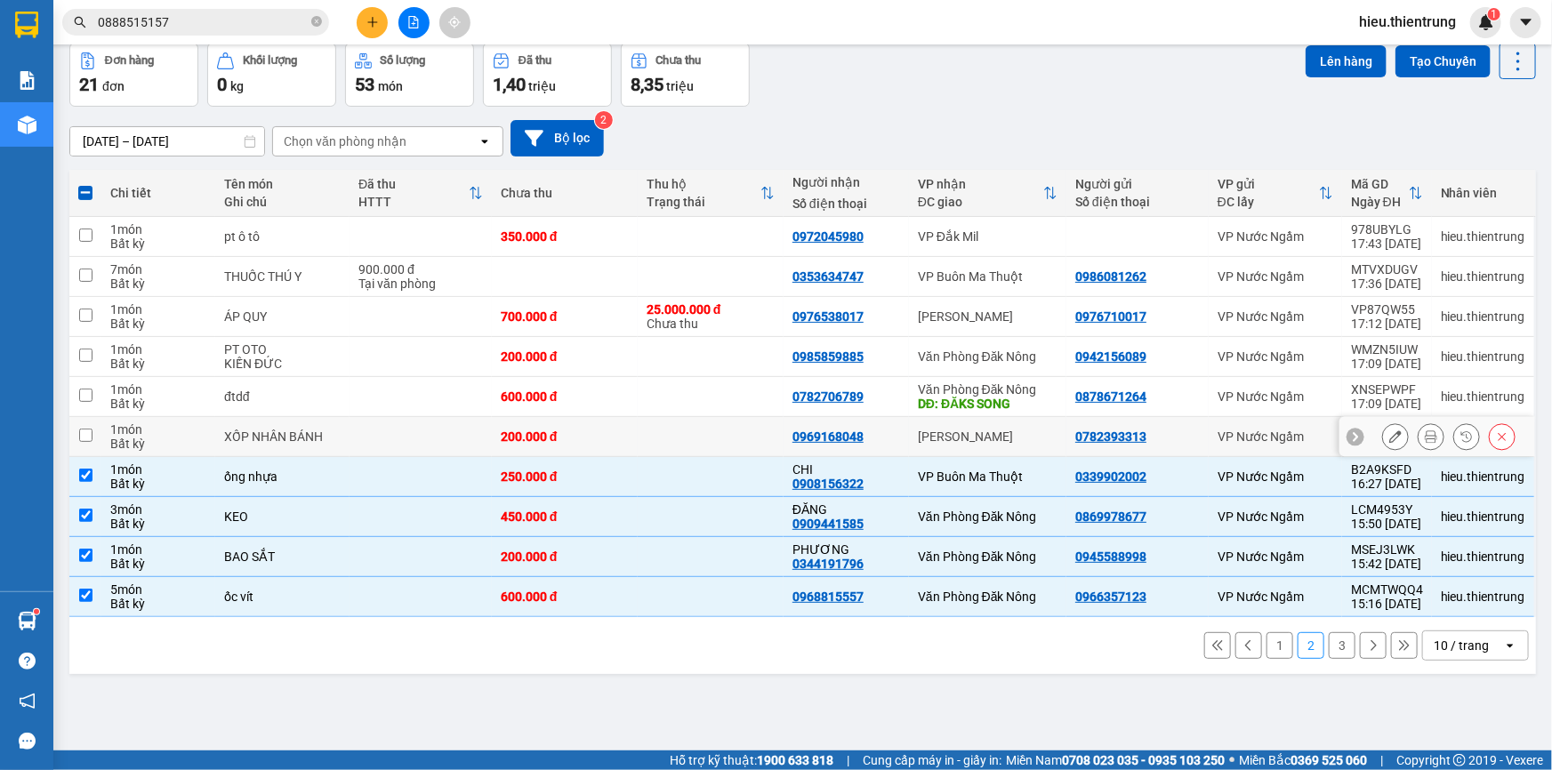
click at [355, 430] on td at bounding box center [421, 437] width 142 height 40
checkbox input "true"
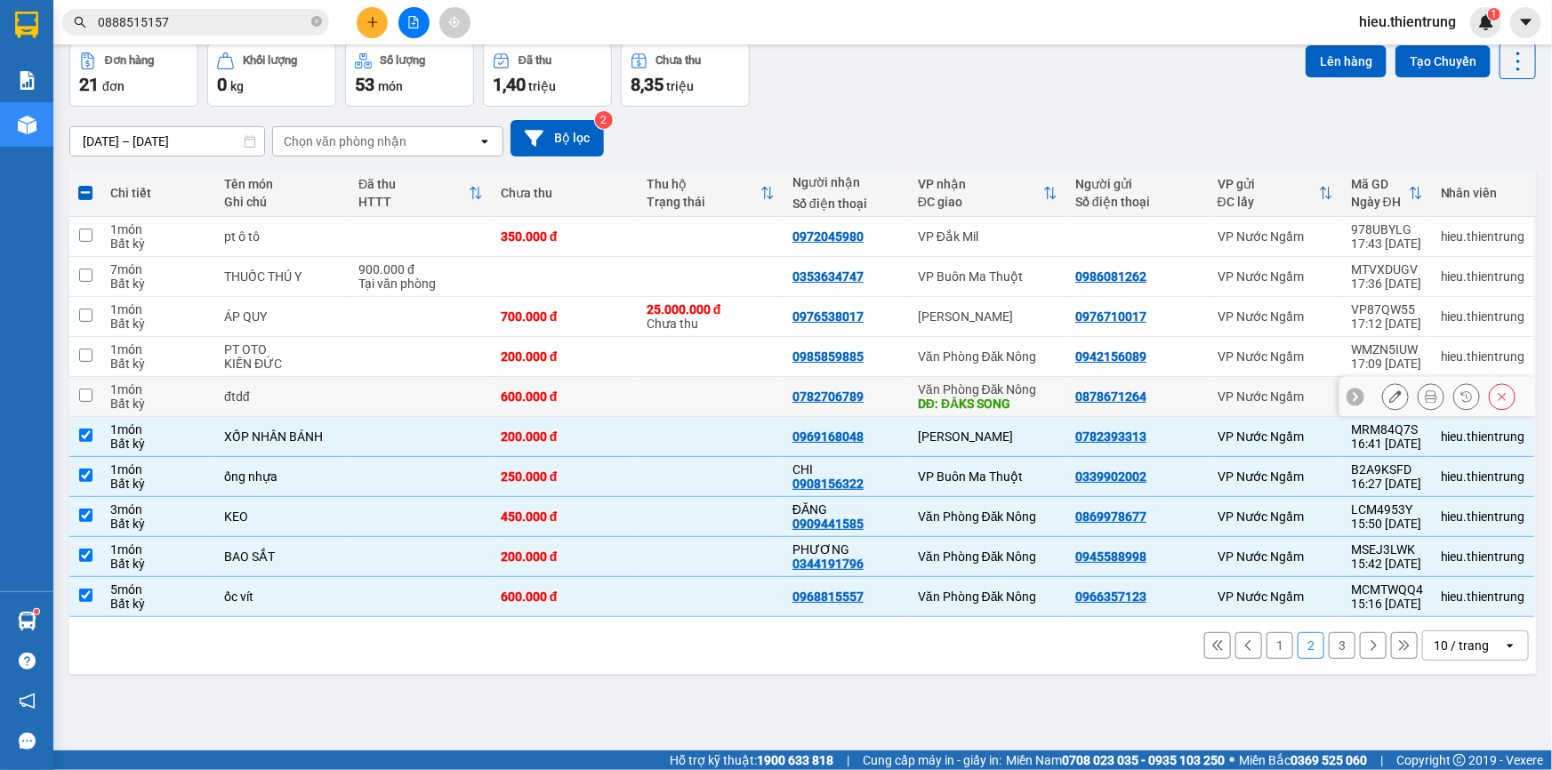
click at [350, 390] on td at bounding box center [421, 397] width 142 height 40
checkbox input "true"
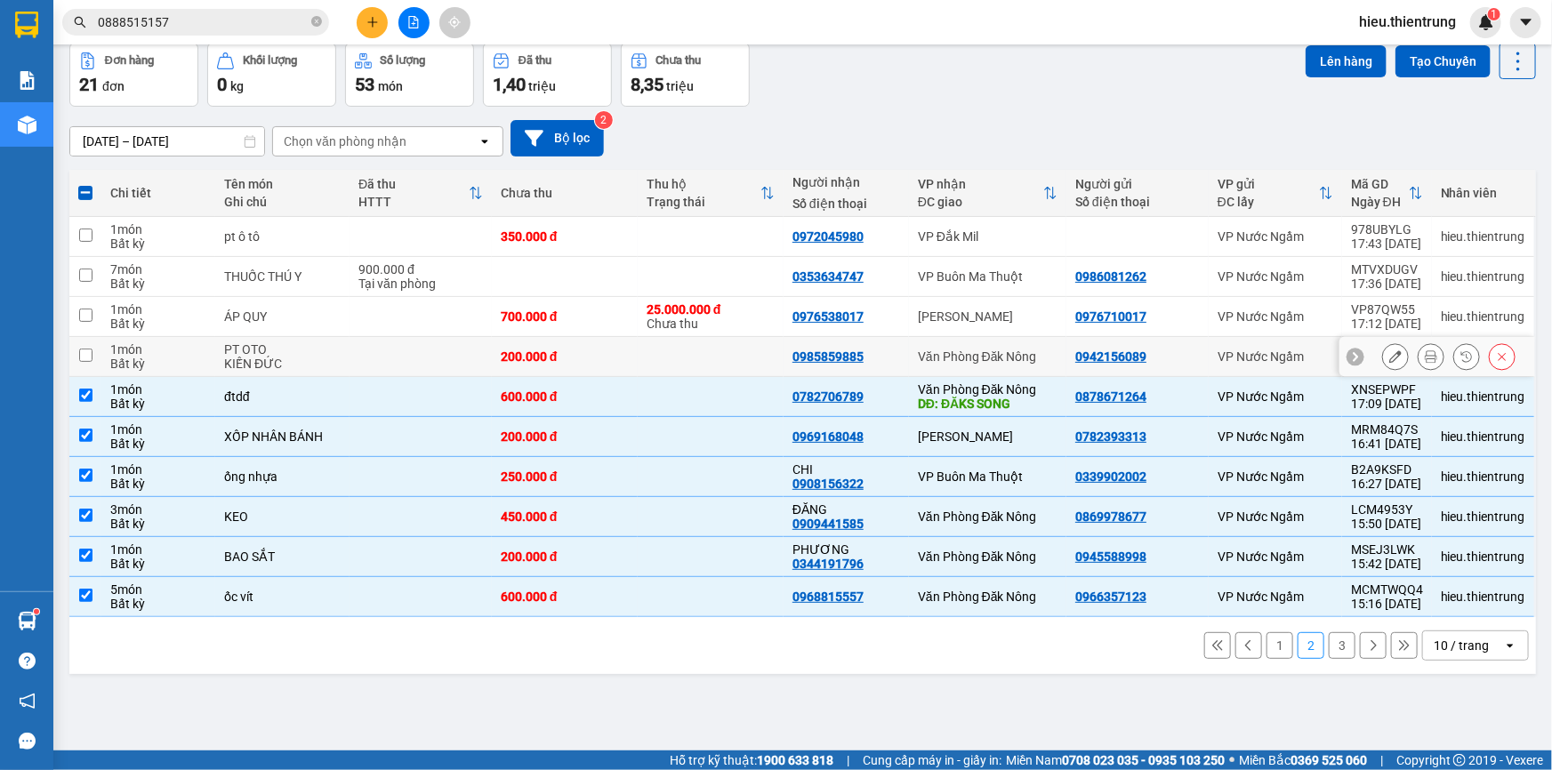
click at [313, 344] on div "PT OTO" at bounding box center [282, 349] width 117 height 14
checkbox input "true"
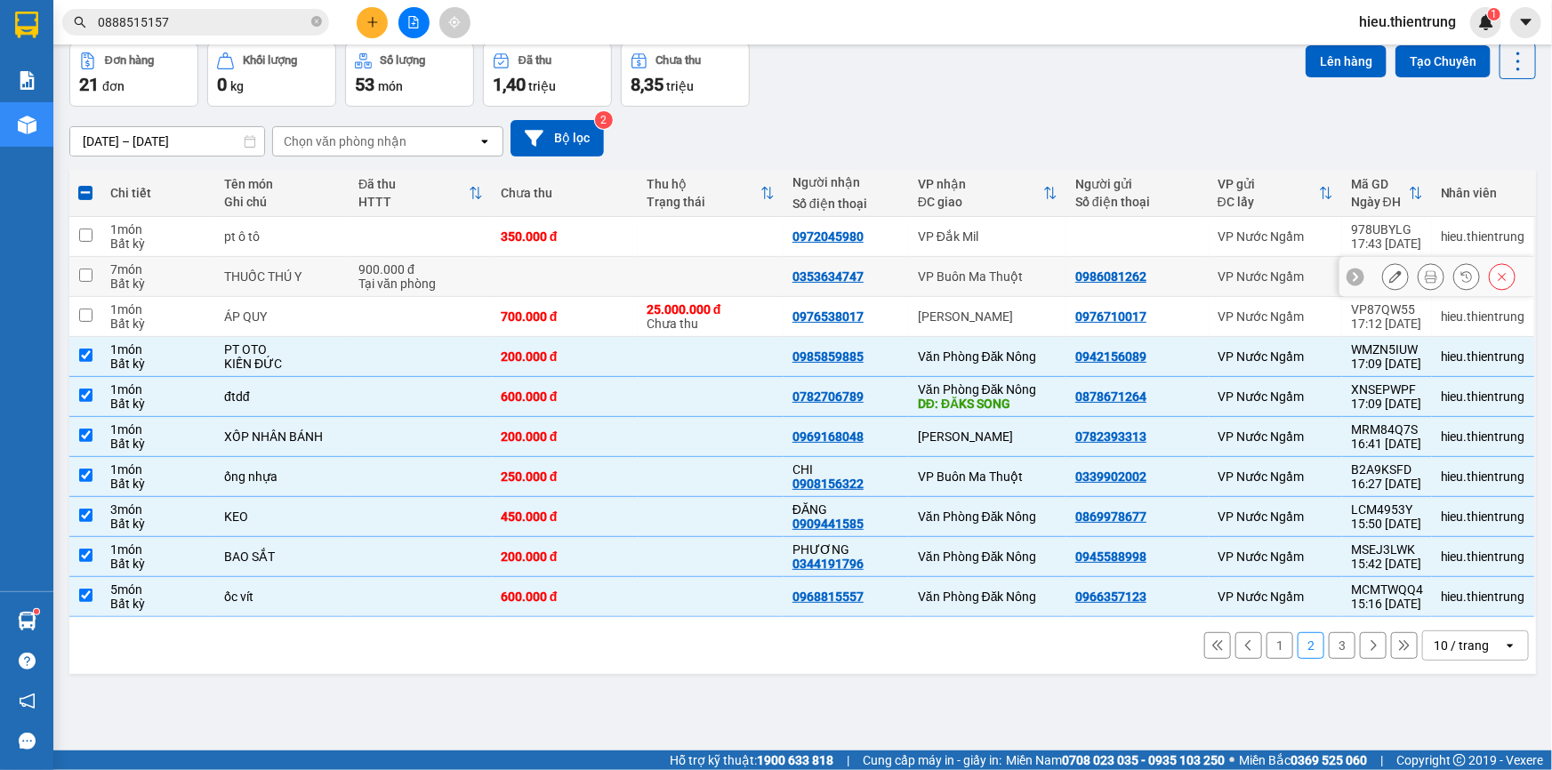
click at [334, 278] on div "THUỐC THÚ Y" at bounding box center [282, 277] width 117 height 14
checkbox input "true"
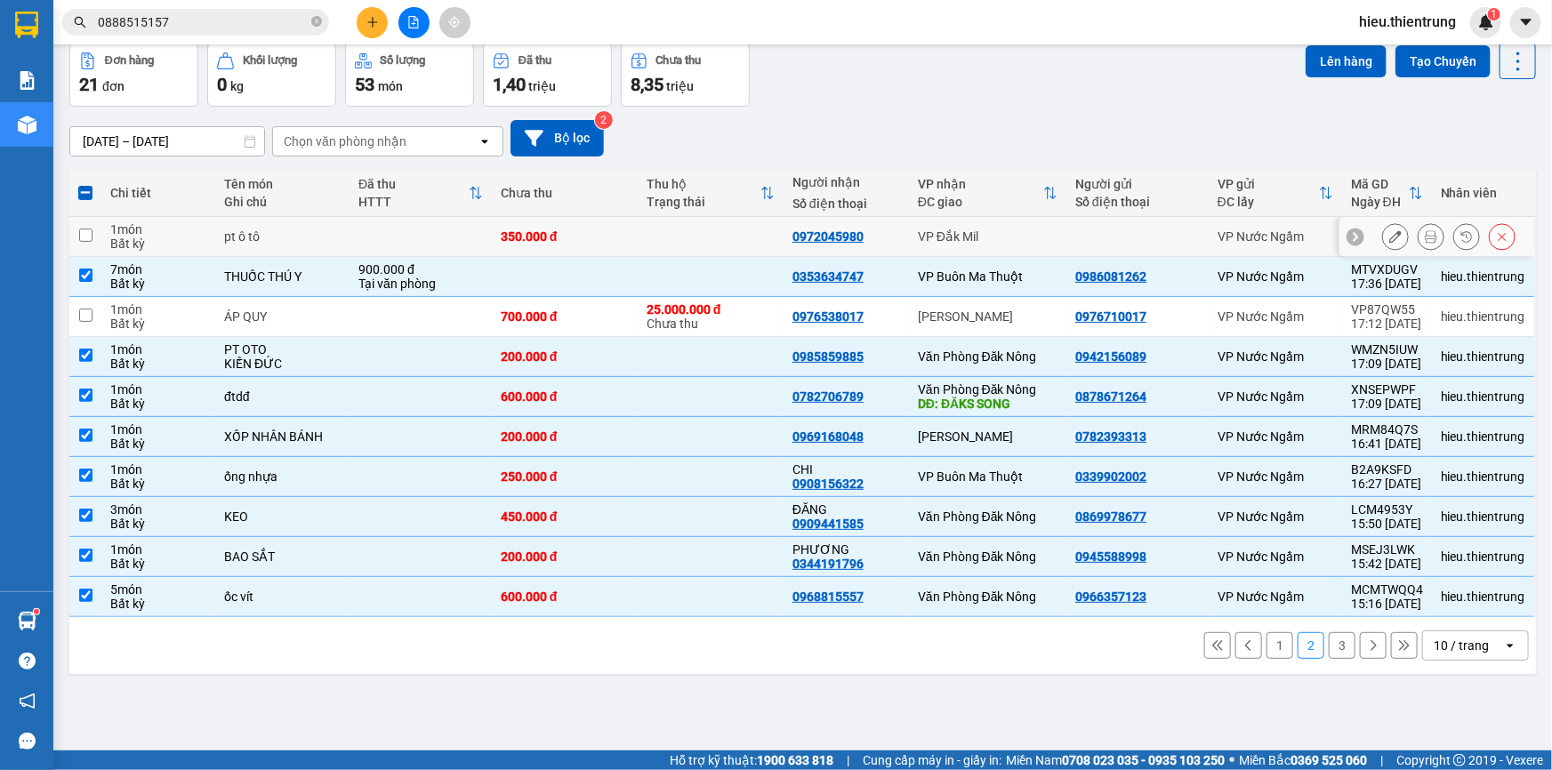
click at [337, 240] on td "pt ô tô" at bounding box center [282, 237] width 134 height 40
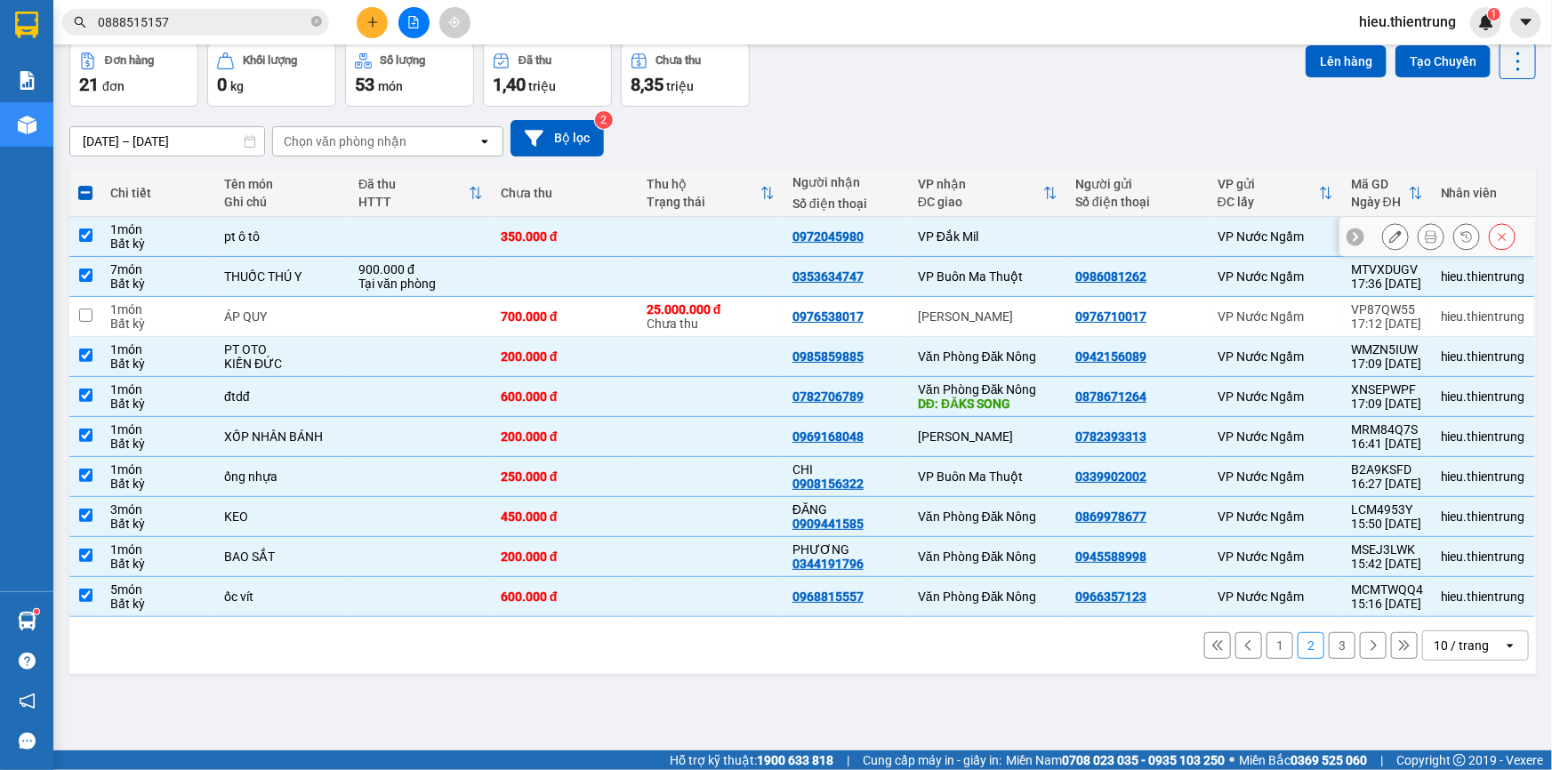
checkbox input "true"
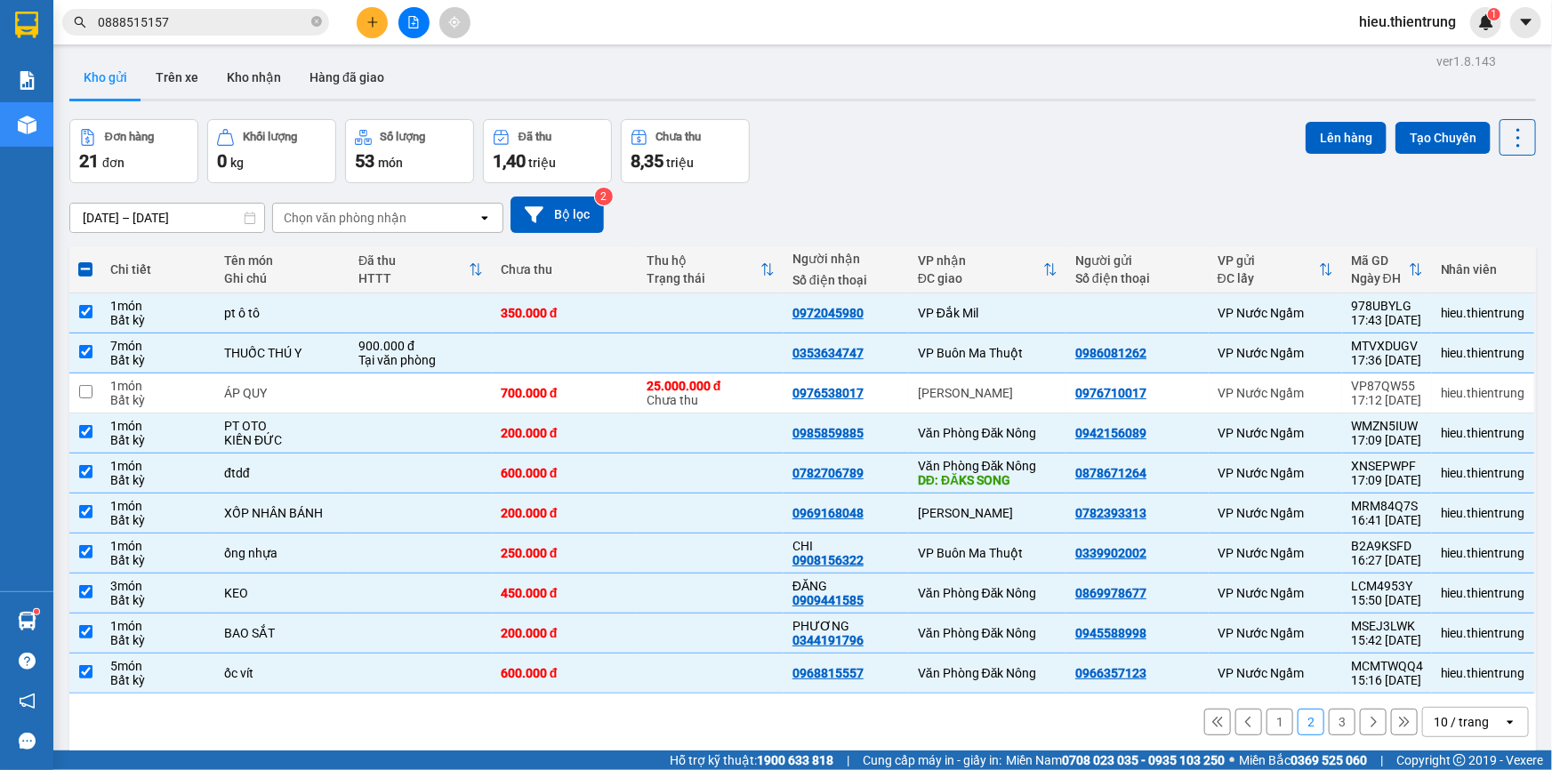
scroll to position [0, 0]
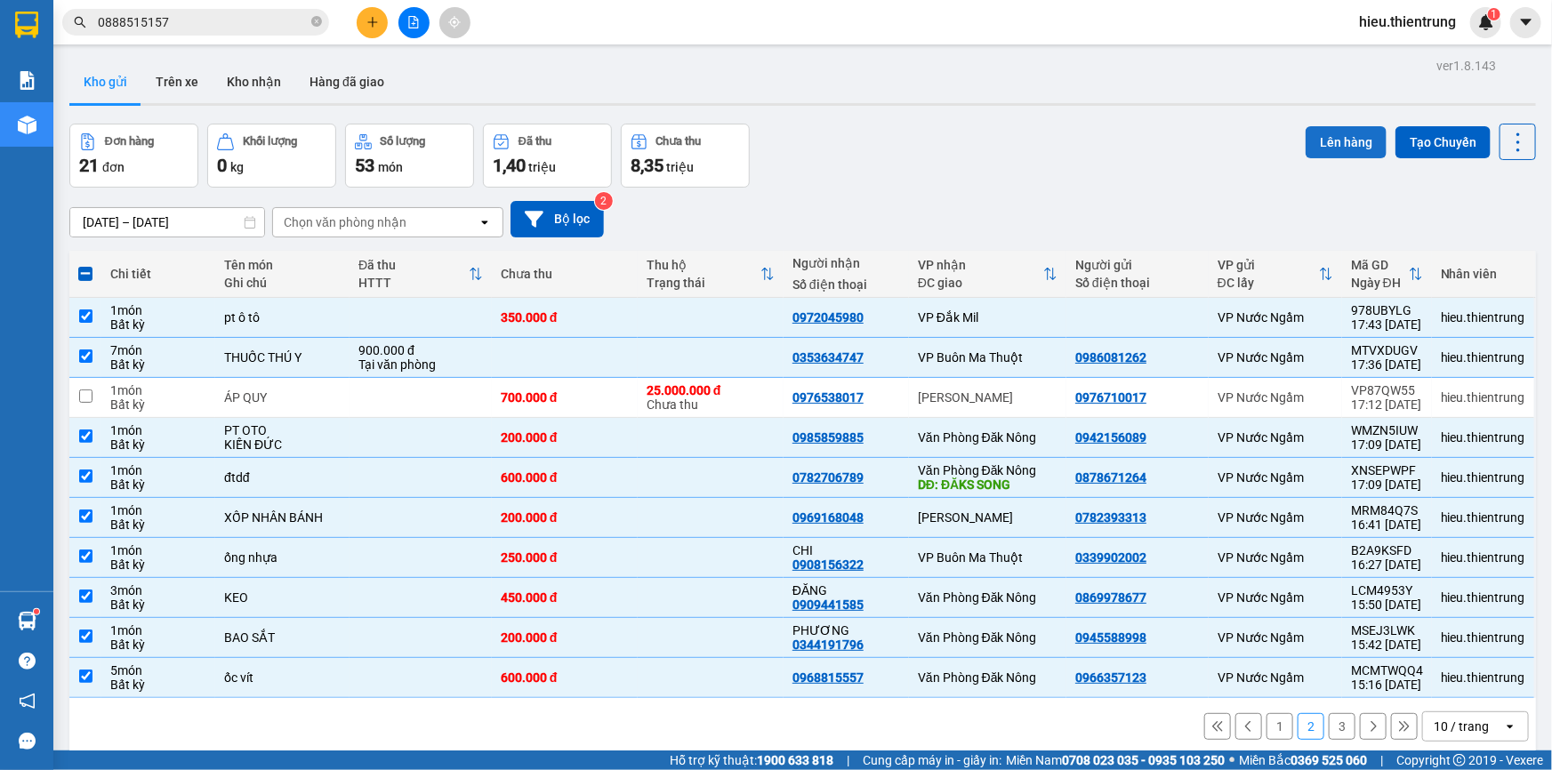
drag, startPoint x: 1344, startPoint y: 116, endPoint x: 1327, endPoint y: 138, distance: 27.9
click at [1343, 117] on div "ver 1.8.143 Kho gửi Trên xe Kho nhận Hàng đã giao Đơn hàng 21 đơn Khối lượng 0 …" at bounding box center [802, 438] width 1481 height 770
click at [1327, 138] on button "Lên hàng" at bounding box center [1346, 142] width 81 height 32
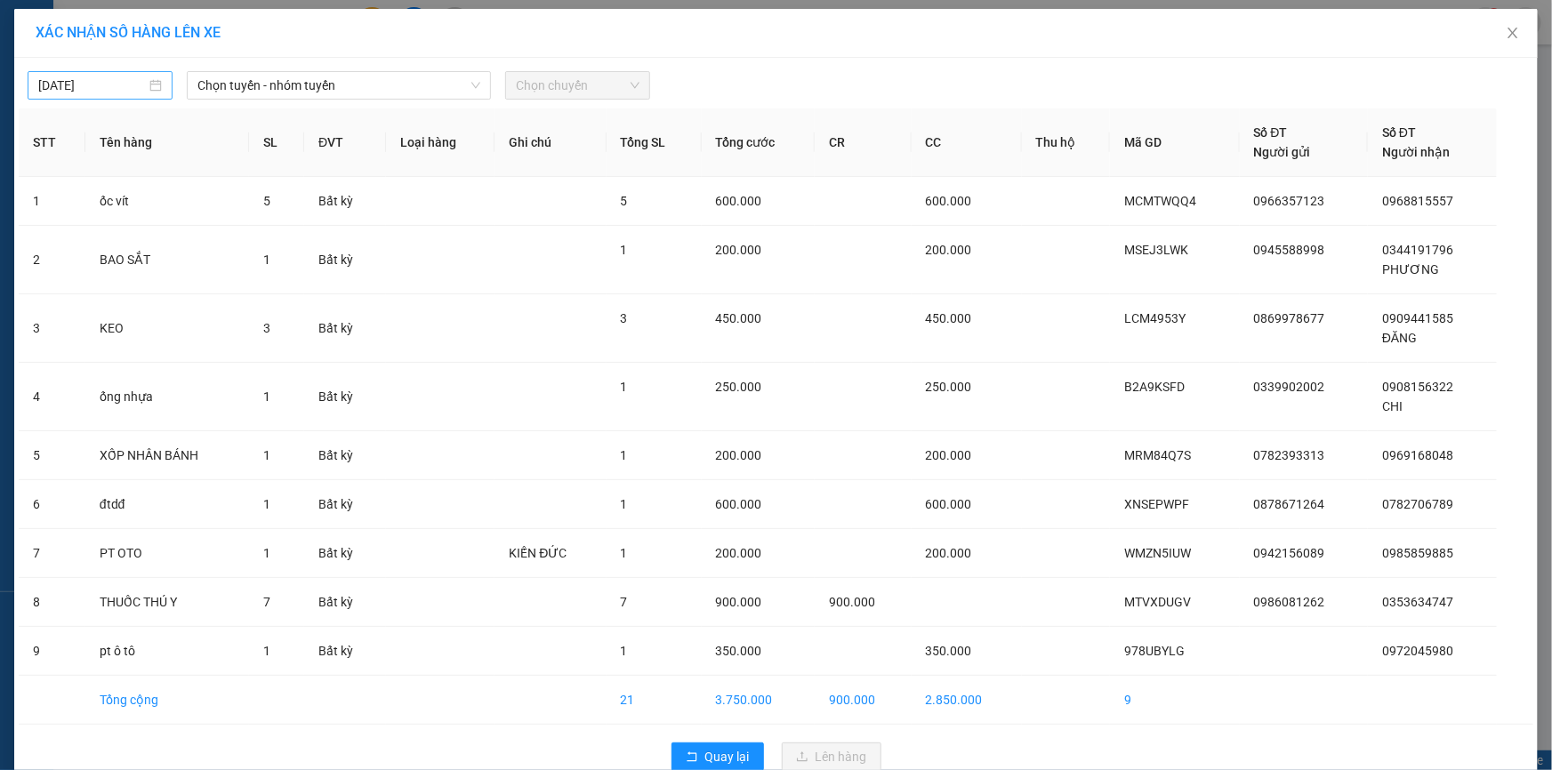
drag, startPoint x: 96, startPoint y: 76, endPoint x: 93, endPoint y: 87, distance: 11.3
click at [96, 77] on input "[DATE]" at bounding box center [92, 86] width 108 height 20
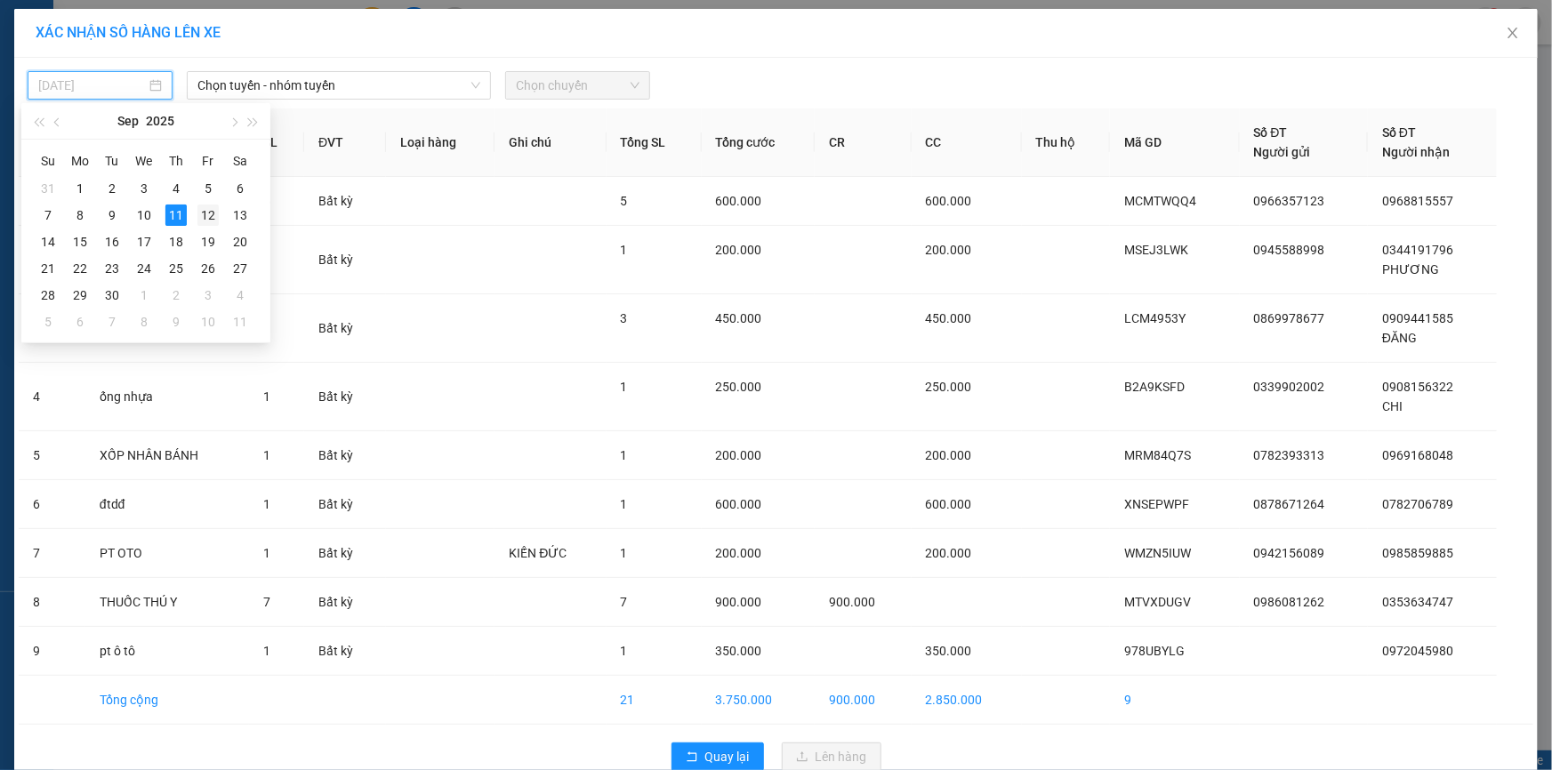
click at [208, 215] on div "12" at bounding box center [207, 215] width 21 height 21
type input "[DATE]"
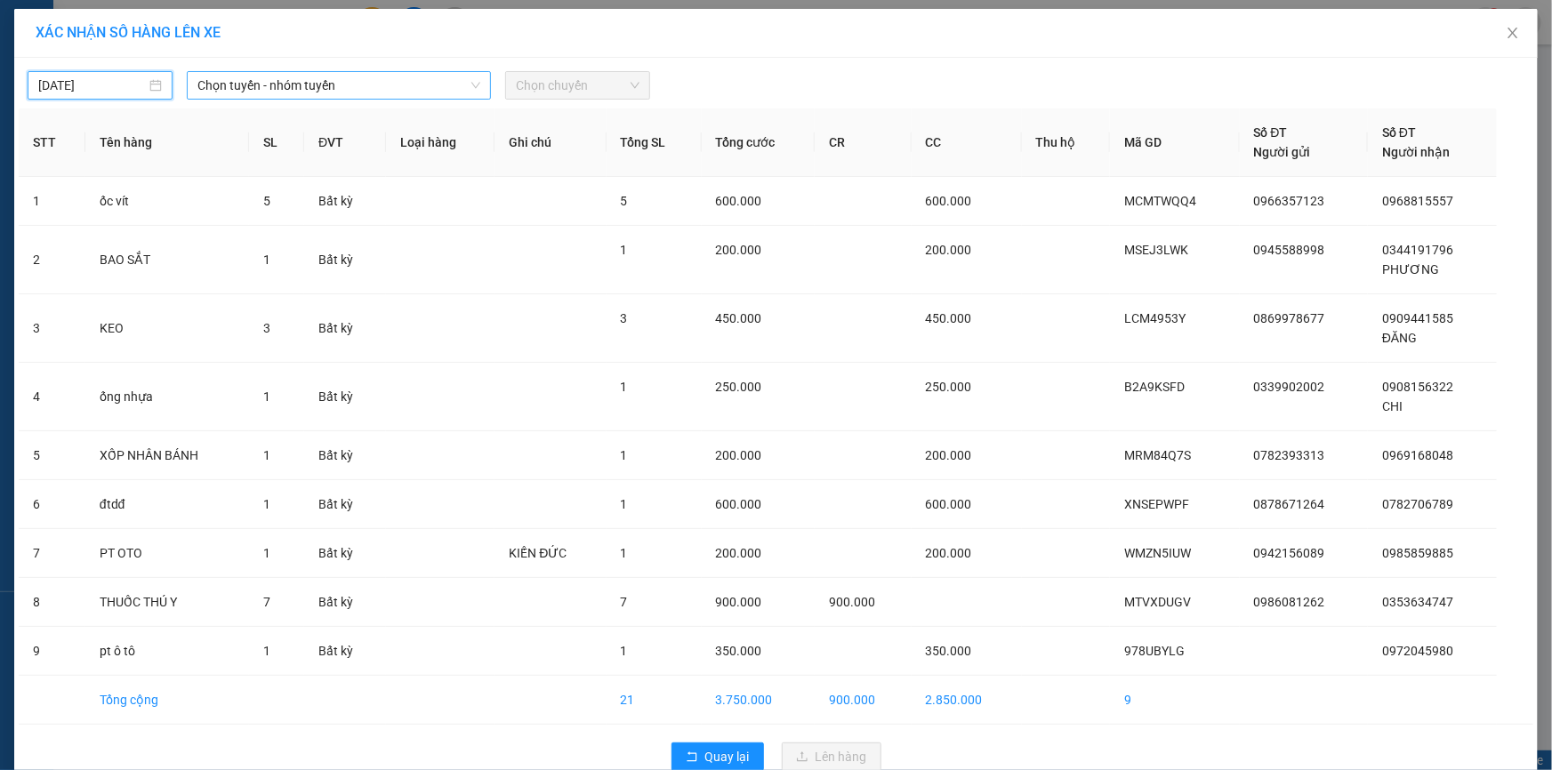
click at [294, 81] on span "Chọn tuyến - nhóm tuyến" at bounding box center [338, 85] width 283 height 27
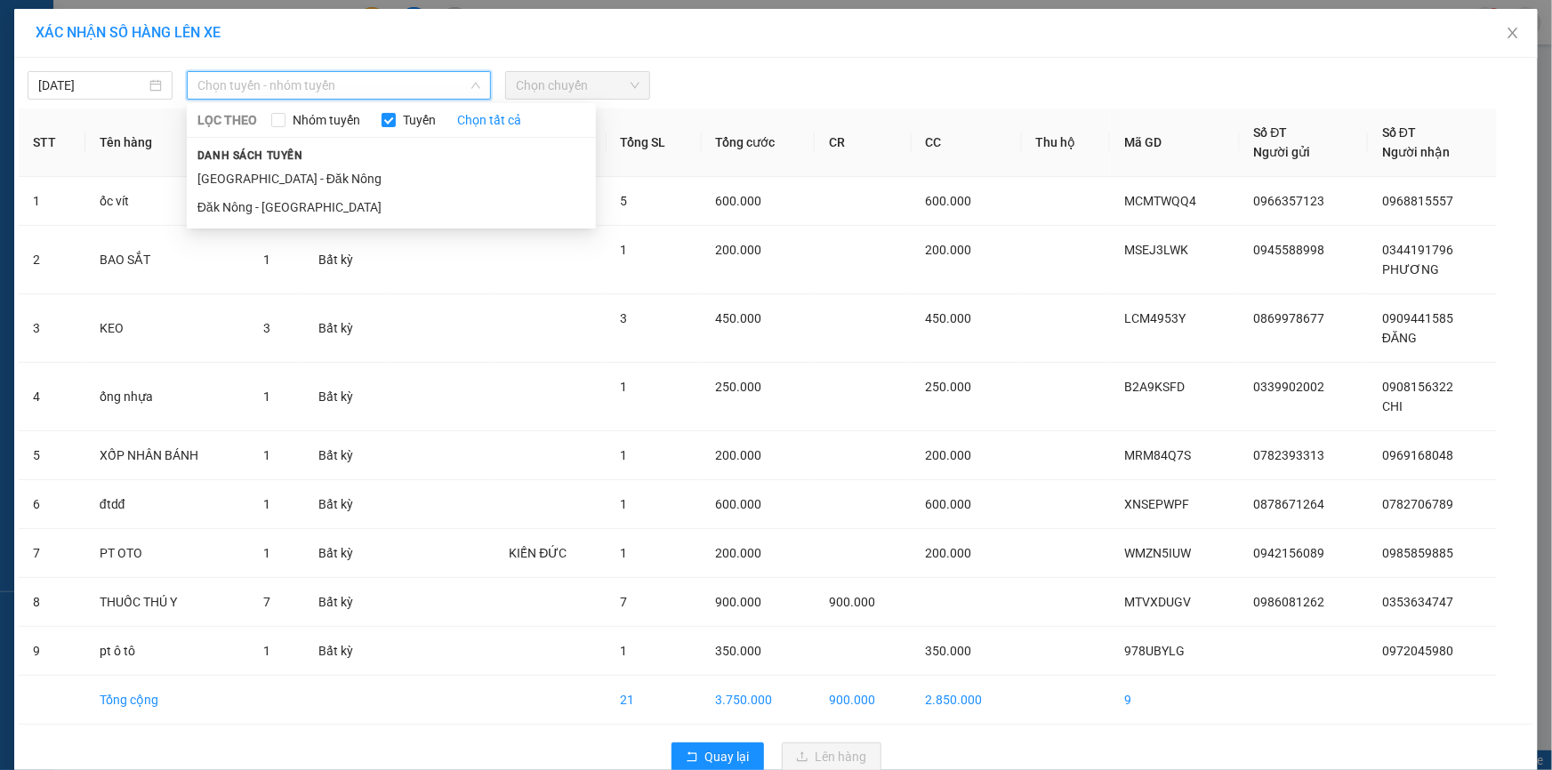
click at [264, 168] on li "[GEOGRAPHIC_DATA] - Đăk Nông" at bounding box center [391, 179] width 409 height 28
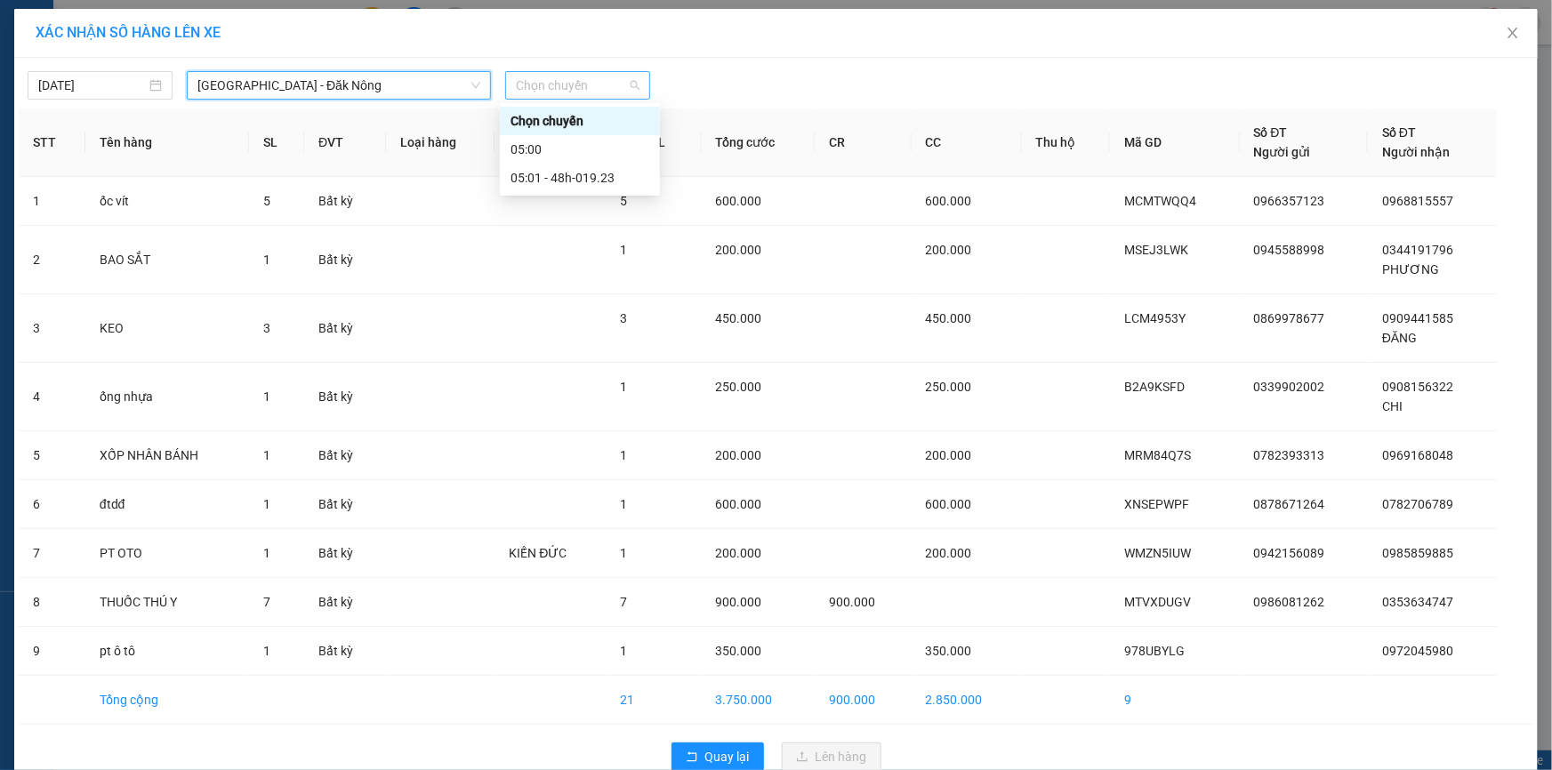
click at [606, 86] on span "Chọn chuyến" at bounding box center [578, 85] width 124 height 27
click at [578, 169] on div "05:01 - 48h-019.23" at bounding box center [580, 178] width 139 height 20
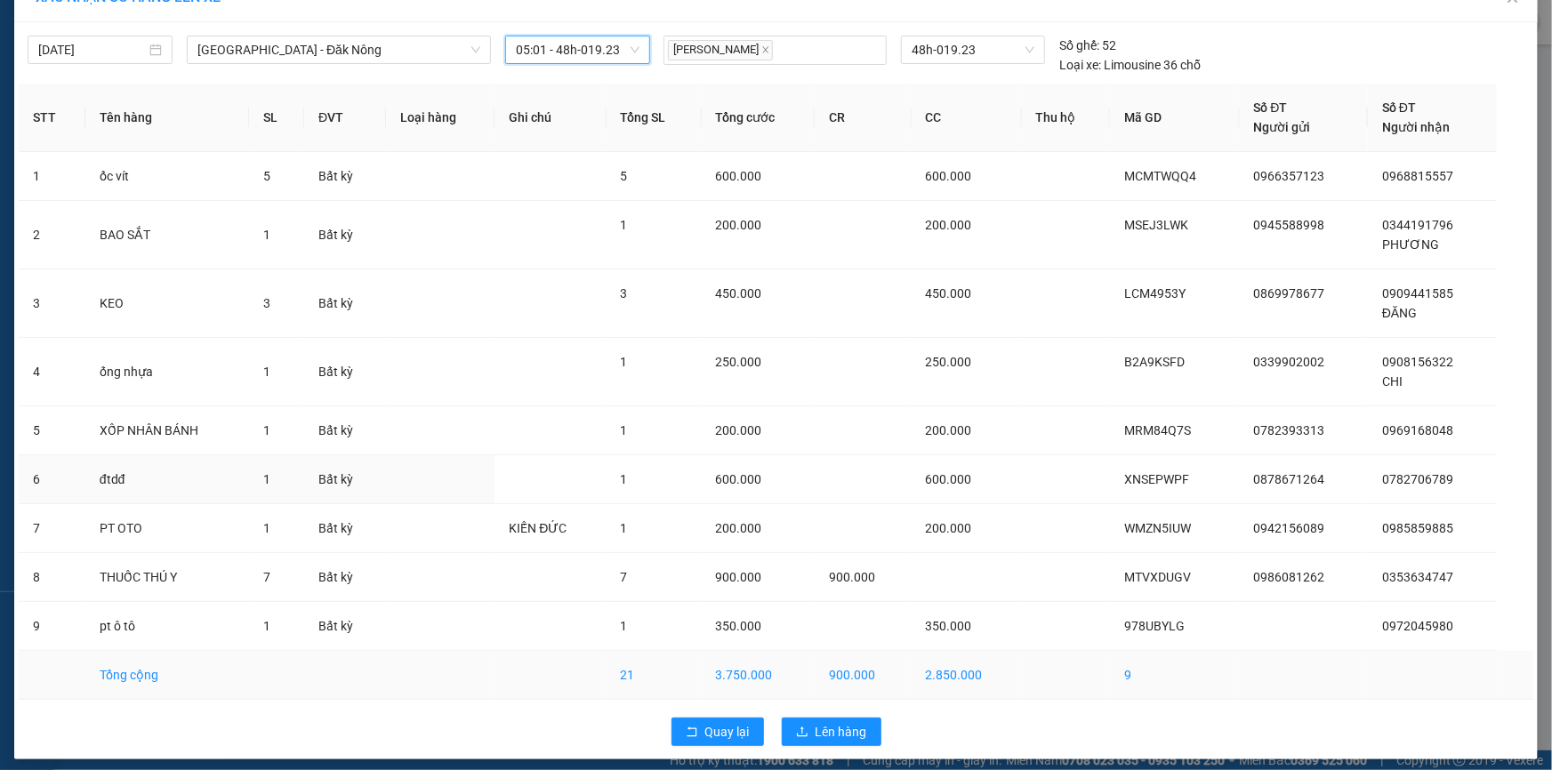
scroll to position [44, 0]
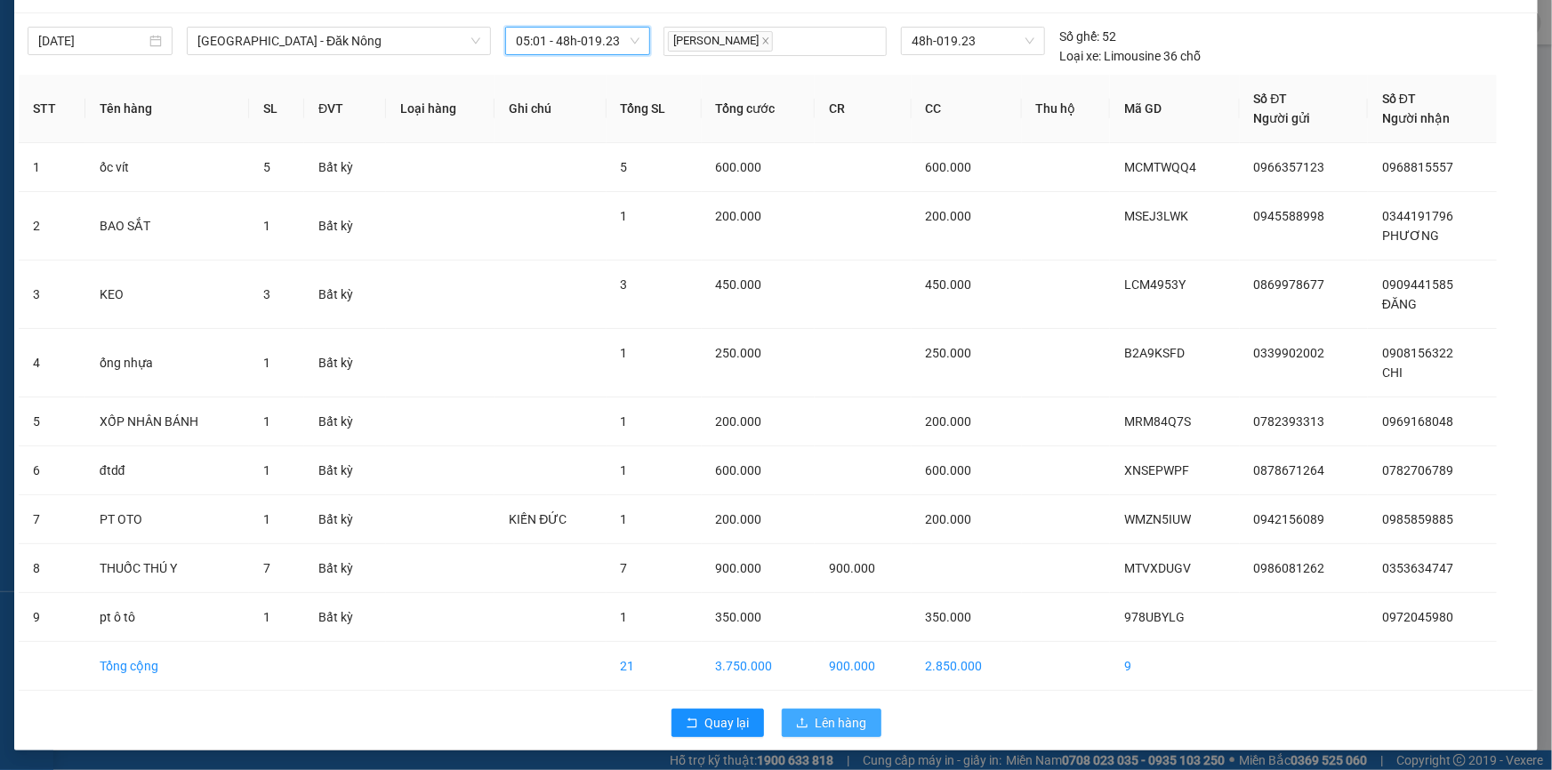
click at [818, 713] on span "Lên hàng" at bounding box center [842, 723] width 52 height 20
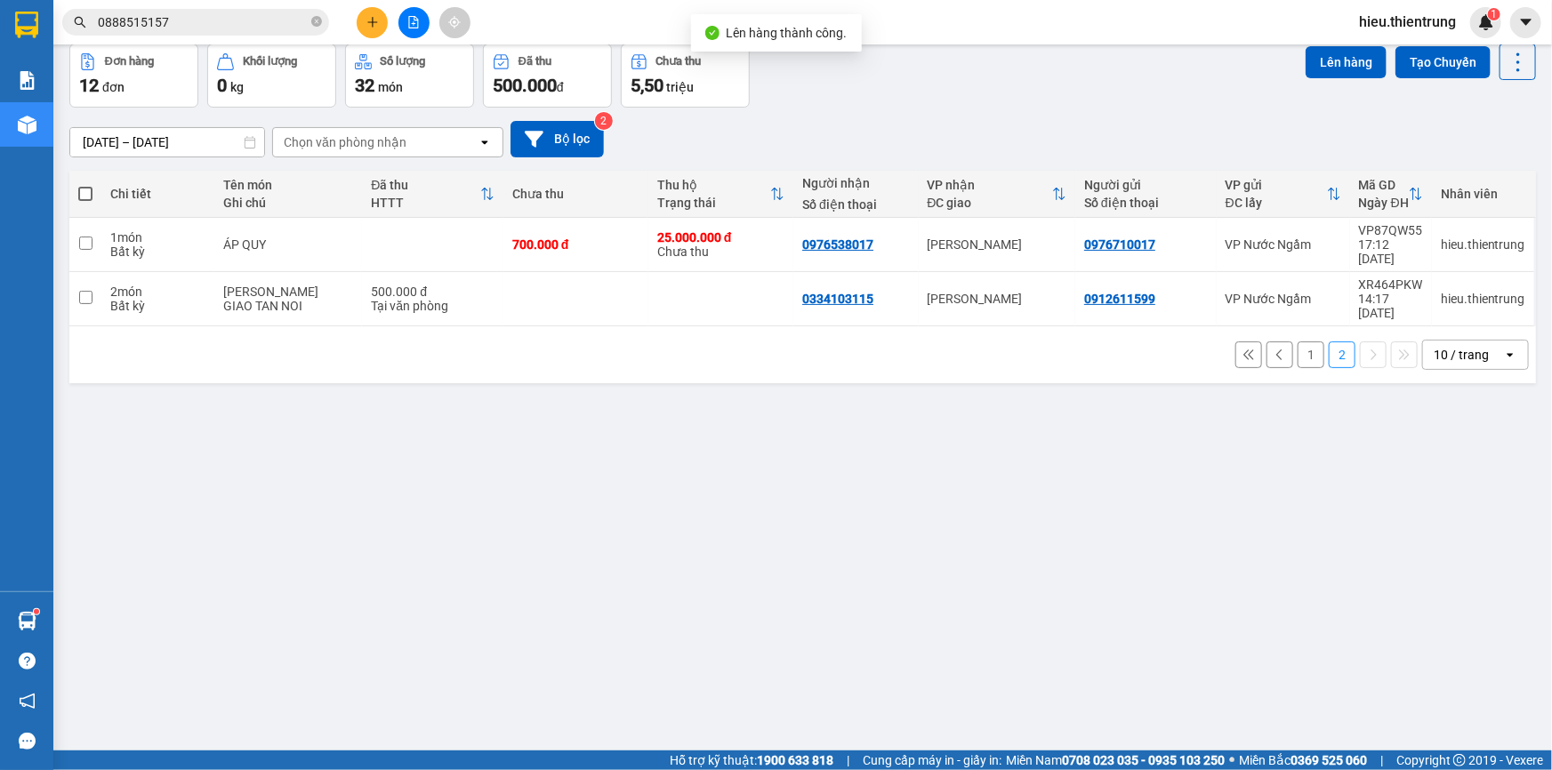
scroll to position [81, 0]
click at [1309, 341] on button "1" at bounding box center [1311, 354] width 27 height 27
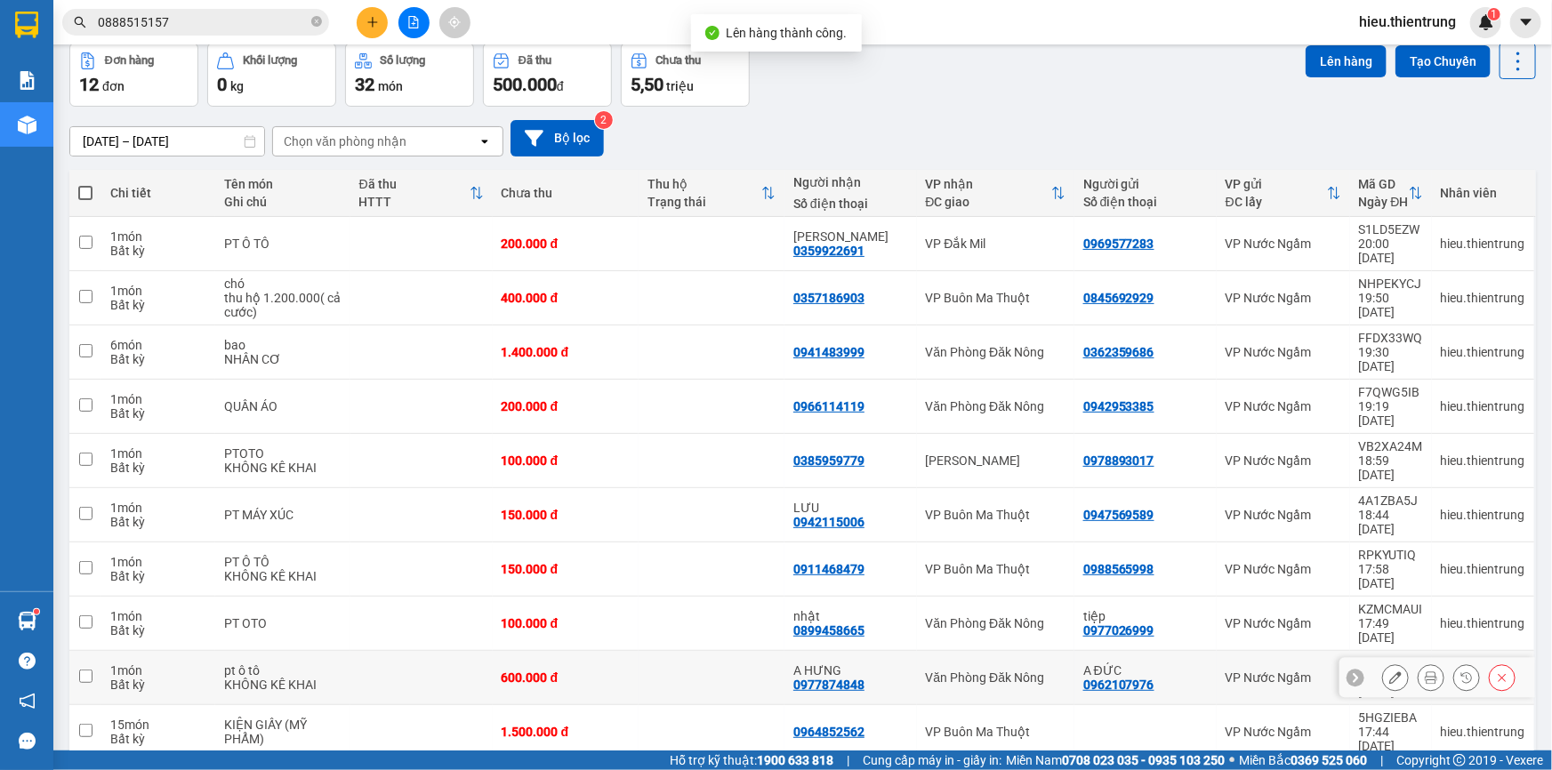
click at [566, 671] on div "600.000 đ" at bounding box center [566, 678] width 128 height 14
checkbox input "true"
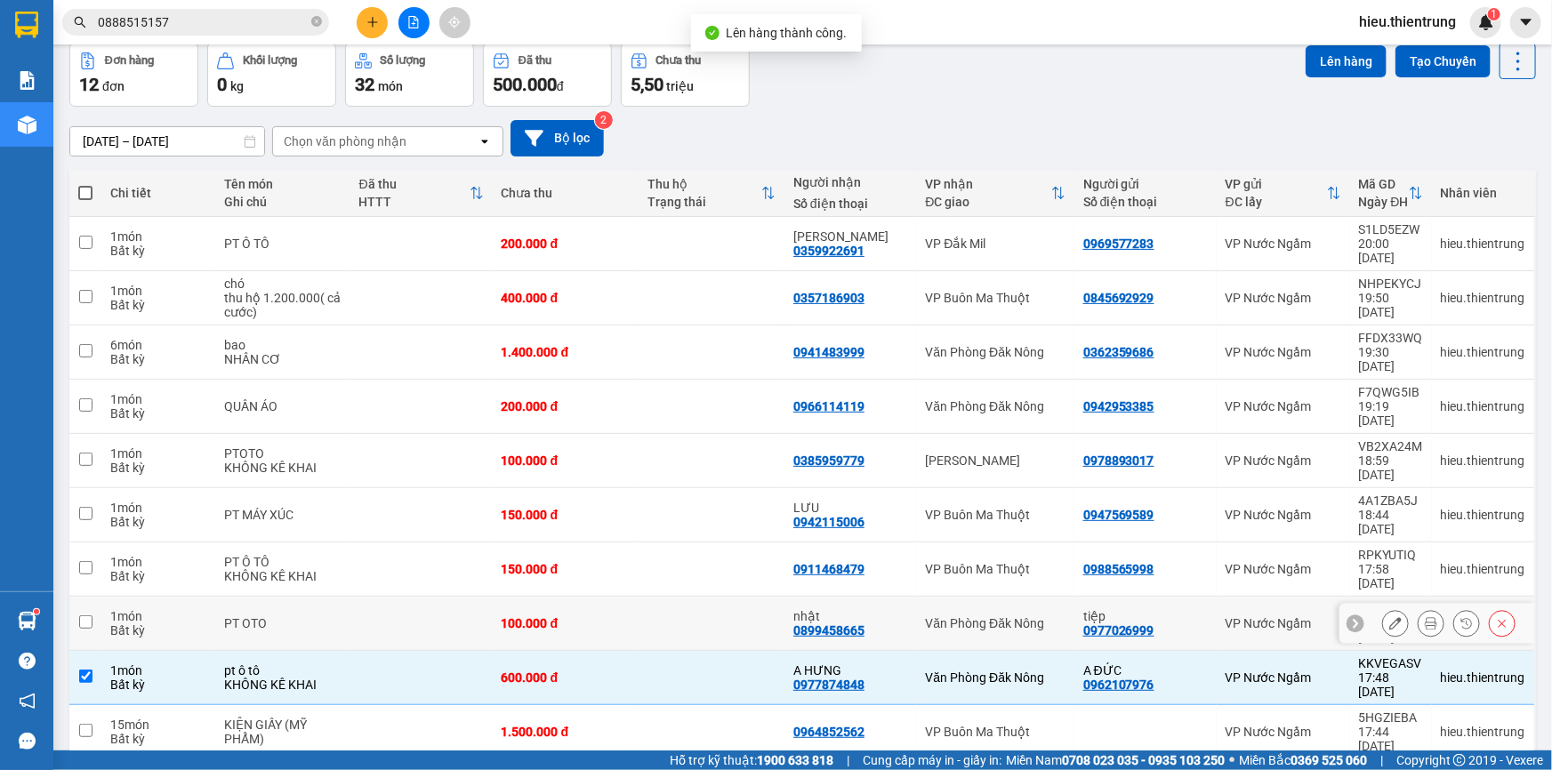
click at [562, 597] on td "100.000 đ" at bounding box center [566, 624] width 146 height 54
checkbox input "true"
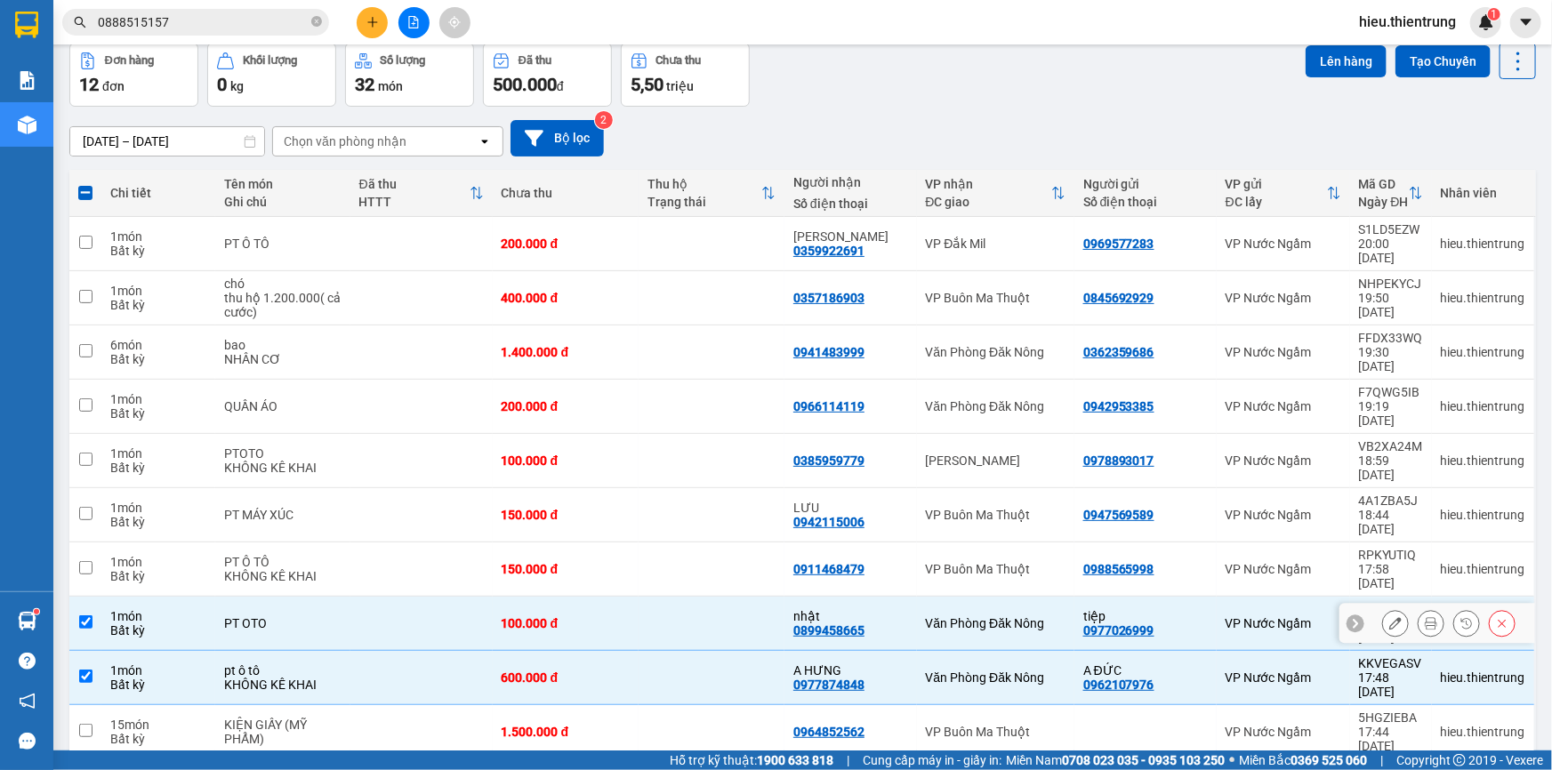
click at [510, 671] on div "600.000 đ" at bounding box center [566, 678] width 128 height 14
checkbox input "false"
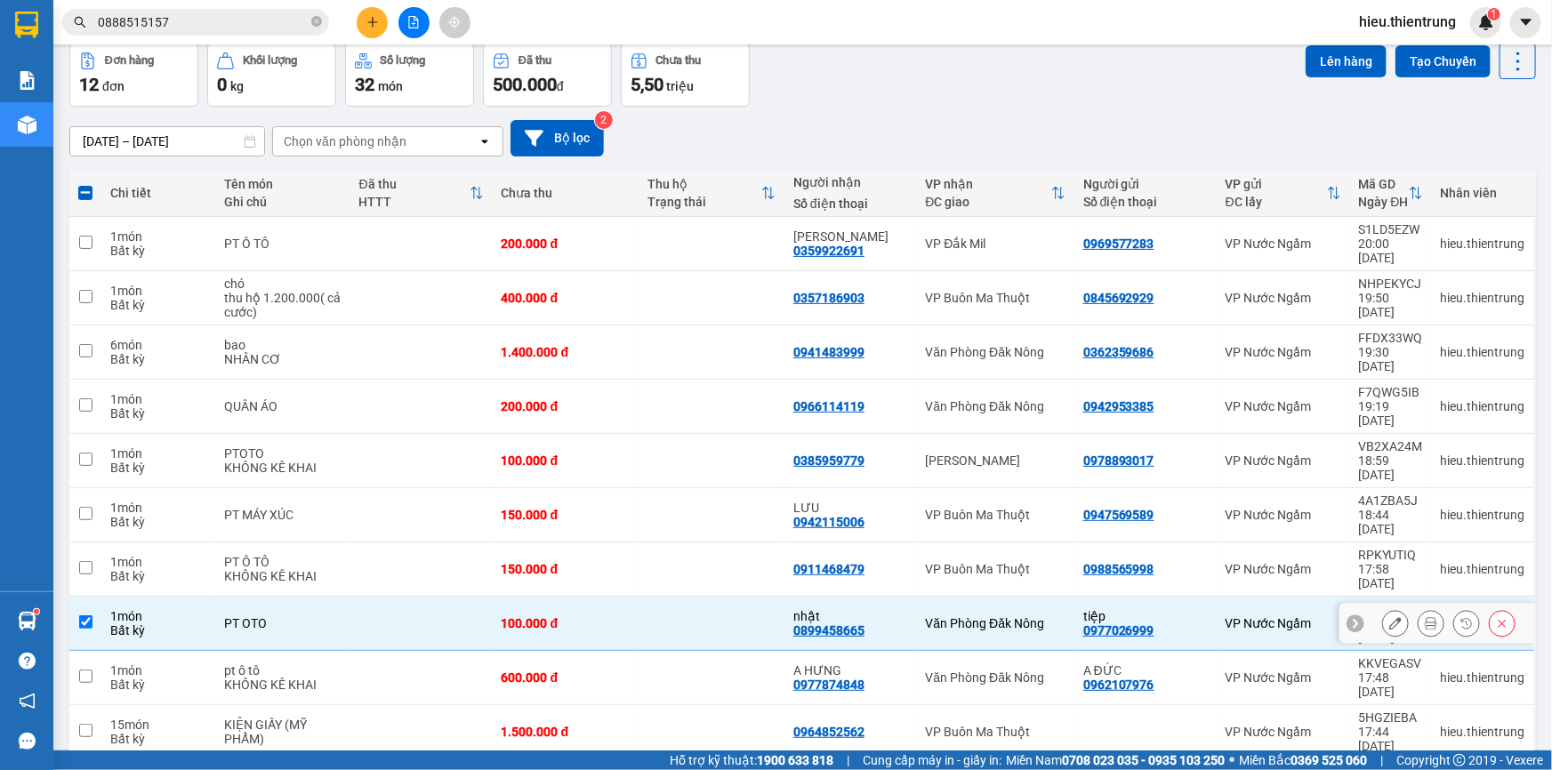
click at [493, 597] on td "100.000 đ" at bounding box center [566, 624] width 146 height 54
checkbox input "false"
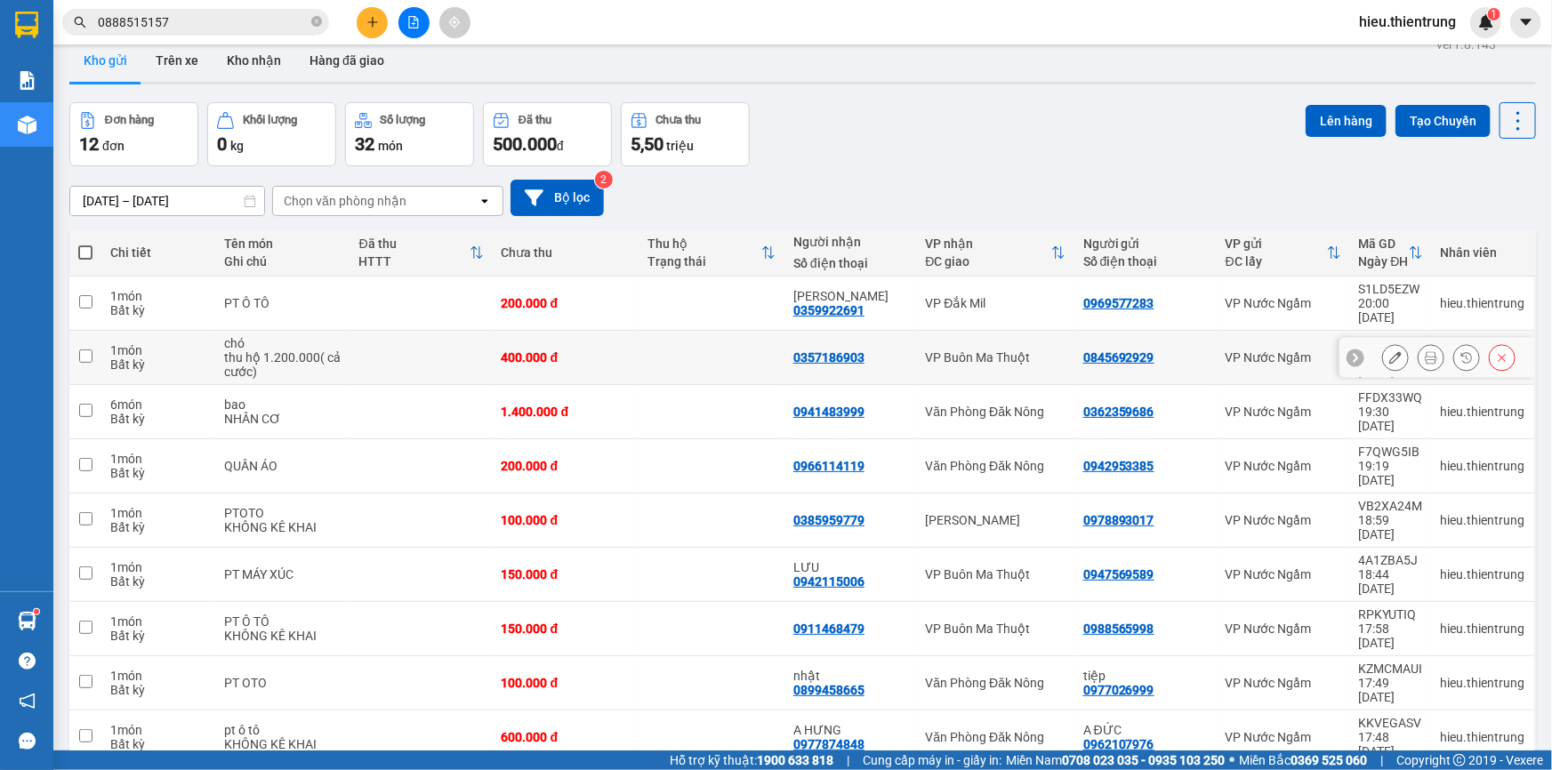
scroll to position [0, 0]
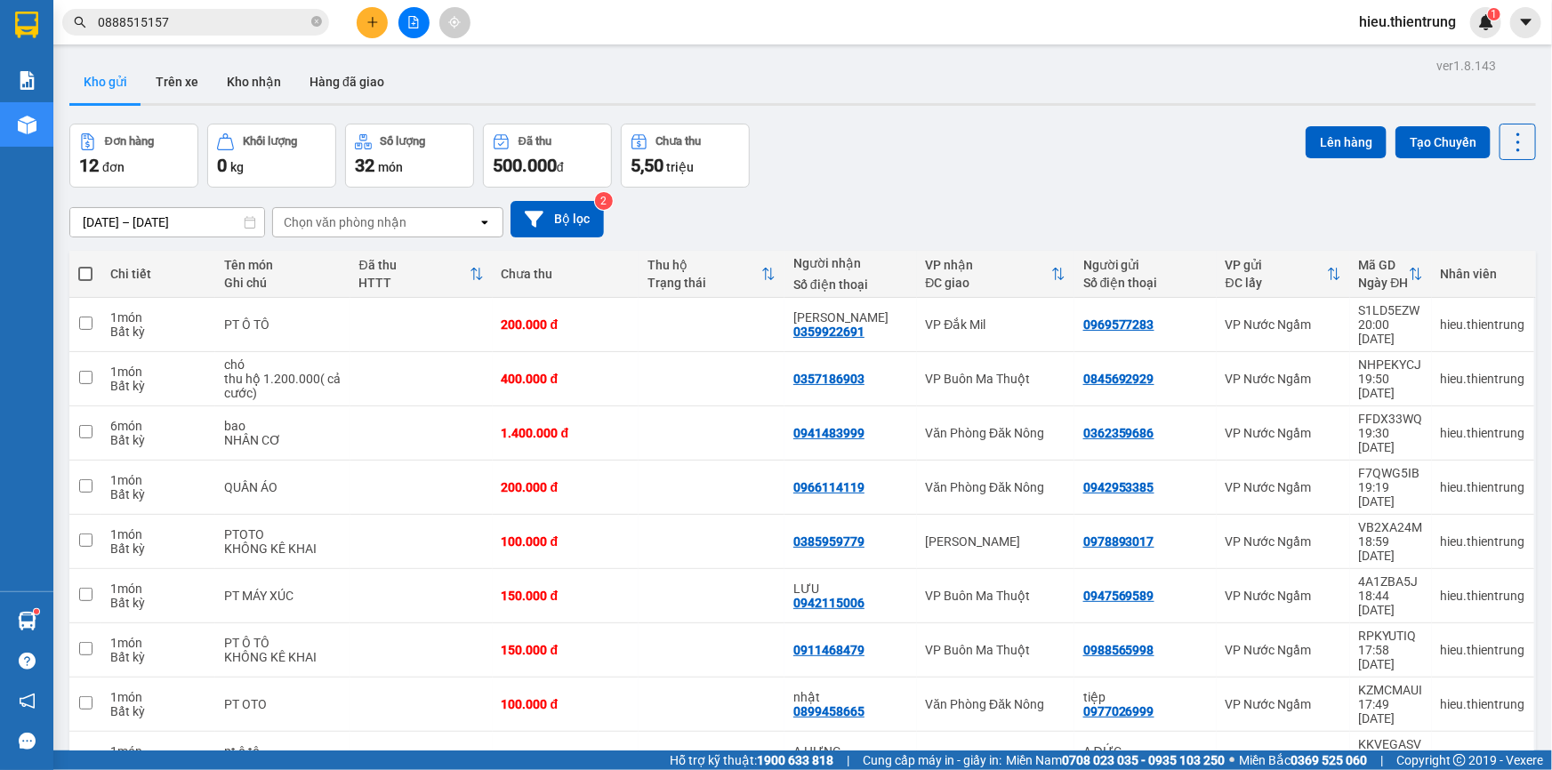
click at [832, 81] on div "Kho gửi Trên xe Kho nhận Hàng đã giao" at bounding box center [802, 83] width 1467 height 47
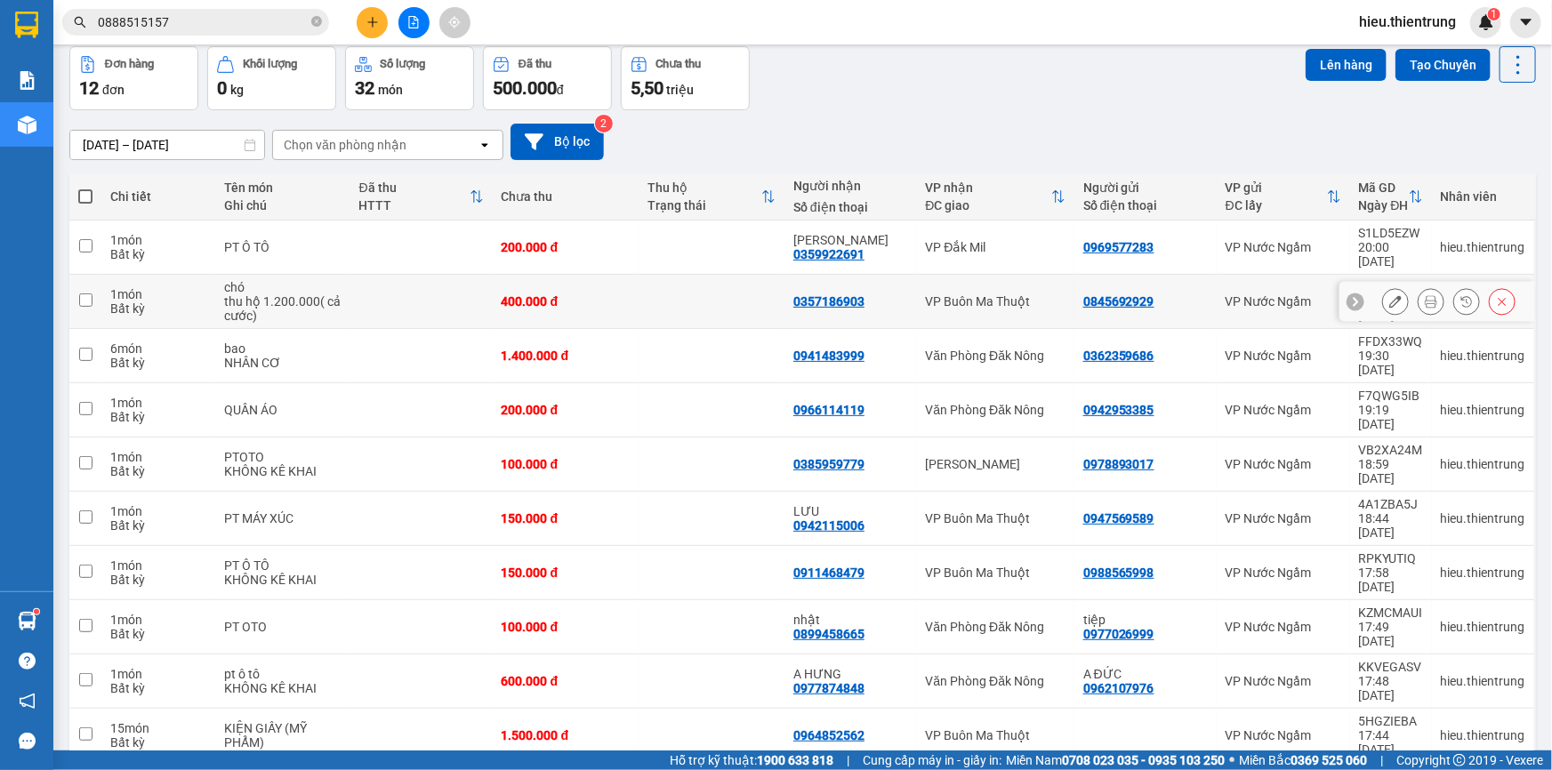
scroll to position [81, 0]
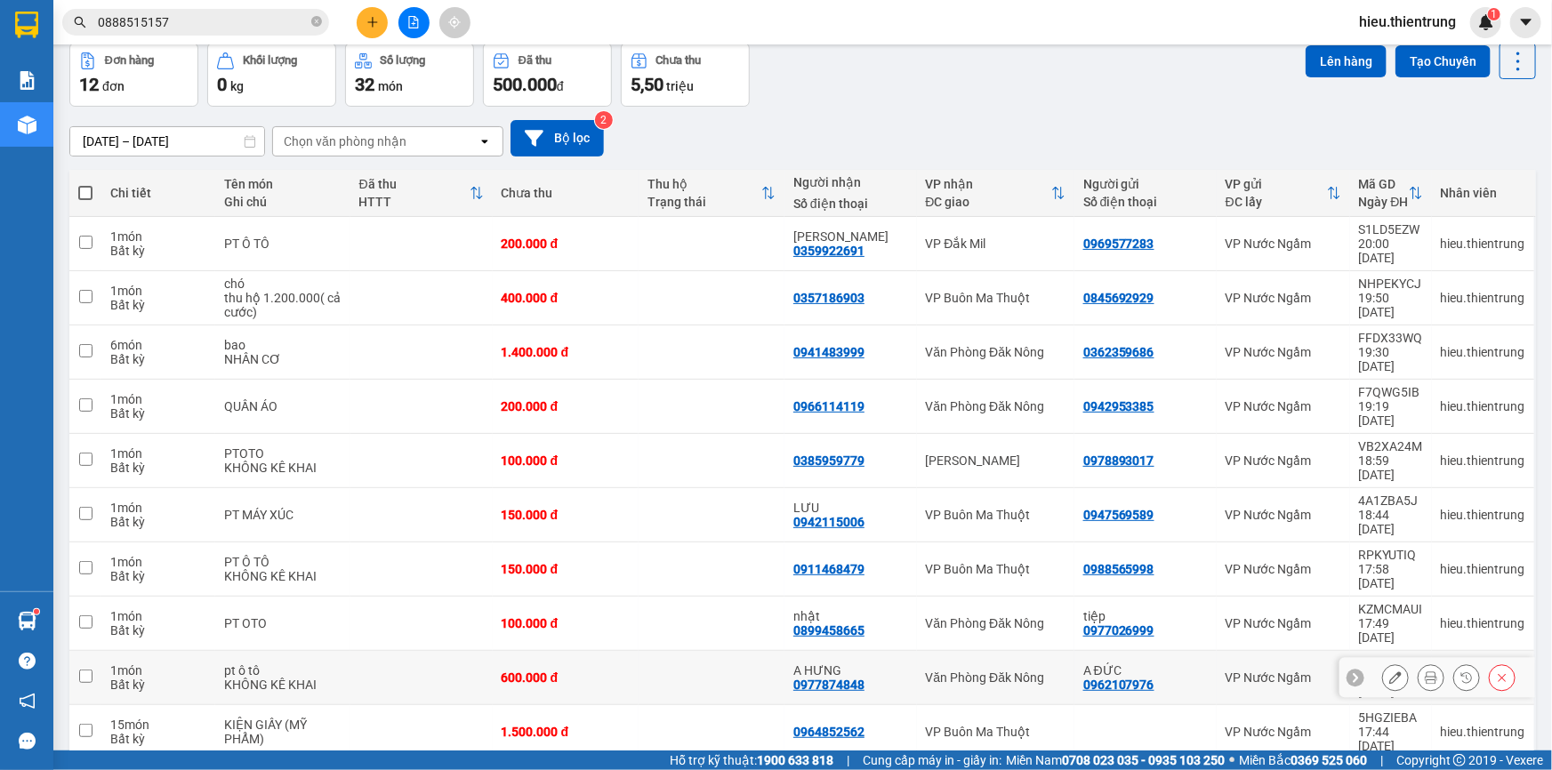
click at [409, 651] on td at bounding box center [421, 678] width 142 height 54
checkbox input "true"
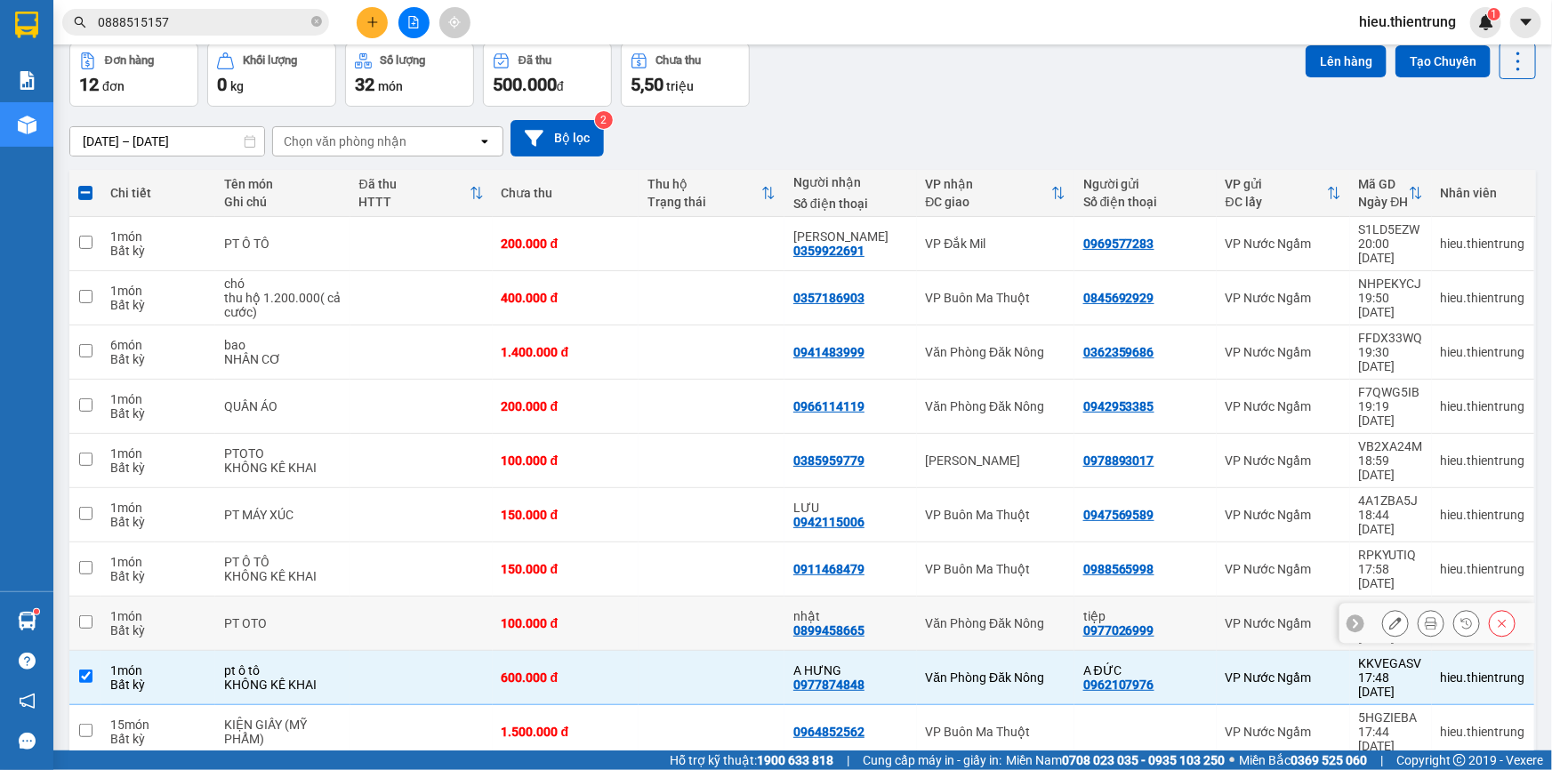
click at [447, 597] on td at bounding box center [421, 624] width 142 height 54
checkbox input "true"
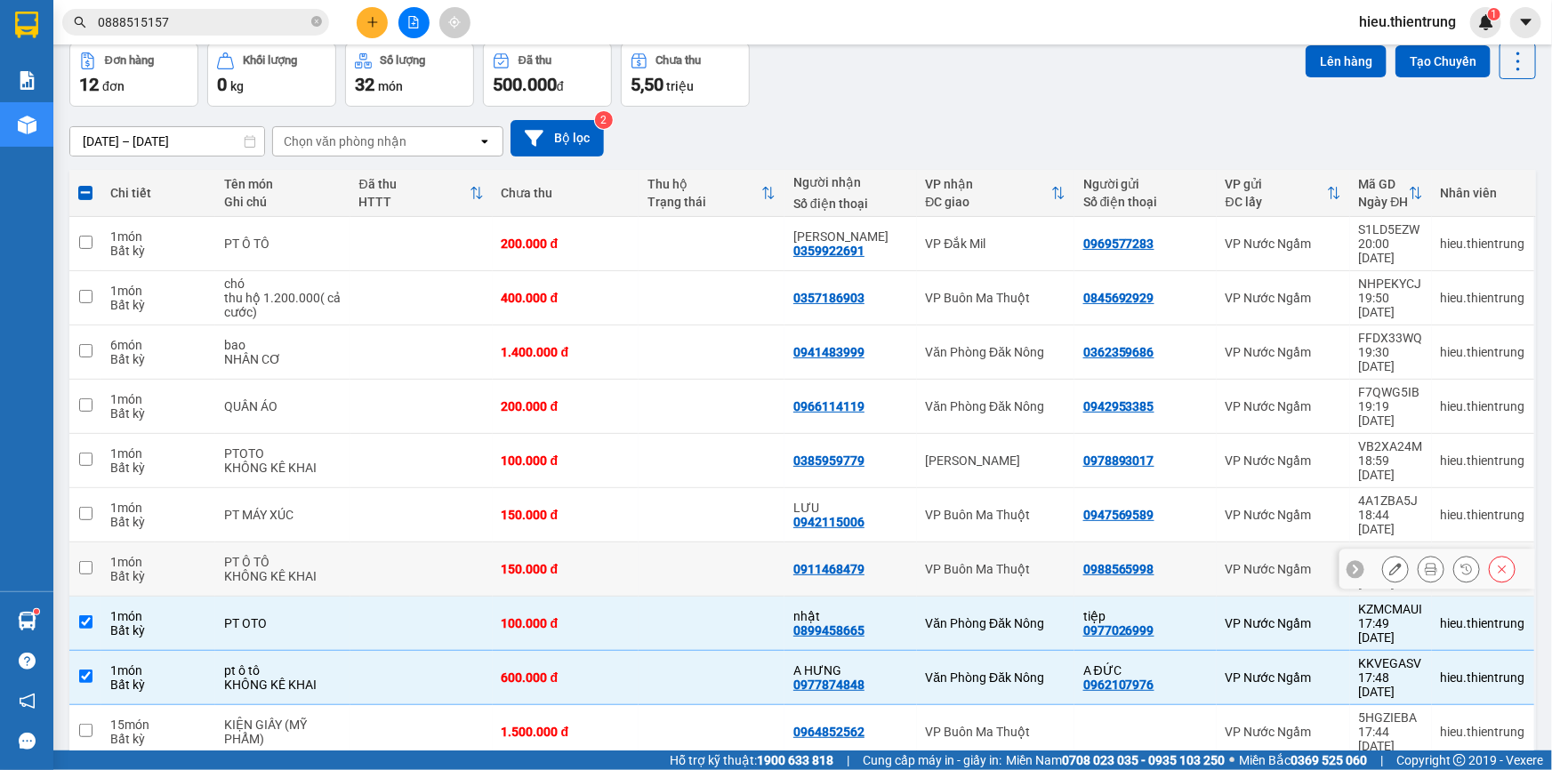
click at [476, 543] on td at bounding box center [421, 570] width 142 height 54
checkbox input "true"
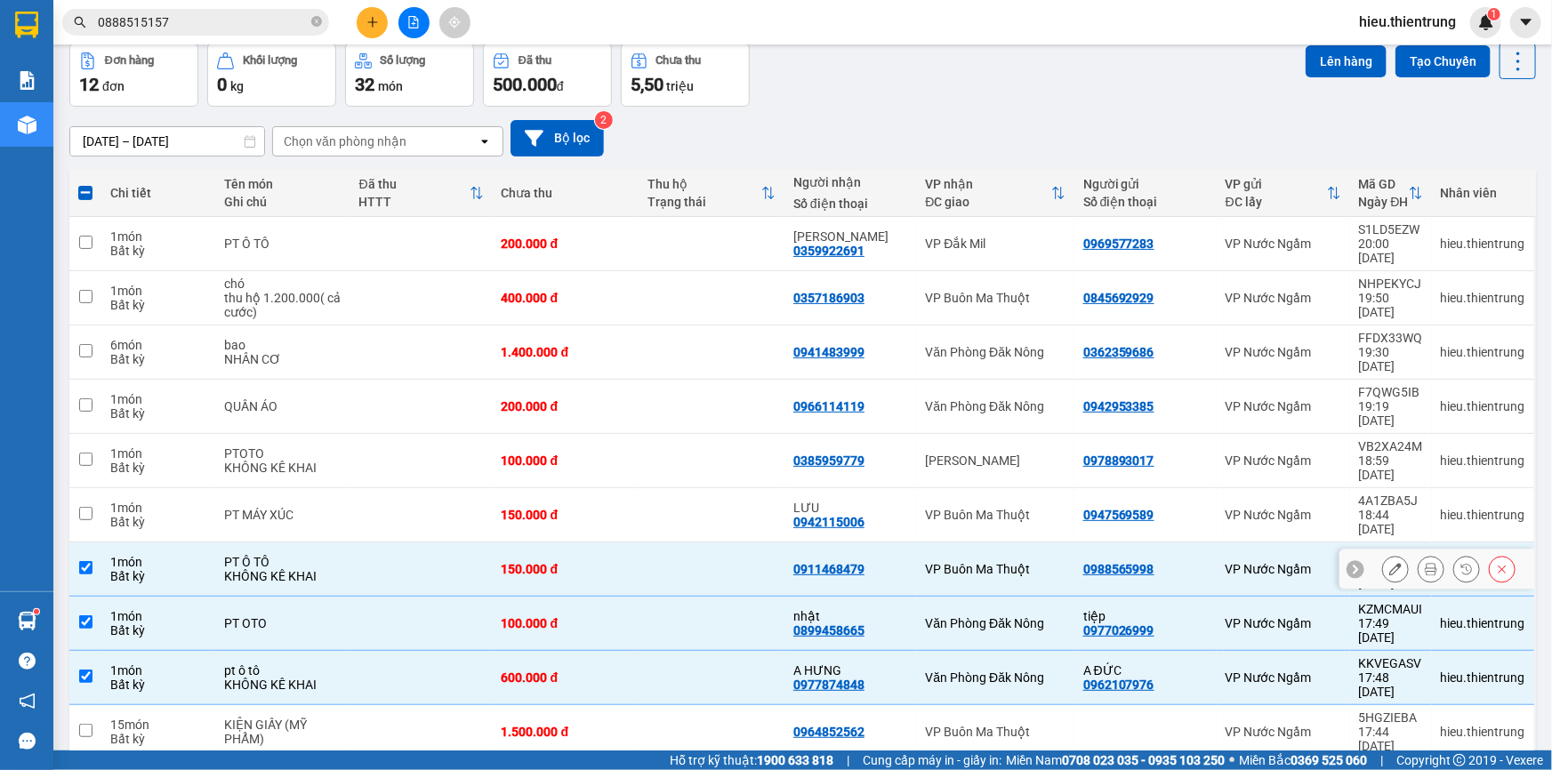
click at [487, 488] on td at bounding box center [421, 515] width 142 height 54
checkbox input "true"
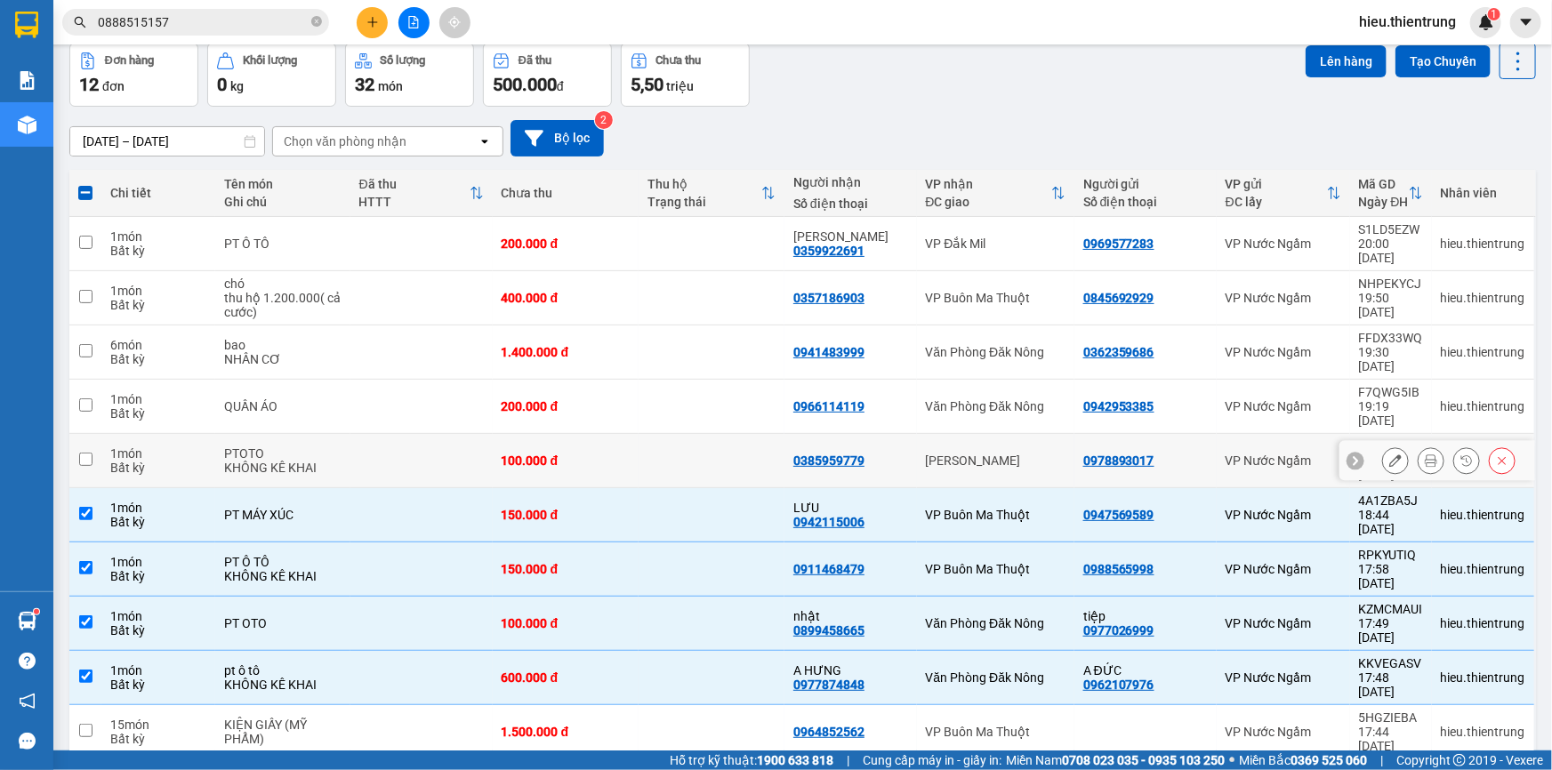
click at [496, 434] on td "100.000 đ" at bounding box center [566, 461] width 146 height 54
checkbox input "true"
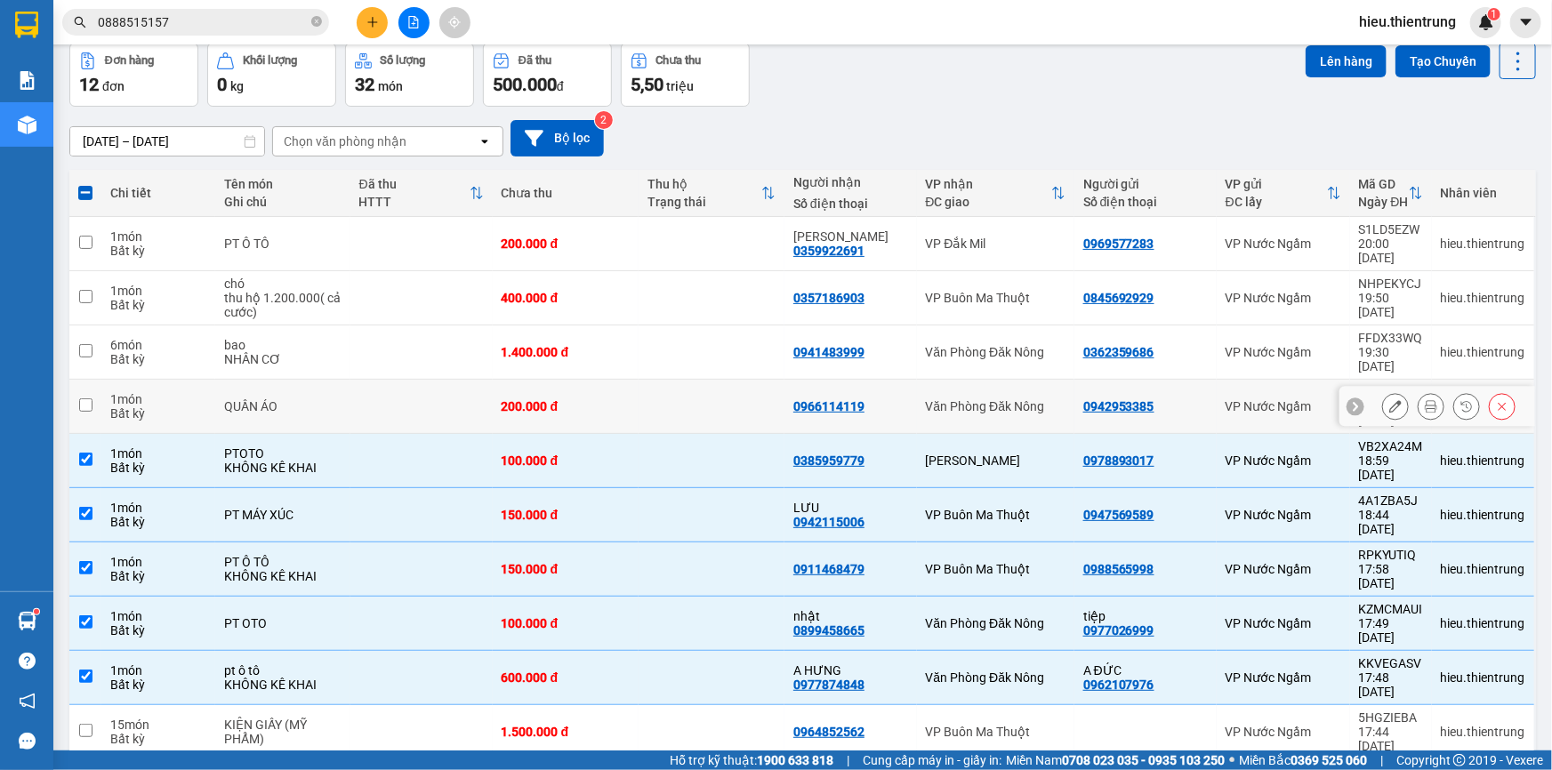
drag, startPoint x: 499, startPoint y: 377, endPoint x: 500, endPoint y: 368, distance: 8.9
click at [499, 380] on td "200.000 đ" at bounding box center [566, 407] width 146 height 54
checkbox input "true"
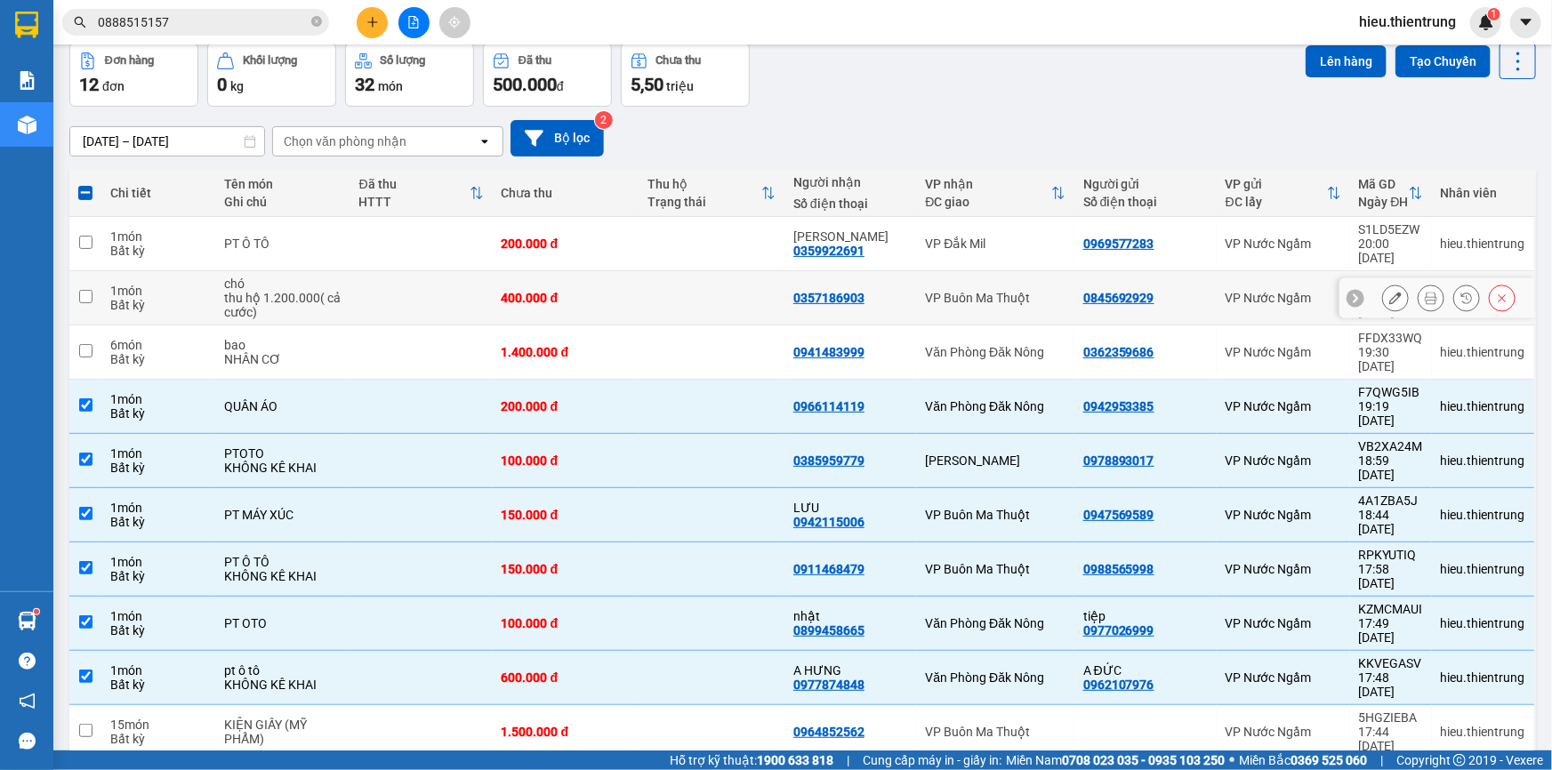
click at [522, 291] on div "400.000 đ" at bounding box center [566, 298] width 128 height 14
checkbox input "true"
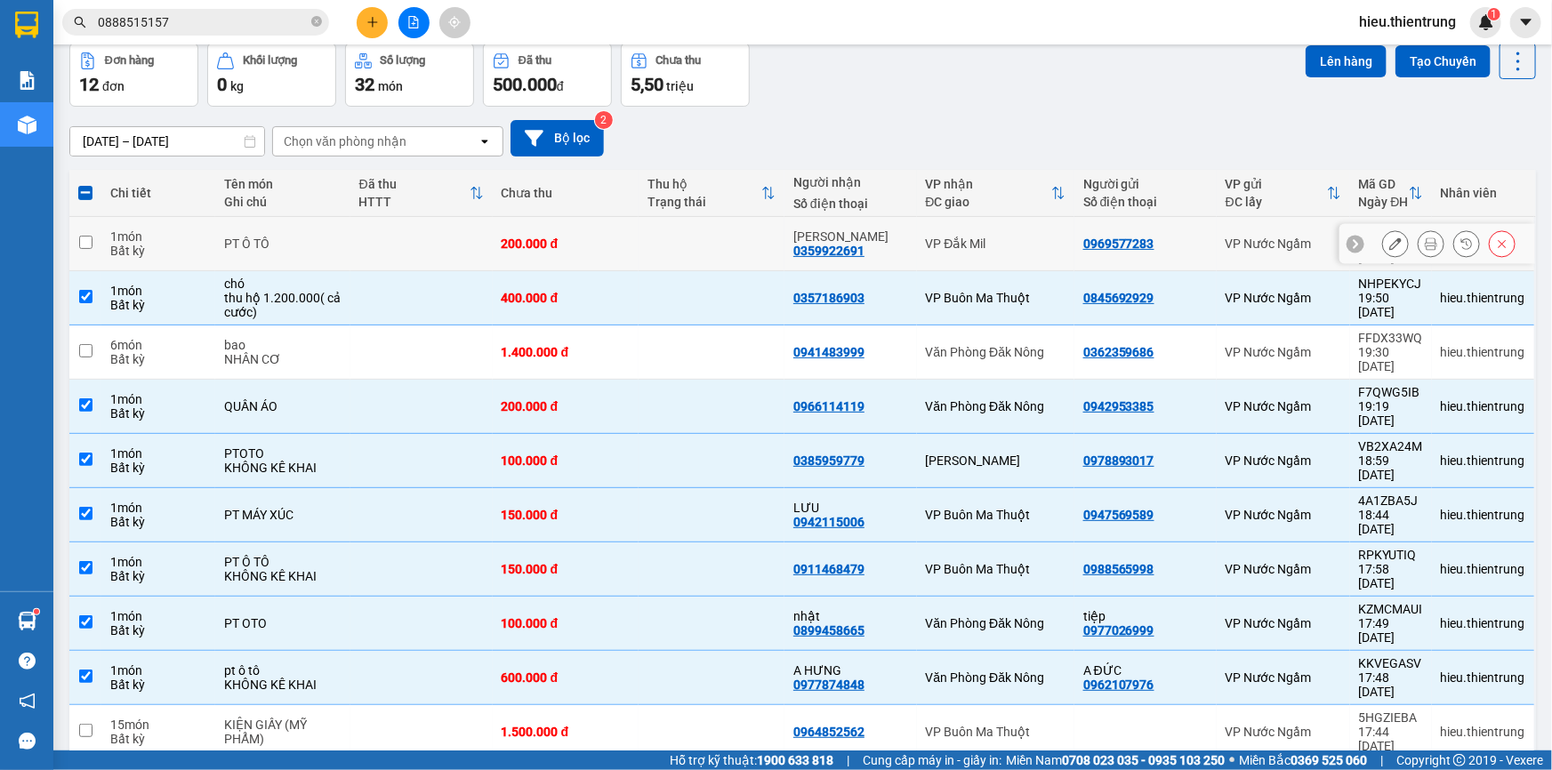
click at [536, 223] on td "200.000 đ" at bounding box center [566, 244] width 146 height 54
checkbox input "true"
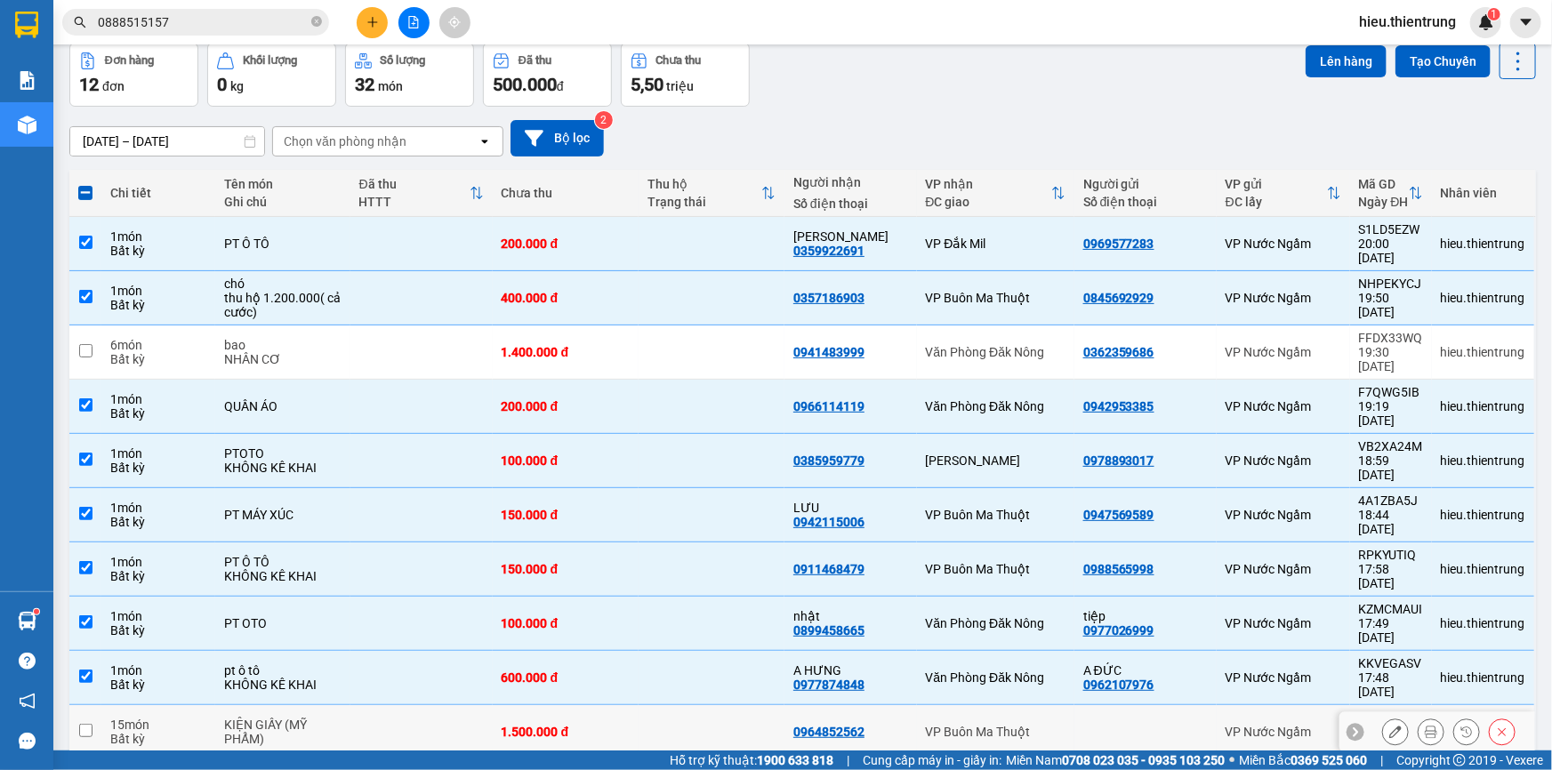
click at [510, 725] on div "1.500.000 đ" at bounding box center [566, 732] width 128 height 14
checkbox input "true"
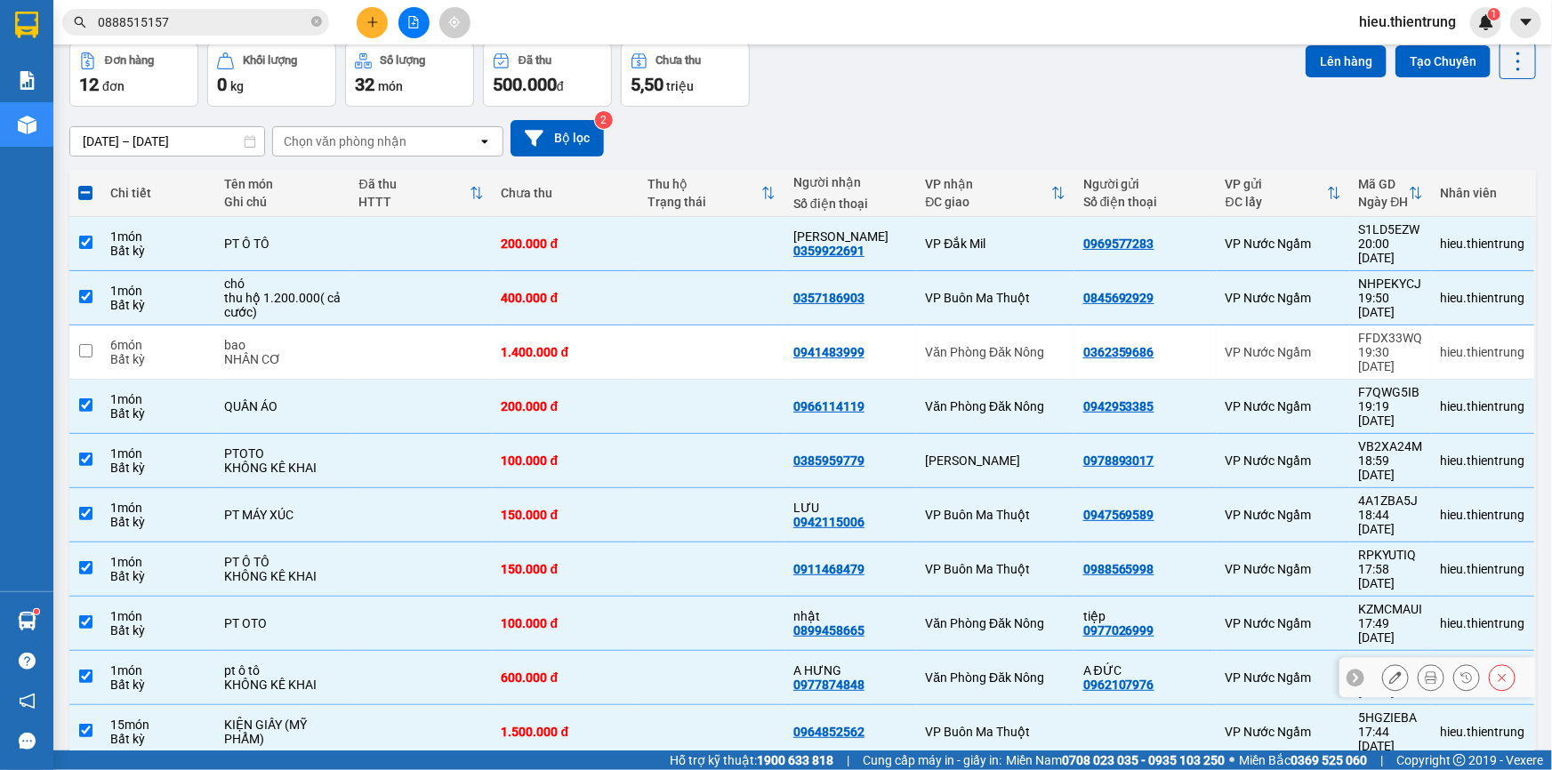
click at [339, 678] on div "KHÔNG KÊ KHAI" at bounding box center [282, 685] width 117 height 14
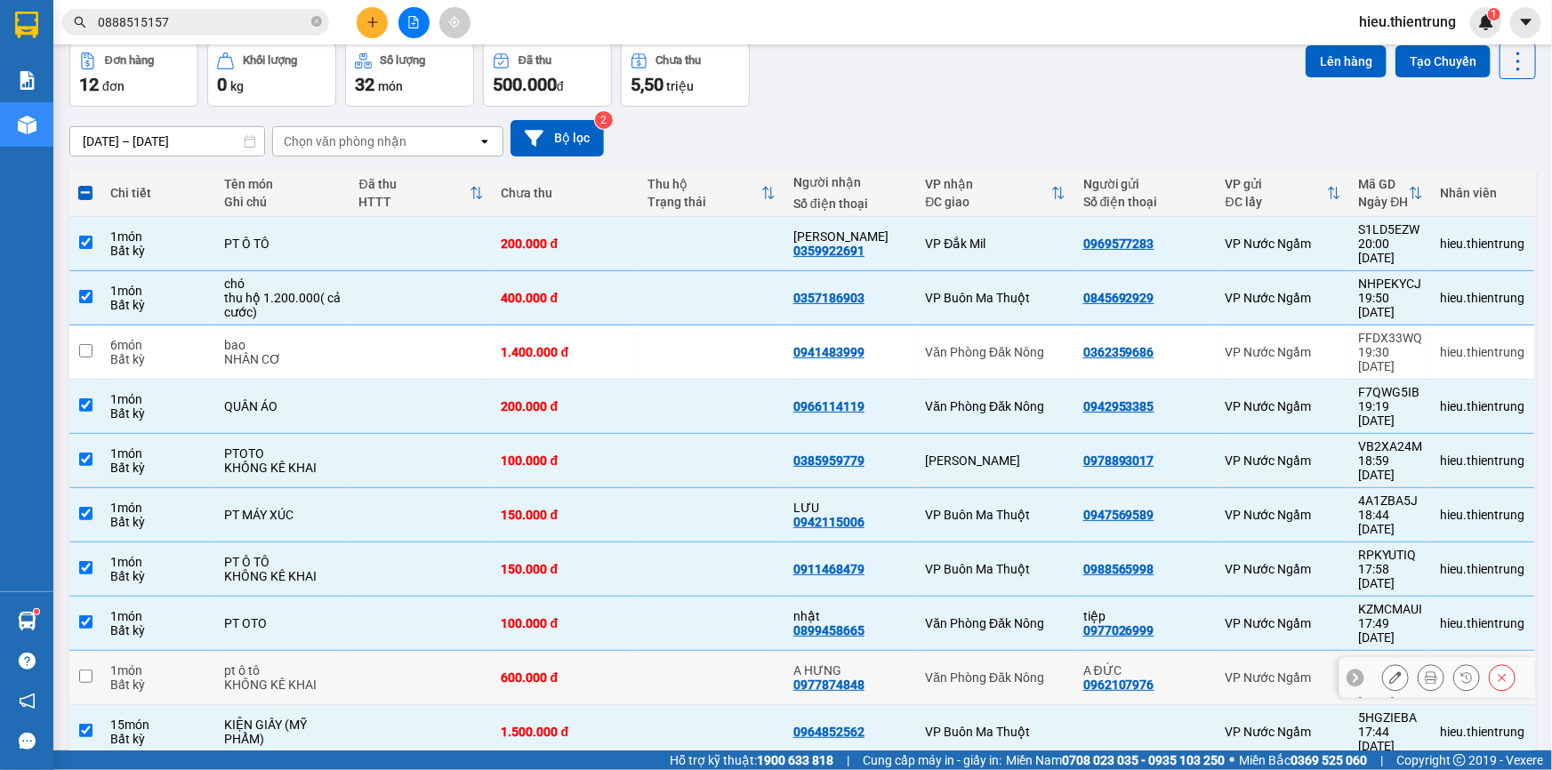
click at [355, 651] on td at bounding box center [421, 678] width 142 height 54
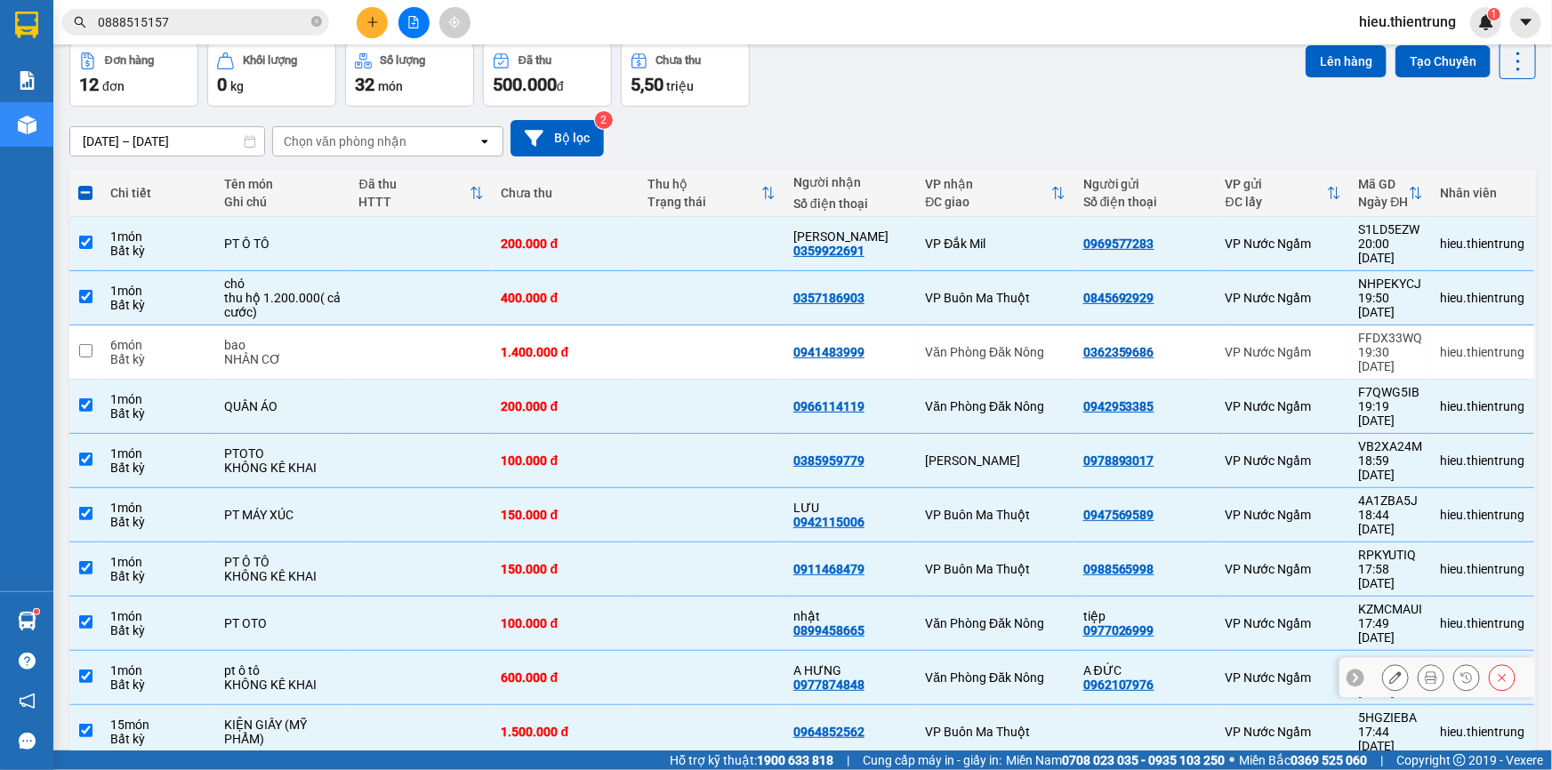
click at [395, 651] on td at bounding box center [421, 678] width 142 height 54
checkbox input "false"
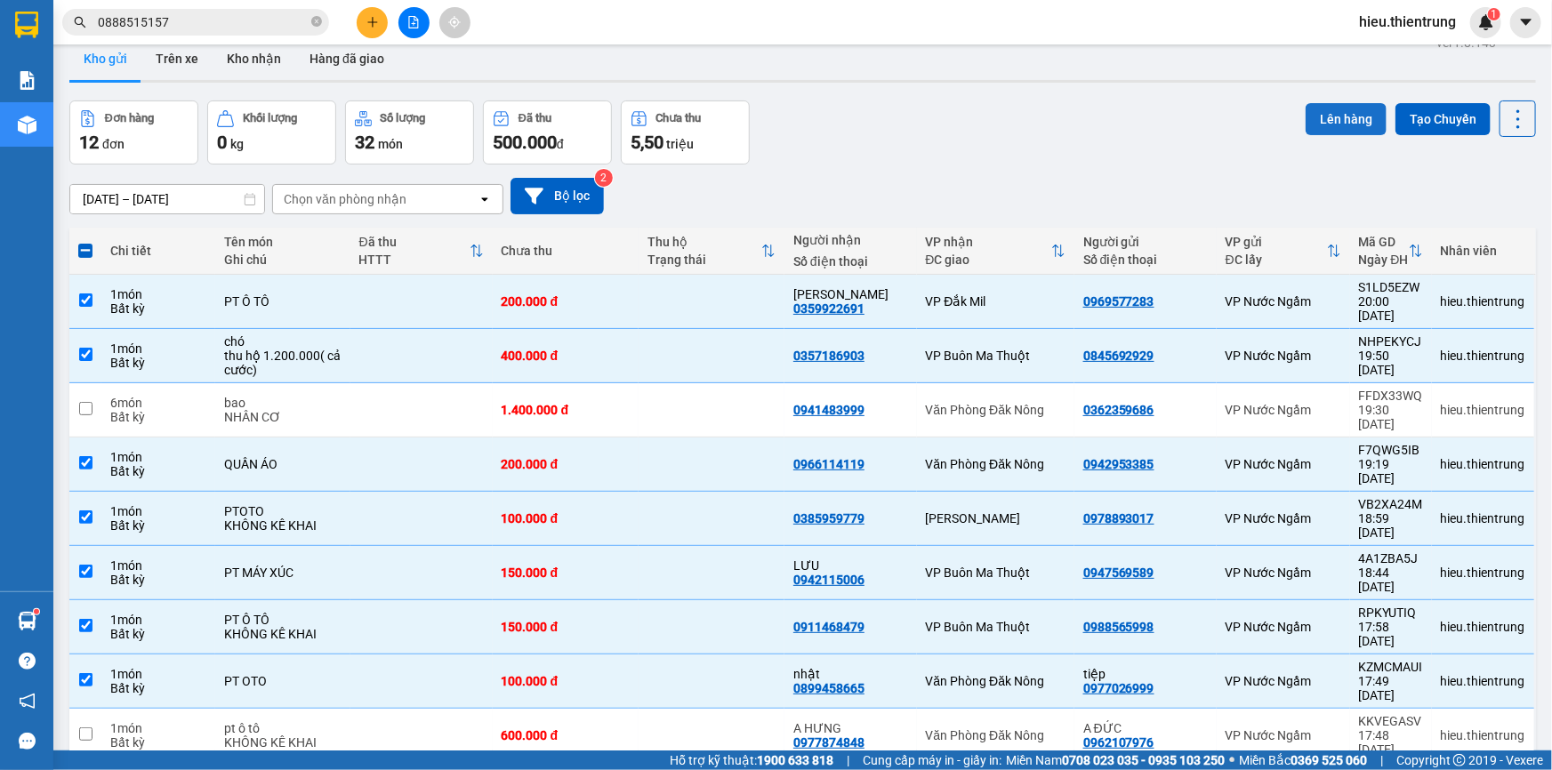
scroll to position [0, 0]
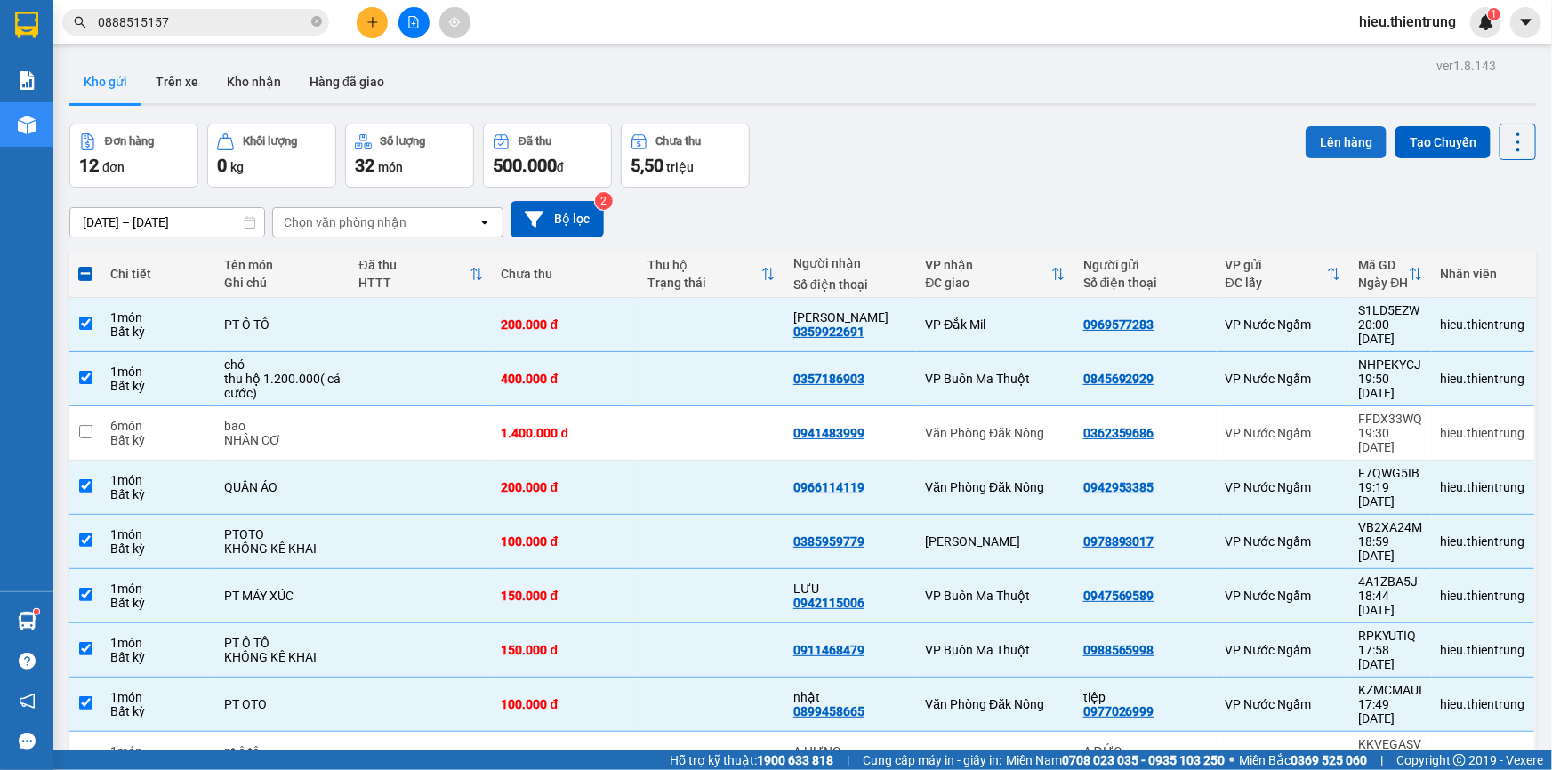
click at [1338, 126] on button "Lên hàng" at bounding box center [1346, 142] width 81 height 32
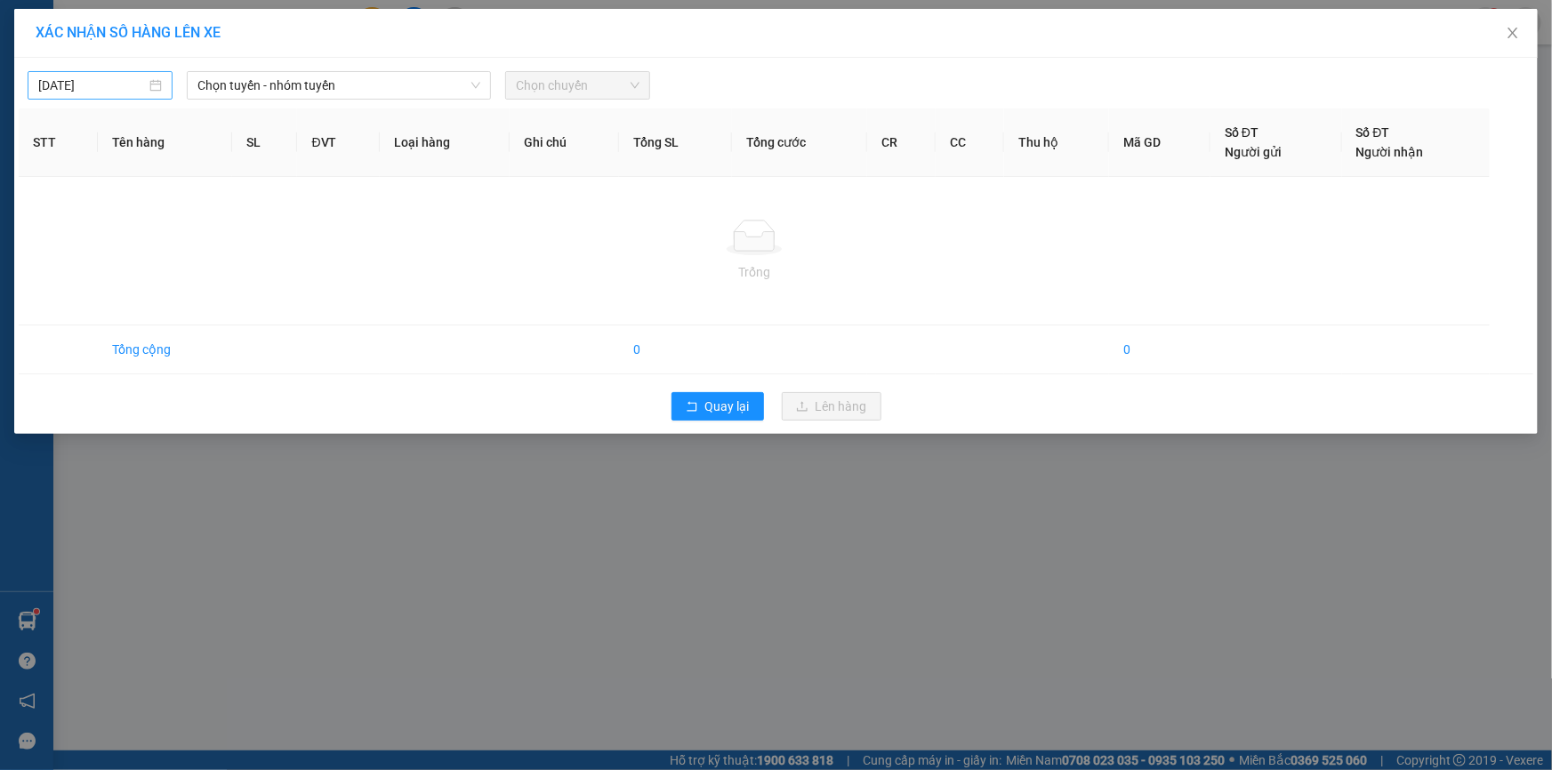
click at [109, 93] on input "[DATE]" at bounding box center [92, 86] width 108 height 20
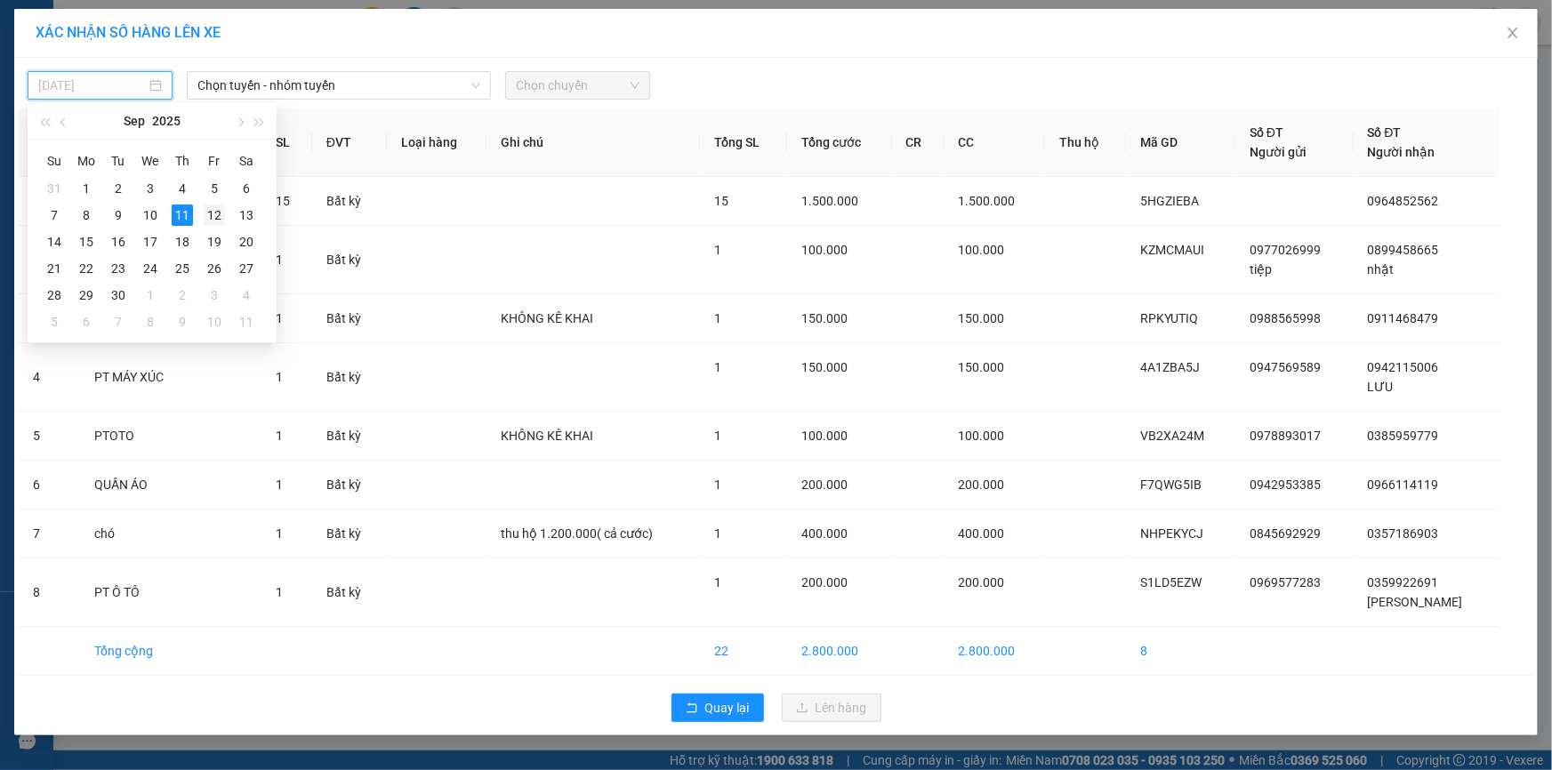
click at [205, 213] on div "12" at bounding box center [214, 215] width 21 height 21
type input "[DATE]"
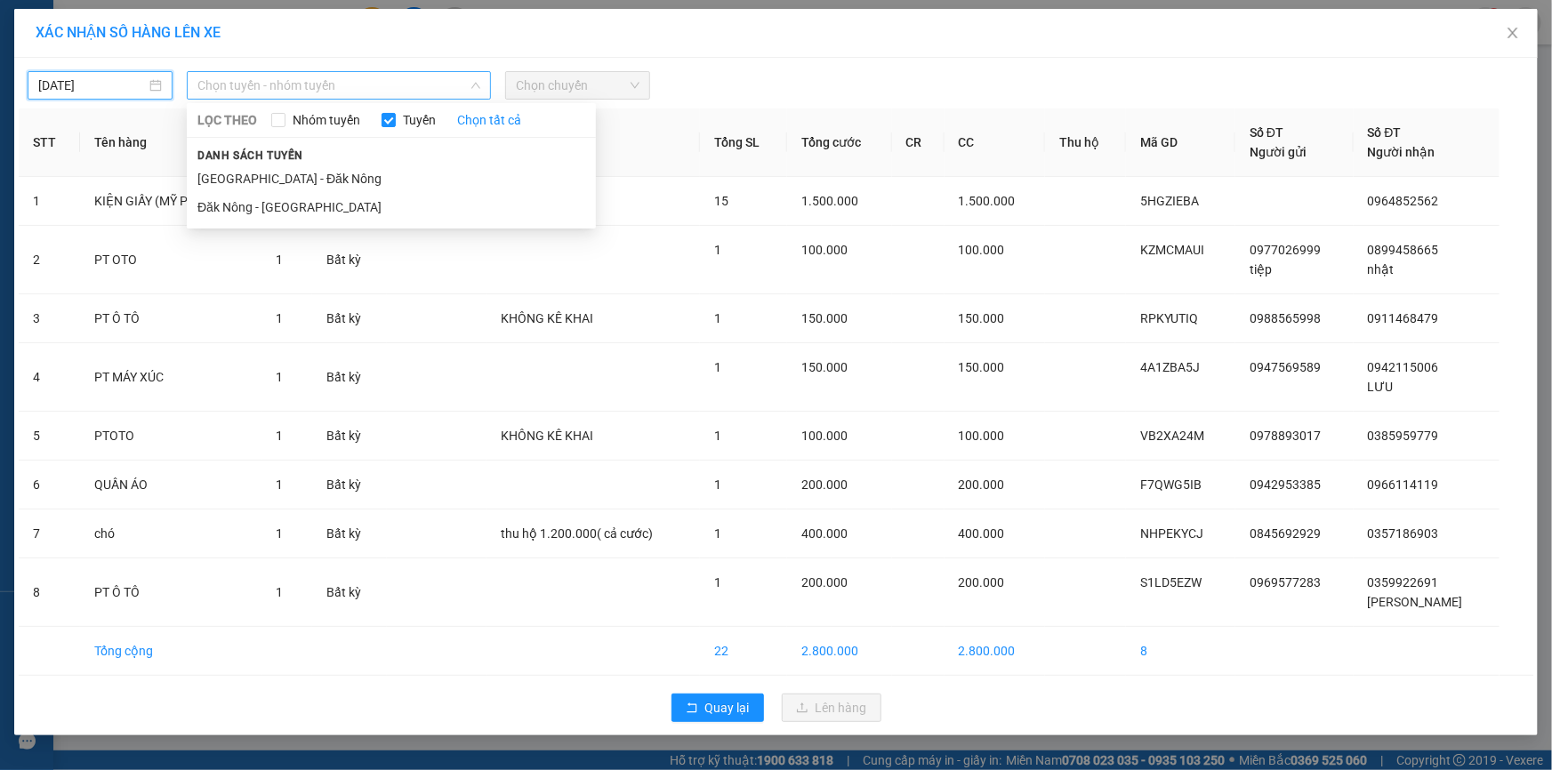
click at [269, 72] on span "Chọn tuyến - nhóm tuyến" at bounding box center [338, 85] width 283 height 27
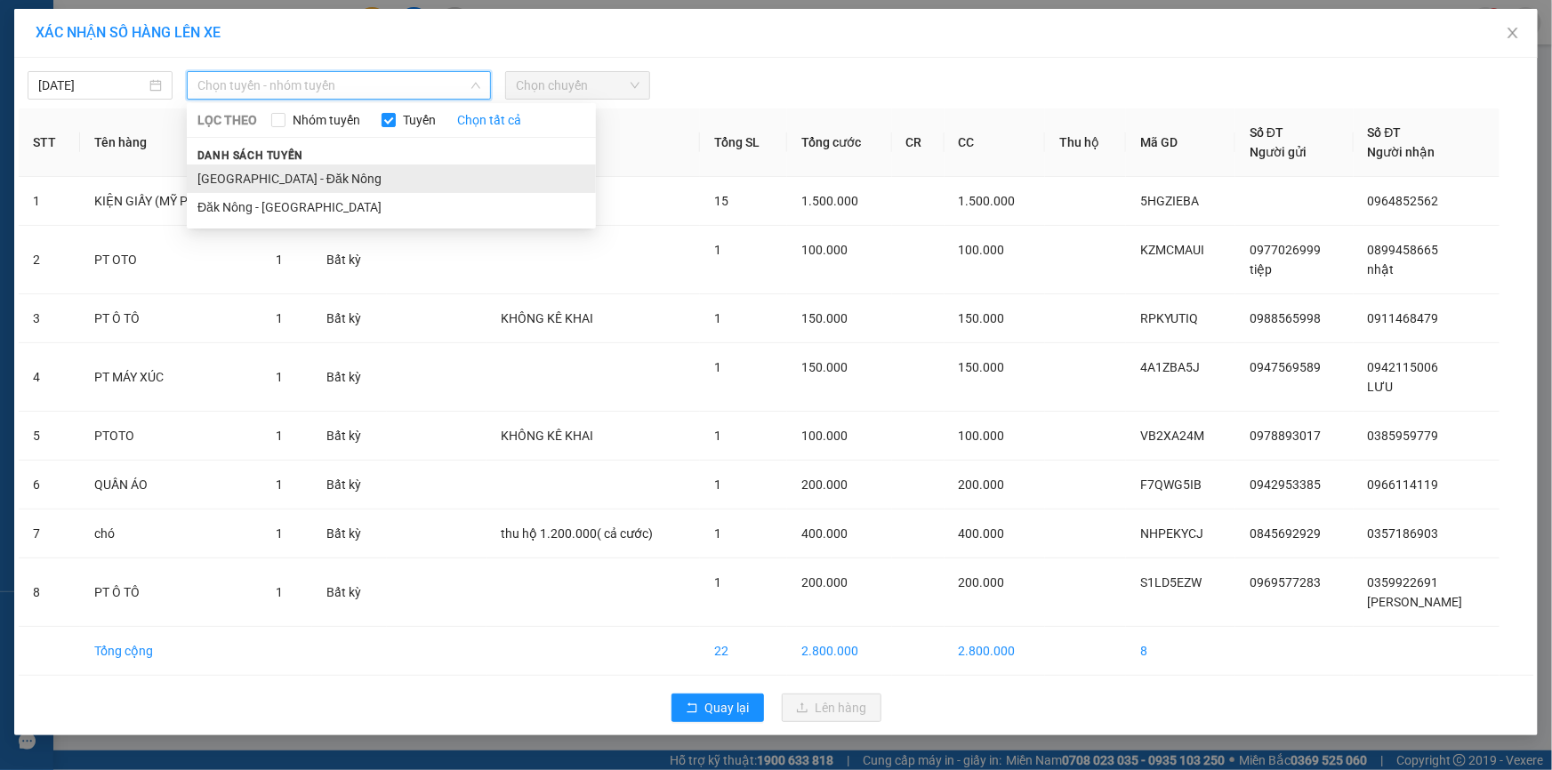
click at [259, 168] on li "[GEOGRAPHIC_DATA] - Đăk Nông" at bounding box center [391, 179] width 409 height 28
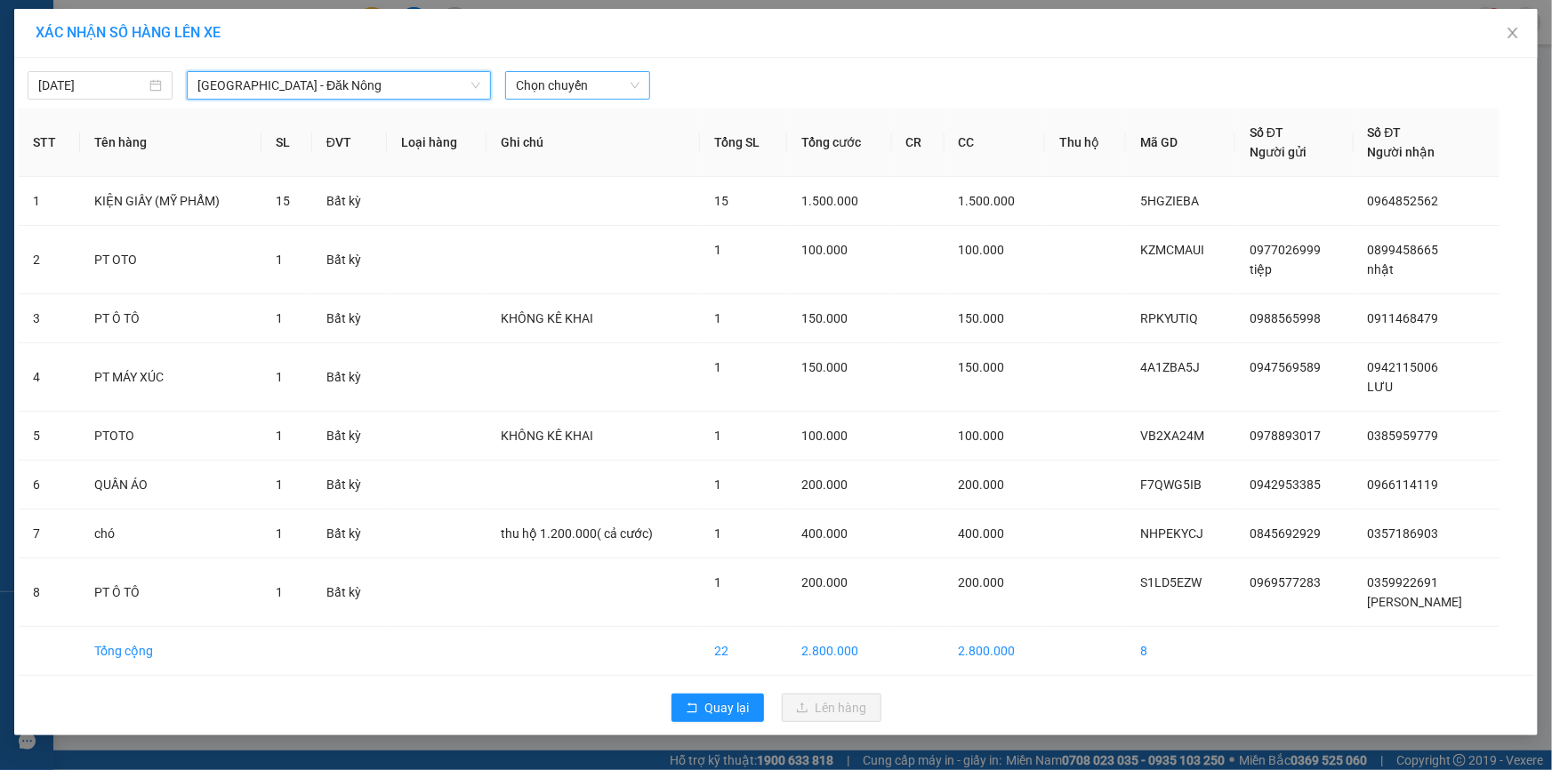
click at [561, 84] on span "Chọn chuyến" at bounding box center [578, 85] width 124 height 27
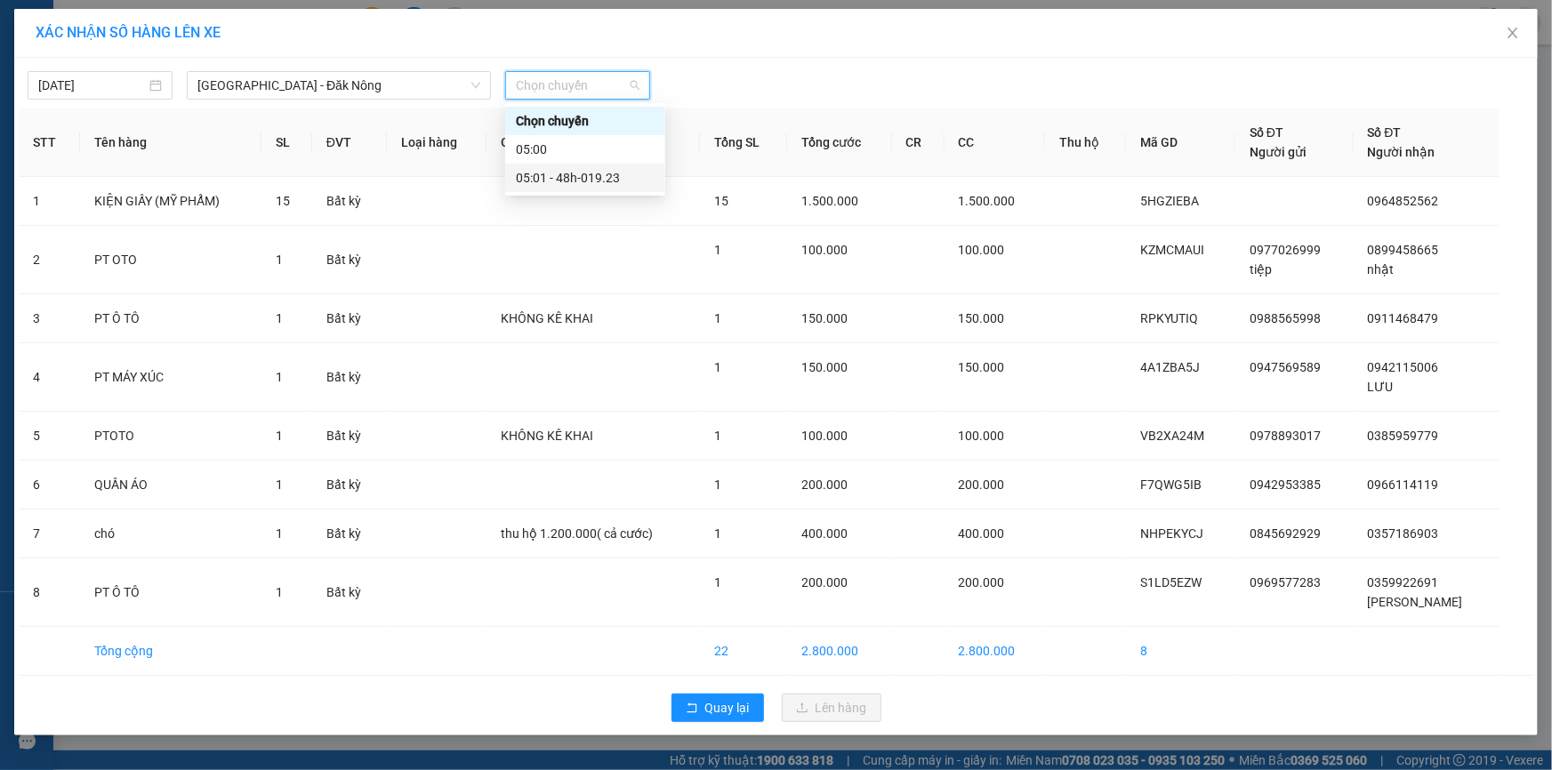
click at [577, 180] on div "05:01 - 48h-019.23" at bounding box center [585, 178] width 139 height 20
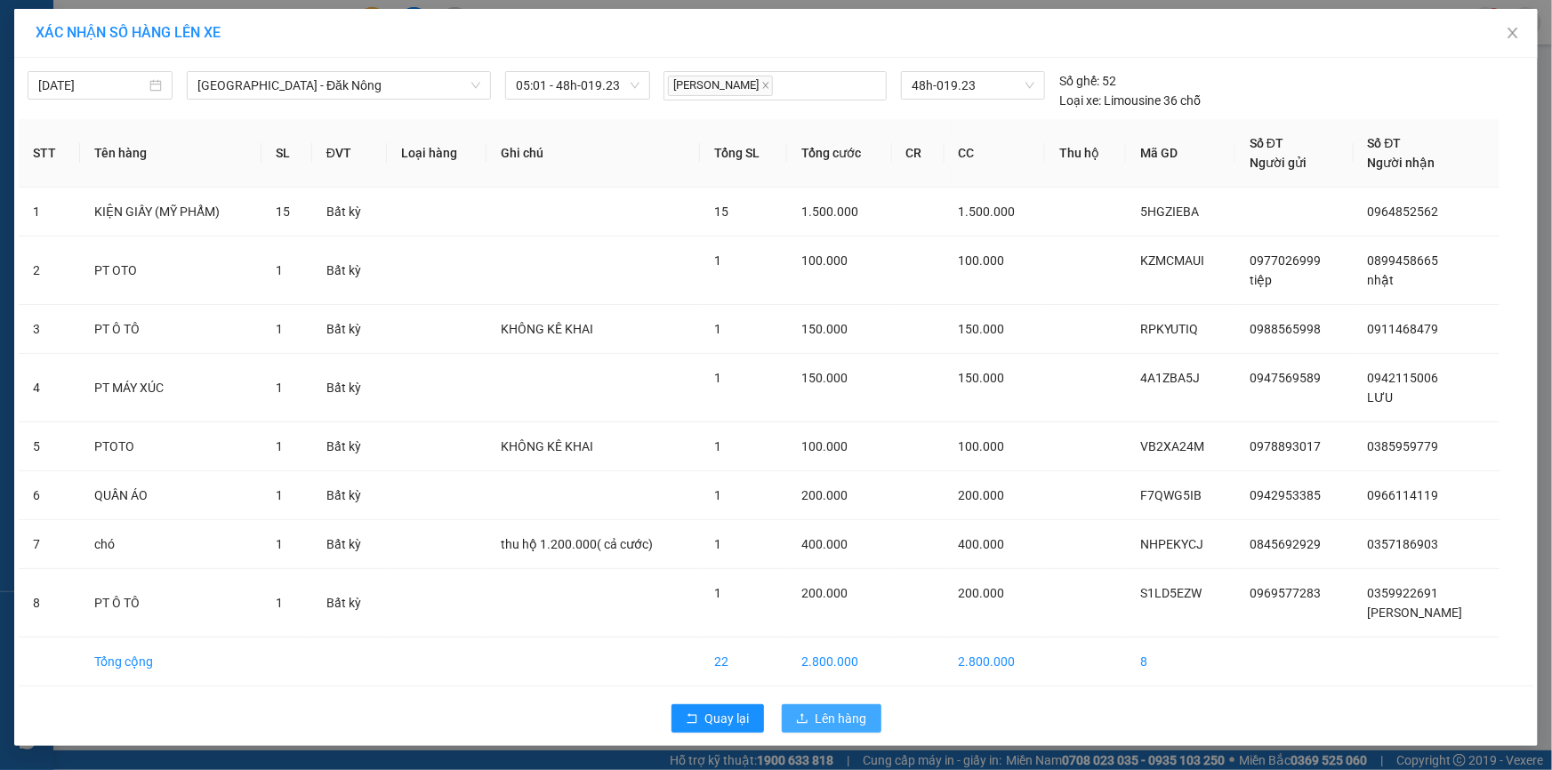
click at [826, 725] on span "Lên hàng" at bounding box center [842, 719] width 52 height 20
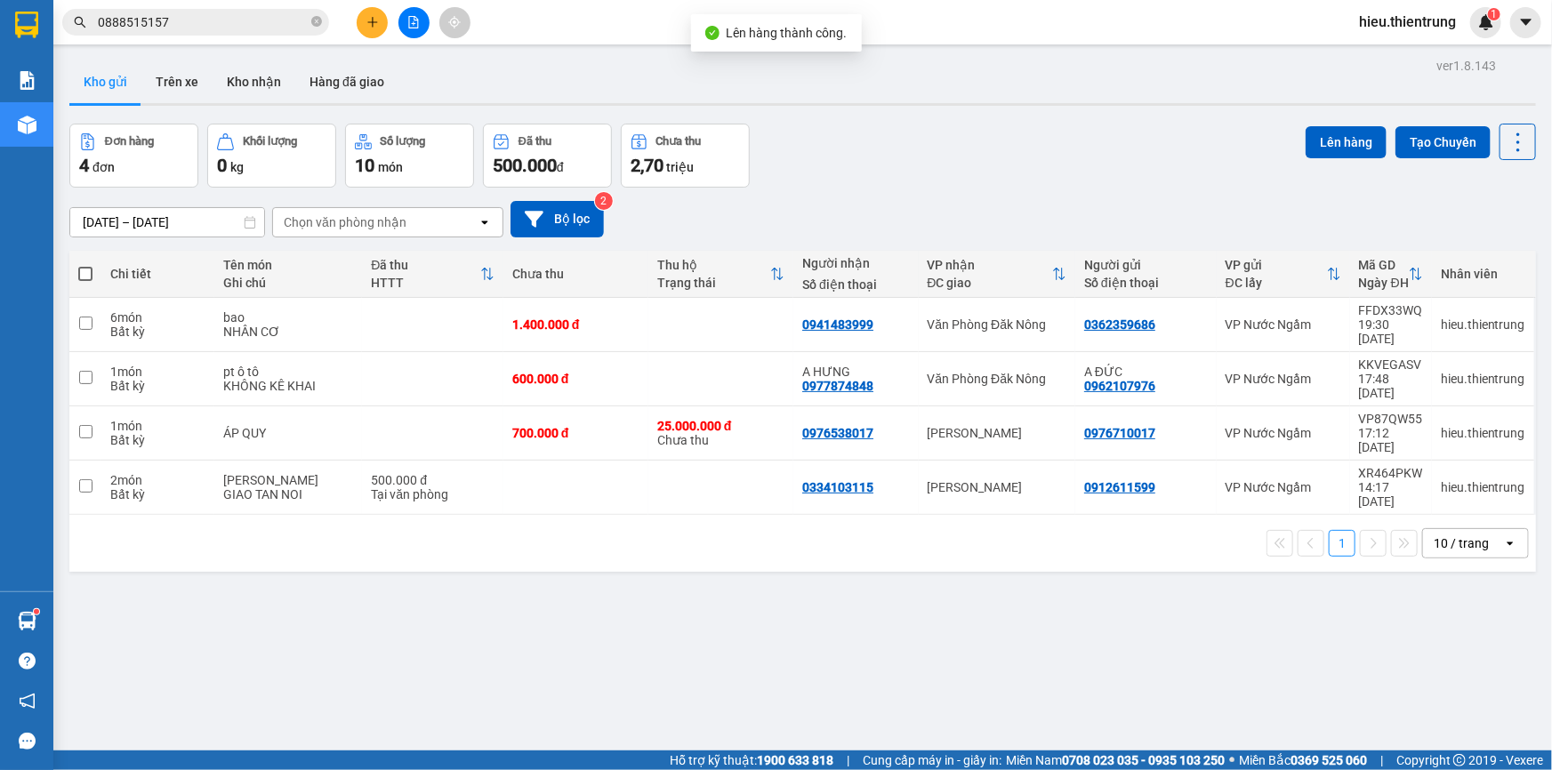
click at [404, 20] on button at bounding box center [413, 22] width 31 height 31
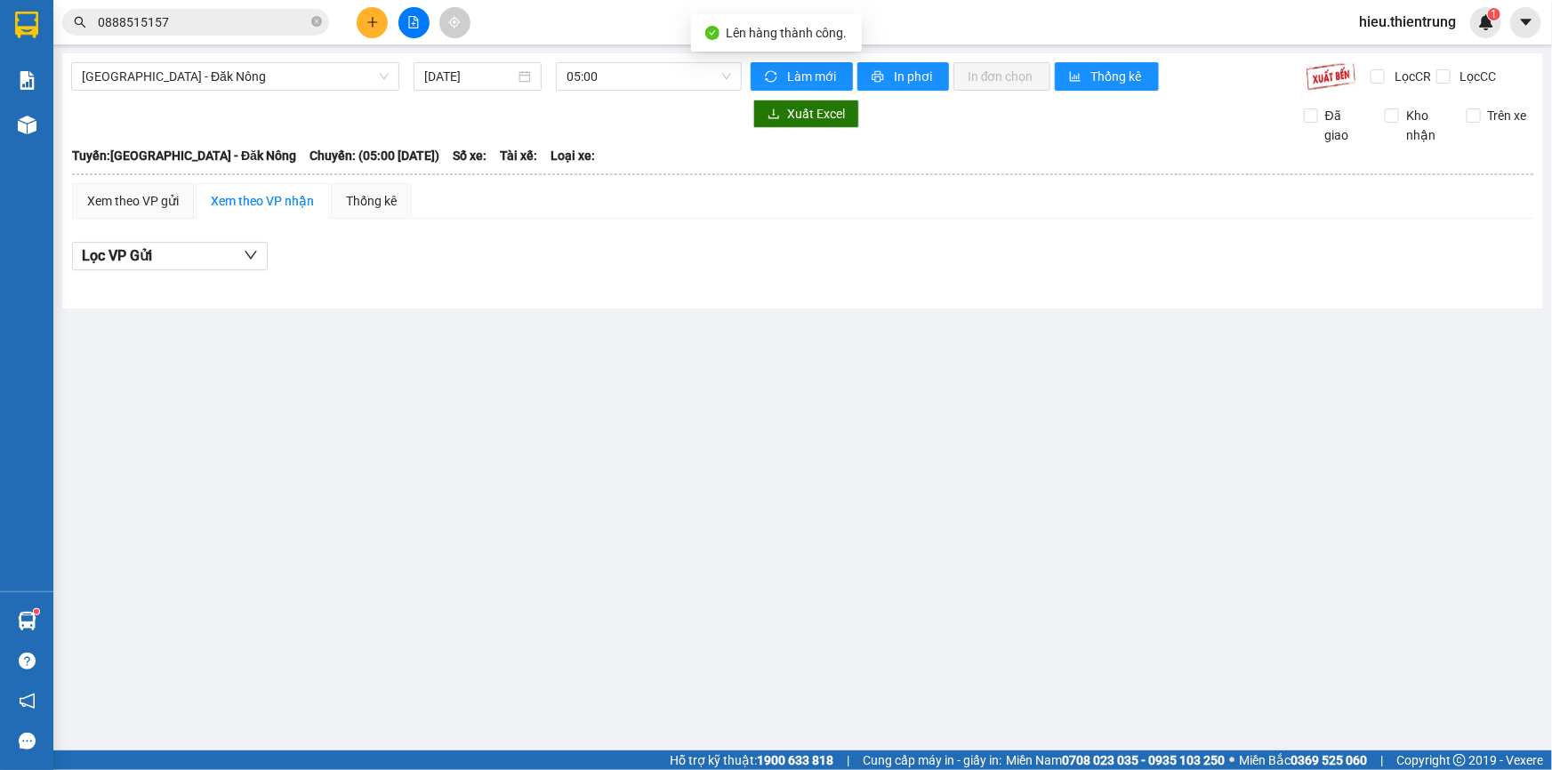
click at [36, 116] on div at bounding box center [27, 124] width 31 height 31
click at [37, 116] on div at bounding box center [27, 124] width 31 height 31
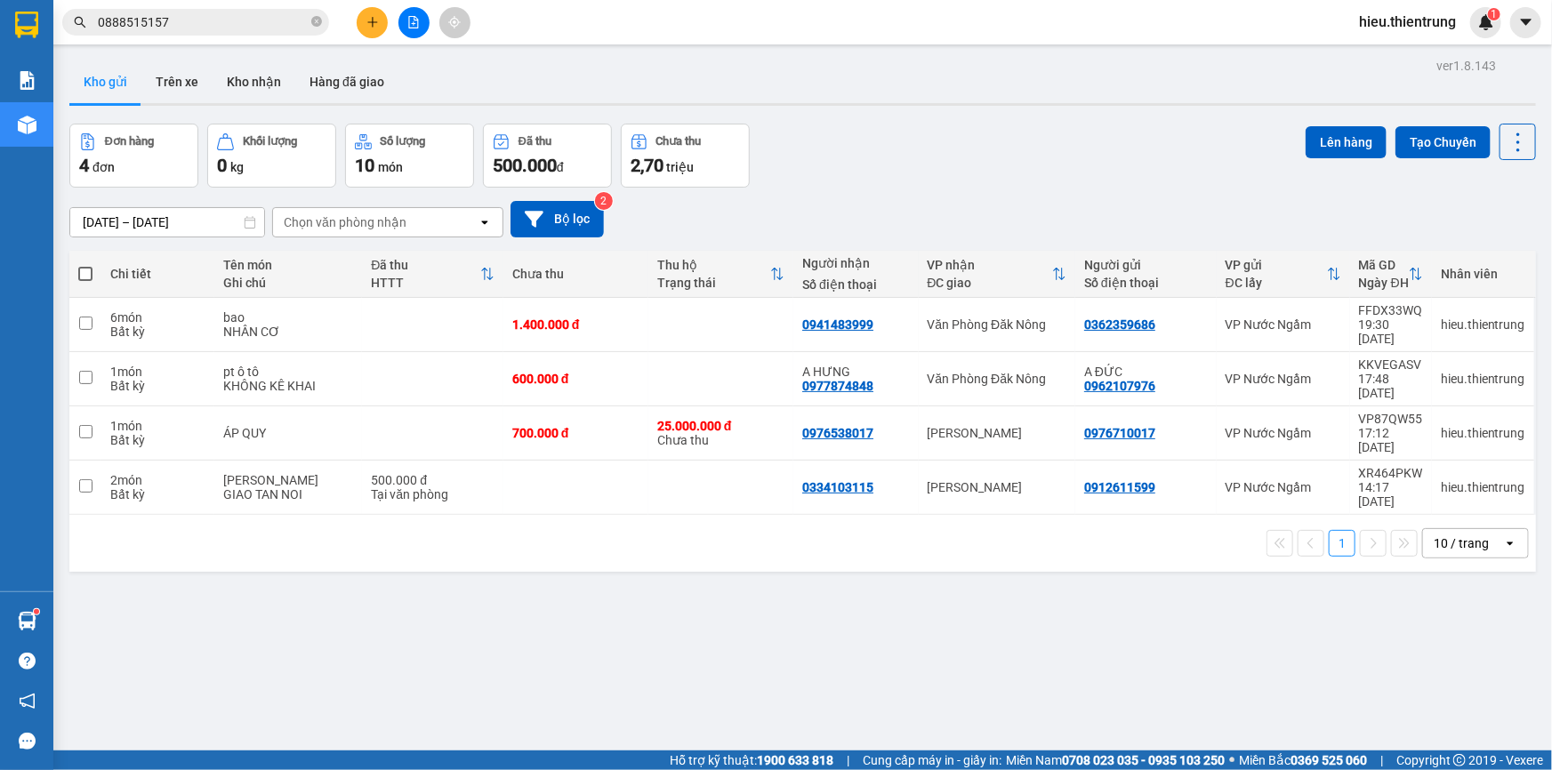
click at [413, 12] on button at bounding box center [413, 22] width 31 height 31
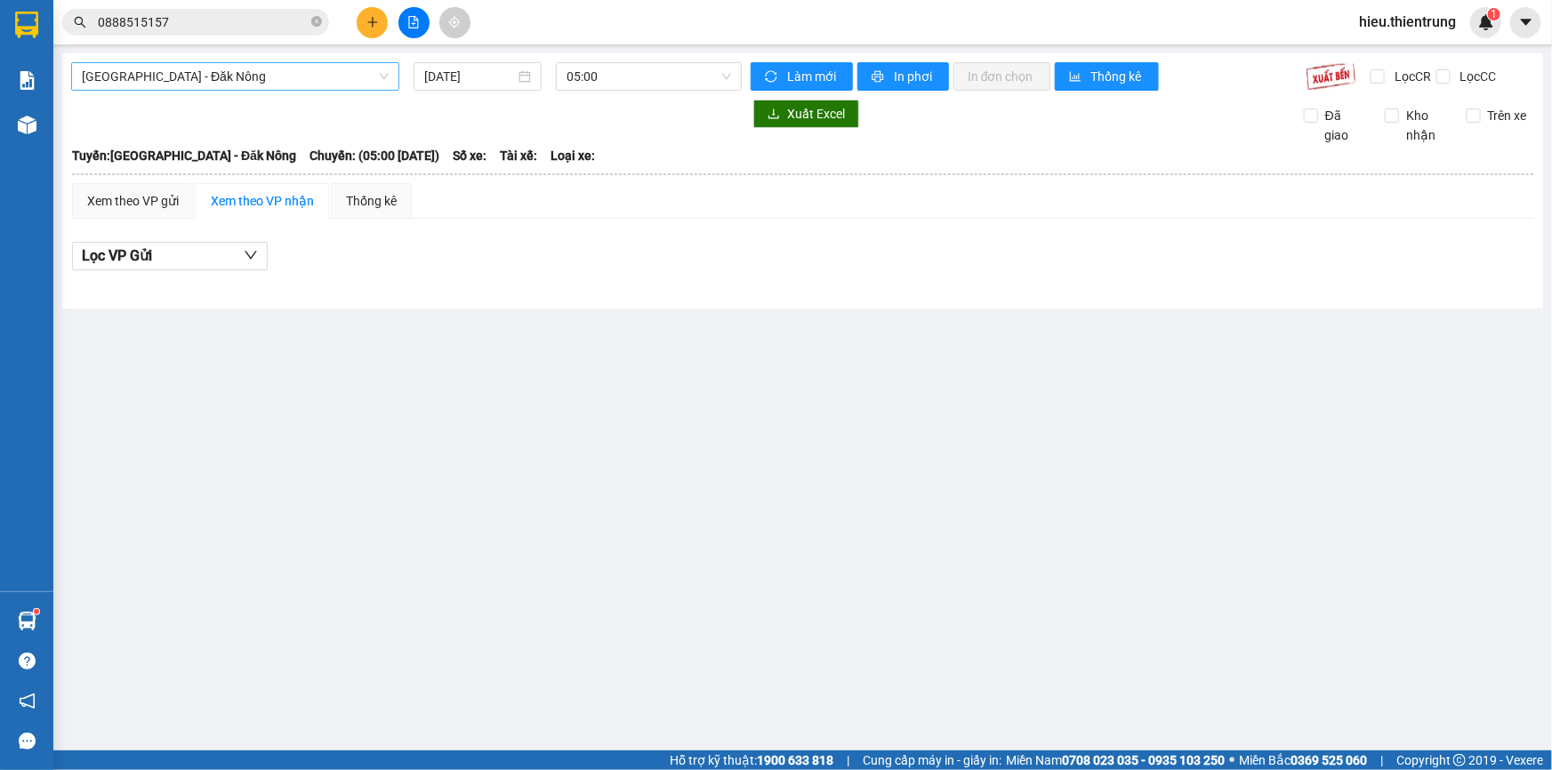
click at [194, 88] on span "[GEOGRAPHIC_DATA] - Đăk Nông" at bounding box center [235, 76] width 307 height 27
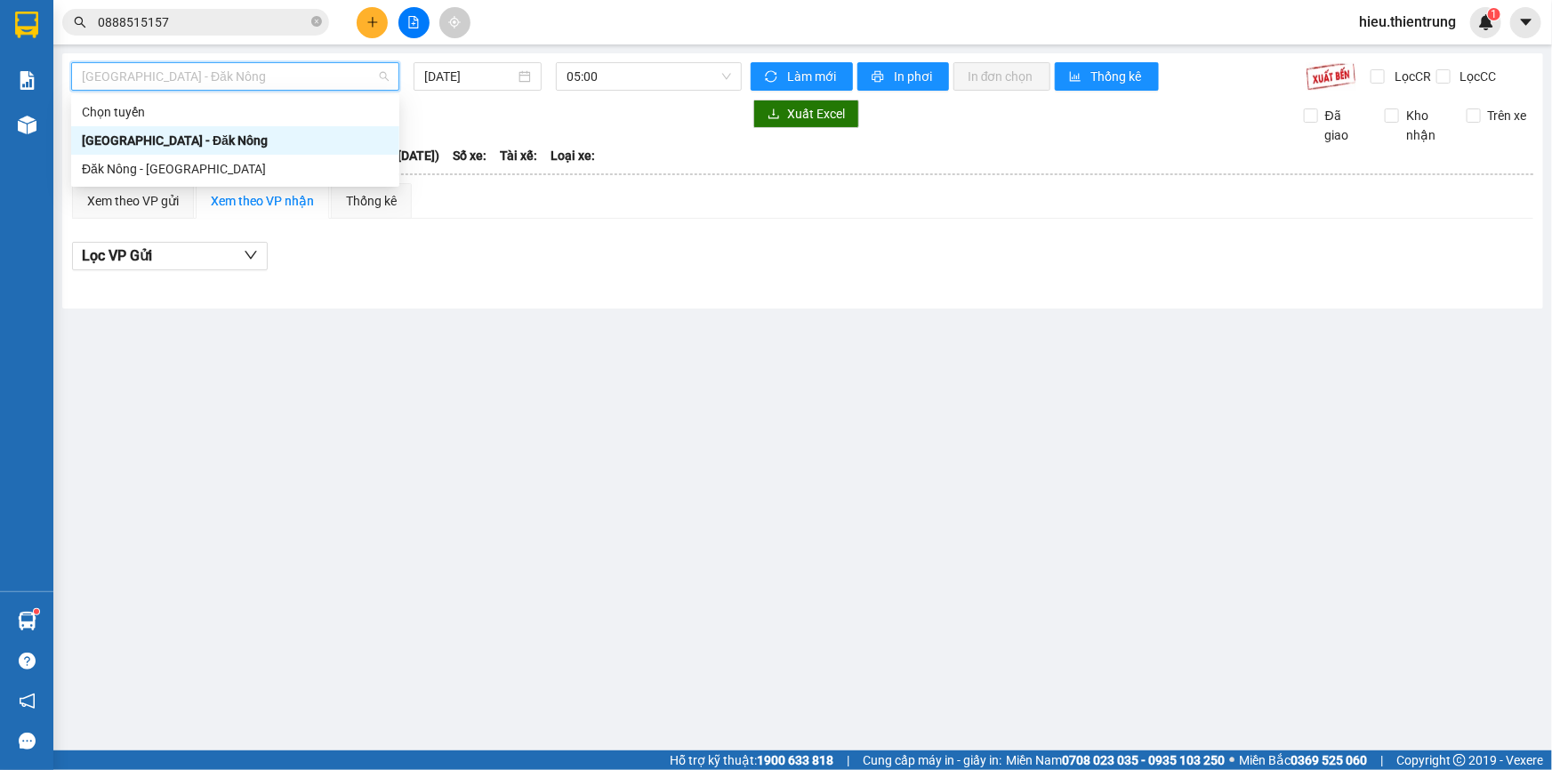
click at [178, 152] on div "[GEOGRAPHIC_DATA] - Đăk Nông" at bounding box center [235, 140] width 328 height 28
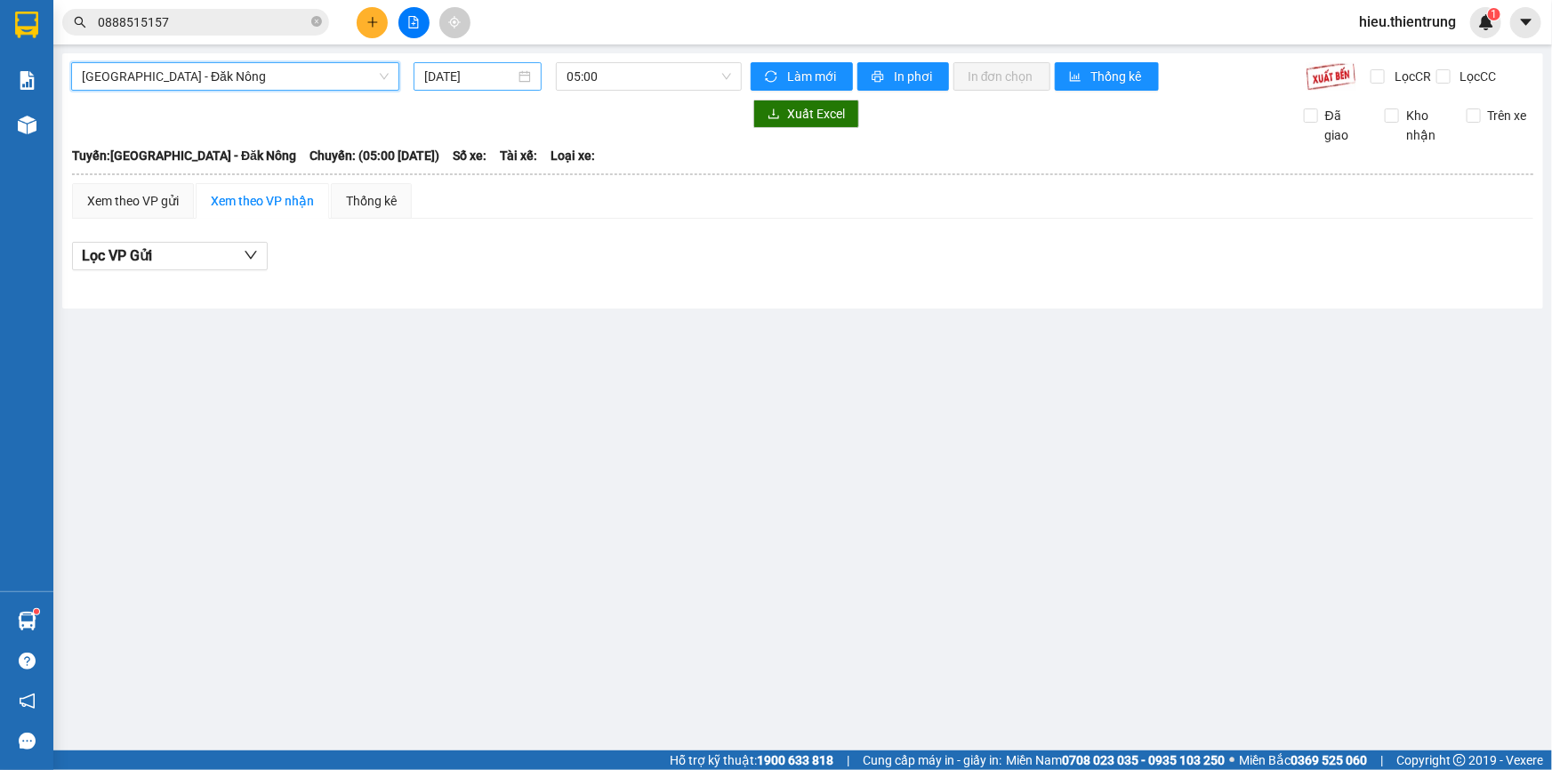
click at [473, 64] on div "[DATE]" at bounding box center [478, 76] width 128 height 28
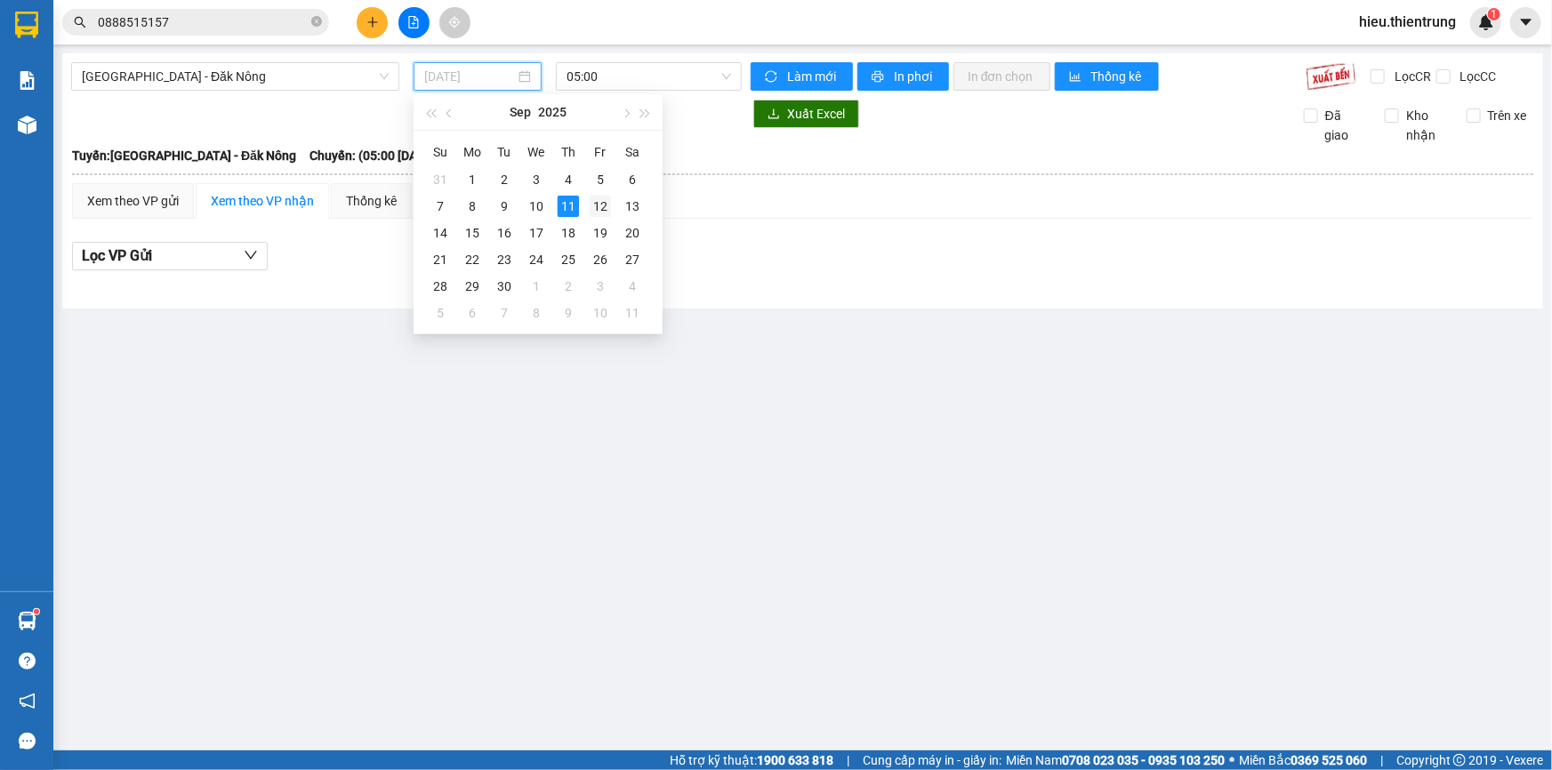
click at [591, 218] on td "12" at bounding box center [600, 206] width 32 height 27
type input "[DATE]"
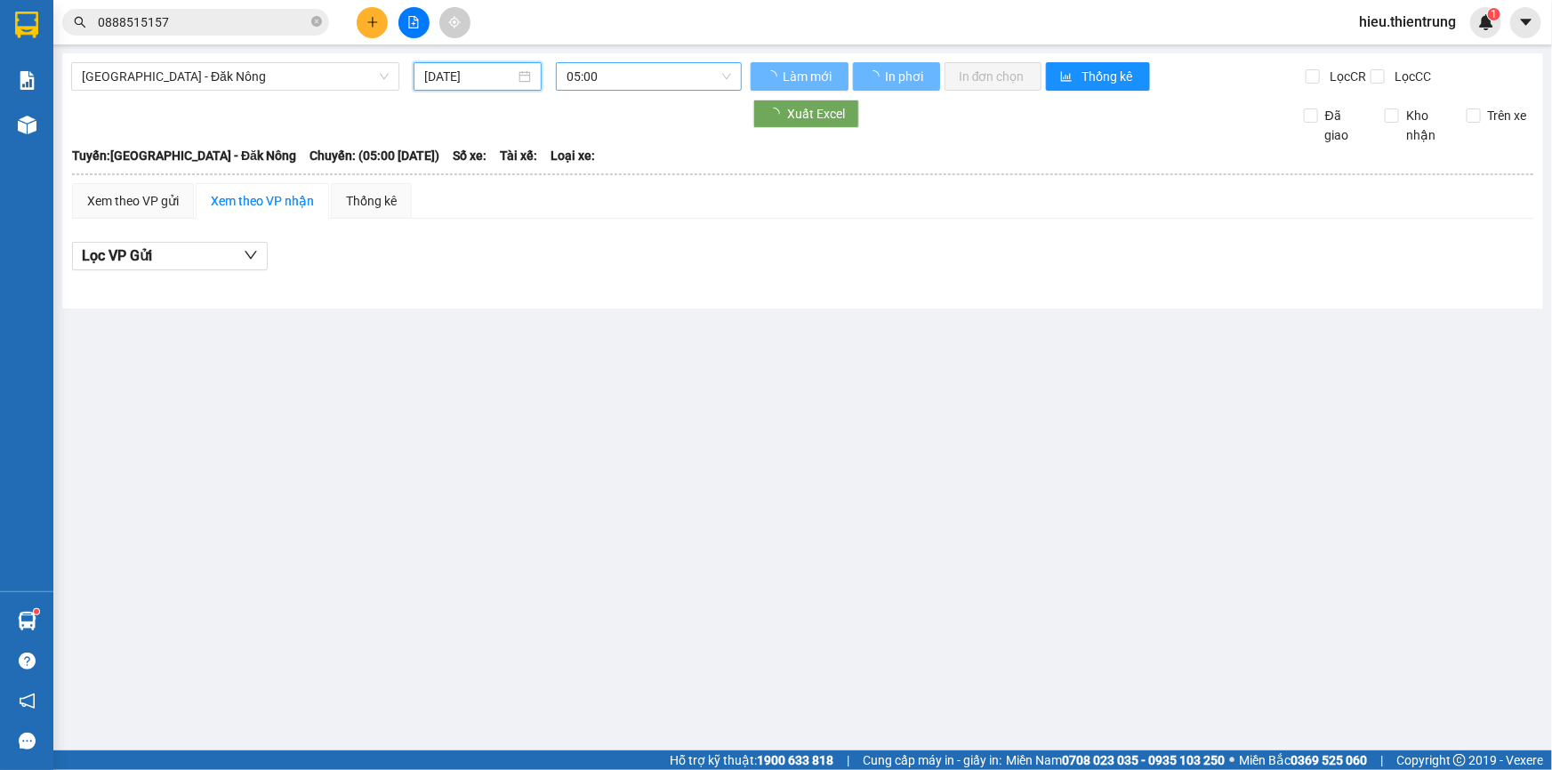
click at [625, 89] on span "05:00" at bounding box center [649, 76] width 165 height 27
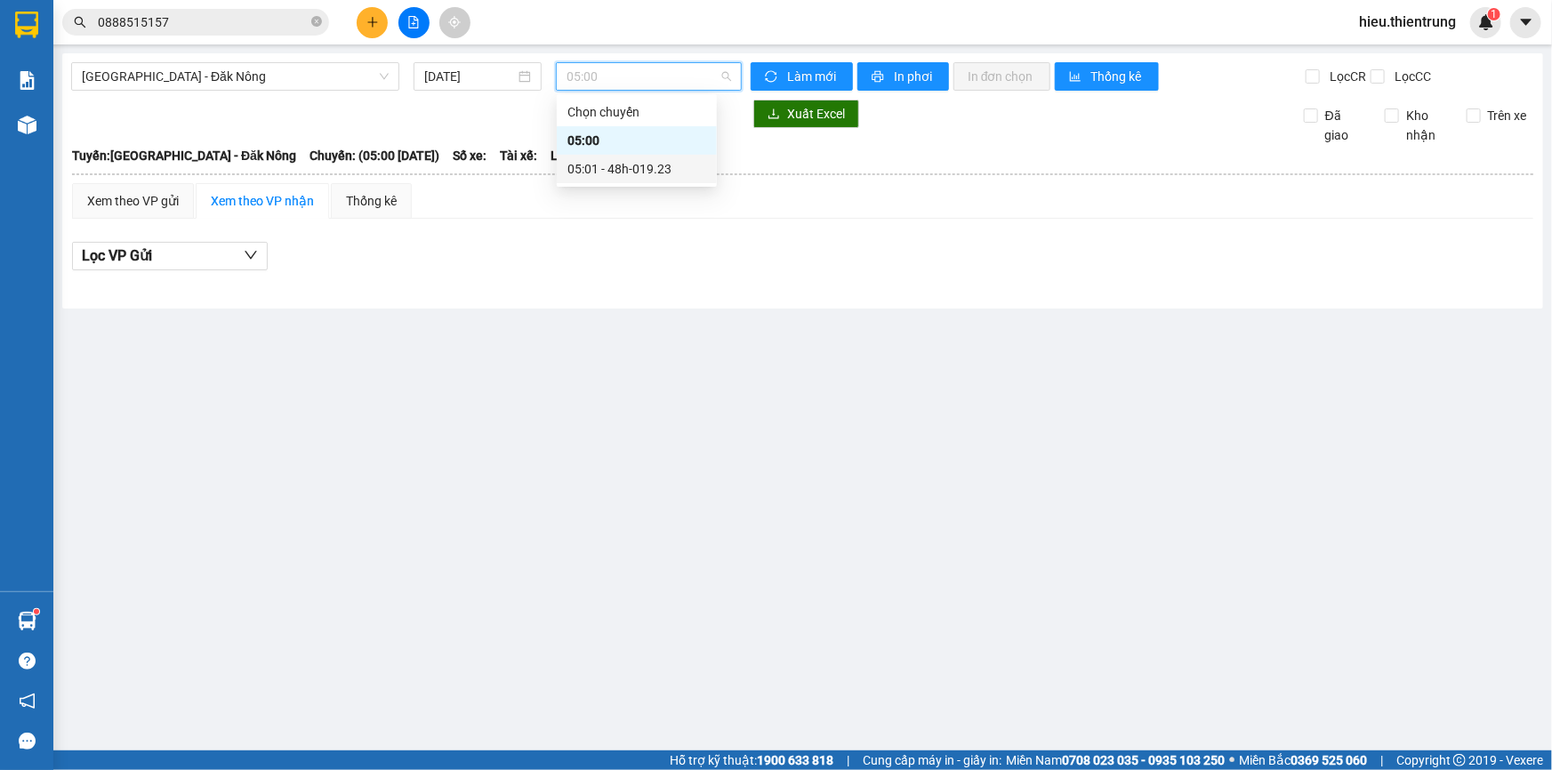
click at [632, 166] on div "05:01 - 48h-019.23" at bounding box center [636, 169] width 139 height 20
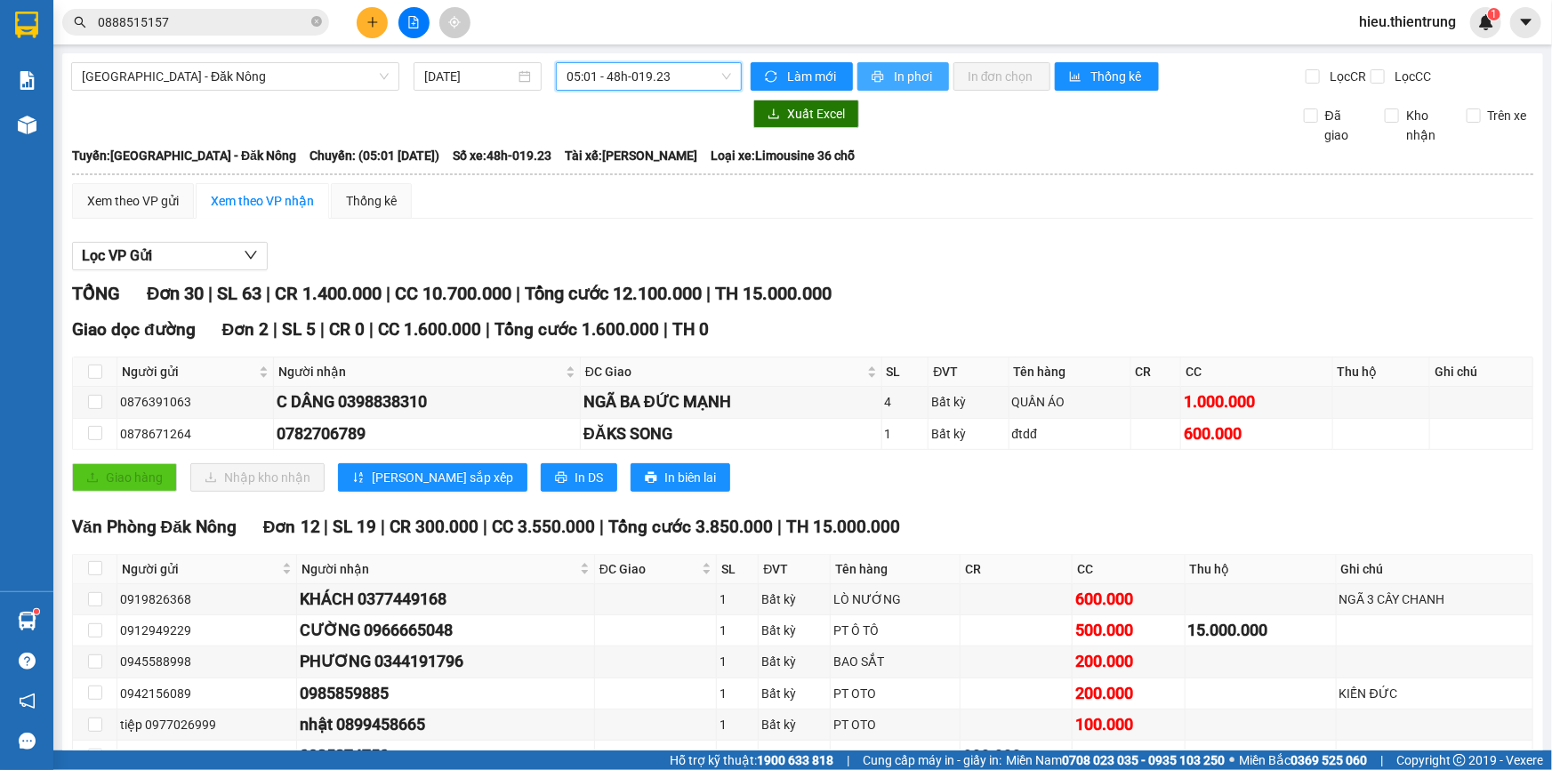
click at [909, 68] on span "In phơi" at bounding box center [914, 77] width 41 height 20
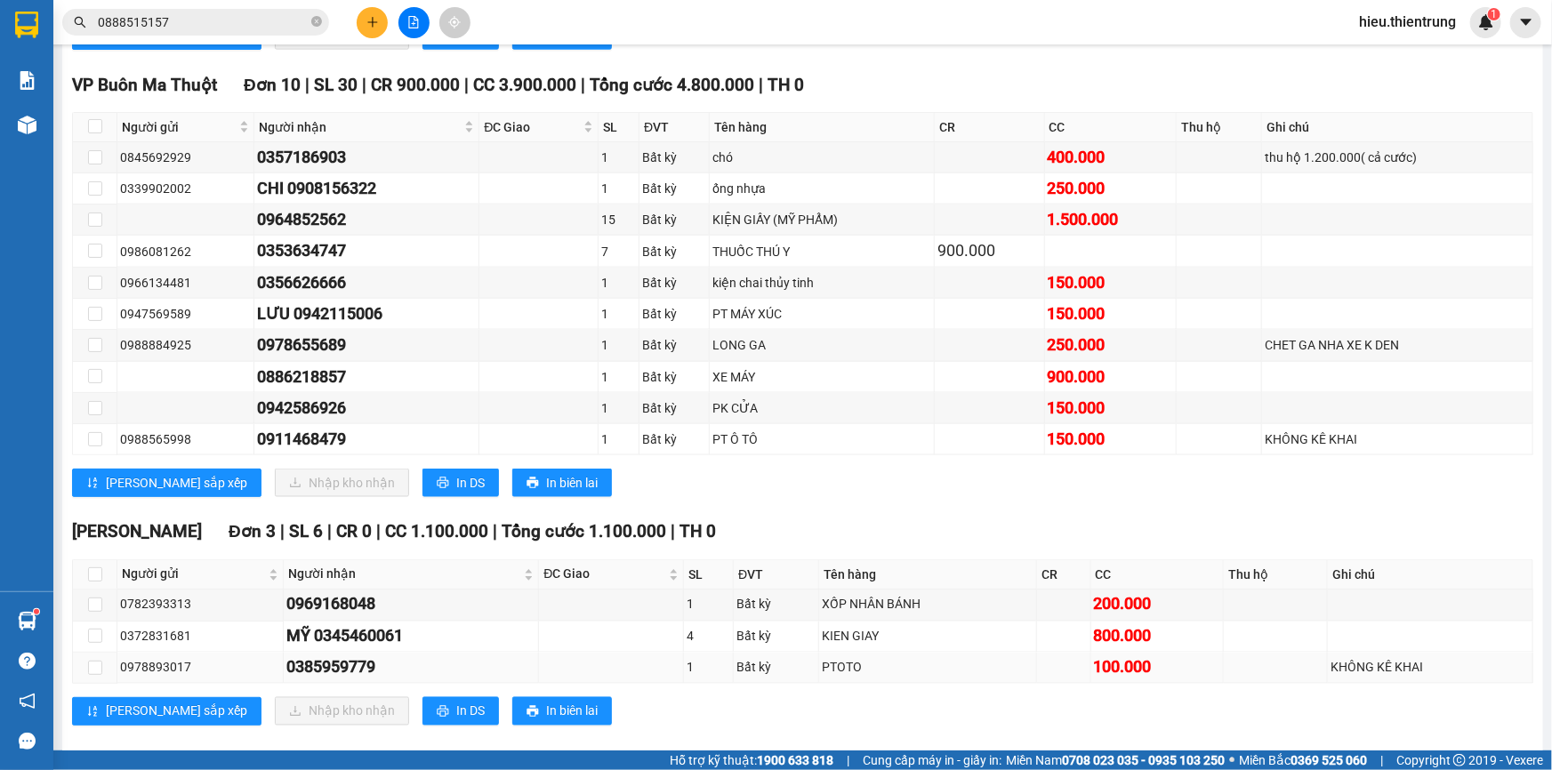
scroll to position [1201, 0]
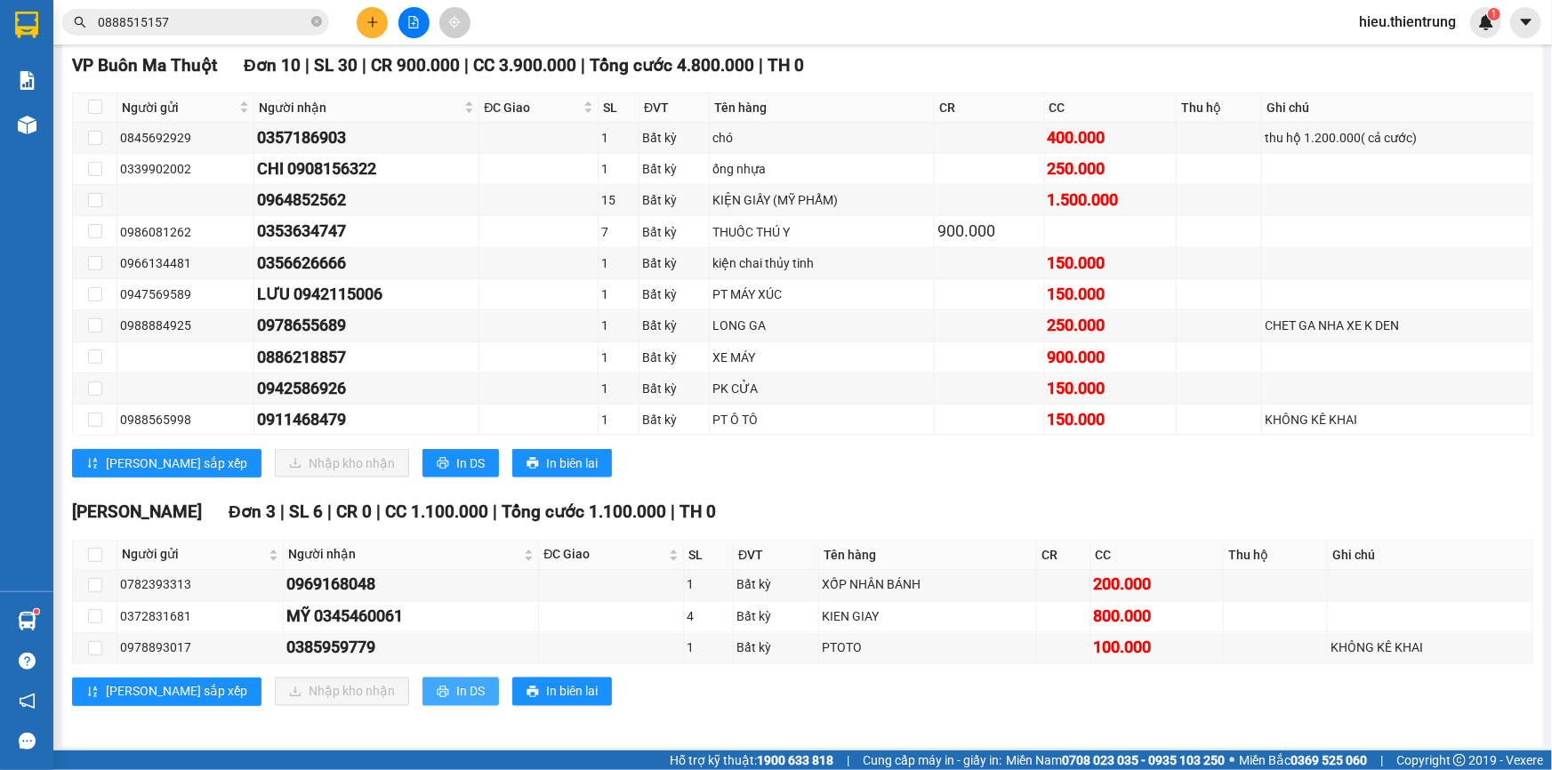
click at [422, 696] on button "In DS" at bounding box center [460, 692] width 76 height 28
click at [456, 455] on span "In DS" at bounding box center [470, 464] width 28 height 20
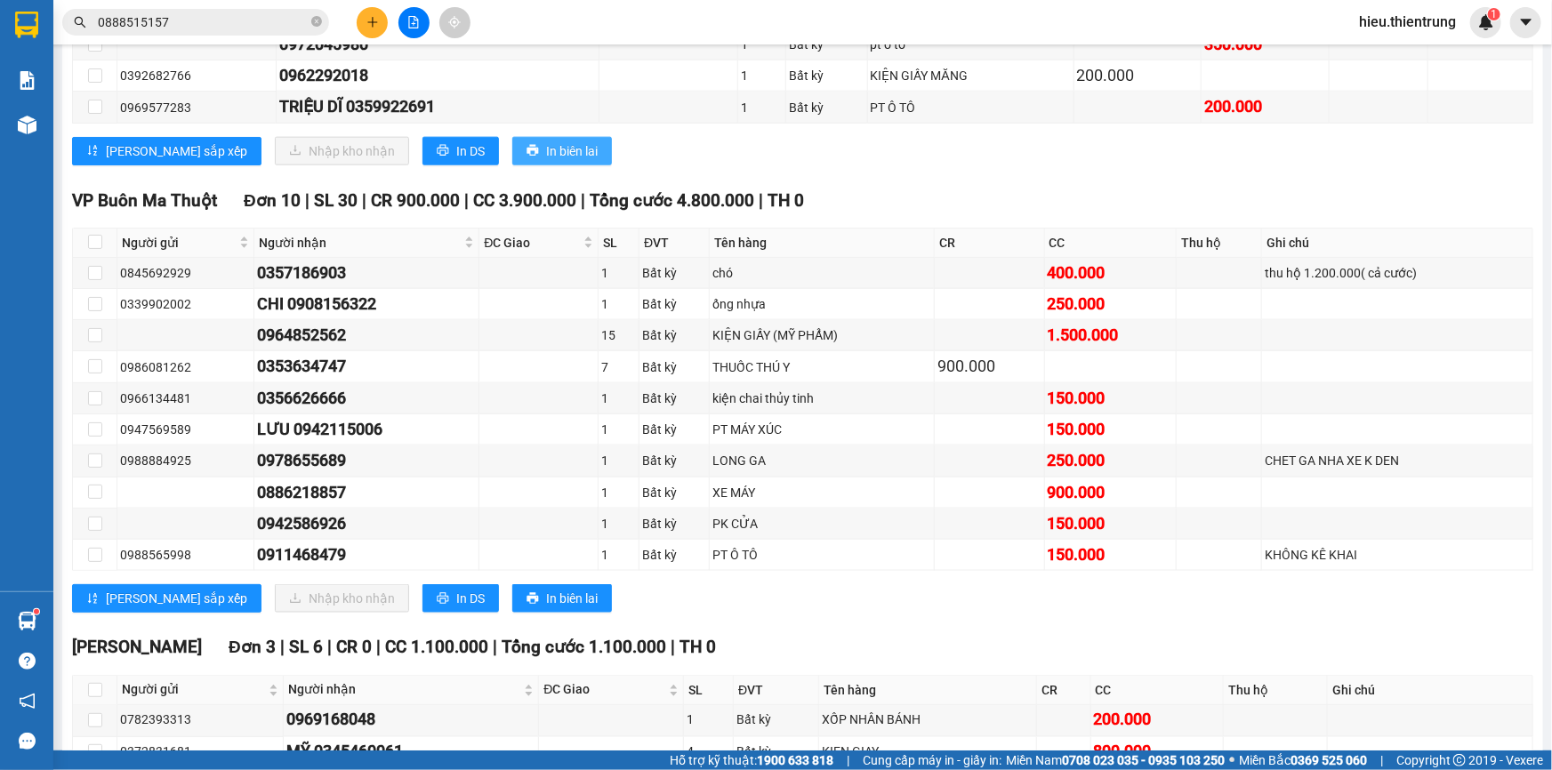
scroll to position [878, 0]
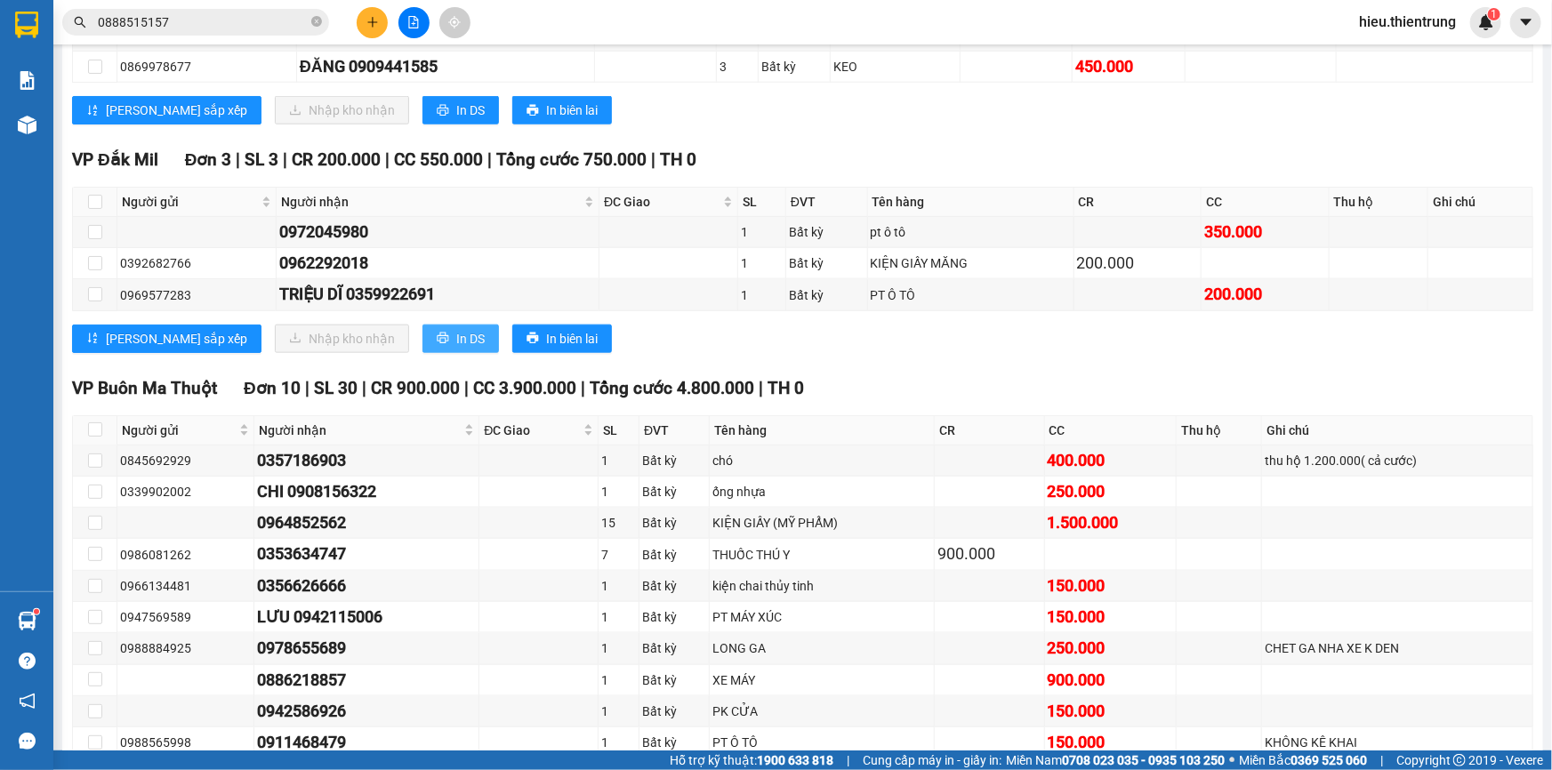
click at [456, 332] on span "In DS" at bounding box center [470, 339] width 28 height 20
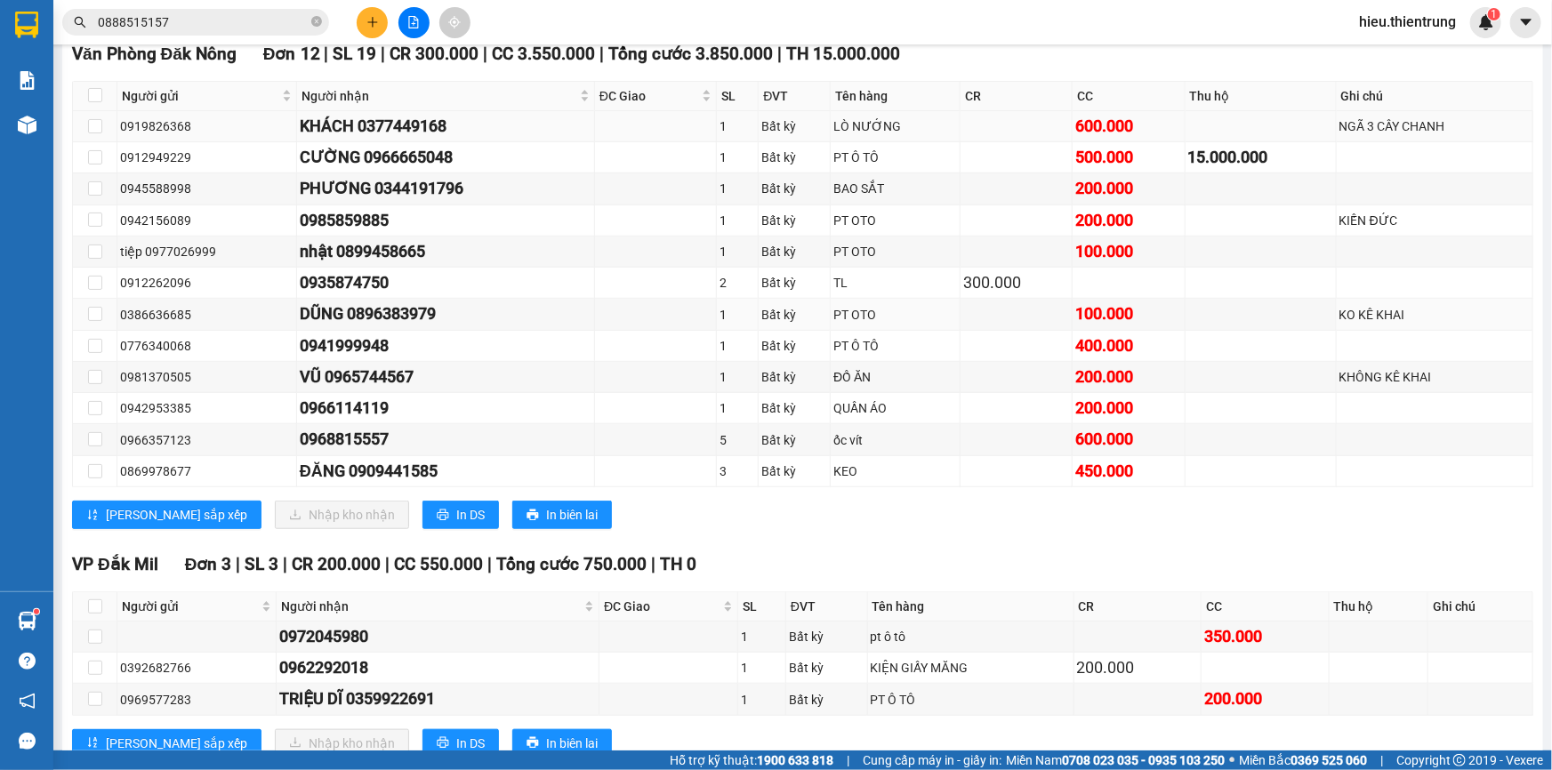
click at [991, 111] on td at bounding box center [1017, 126] width 112 height 31
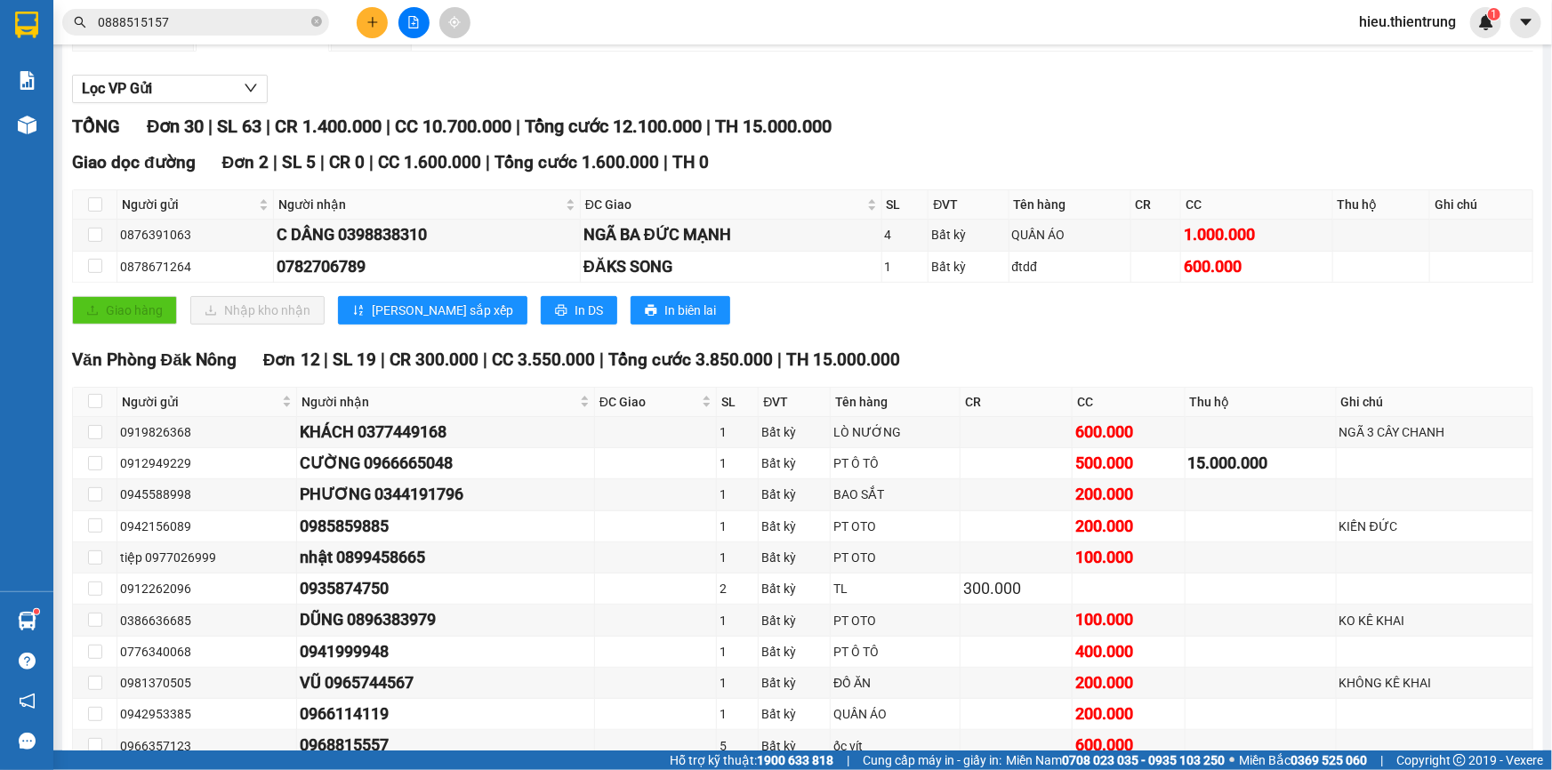
scroll to position [150, 0]
